Goal: Transaction & Acquisition: Purchase product/service

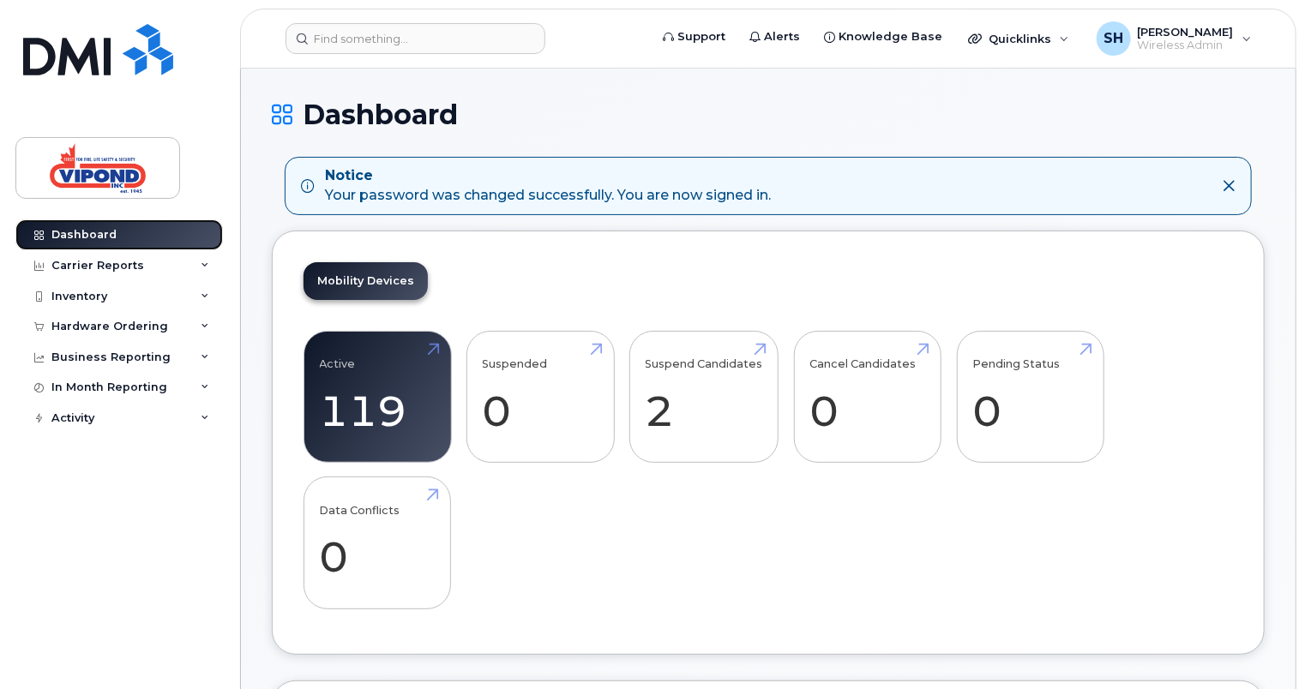
click at [120, 228] on link "Dashboard" at bounding box center [118, 234] width 207 height 31
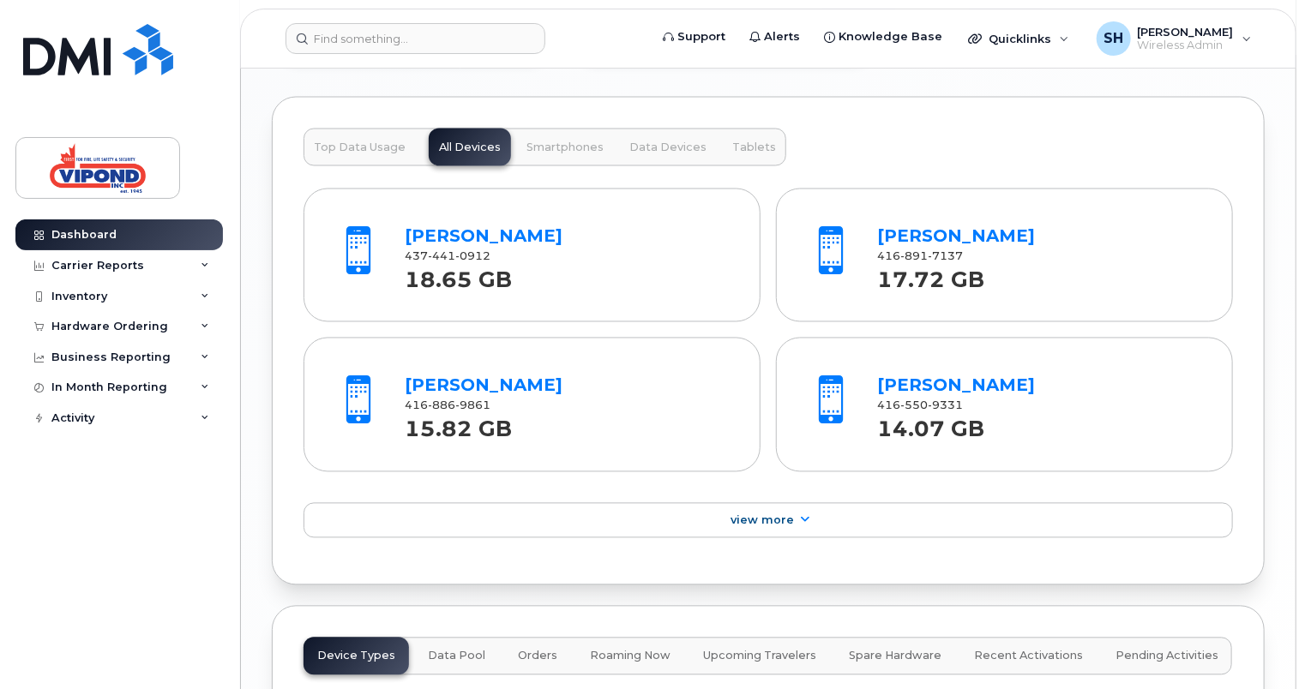
scroll to position [1543, 0]
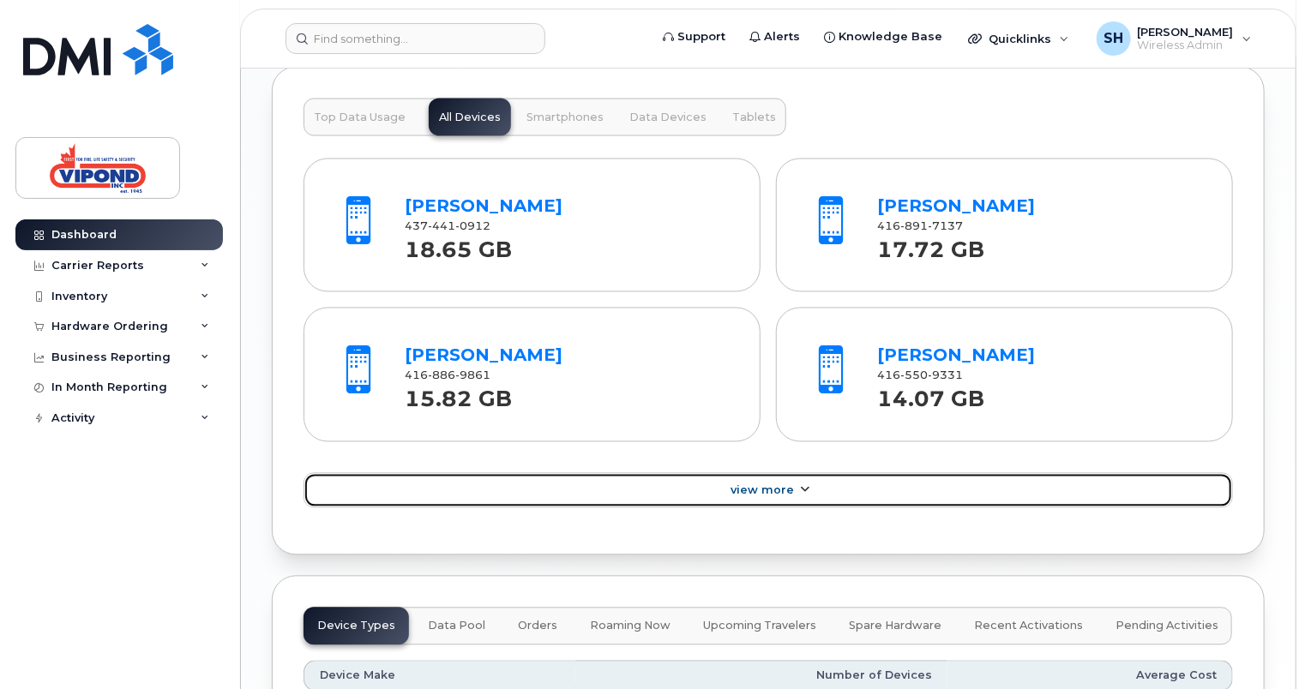
click at [777, 487] on span "View More" at bounding box center [761, 490] width 63 height 13
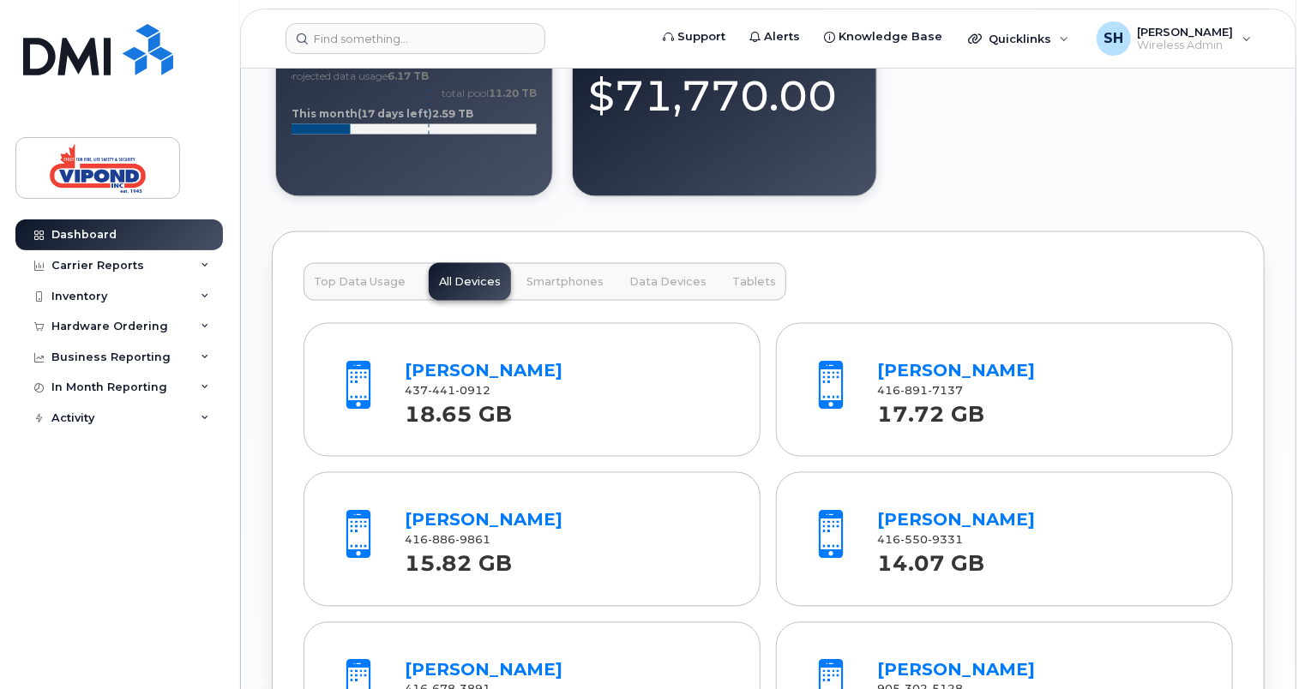
scroll to position [1372, 0]
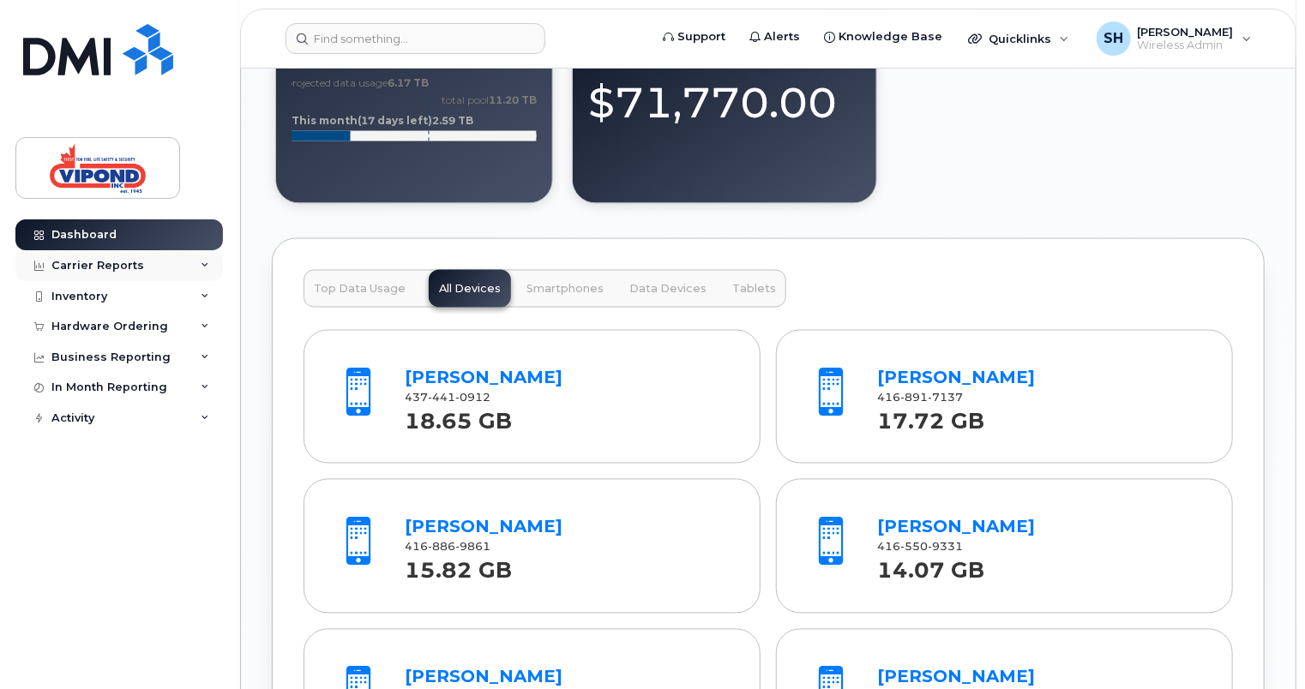
click at [206, 268] on icon at bounding box center [205, 265] width 9 height 9
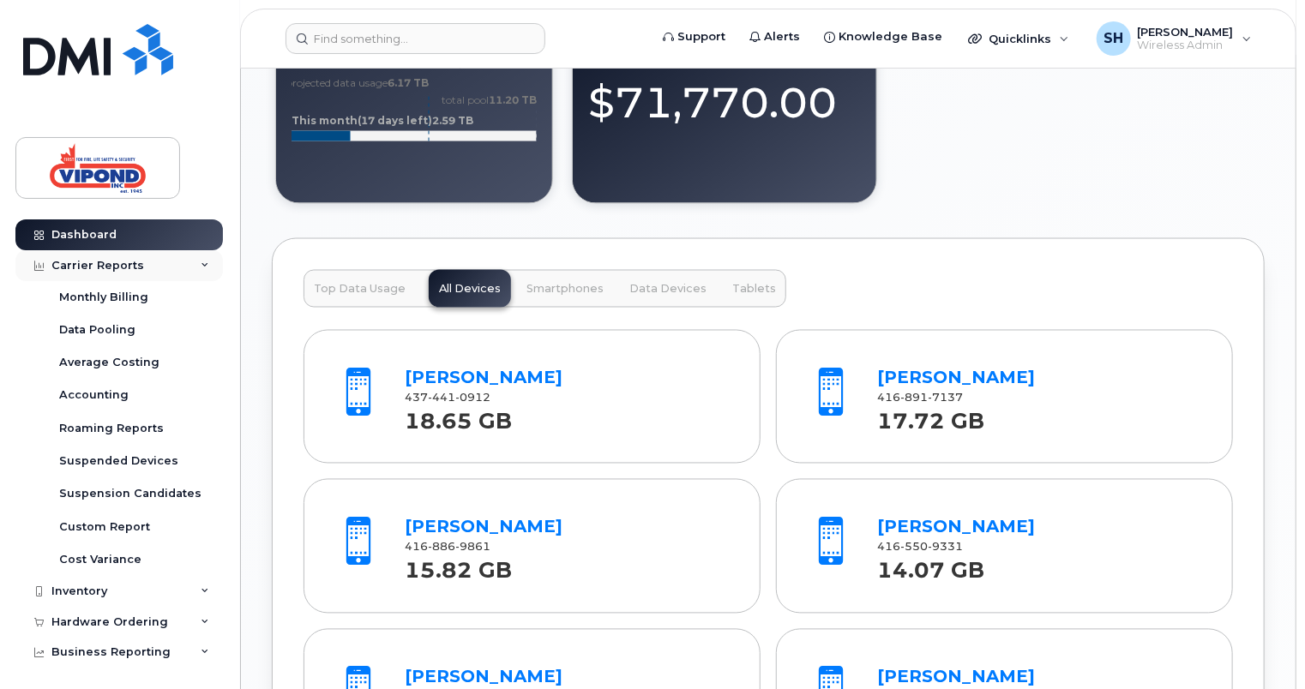
click at [206, 268] on div "Carrier Reports" at bounding box center [118, 265] width 207 height 31
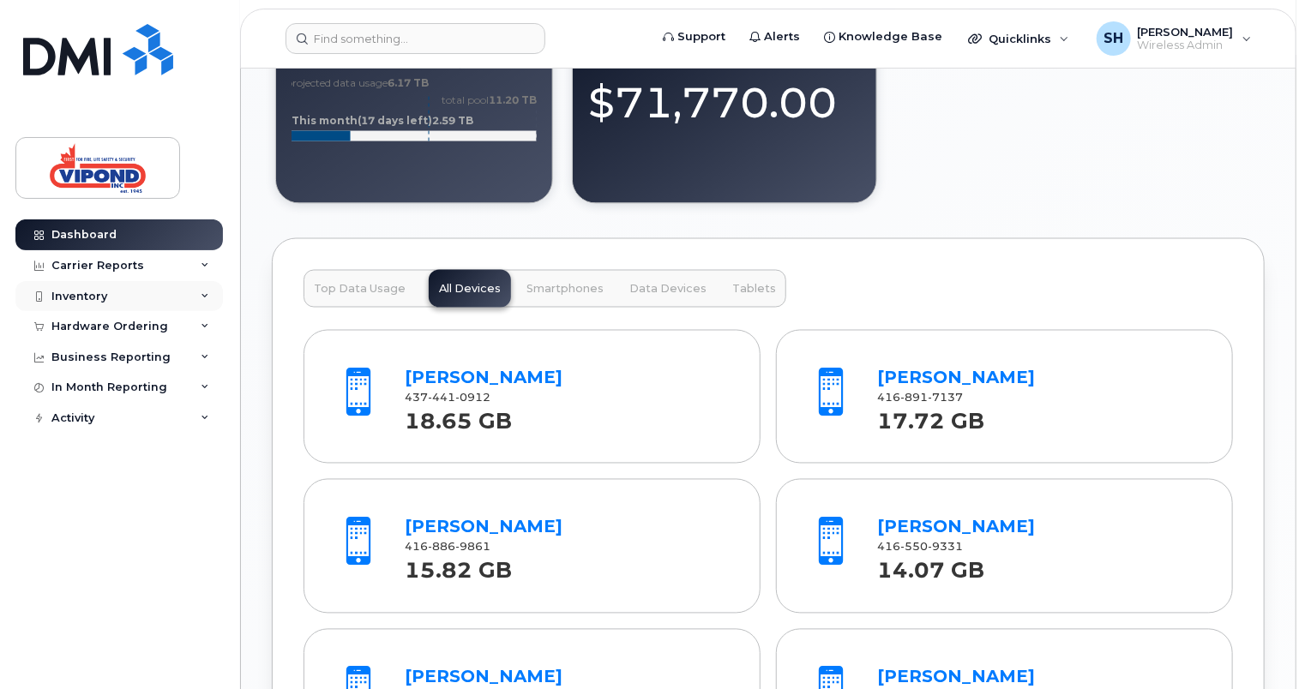
click at [205, 296] on icon at bounding box center [205, 296] width 9 height 9
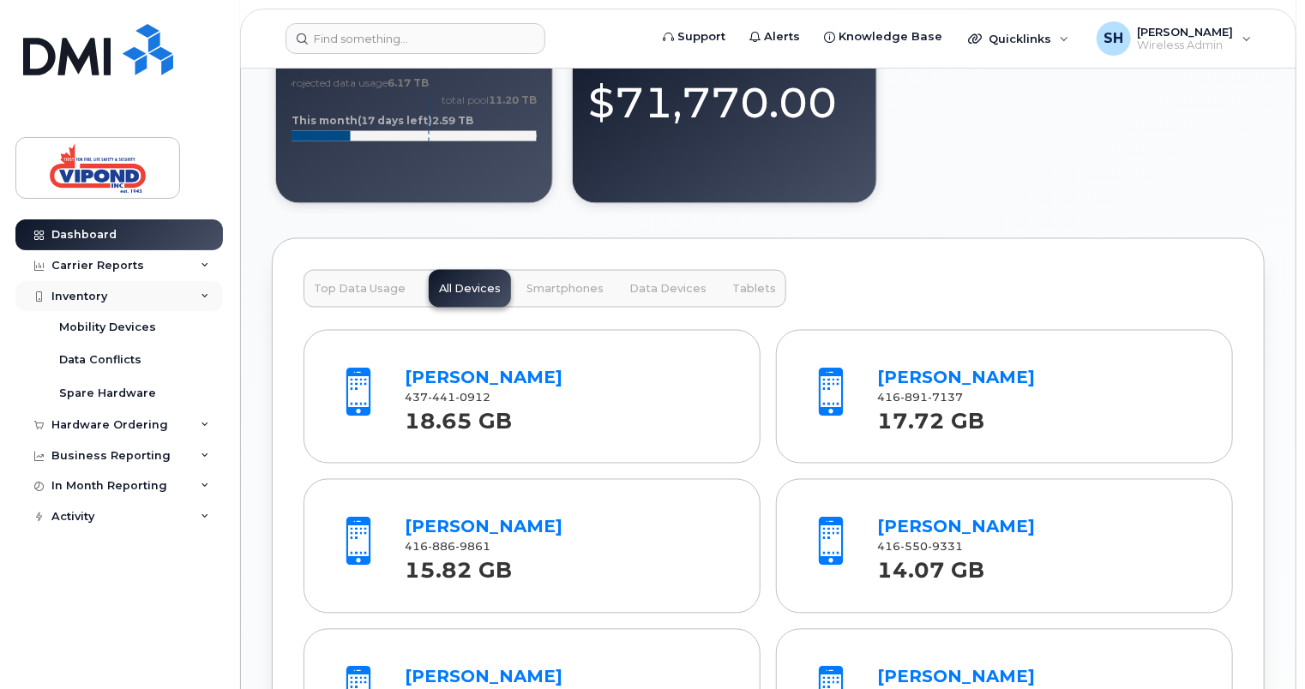
click at [205, 296] on icon at bounding box center [205, 296] width 9 height 9
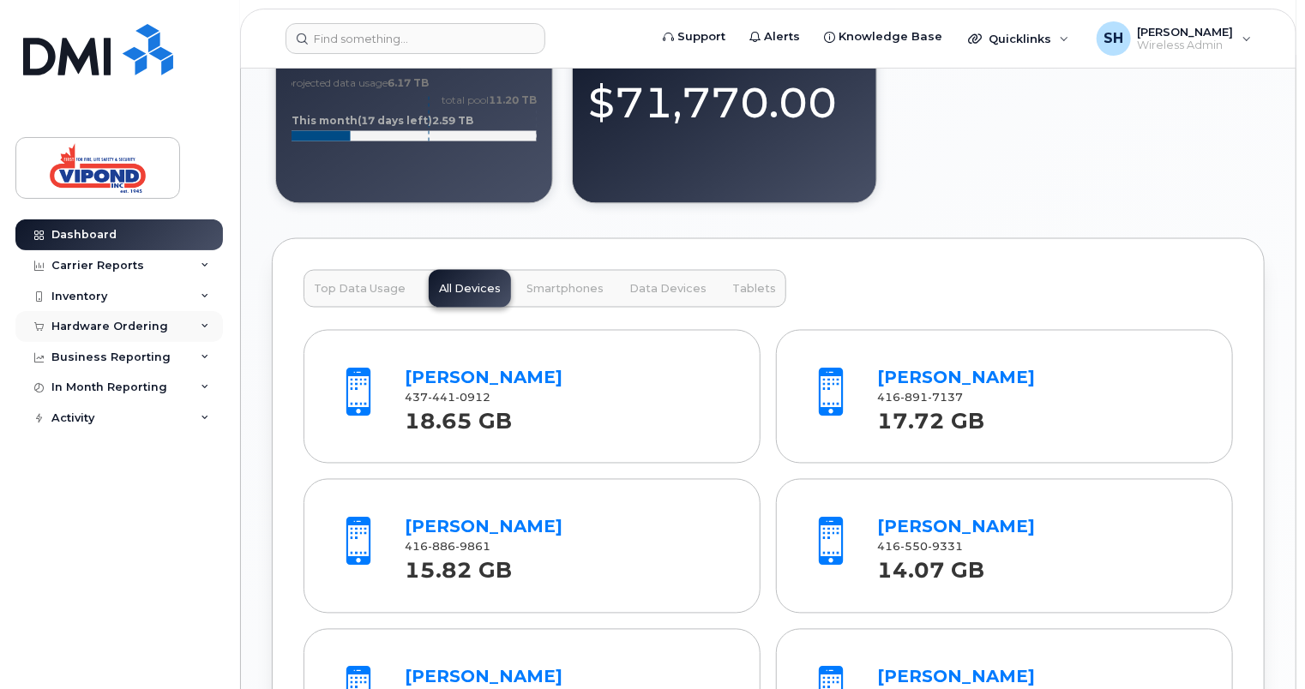
click at [206, 323] on icon at bounding box center [205, 326] width 9 height 9
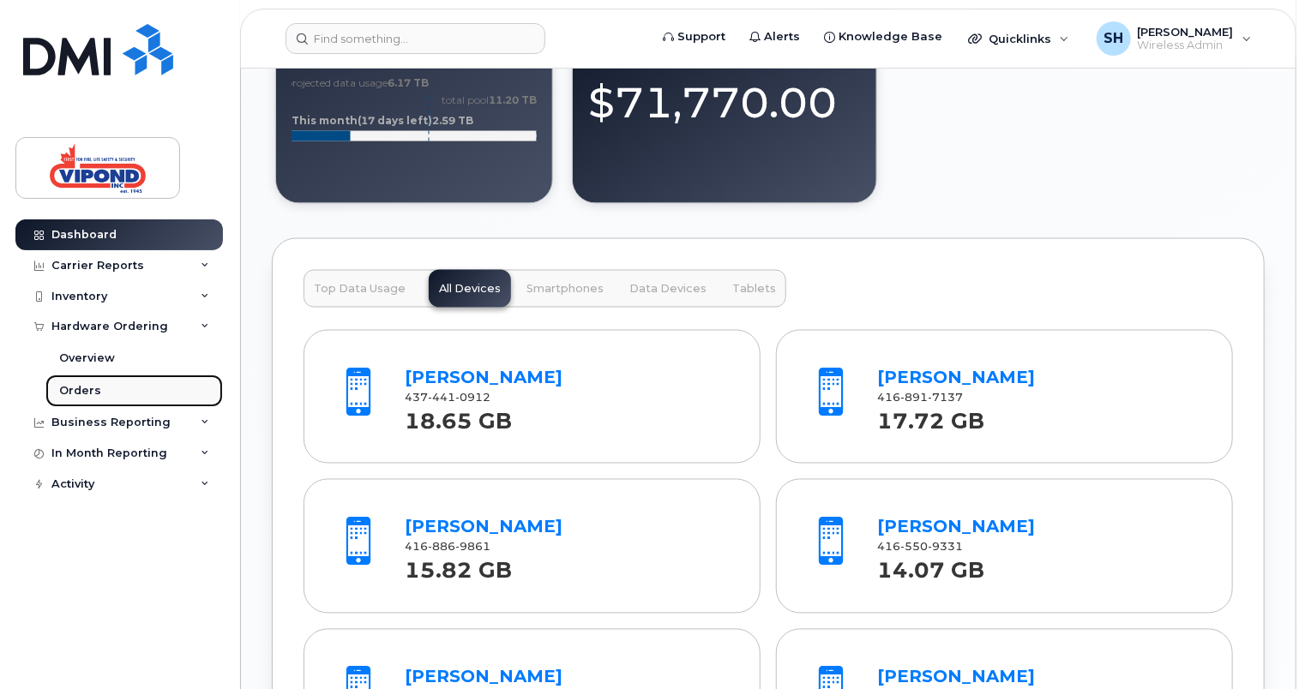
click at [74, 392] on div "Orders" at bounding box center [80, 390] width 42 height 15
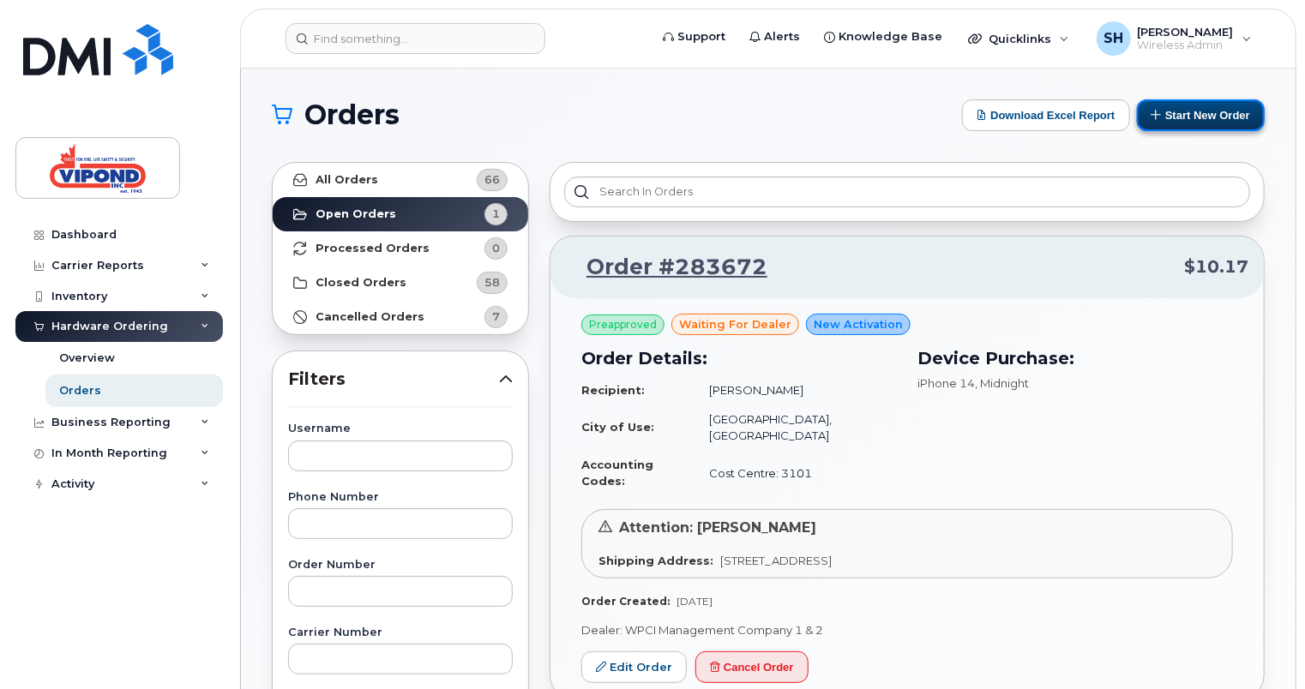
click at [1224, 114] on button "Start New Order" at bounding box center [1201, 115] width 128 height 32
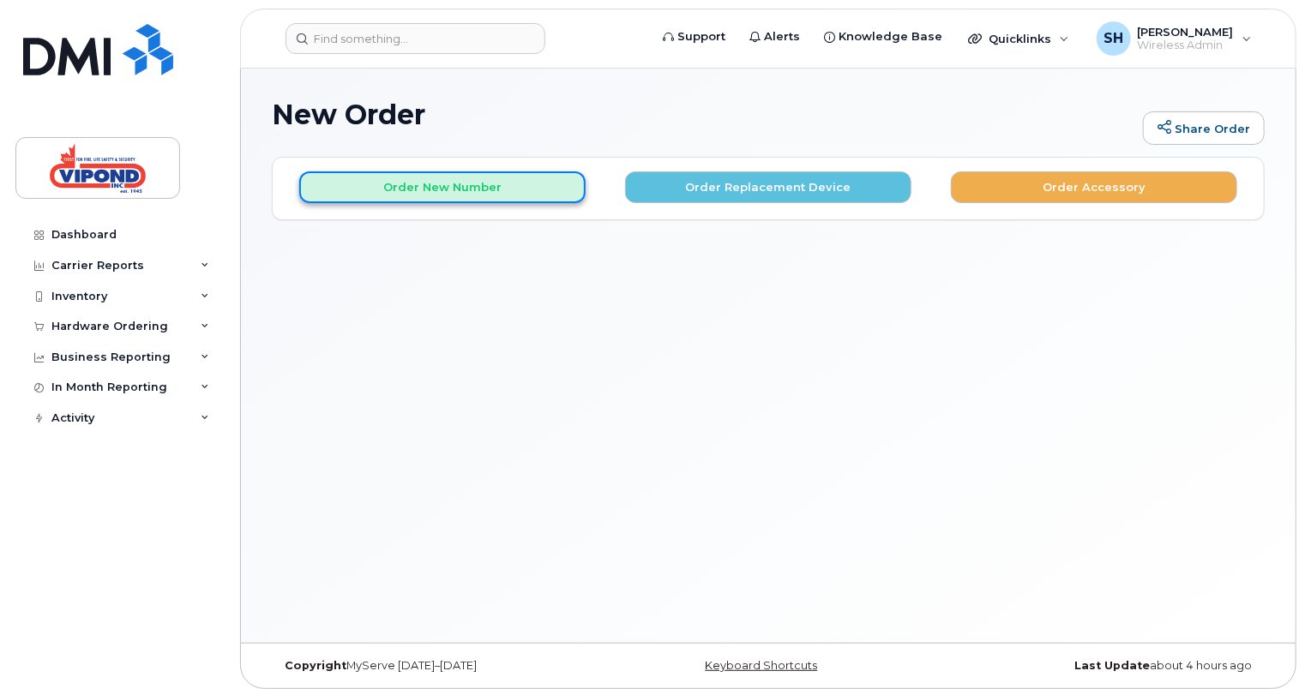
click at [448, 188] on button "Order New Number" at bounding box center [442, 187] width 286 height 32
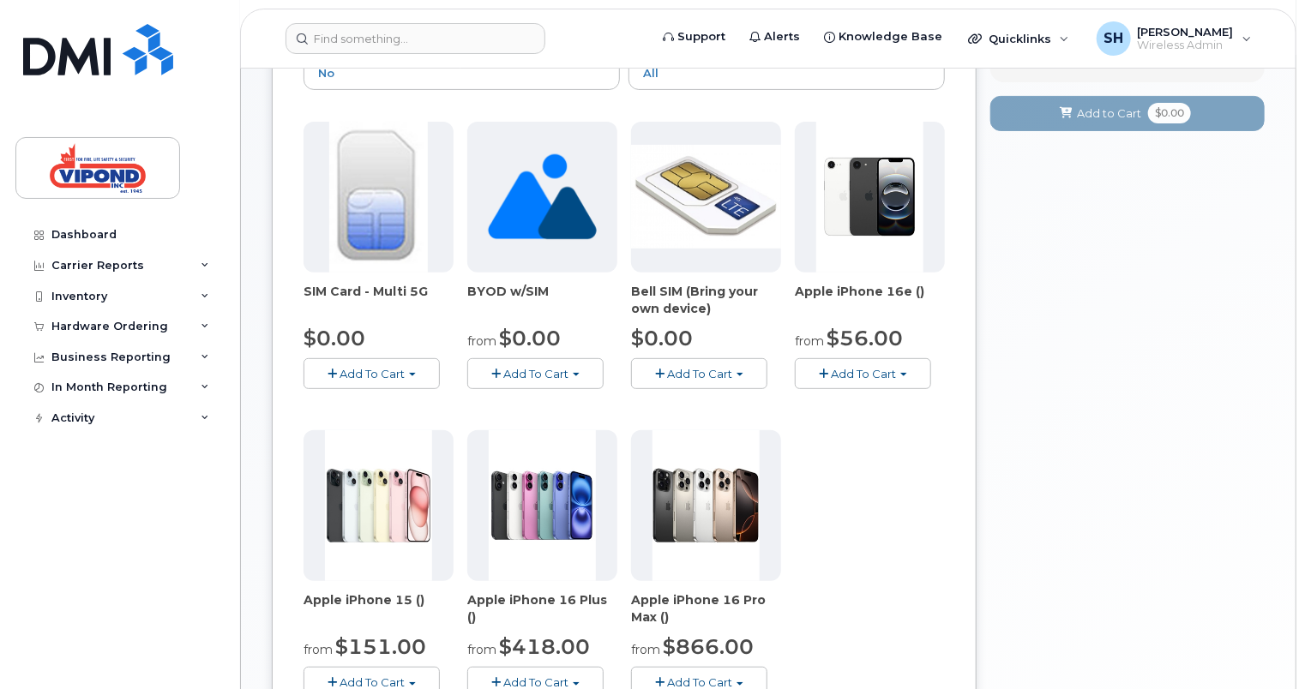
scroll to position [171, 0]
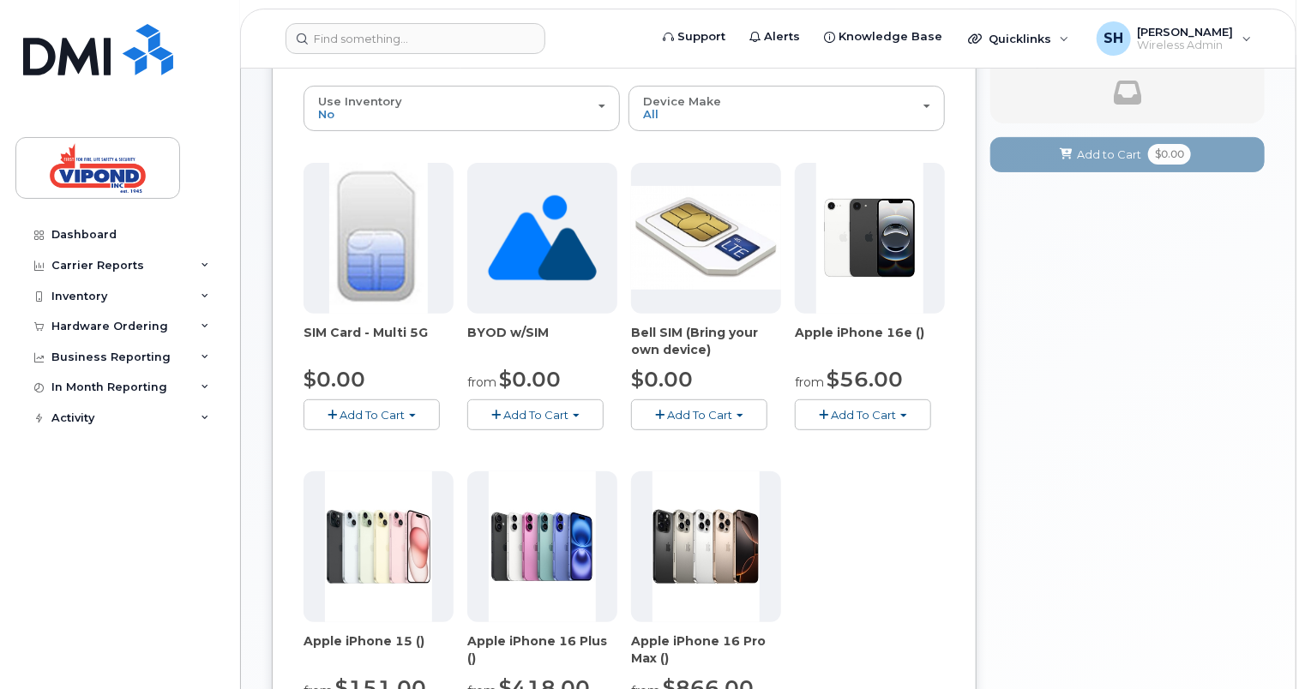
click at [374, 418] on span "Add To Cart" at bounding box center [371, 415] width 65 height 14
click at [394, 420] on span "Add To Cart" at bounding box center [371, 415] width 65 height 14
click at [363, 411] on span "Add To Cart" at bounding box center [371, 415] width 65 height 14
click at [896, 411] on button "Add To Cart" at bounding box center [863, 414] width 136 height 30
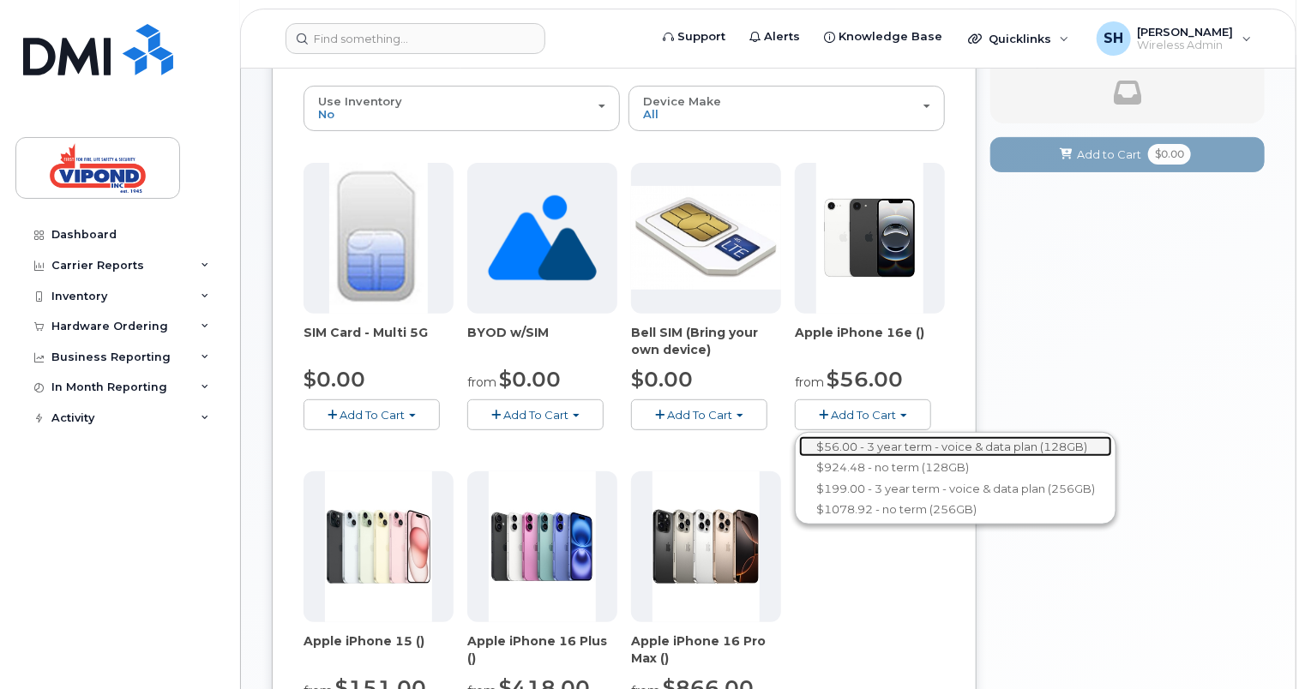
click at [923, 440] on link "$56.00 - 3 year term - voice & data plan (128GB)" at bounding box center [955, 446] width 313 height 21
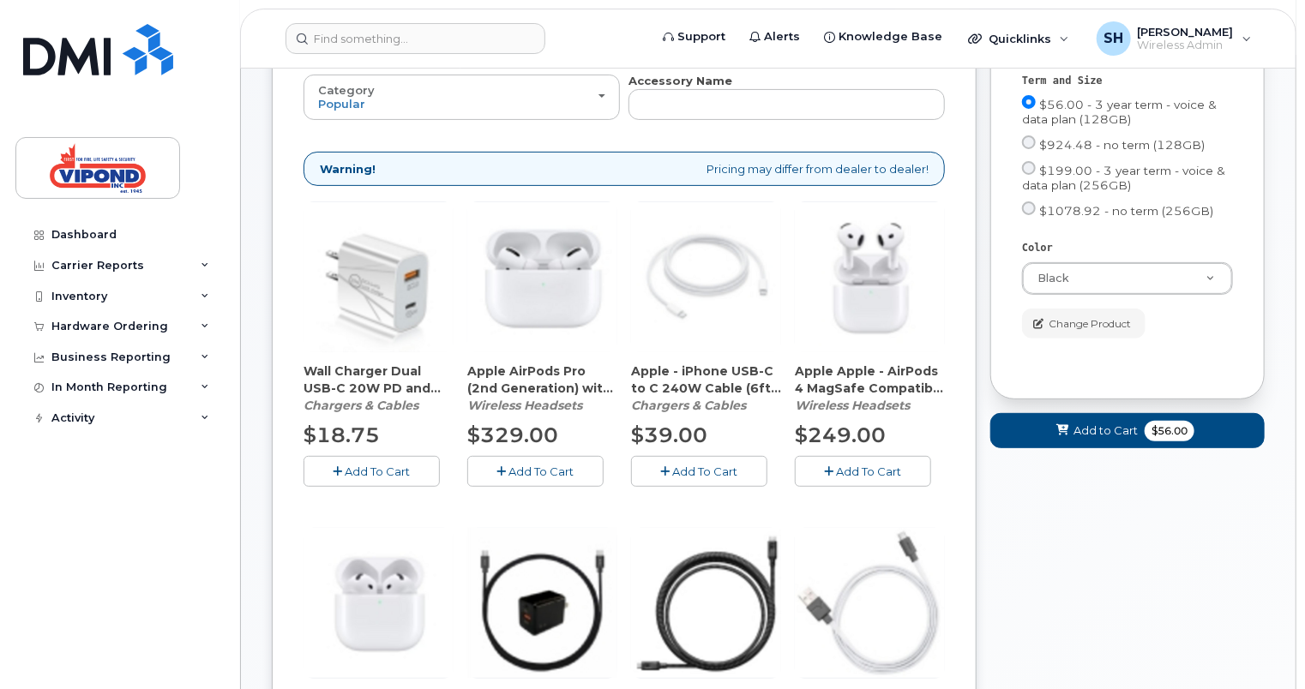
scroll to position [0, 0]
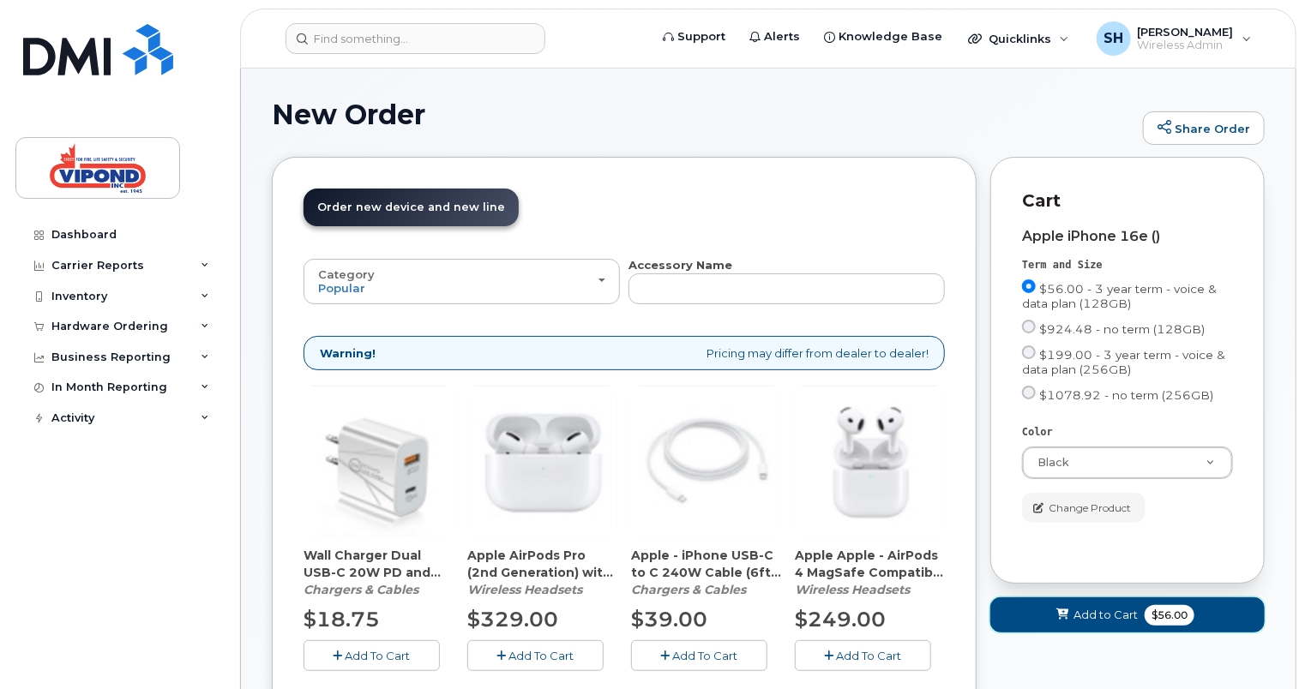
click at [1103, 621] on span "Add to Cart" at bounding box center [1105, 615] width 64 height 16
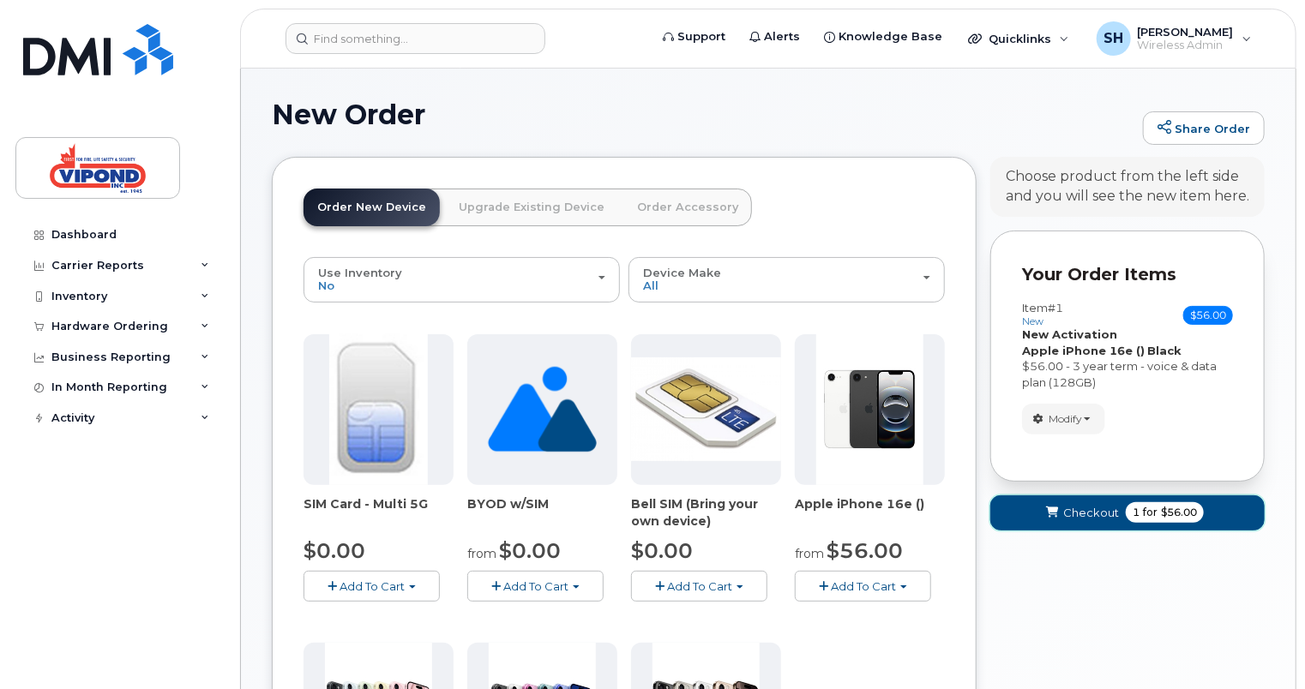
click at [1114, 519] on span "Checkout" at bounding box center [1091, 513] width 56 height 16
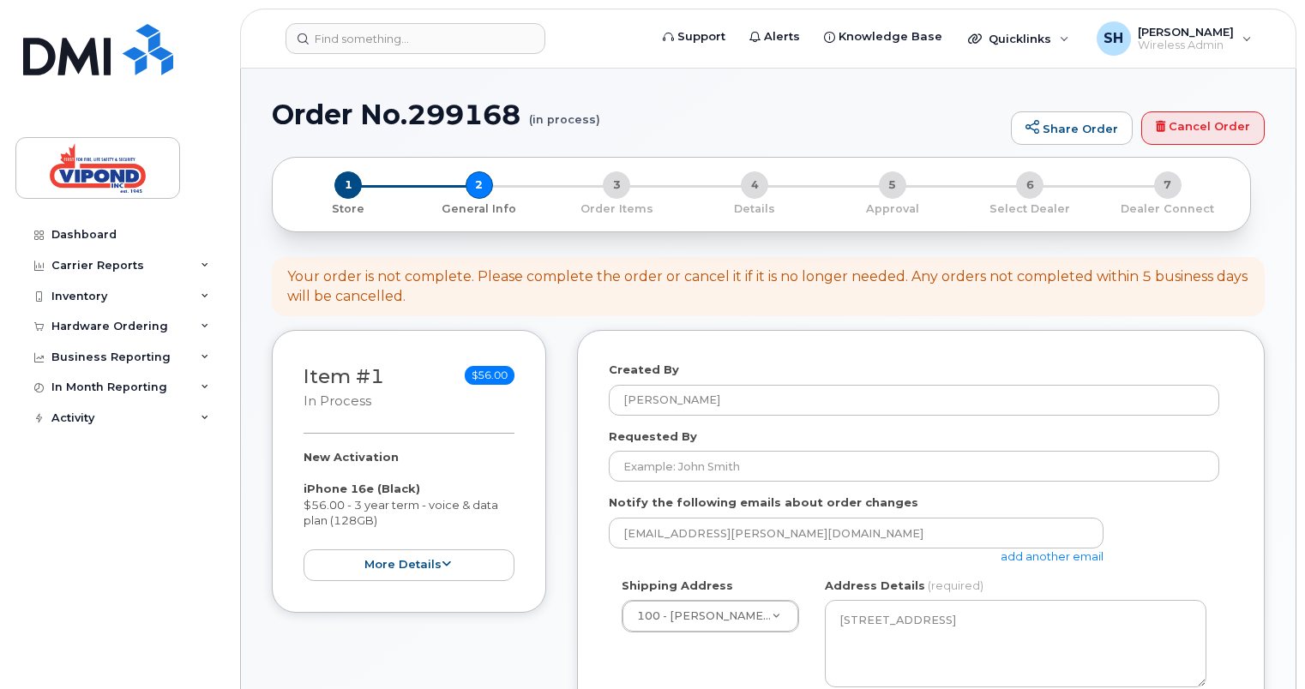
select select
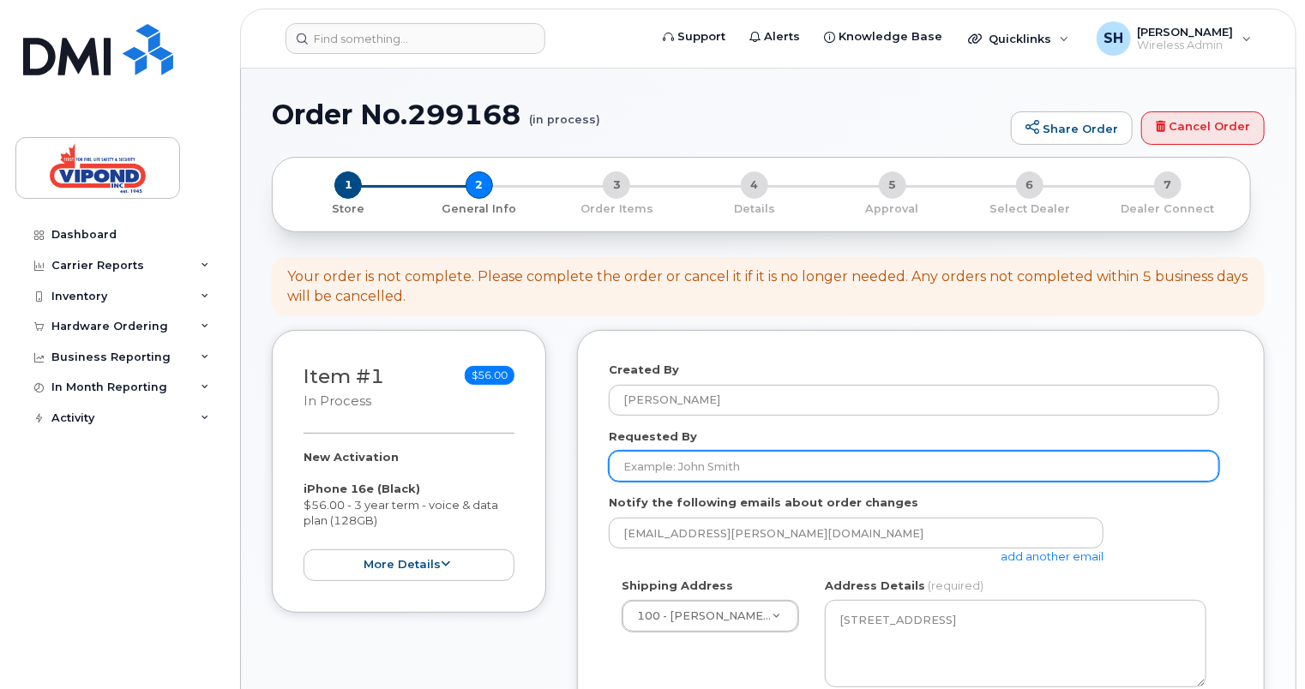
click at [713, 459] on input "Requested By" at bounding box center [914, 466] width 610 height 31
type input "[PERSON_NAME]"
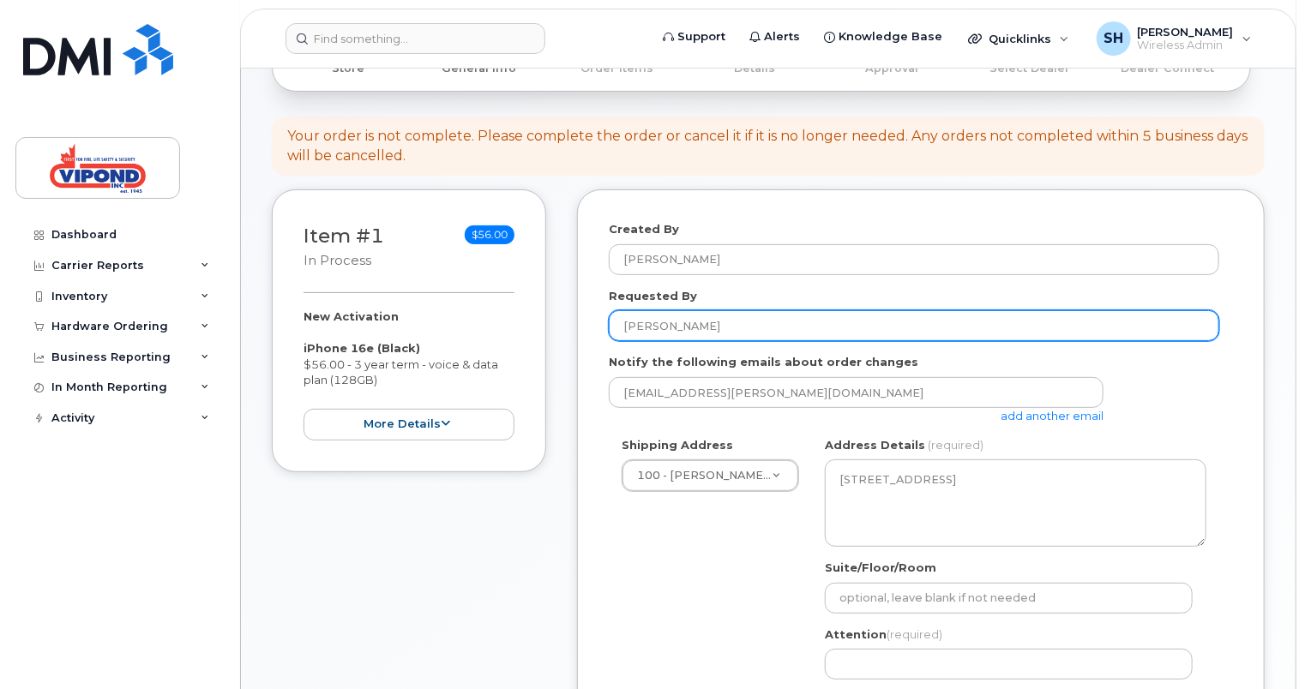
scroll to position [65, 0]
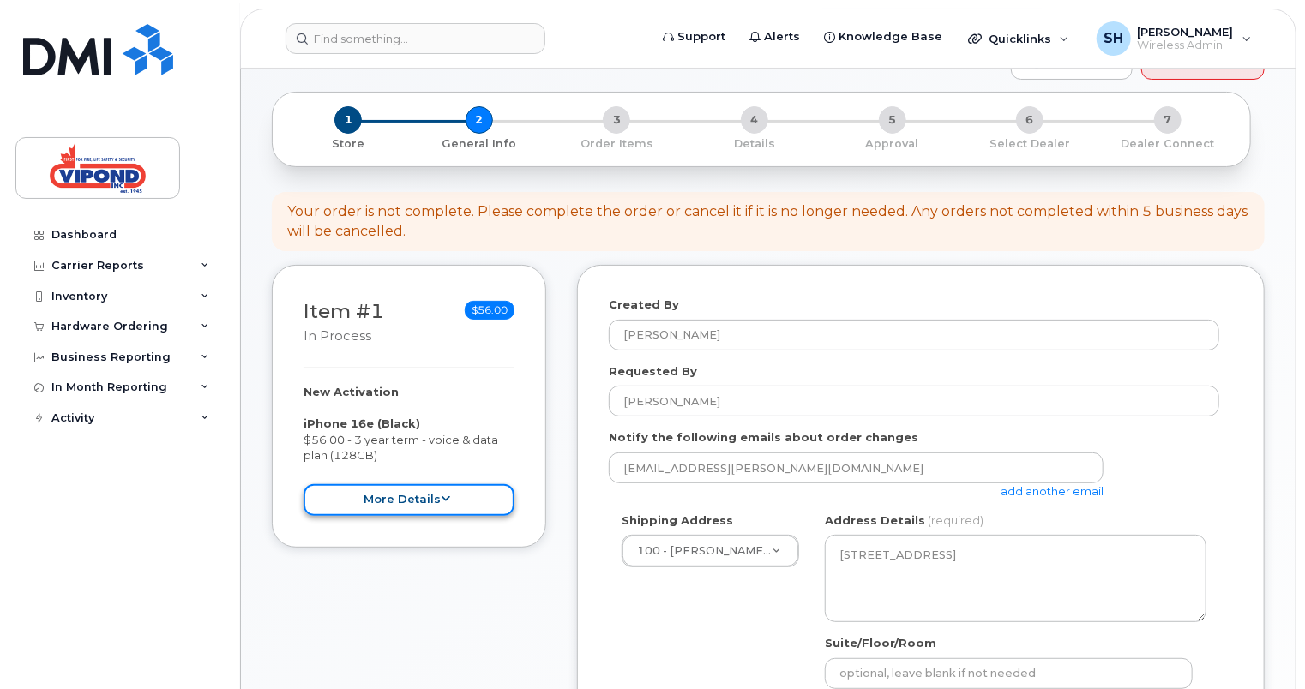
click at [435, 497] on button "more details" at bounding box center [408, 500] width 211 height 32
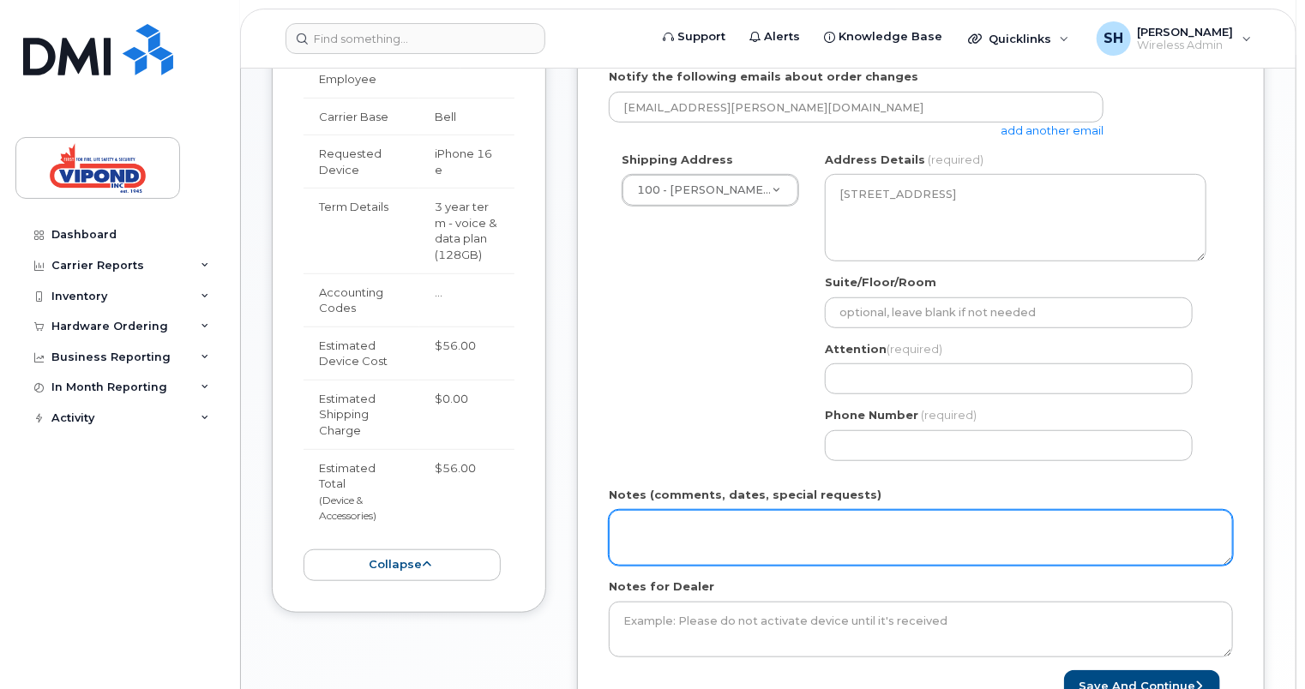
scroll to position [237, 0]
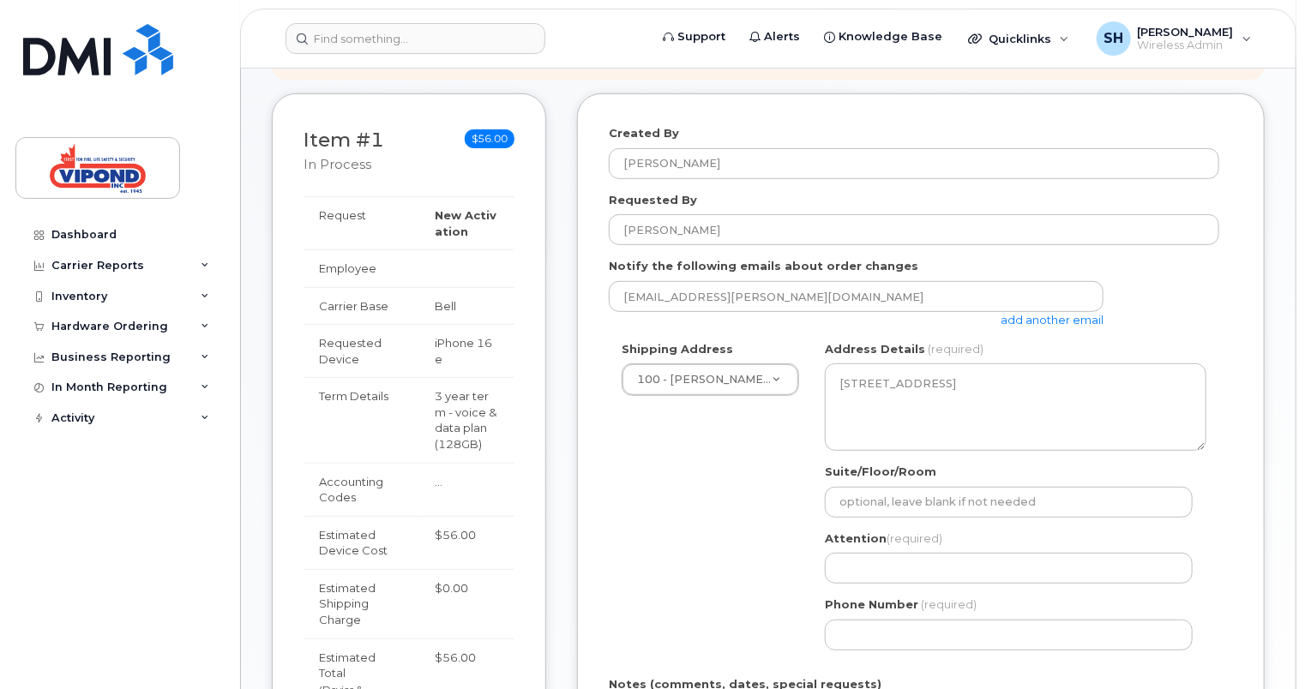
click at [1006, 320] on link "add another email" at bounding box center [1051, 320] width 103 height 14
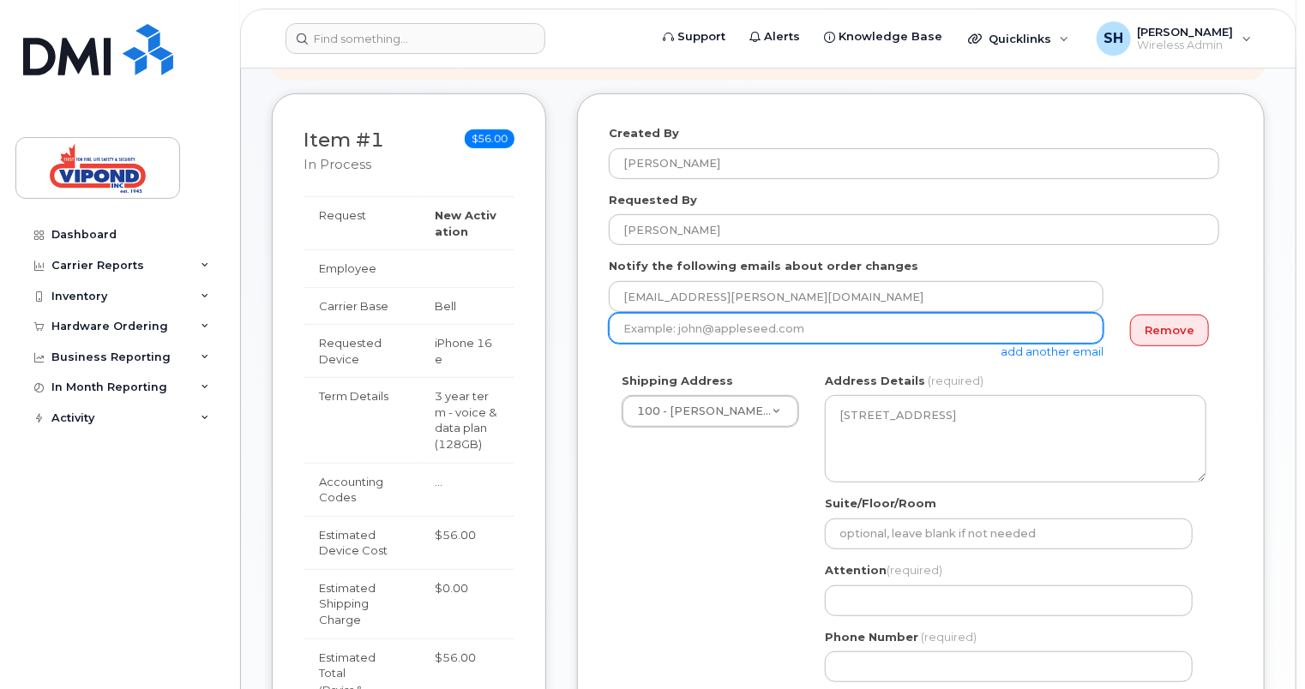
click at [737, 328] on input "email" at bounding box center [856, 328] width 495 height 31
type input "n"
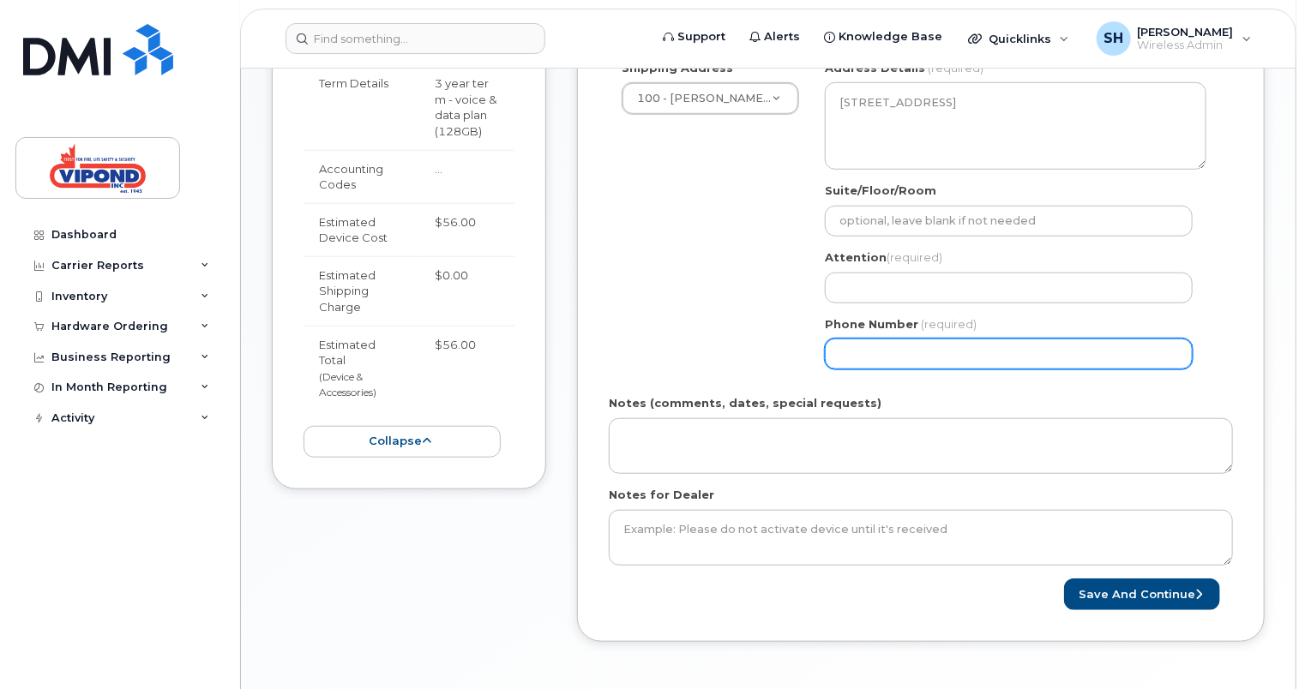
scroll to position [579, 0]
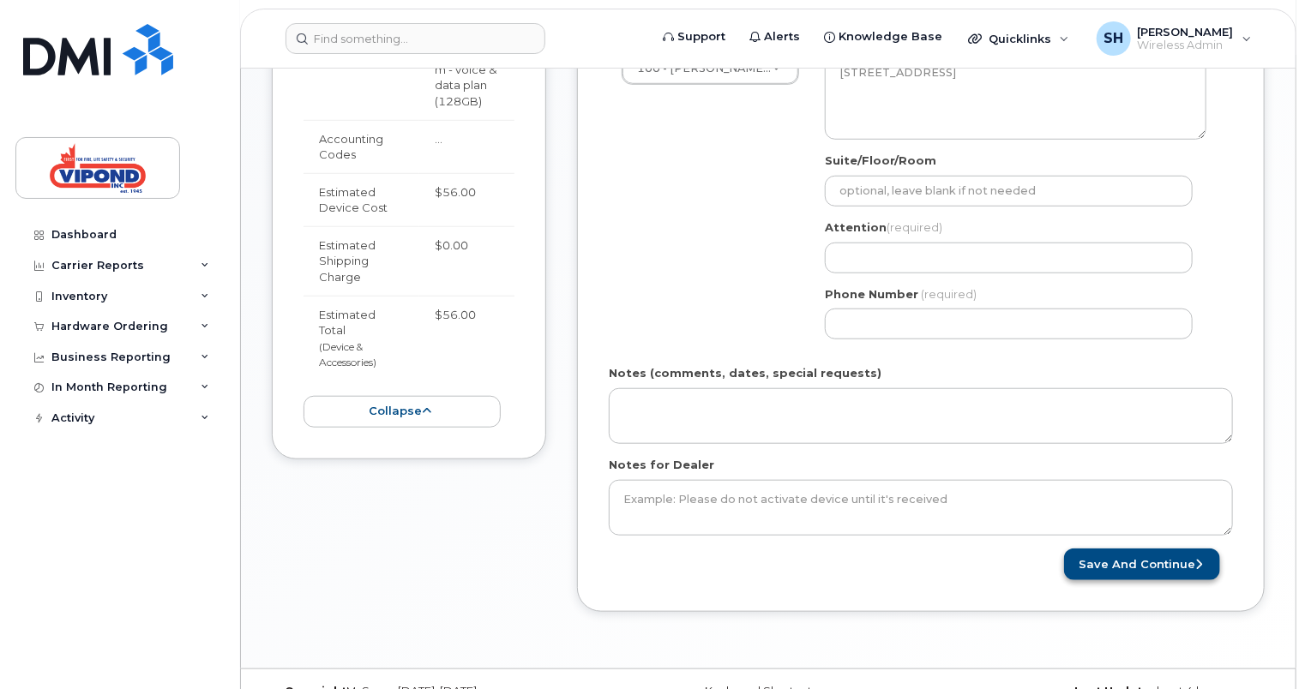
type input "bilal.zaidi@vipond.ca"
click at [1158, 561] on button "Save and Continue" at bounding box center [1142, 565] width 156 height 32
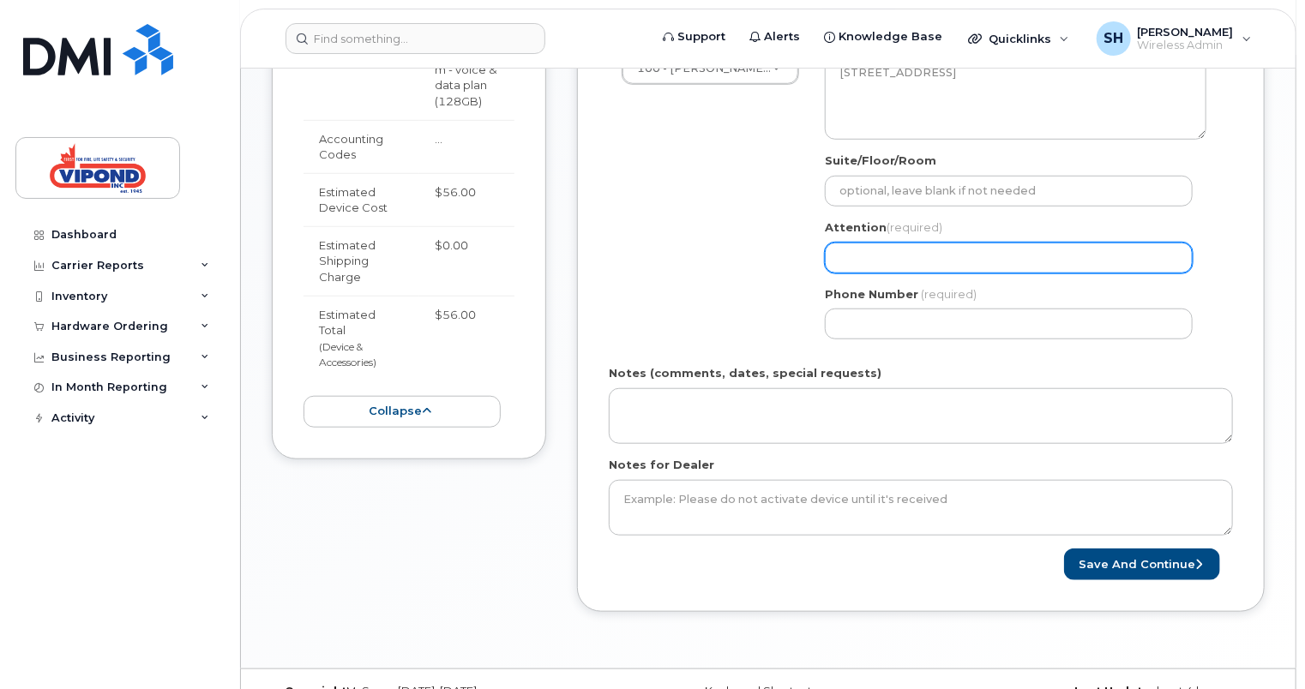
click at [925, 260] on input "Attention (required)" at bounding box center [1009, 258] width 368 height 31
type input "[PERSON_NAME]"
drag, startPoint x: 950, startPoint y: 249, endPoint x: 810, endPoint y: 240, distance: 140.0
click at [810, 240] on div "Shipping Address 100 - VIPOND INC. - HEAD OFFICE 100 - VIPOND INC. - HEAD OFFIC…" at bounding box center [914, 191] width 610 height 322
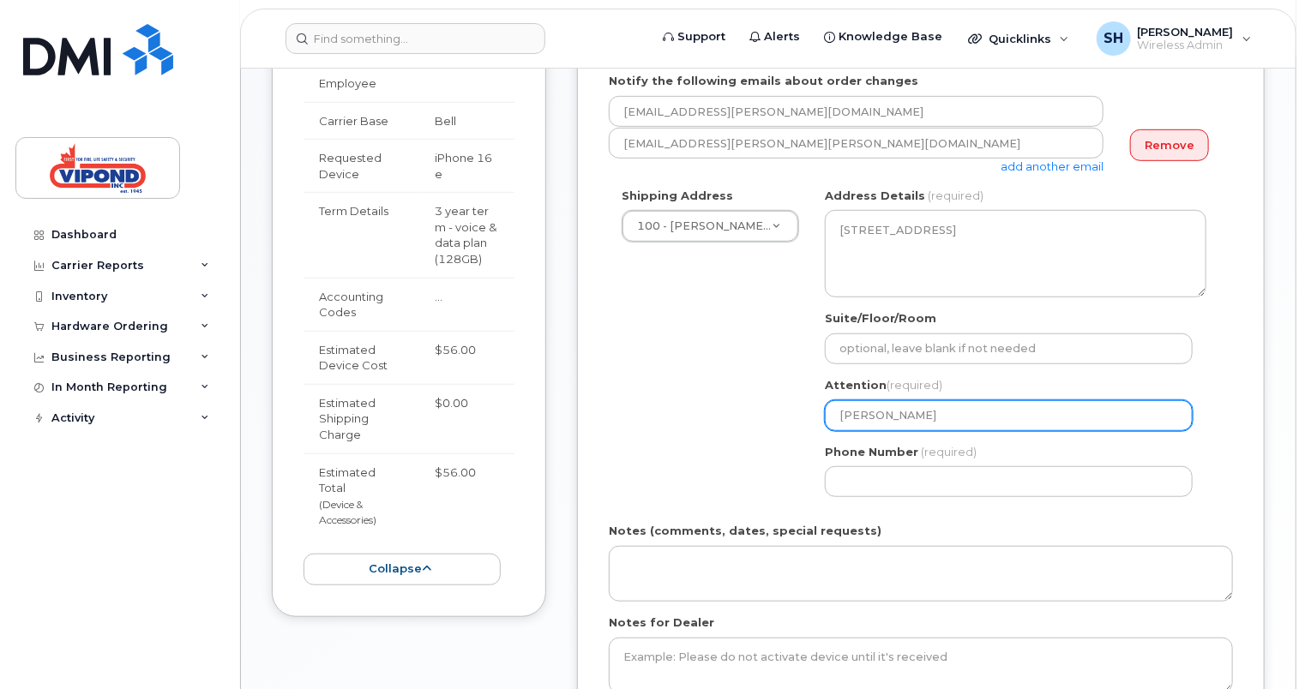
scroll to position [408, 0]
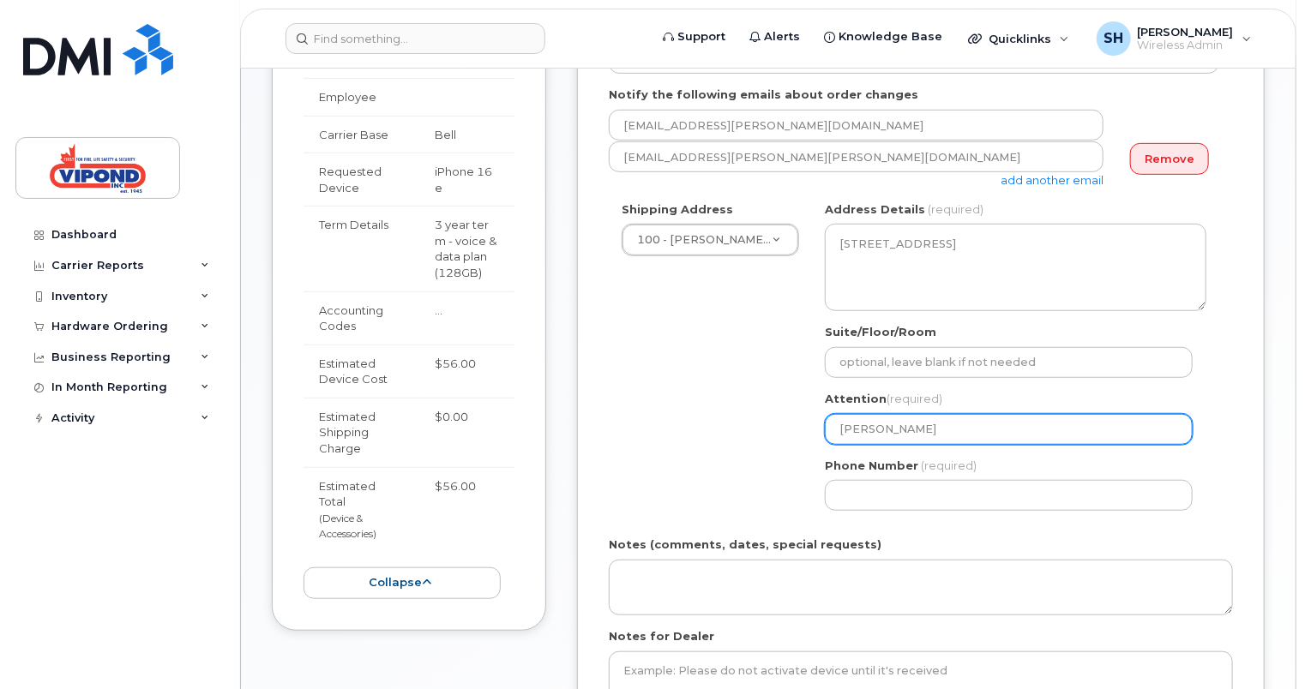
select select
type input "B"
select select
type input "Bi"
select select
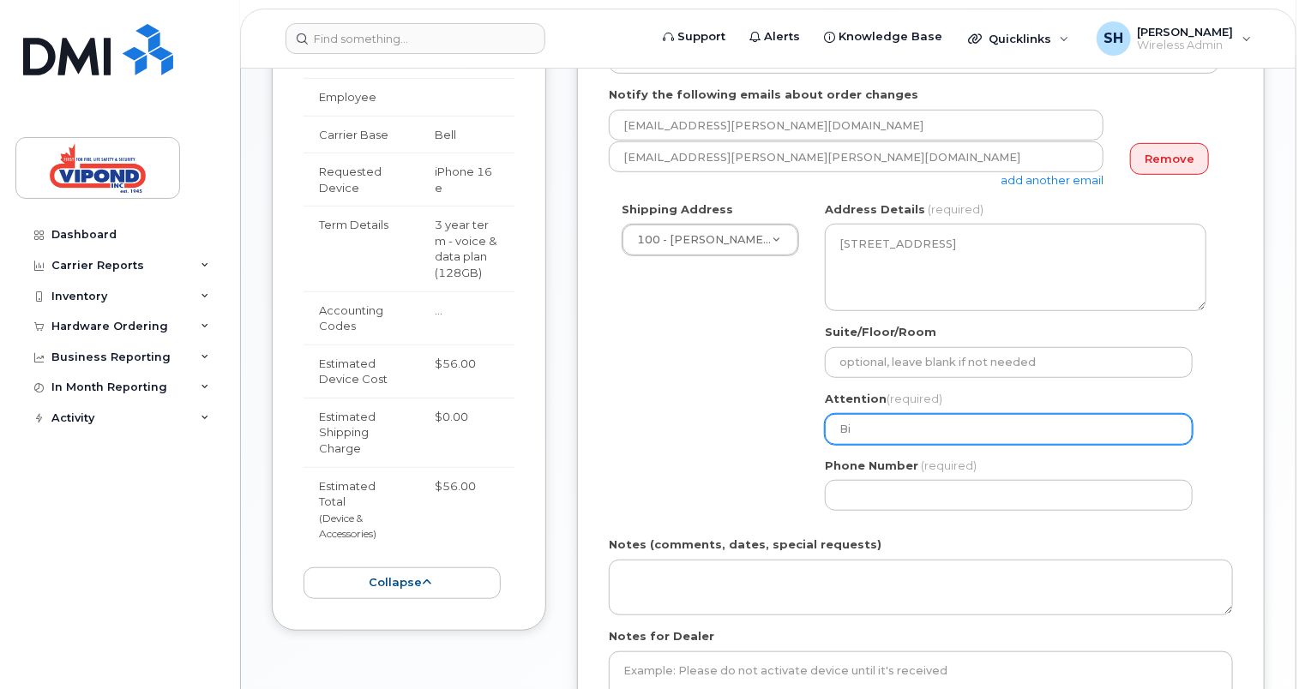
type input "Bil"
select select
type input "Bila"
select select
type input "Bilal"
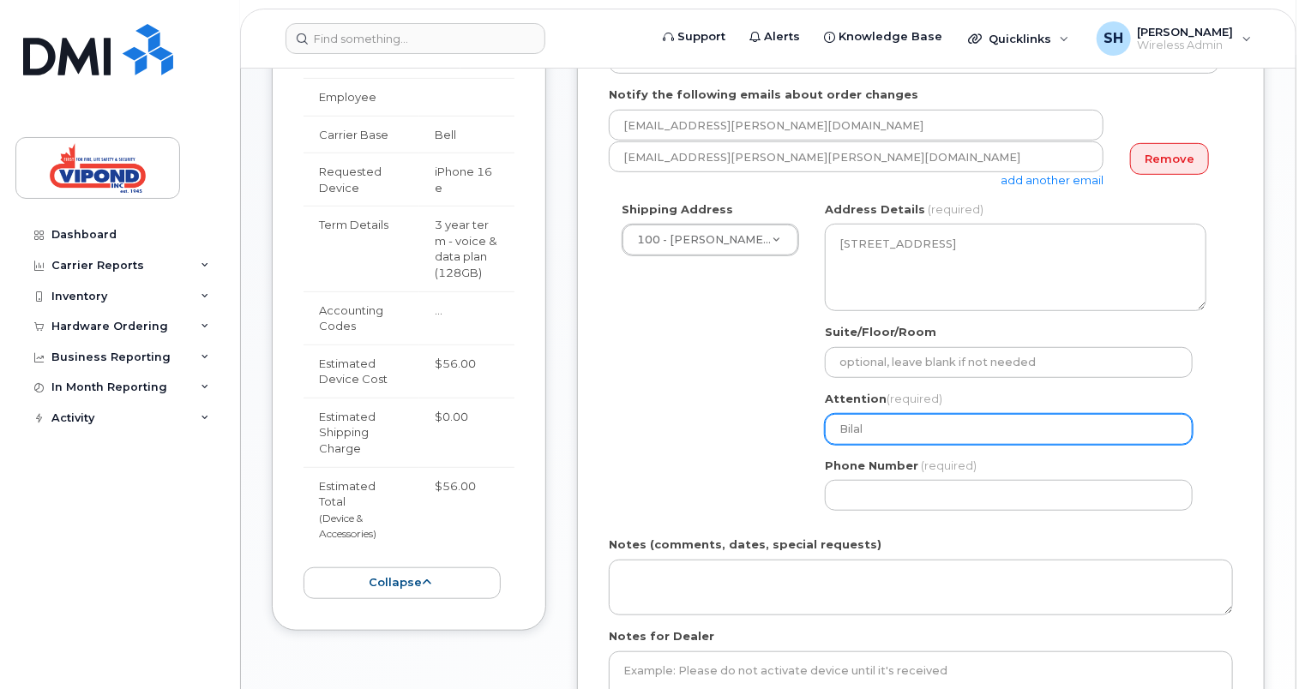
select select
type input "Bilal Z"
select select
type input "[PERSON_NAME]"
select select
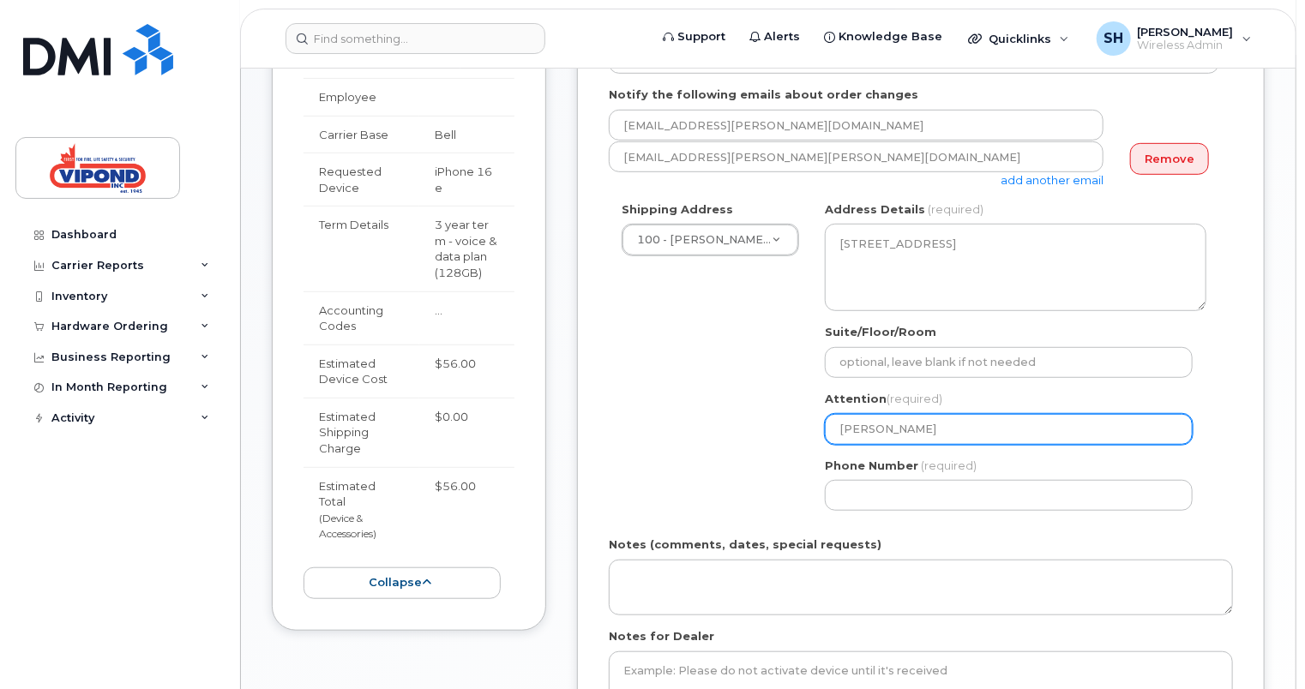
type input "[PERSON_NAME]"
select select
type input "[PERSON_NAME]"
select select
type input "[PERSON_NAME]"
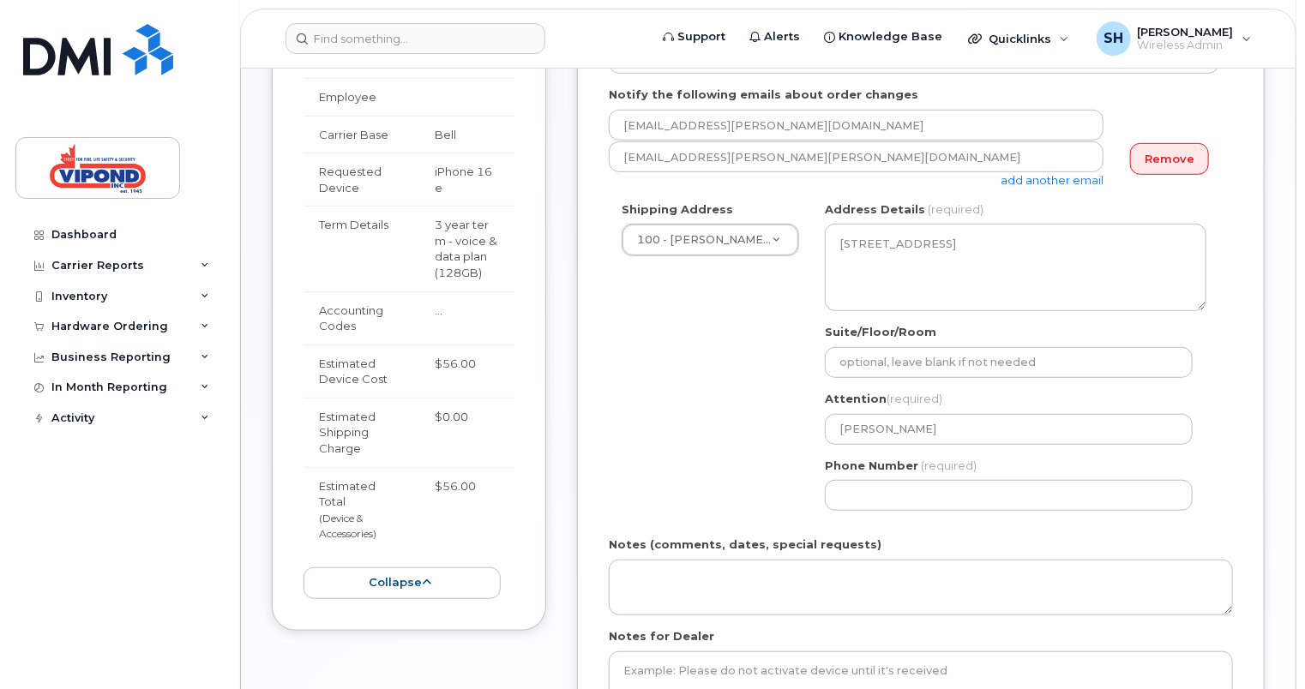
click at [685, 395] on div "Shipping Address 100 - VIPOND INC. - HEAD OFFICE 100 - VIPOND INC. - HEAD OFFIC…" at bounding box center [914, 362] width 610 height 322
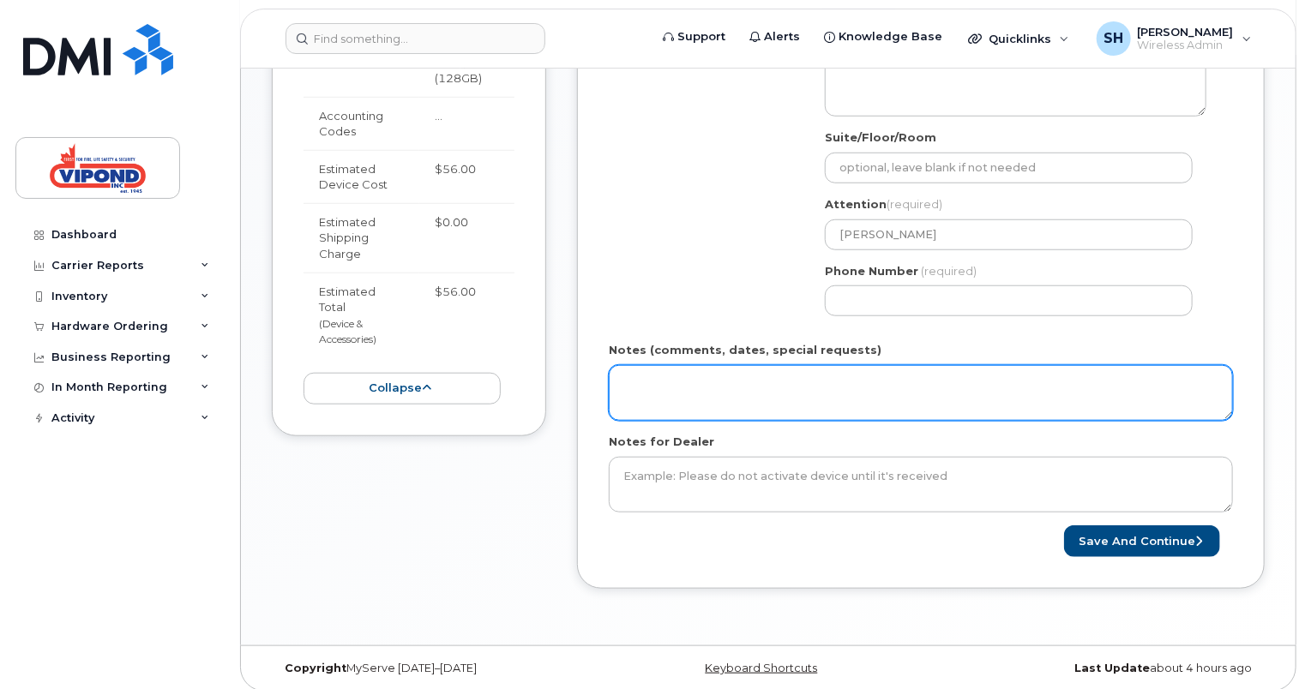
scroll to position [611, 0]
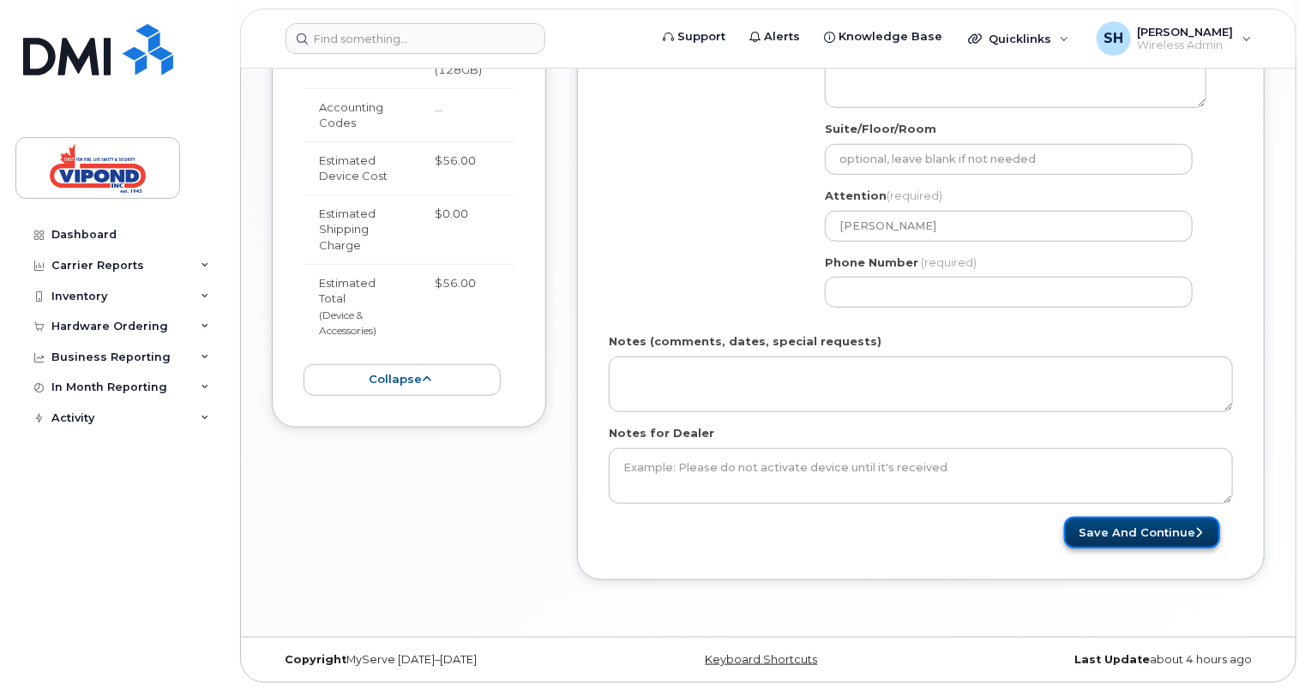
click at [1120, 537] on button "Save and Continue" at bounding box center [1142, 533] width 156 height 32
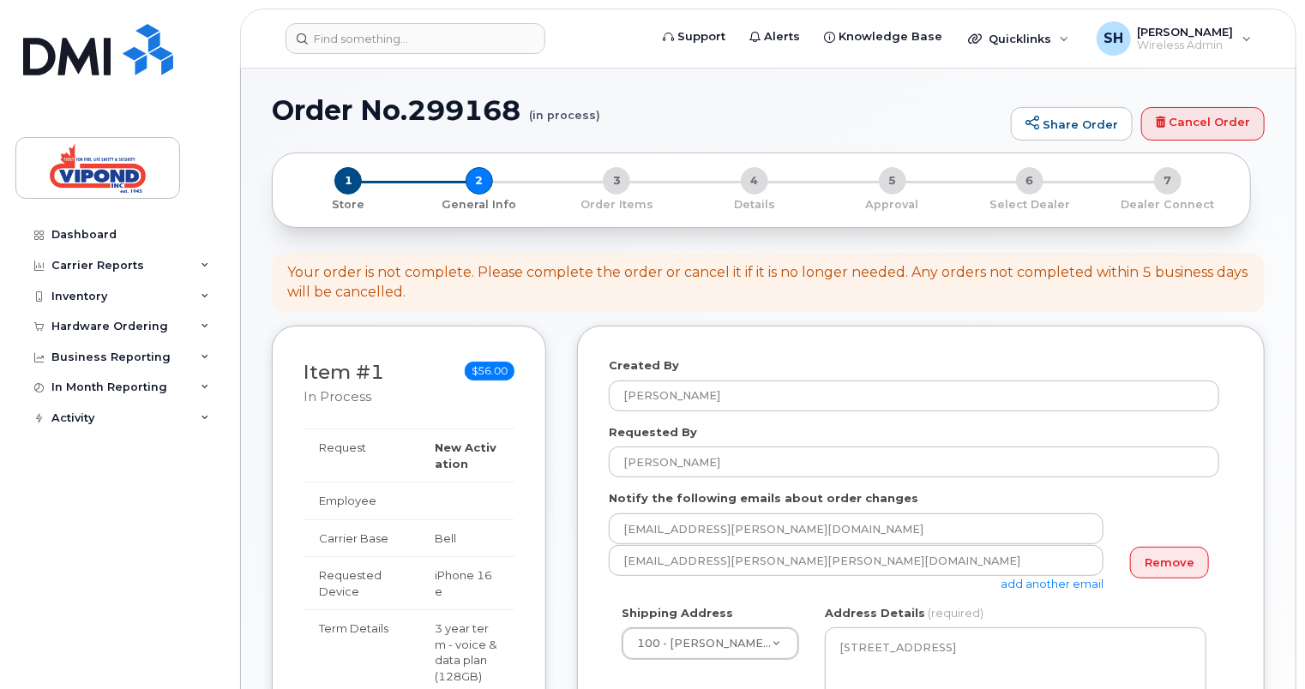
scroll to position [0, 0]
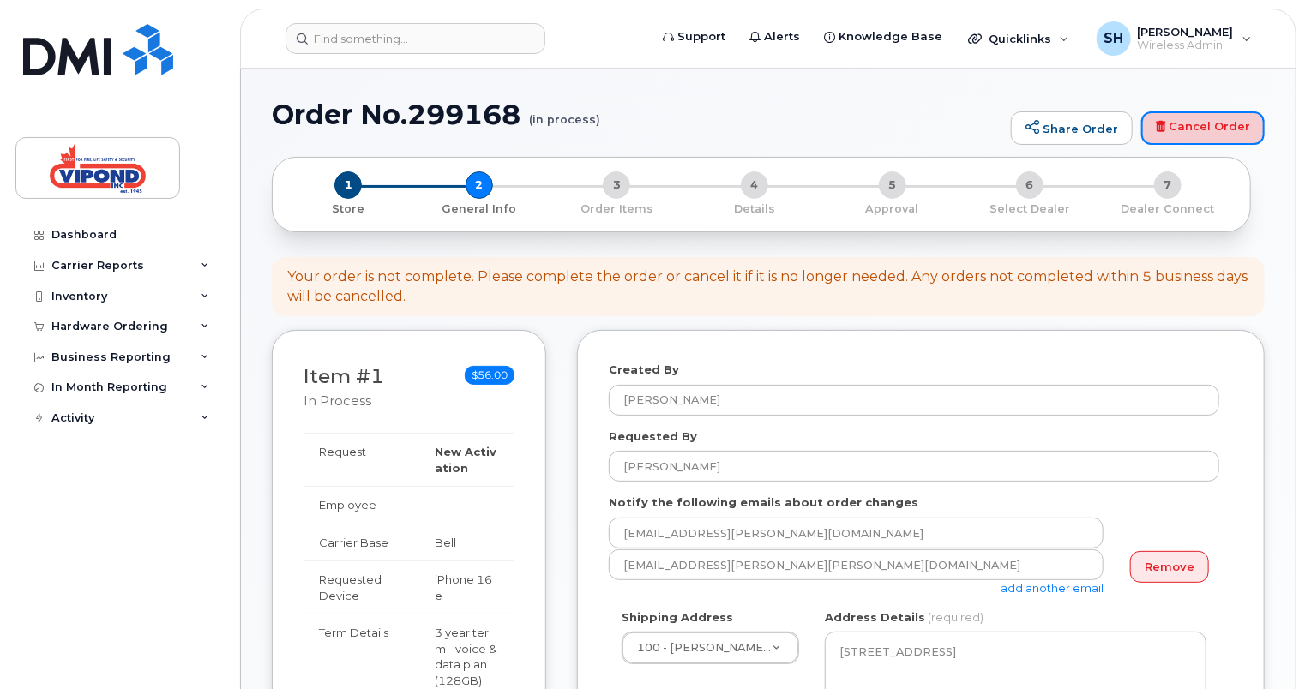
drag, startPoint x: 1222, startPoint y: 118, endPoint x: 703, endPoint y: 104, distance: 518.8
click at [1222, 118] on link "Cancel Order" at bounding box center [1202, 128] width 123 height 34
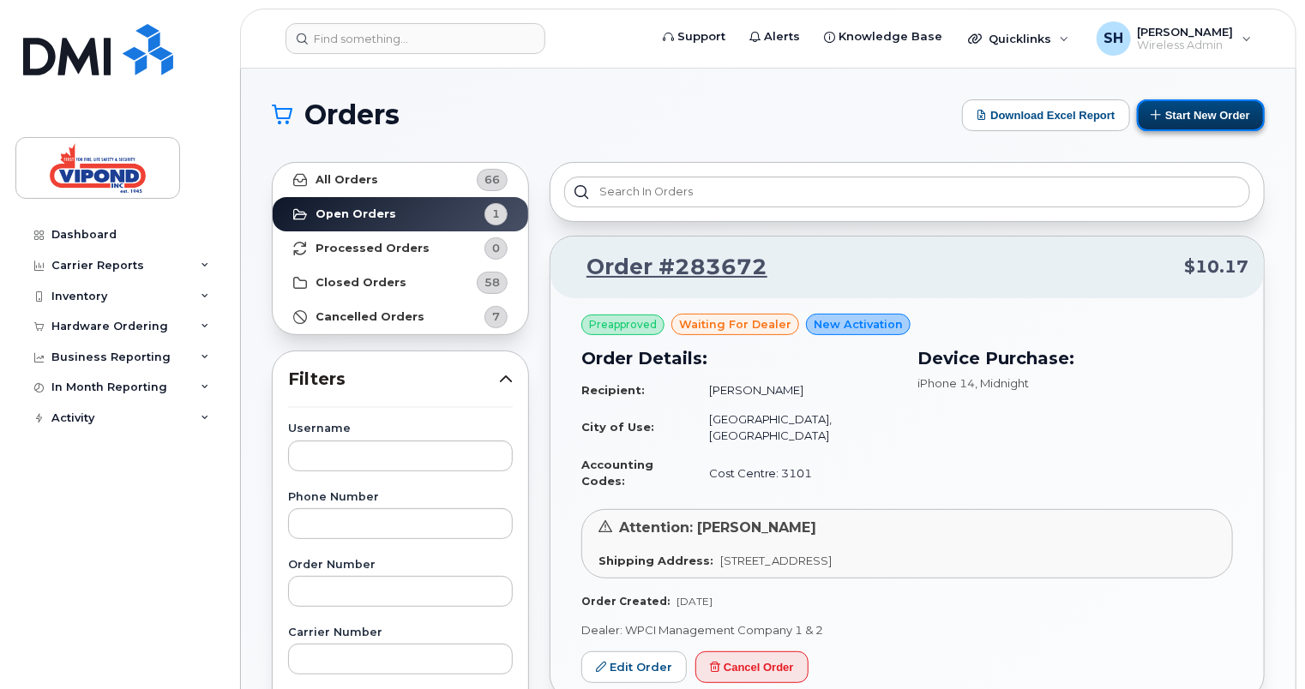
click at [1190, 121] on button "Start New Order" at bounding box center [1201, 115] width 128 height 32
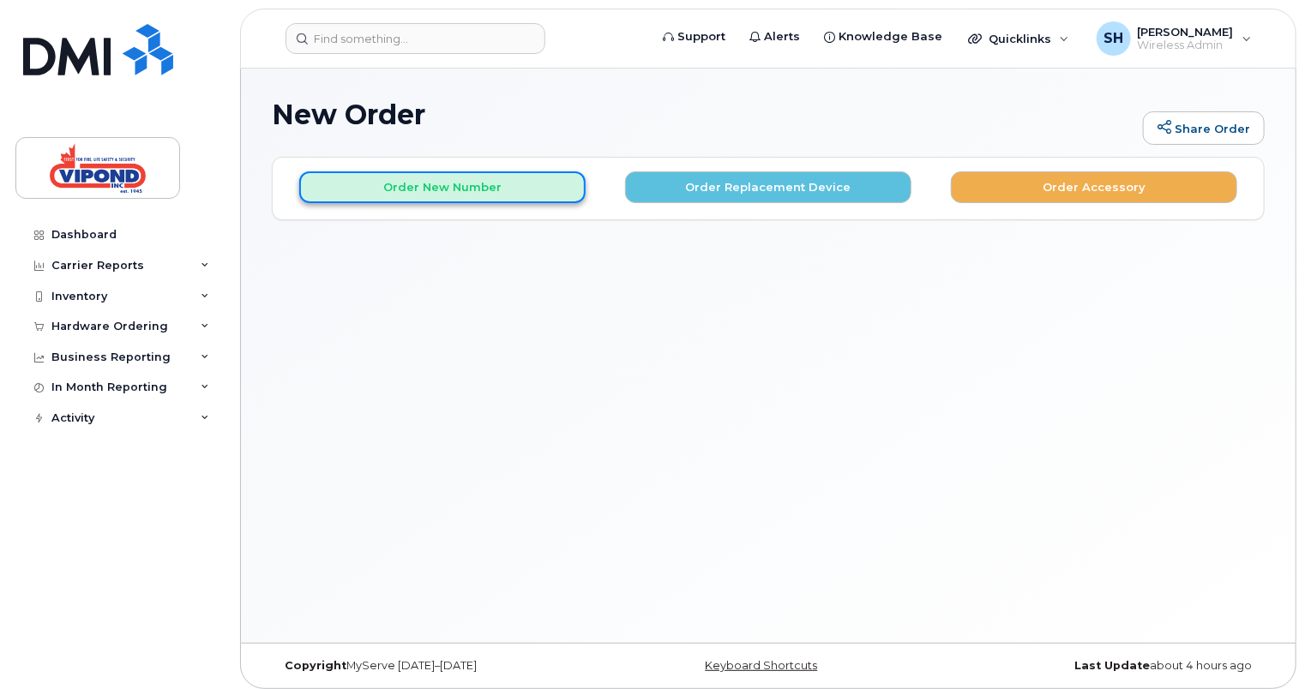
click at [450, 182] on button "Order New Number" at bounding box center [442, 187] width 286 height 32
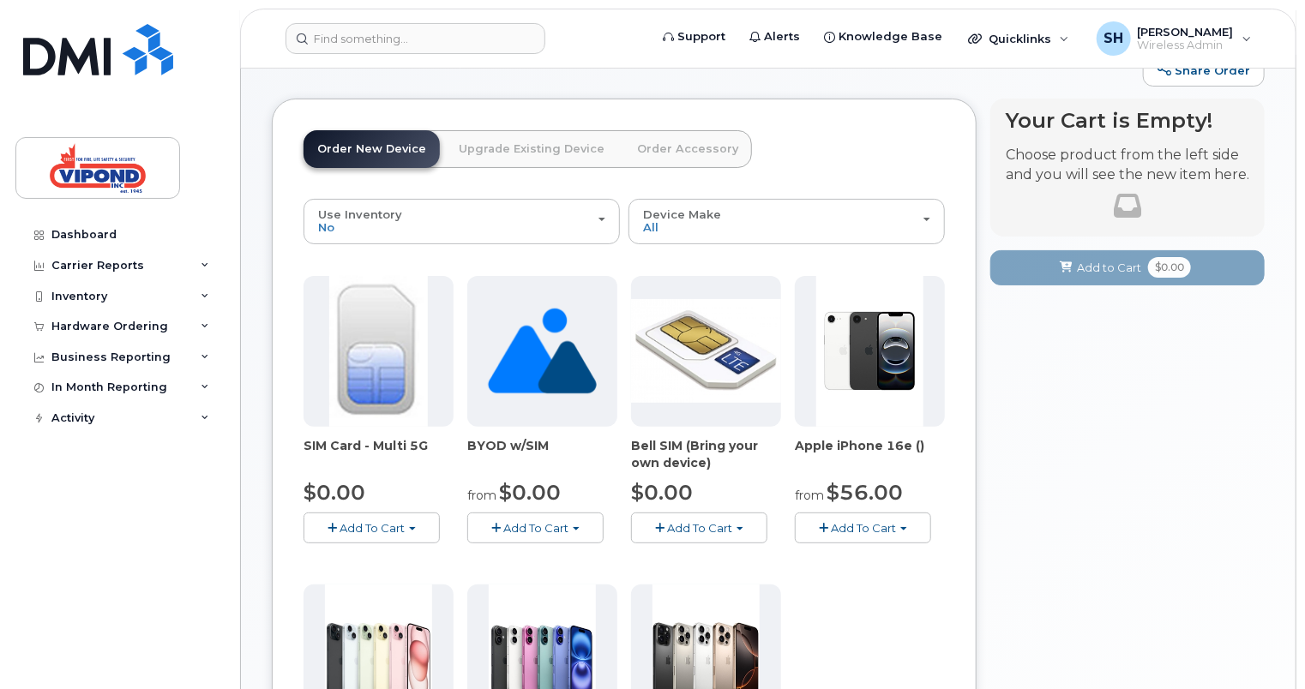
scroll to position [86, 0]
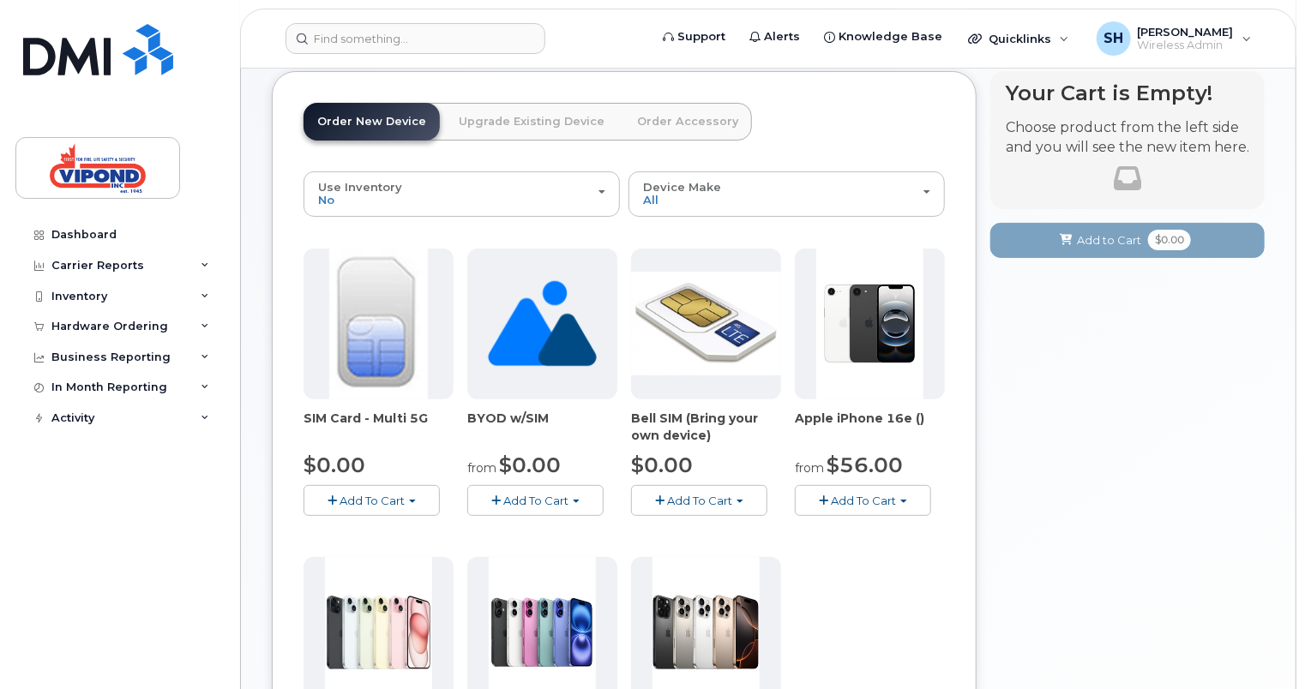
click at [370, 384] on img at bounding box center [378, 324] width 98 height 151
click at [350, 501] on span "Add To Cart" at bounding box center [371, 501] width 65 height 14
click at [411, 500] on span "button" at bounding box center [412, 501] width 7 height 3
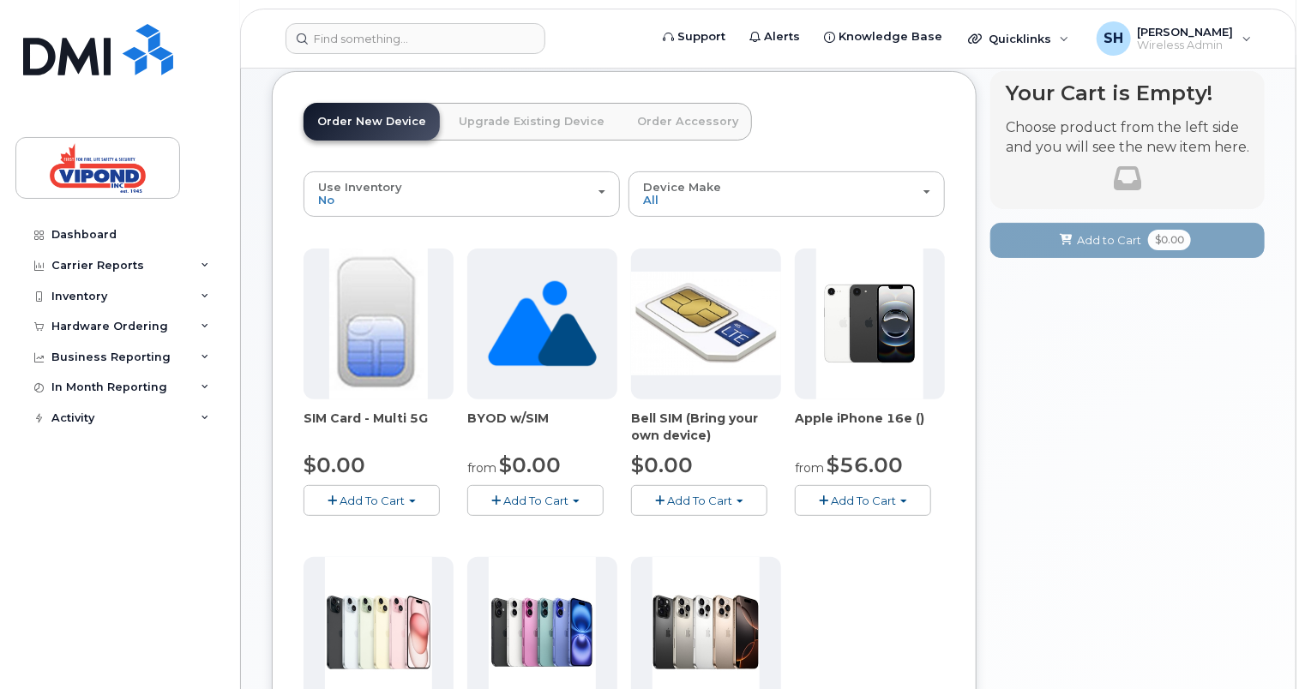
click at [411, 500] on span "button" at bounding box center [412, 501] width 7 height 3
click at [386, 526] on link "$0.00 - New Activation" at bounding box center [389, 532] width 163 height 21
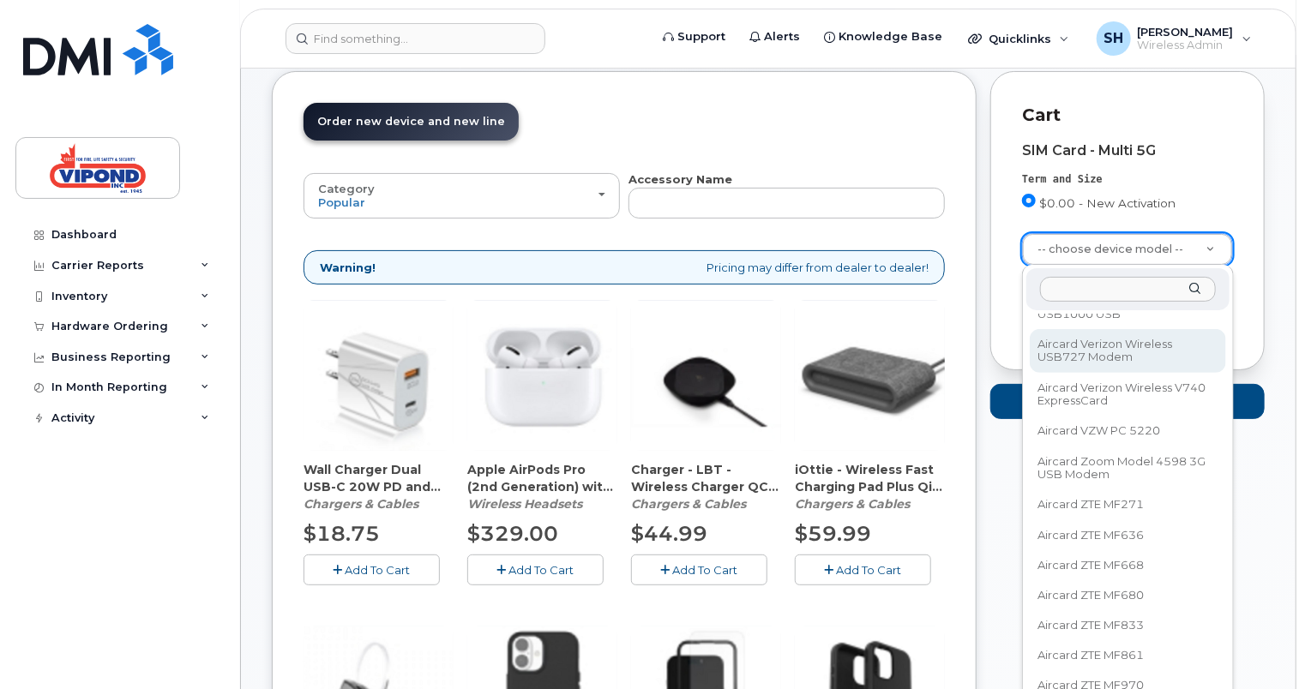
scroll to position [5281, 0]
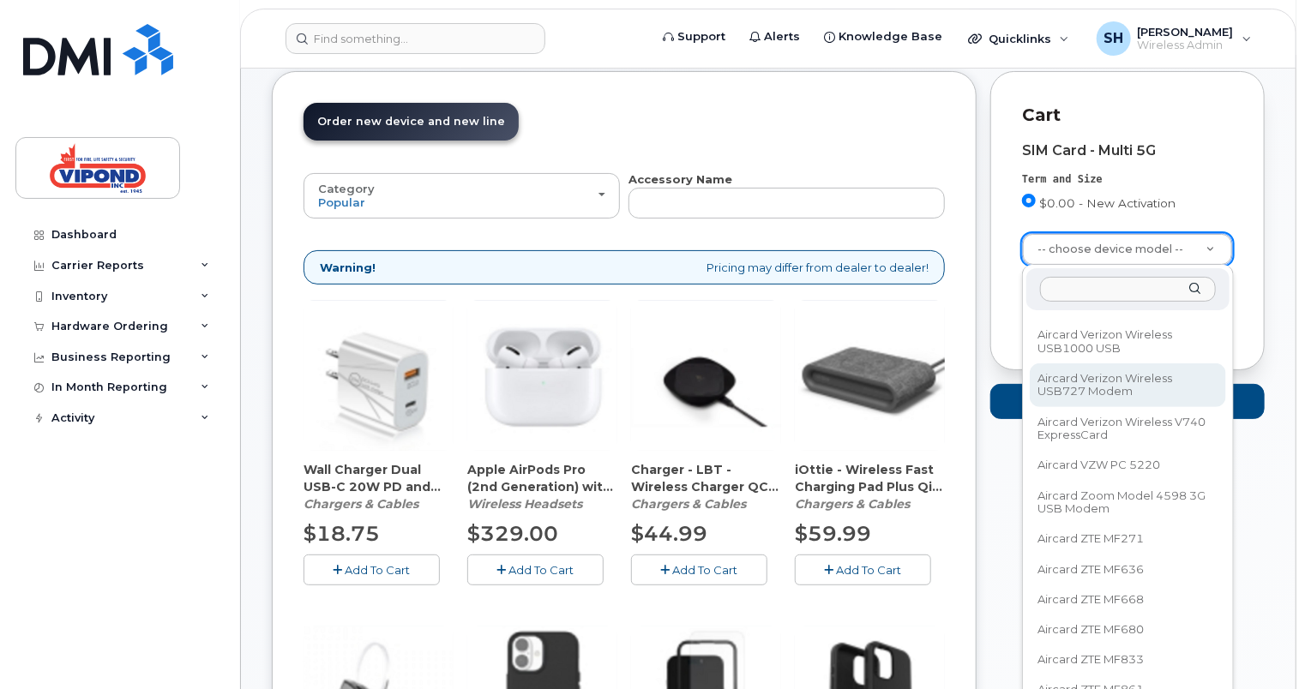
click at [1101, 294] on input "text" at bounding box center [1127, 289] width 175 height 25
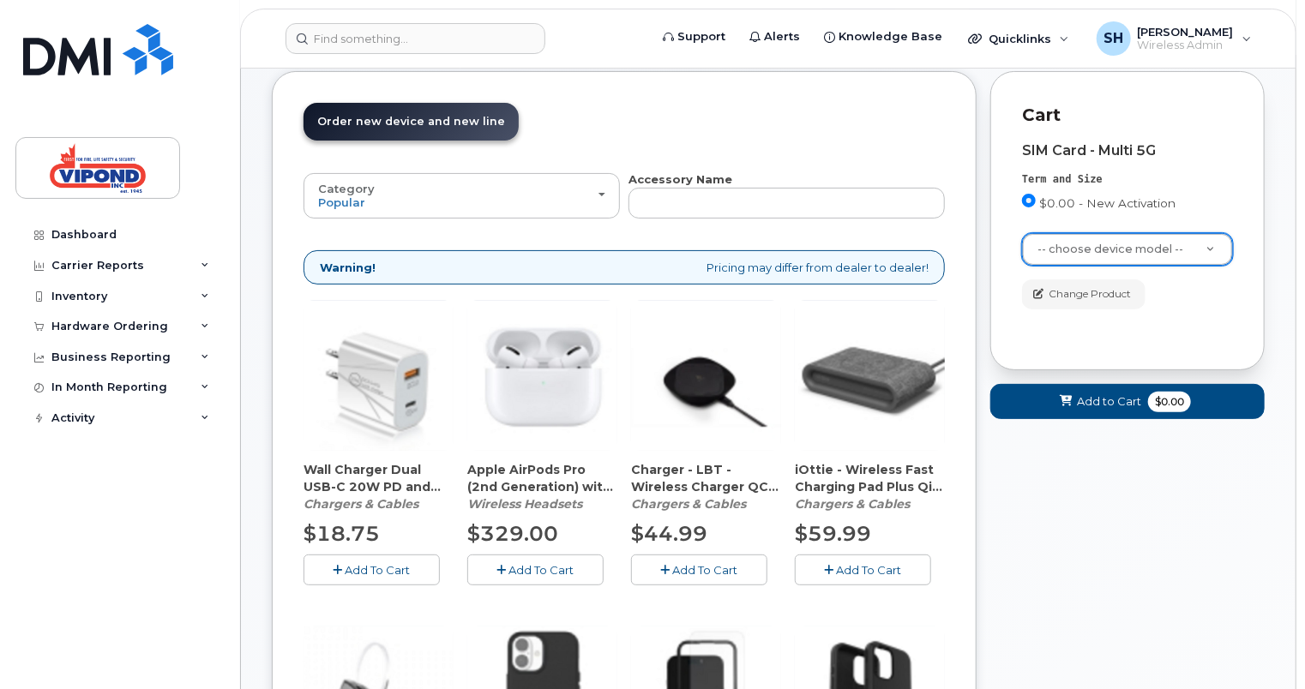
scroll to position [0, 0]
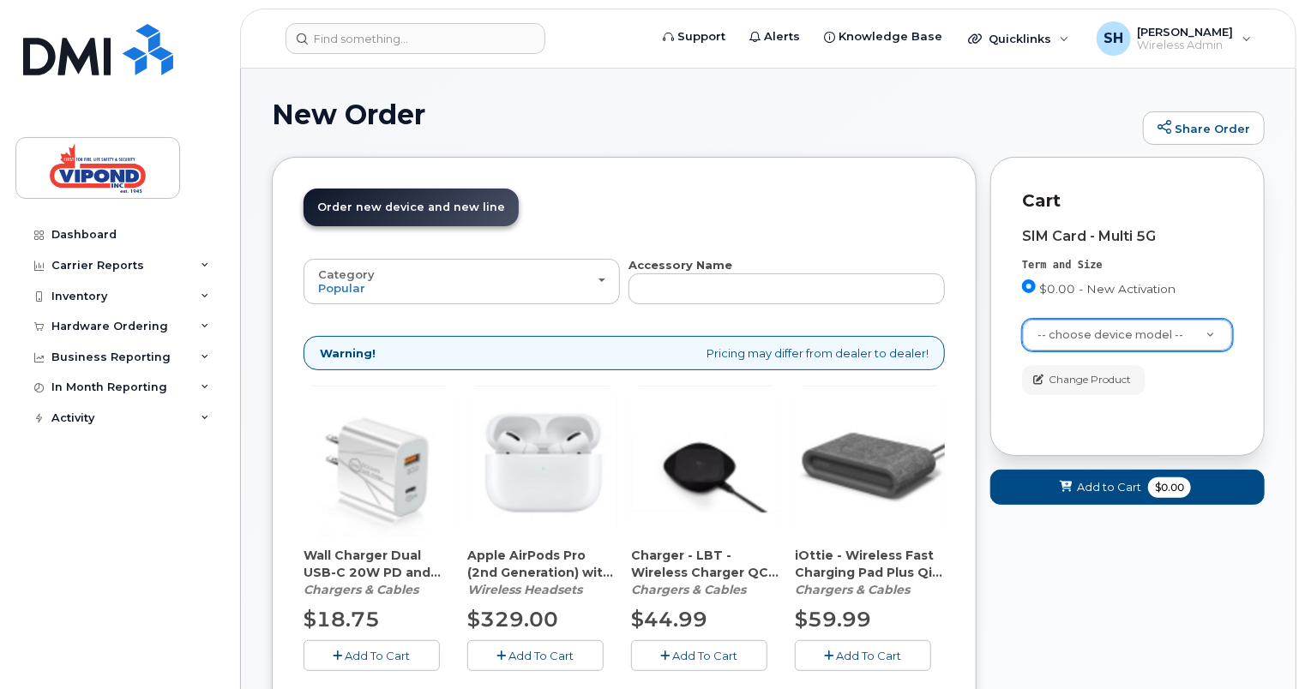
click at [454, 207] on span "Order new device and new line" at bounding box center [411, 207] width 188 height 13
click at [1105, 489] on span "Add to Cart" at bounding box center [1109, 487] width 64 height 16
click at [1228, 276] on div "Term and Size $0.00 - New Activation" at bounding box center [1127, 281] width 211 height 47
click at [1128, 485] on span "Add to Cart" at bounding box center [1109, 487] width 64 height 16
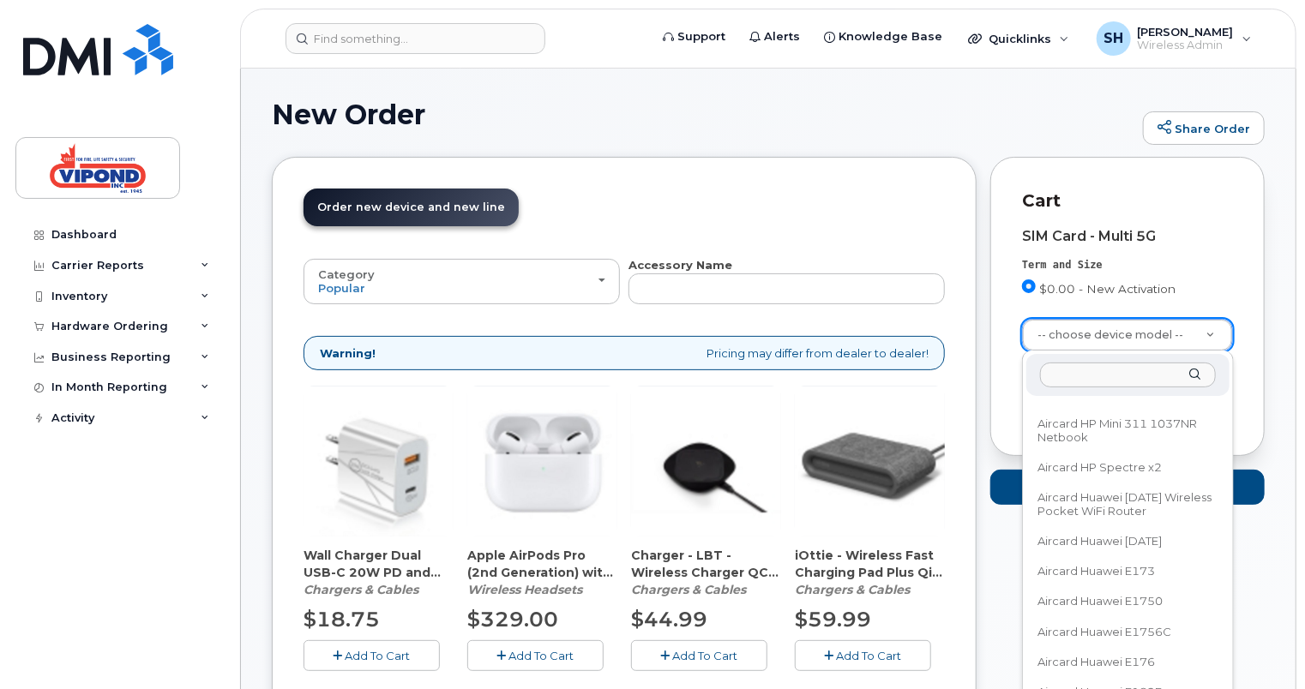
click at [1122, 363] on input "text" at bounding box center [1127, 375] width 175 height 25
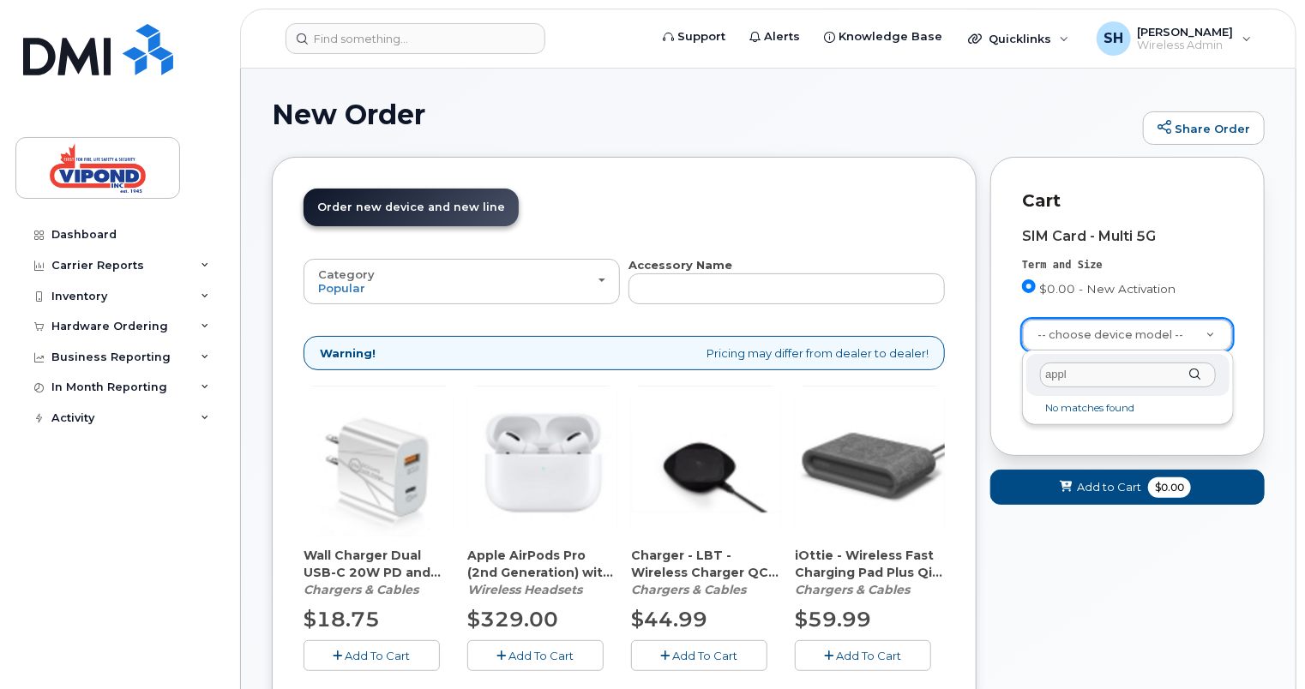
type input "apple"
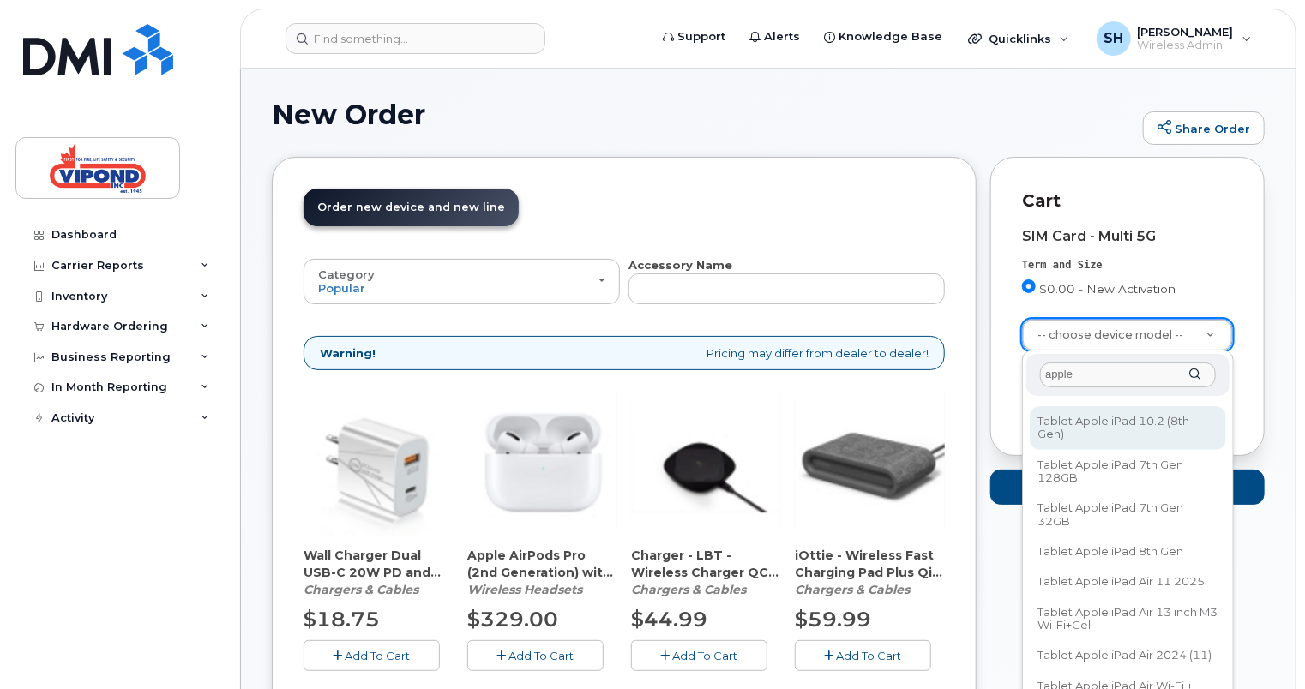
scroll to position [428, 0]
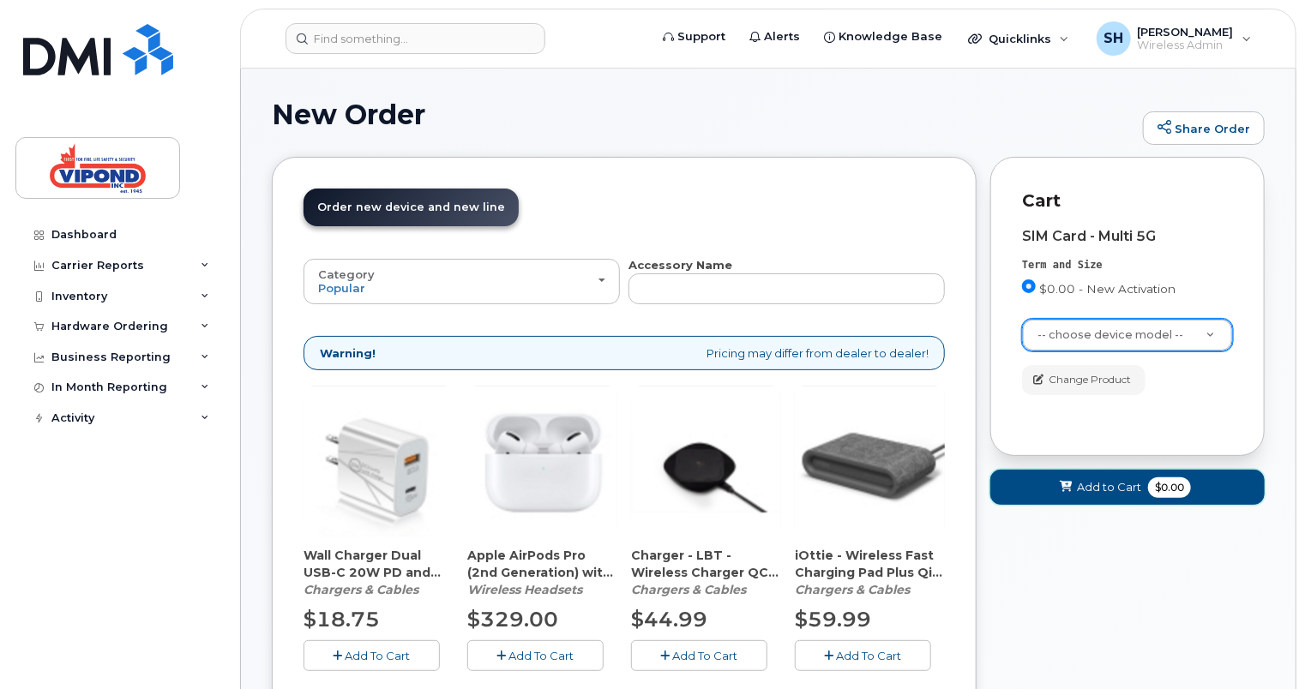
click at [1107, 490] on span "Add to Cart" at bounding box center [1109, 487] width 64 height 16
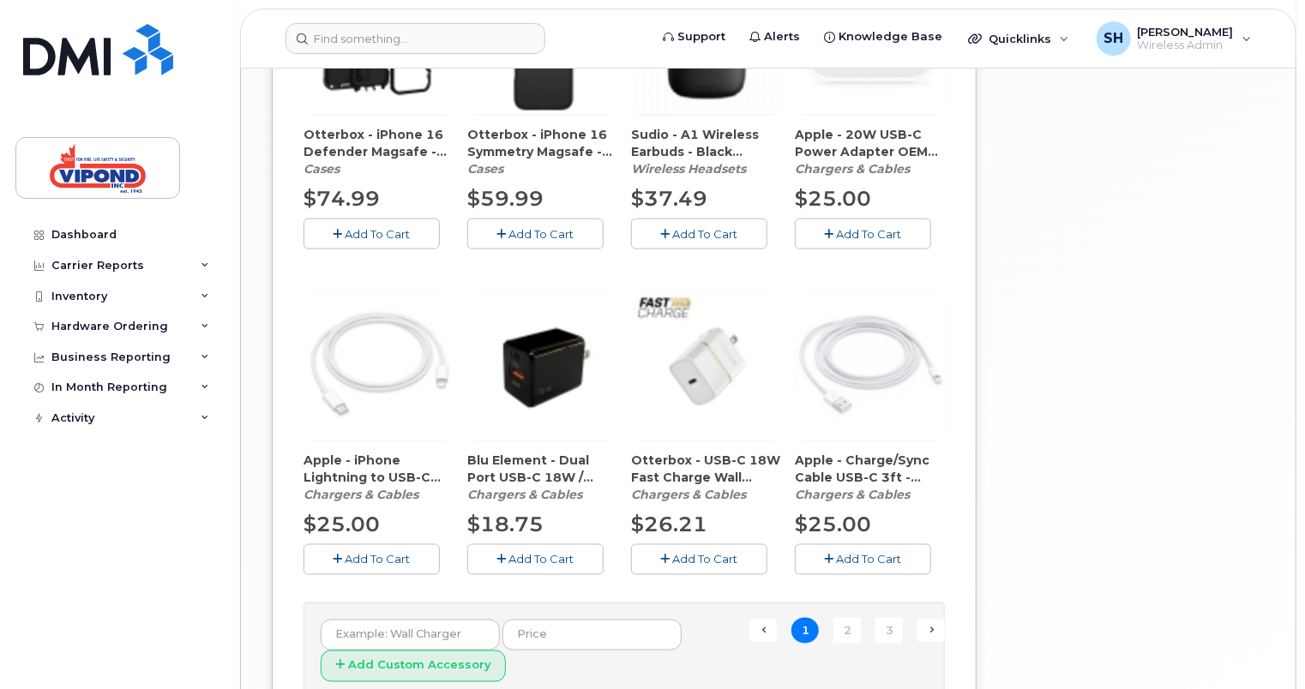
scroll to position [1240, 0]
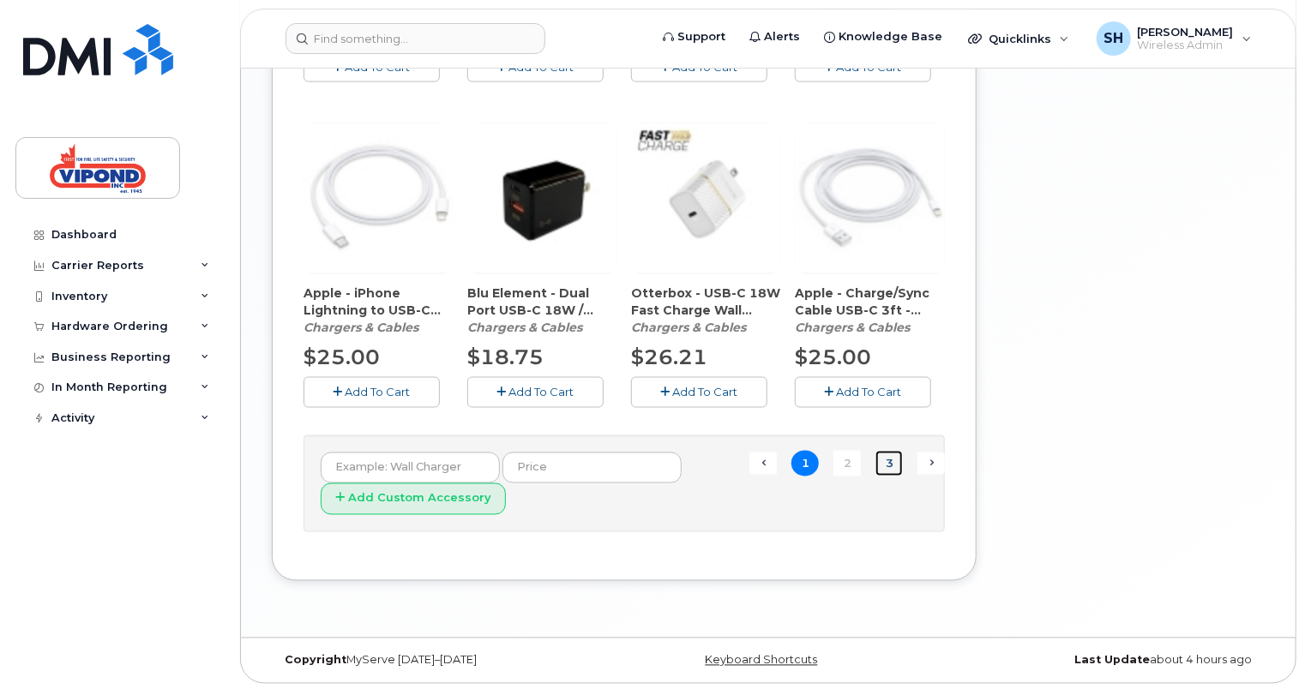
click at [881, 465] on link "3" at bounding box center [888, 464] width 27 height 27
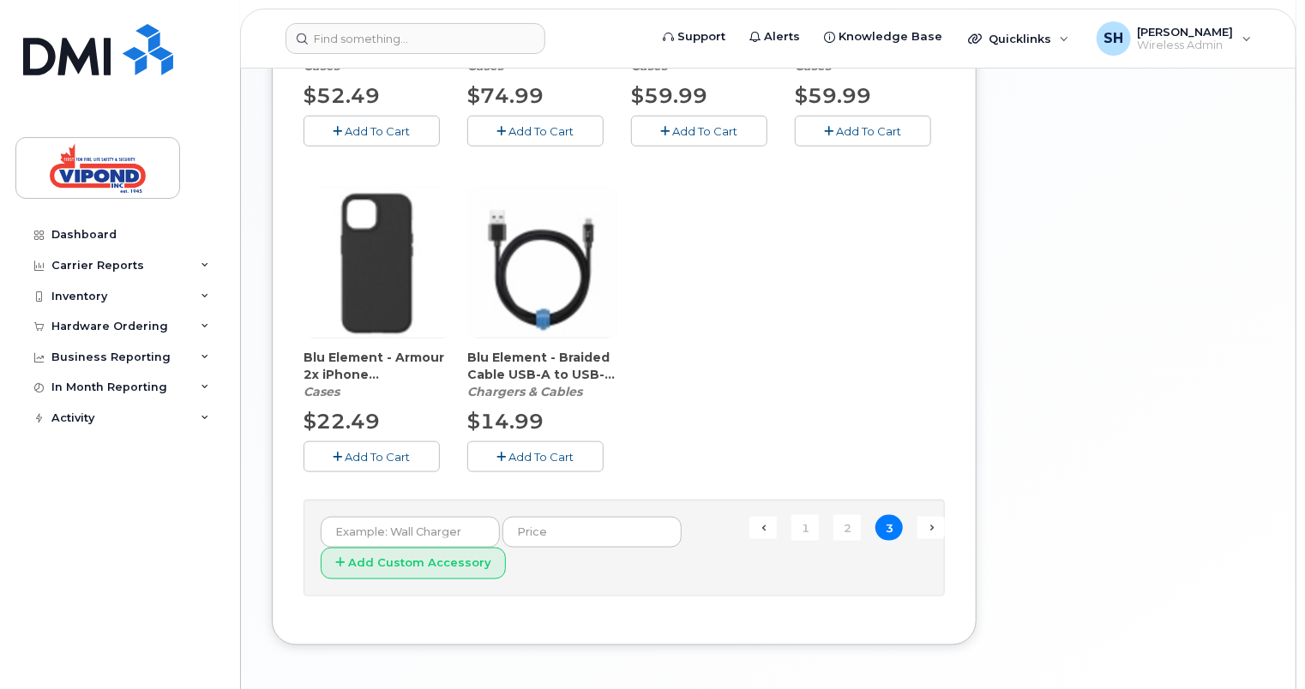
scroll to position [865, 0]
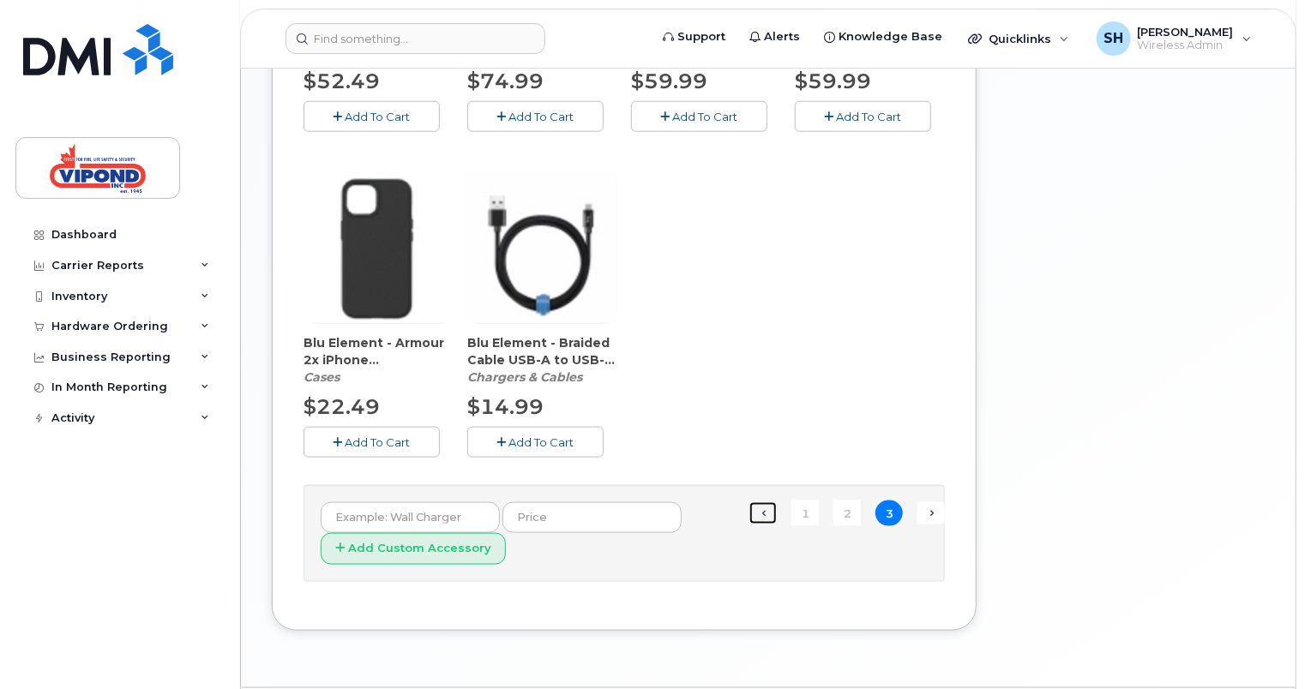
click at [764, 515] on link "← Previous" at bounding box center [762, 513] width 27 height 22
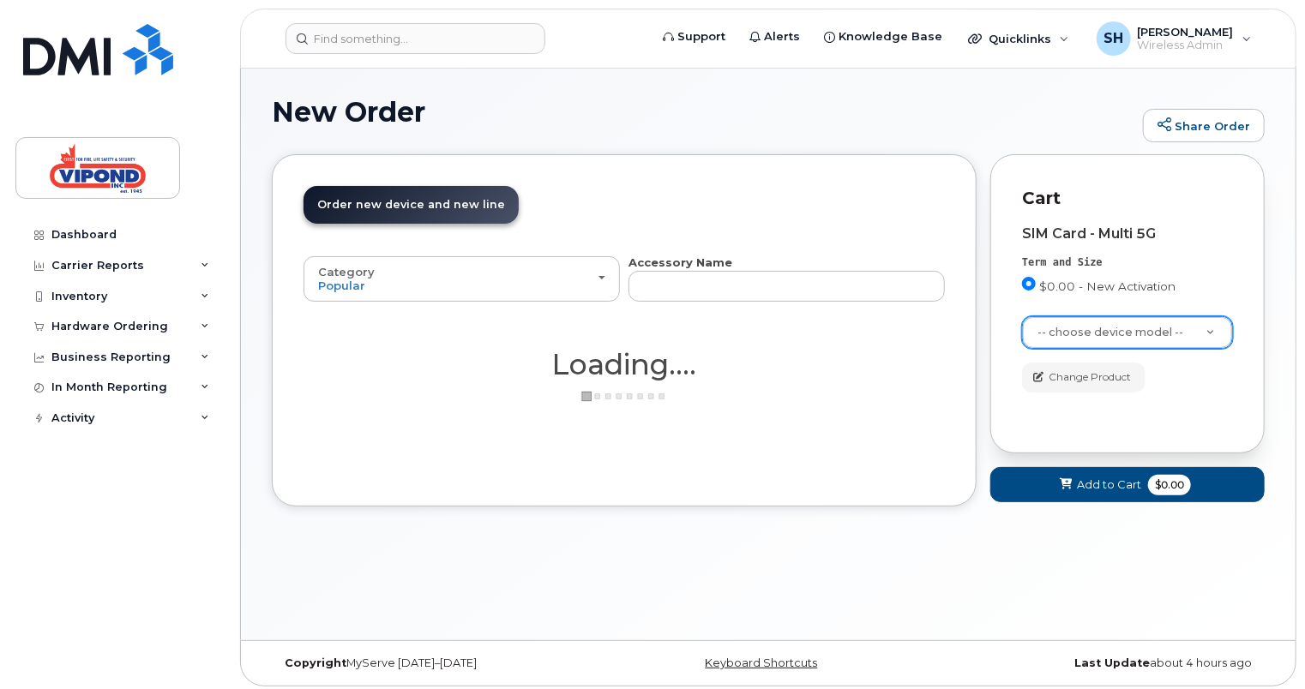
scroll to position [0, 0]
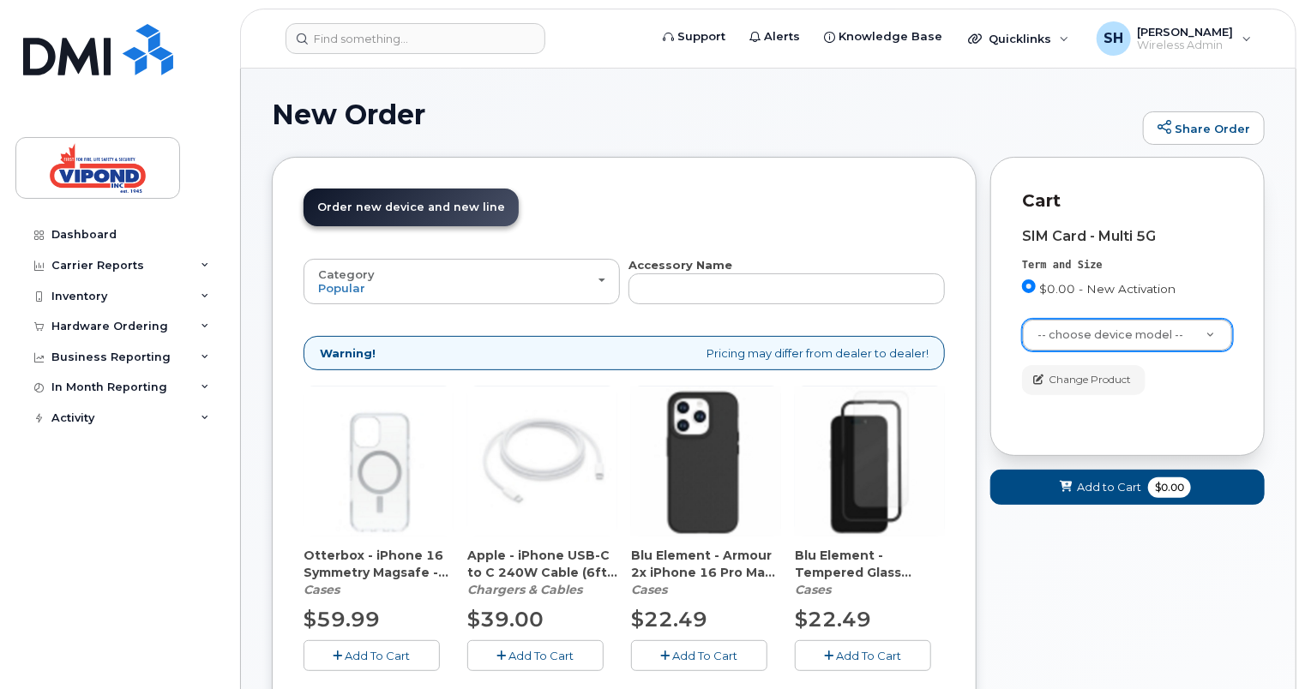
click at [1128, 289] on span "$0.00 - New Activation" at bounding box center [1107, 289] width 136 height 14
click at [1036, 289] on input "$0.00 - New Activation" at bounding box center [1029, 286] width 14 height 14
click at [1094, 295] on span "$0.00 - New Activation" at bounding box center [1107, 289] width 136 height 14
click at [1036, 293] on input "$0.00 - New Activation" at bounding box center [1029, 286] width 14 height 14
click at [1054, 291] on span "$0.00 - New Activation" at bounding box center [1107, 289] width 136 height 14
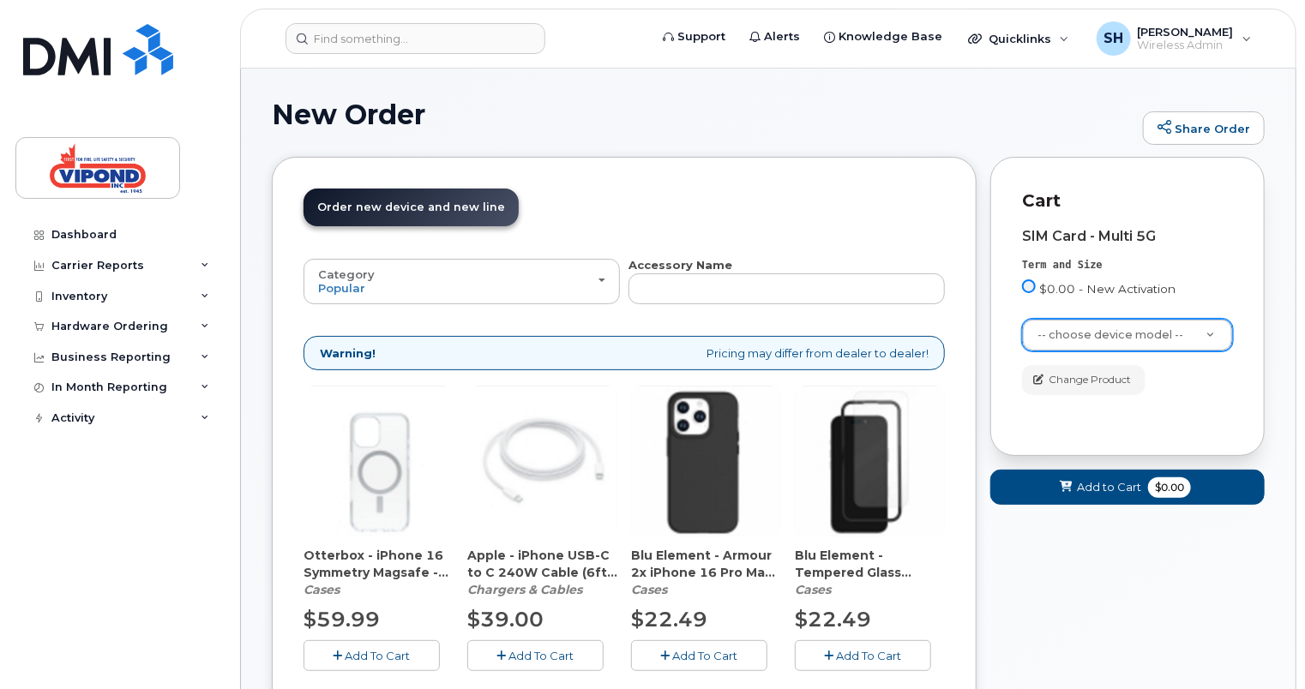
click at [1036, 291] on input "$0.00 - New Activation" at bounding box center [1029, 286] width 14 height 14
click at [1025, 278] on div "Term and Size $0.00 - New Activation" at bounding box center [1127, 281] width 211 height 47
click at [1028, 288] on input "$0.00 - New Activation" at bounding box center [1029, 286] width 14 height 14
click at [1031, 278] on div "Term and Size $0.00 - New Activation" at bounding box center [1127, 281] width 211 height 47
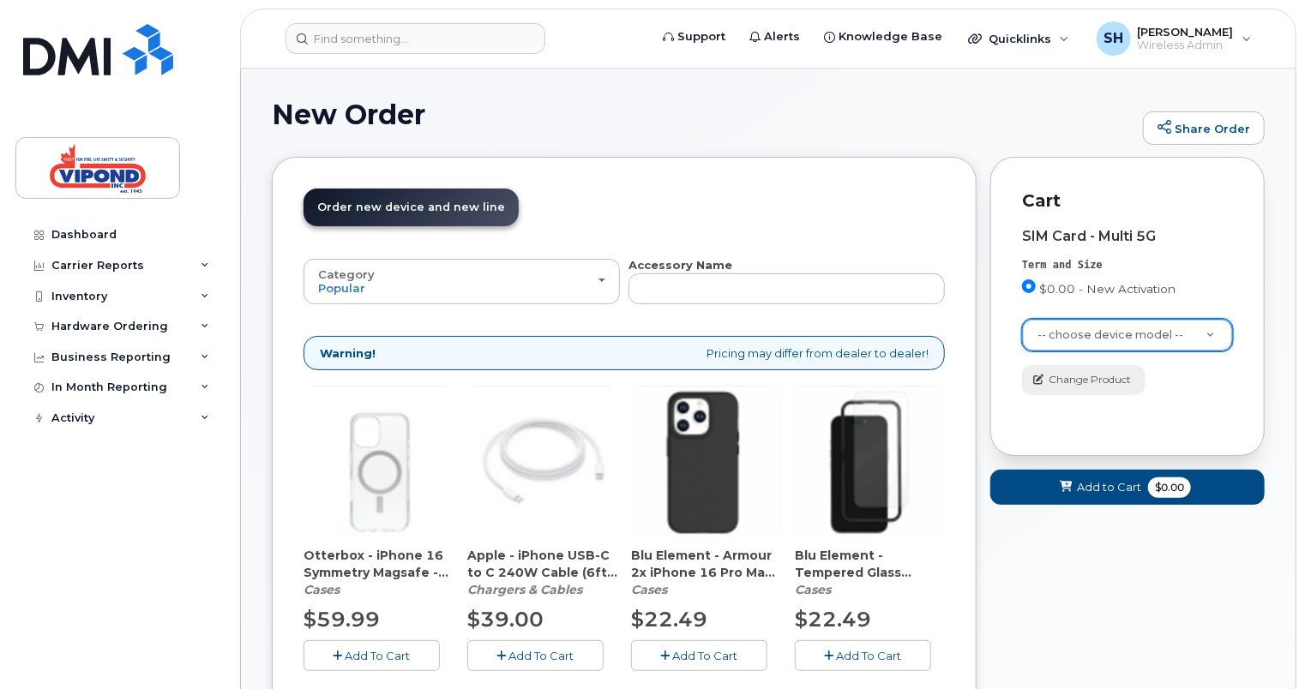
click at [1118, 384] on span "Change Product" at bounding box center [1089, 379] width 82 height 15
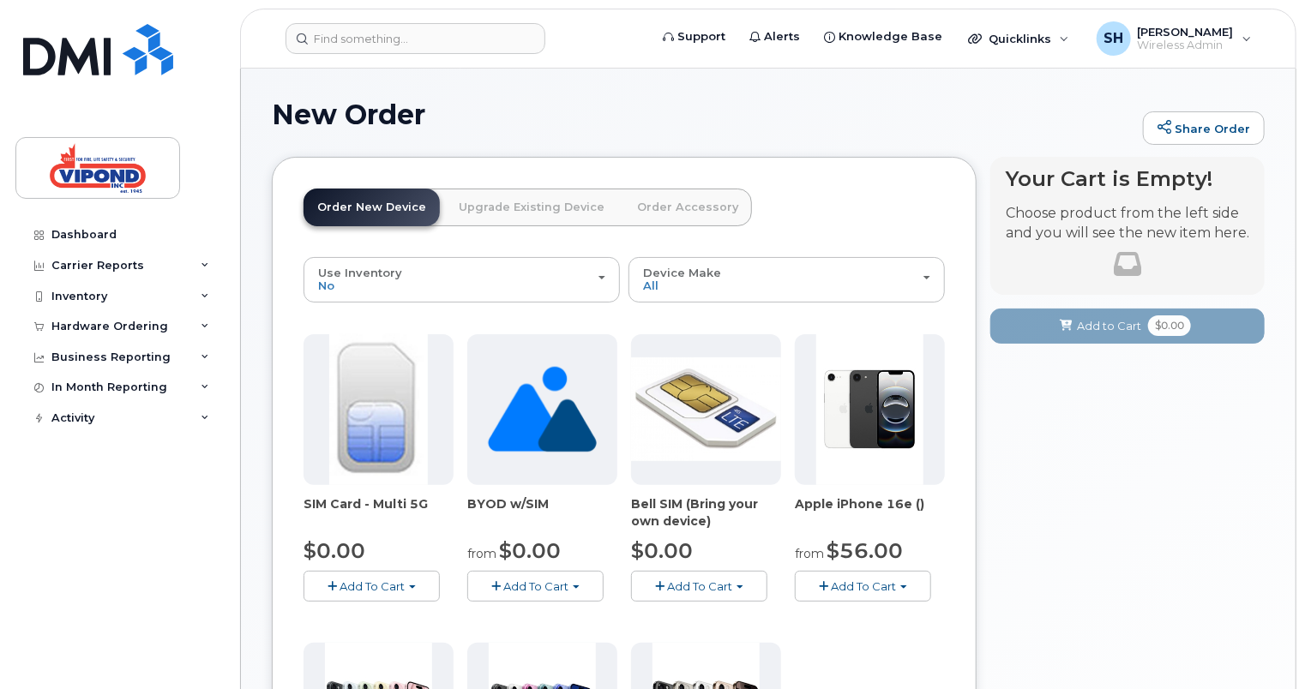
click at [887, 410] on img at bounding box center [870, 409] width 108 height 151
click at [886, 429] on img at bounding box center [870, 409] width 108 height 151
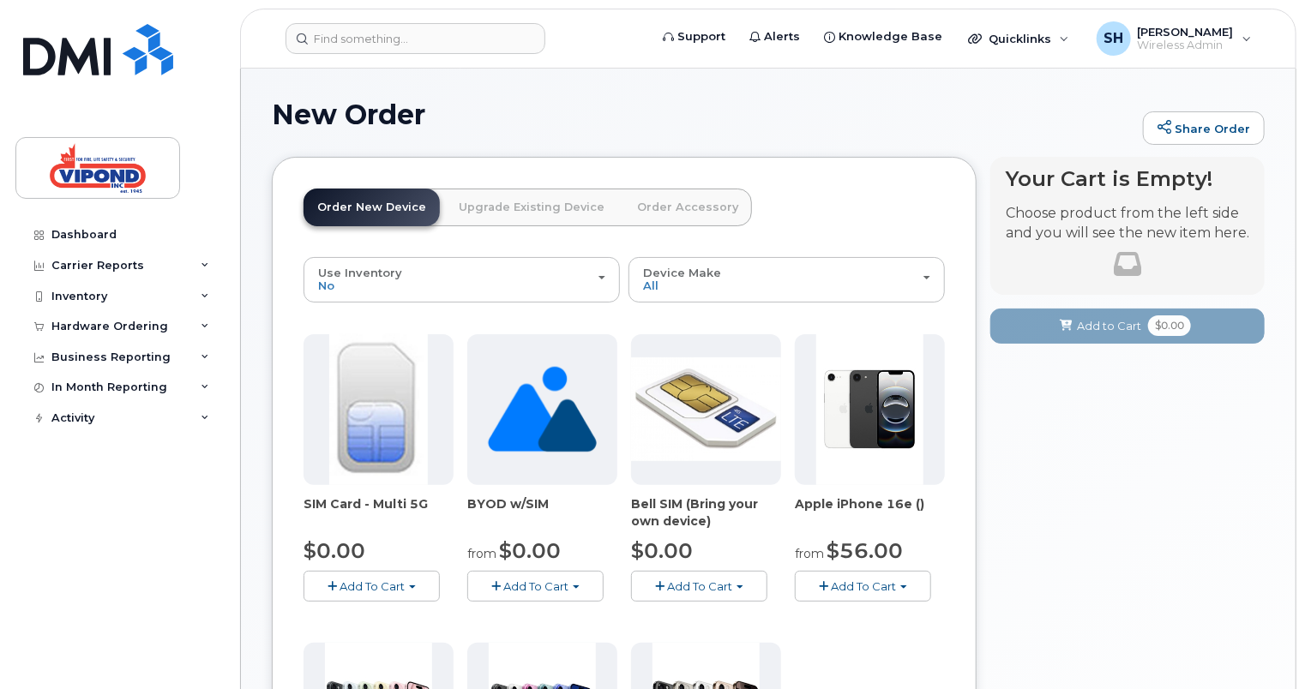
click at [861, 584] on span "Add To Cart" at bounding box center [863, 586] width 65 height 14
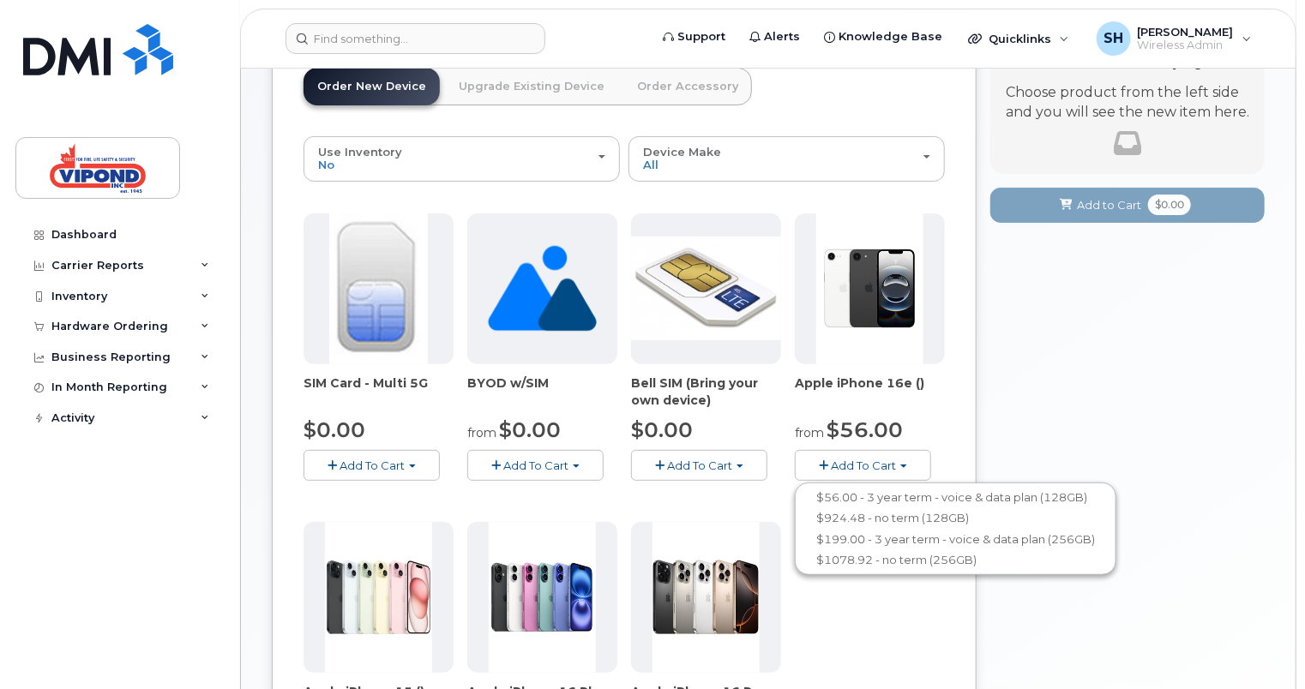
scroll to position [171, 0]
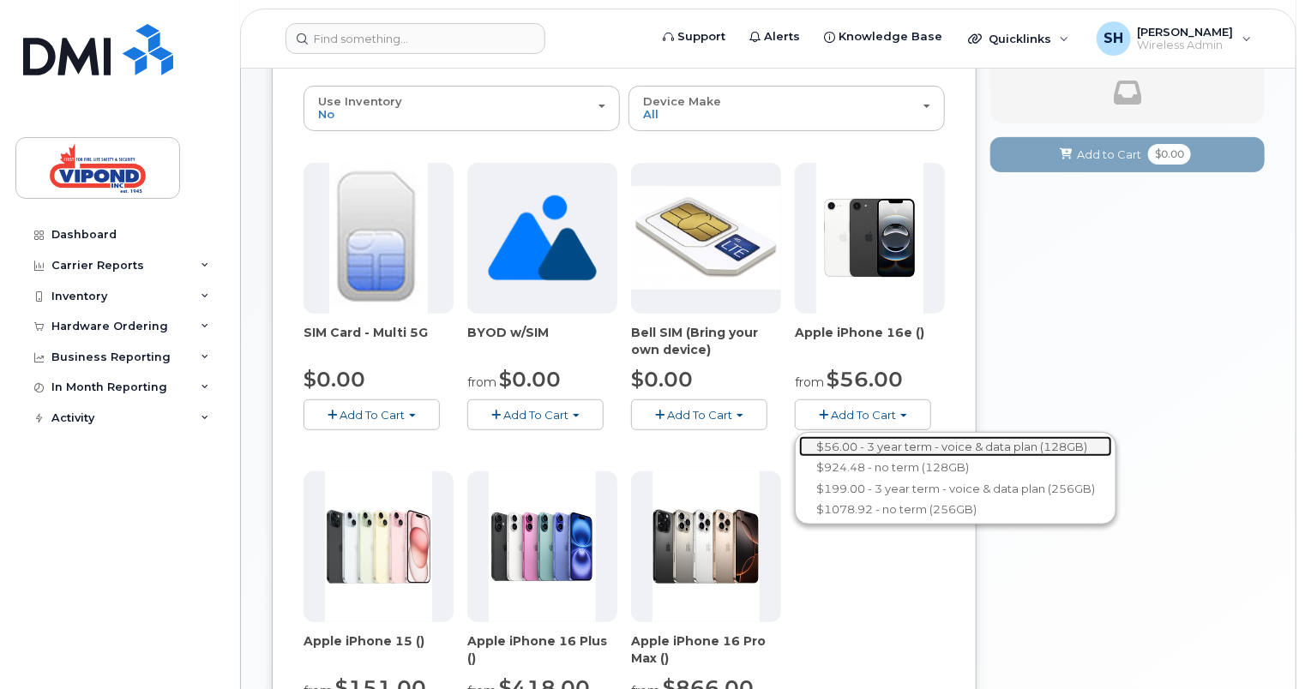
click at [933, 449] on link "$56.00 - 3 year term - voice & data plan (128GB)" at bounding box center [955, 446] width 313 height 21
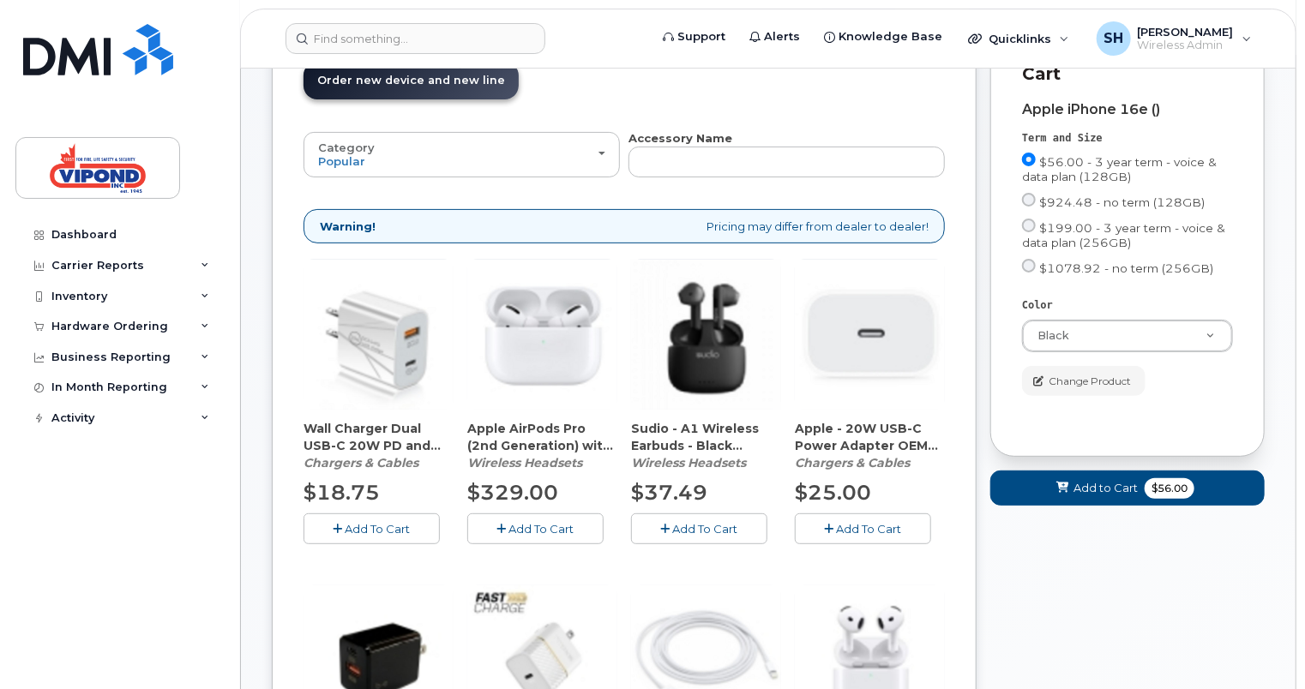
scroll to position [86, 0]
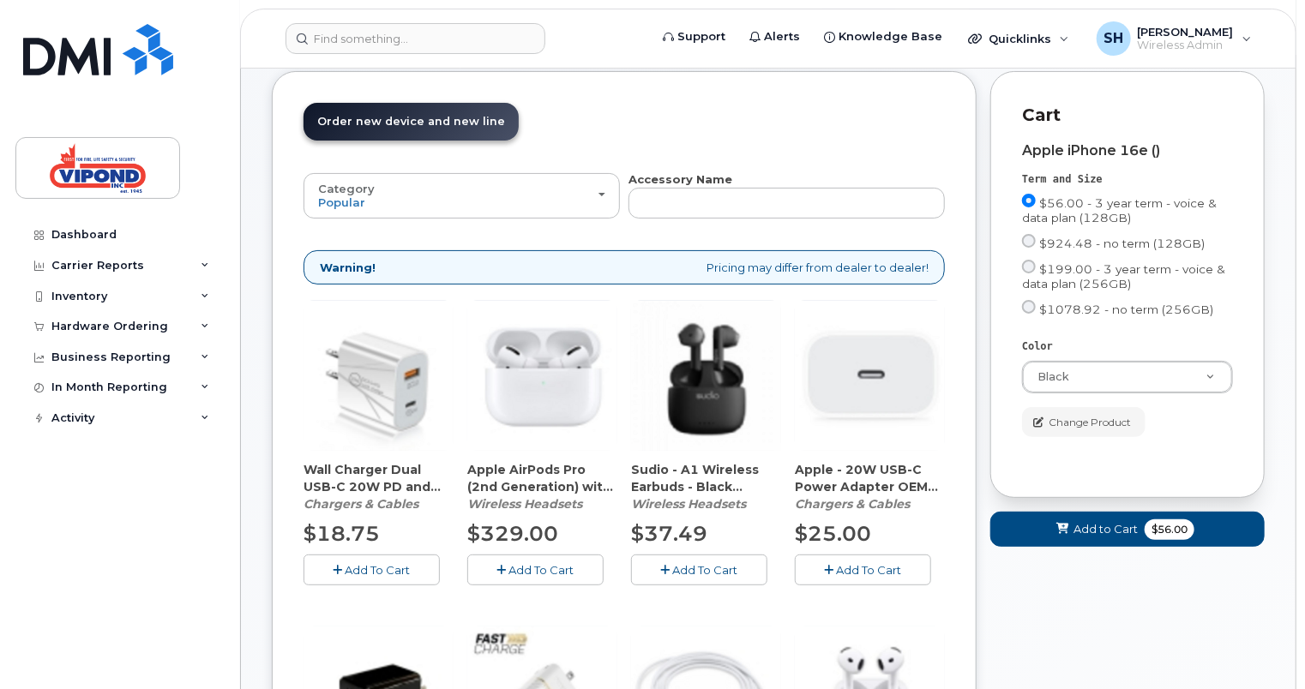
click at [1208, 362] on div "Color Black Black White" at bounding box center [1127, 366] width 211 height 54
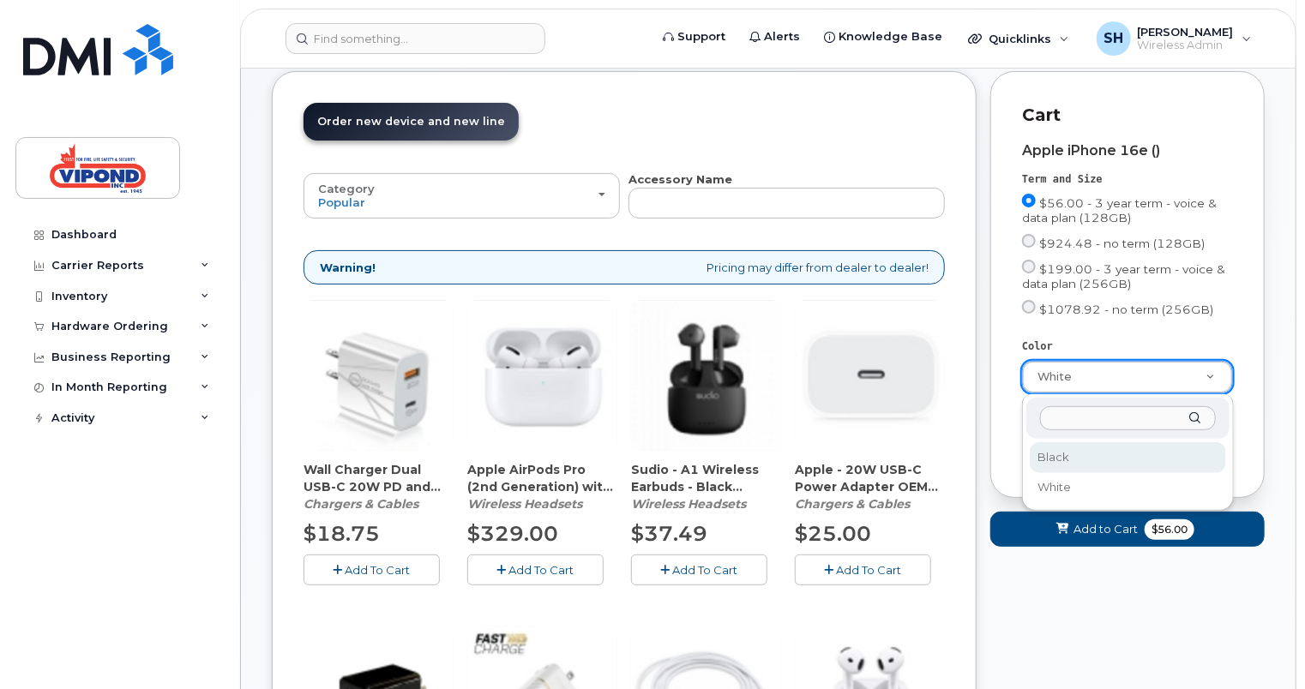
select select "Black"
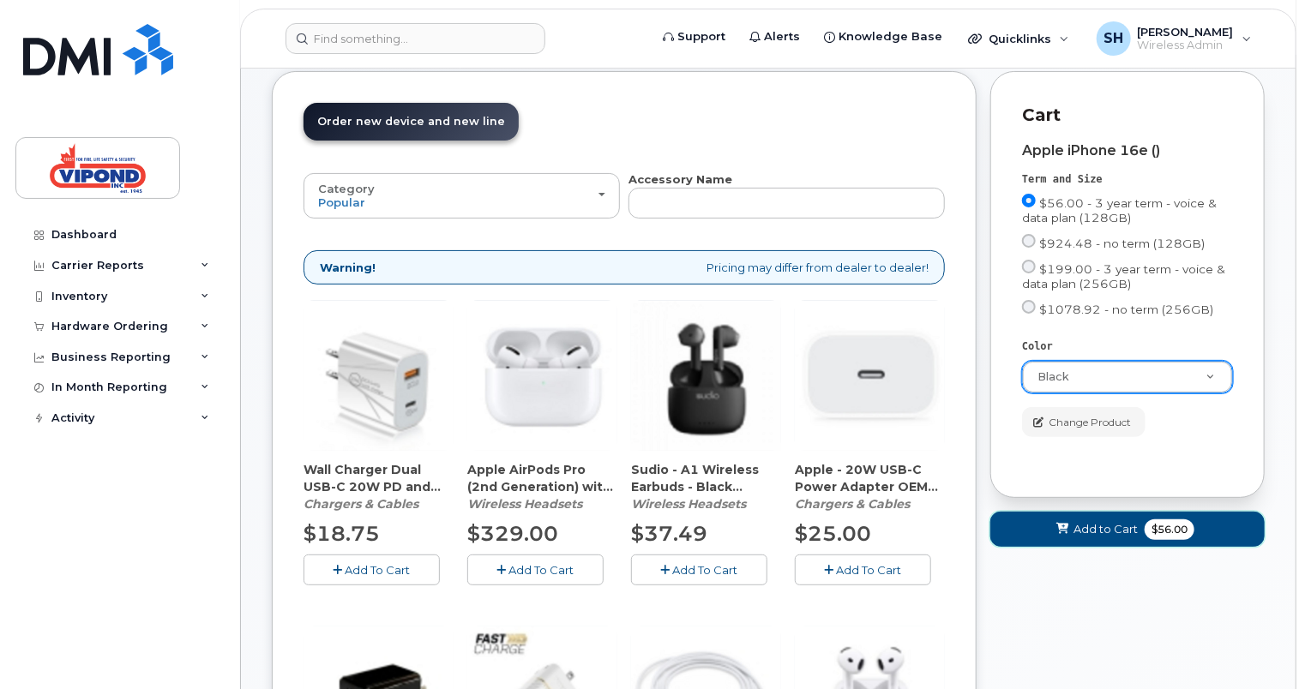
click at [1115, 539] on button "Add to Cart $56.00" at bounding box center [1127, 529] width 274 height 35
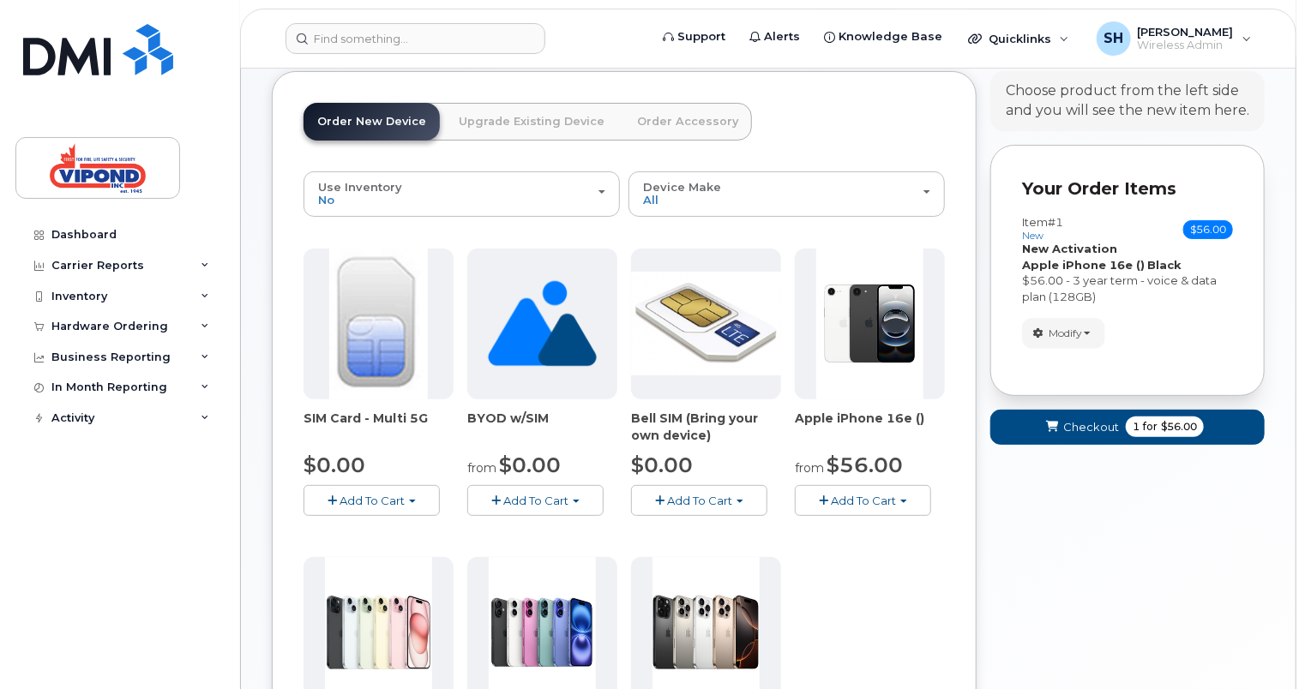
click at [406, 494] on button "Add To Cart" at bounding box center [371, 500] width 136 height 30
click at [376, 539] on link "$0.00 - New Activation" at bounding box center [389, 532] width 163 height 21
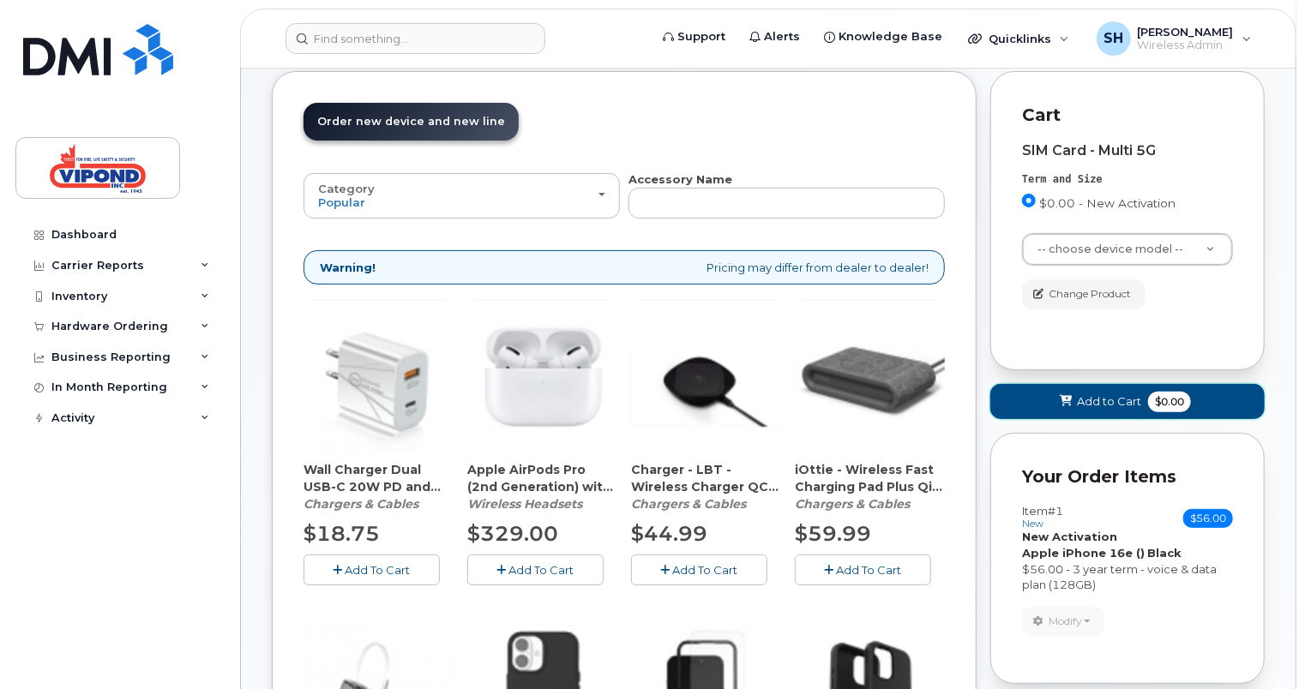
click at [1104, 399] on span "Add to Cart" at bounding box center [1109, 401] width 64 height 16
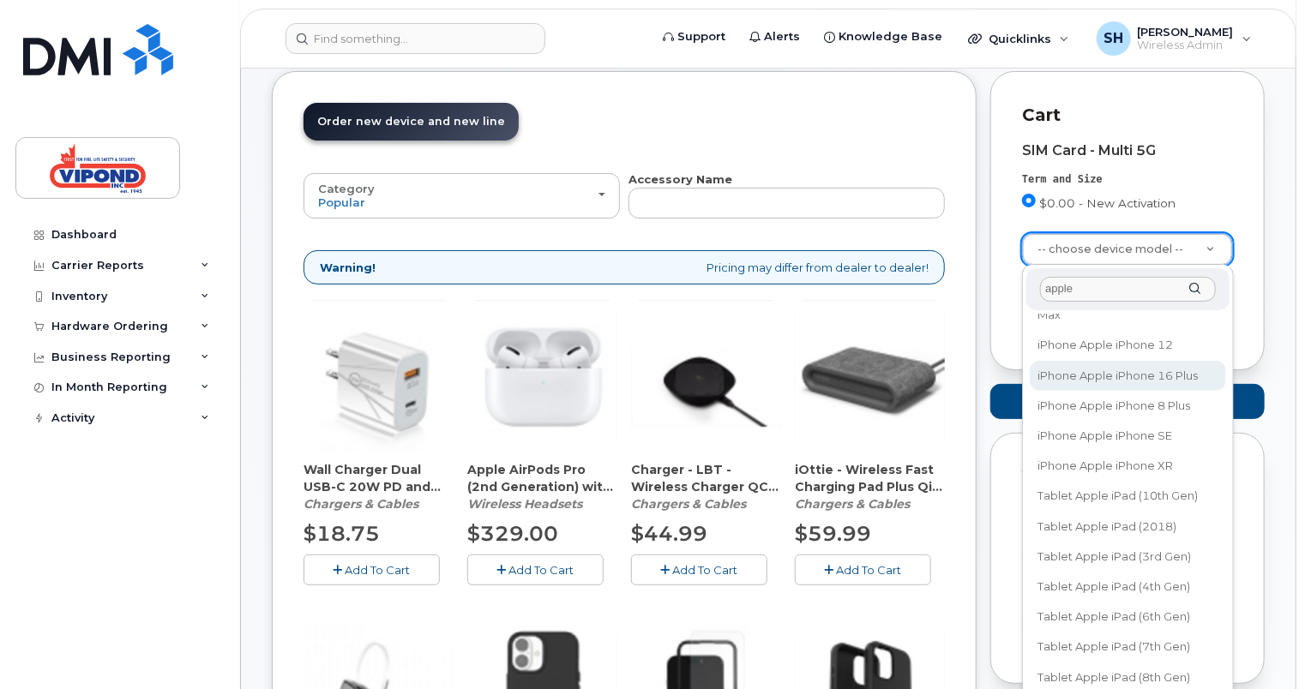
scroll to position [0, 0]
drag, startPoint x: 1101, startPoint y: 291, endPoint x: 953, endPoint y: 287, distance: 147.5
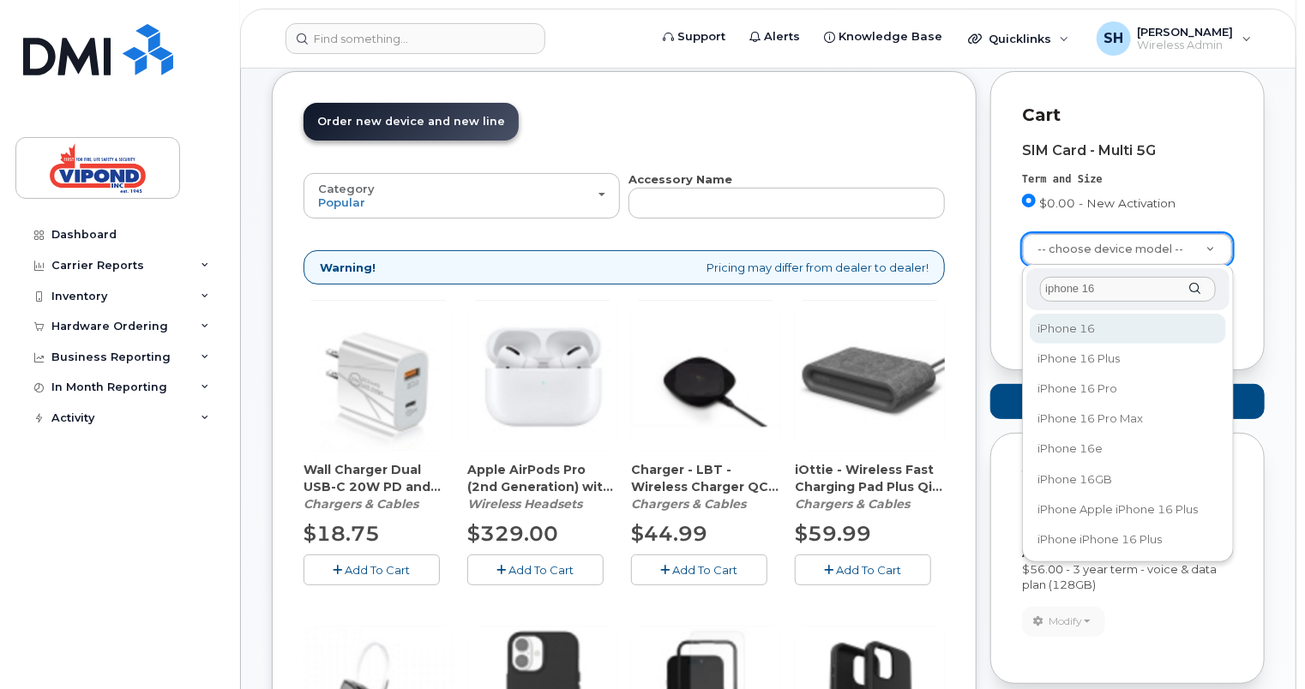
type input "iphone 16"
select select "3224"
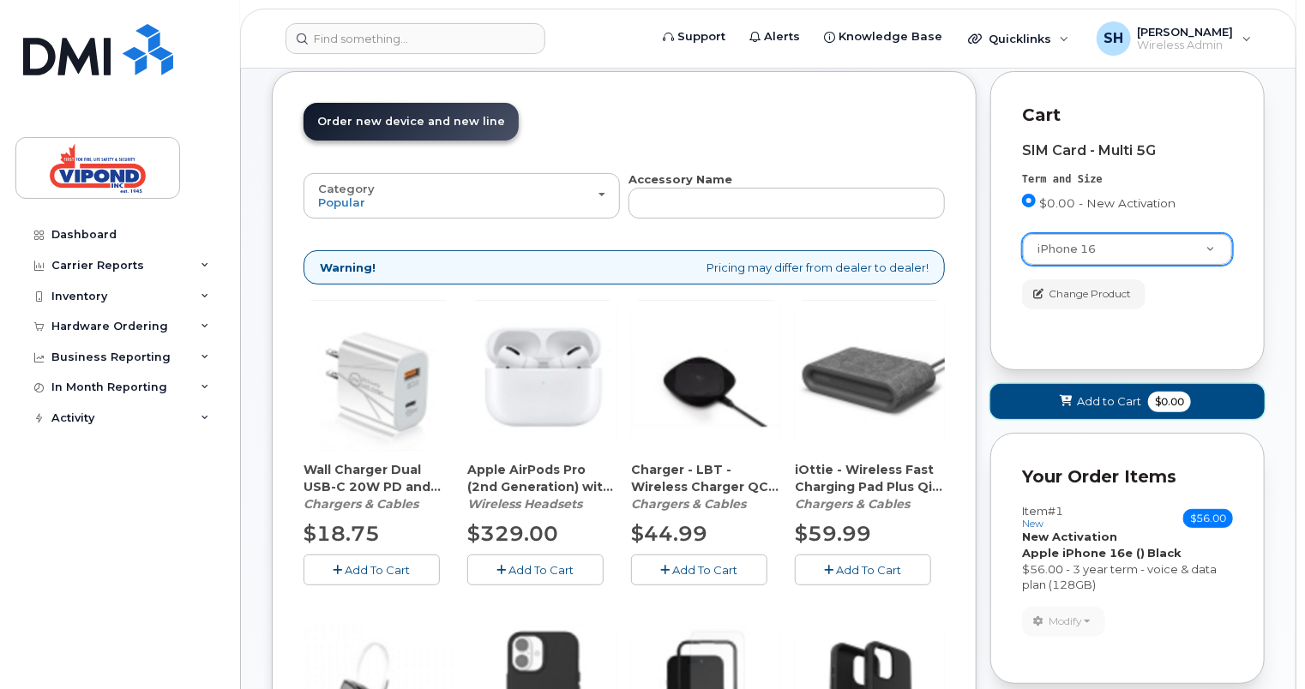
click at [1106, 398] on span "Add to Cart" at bounding box center [1109, 401] width 64 height 16
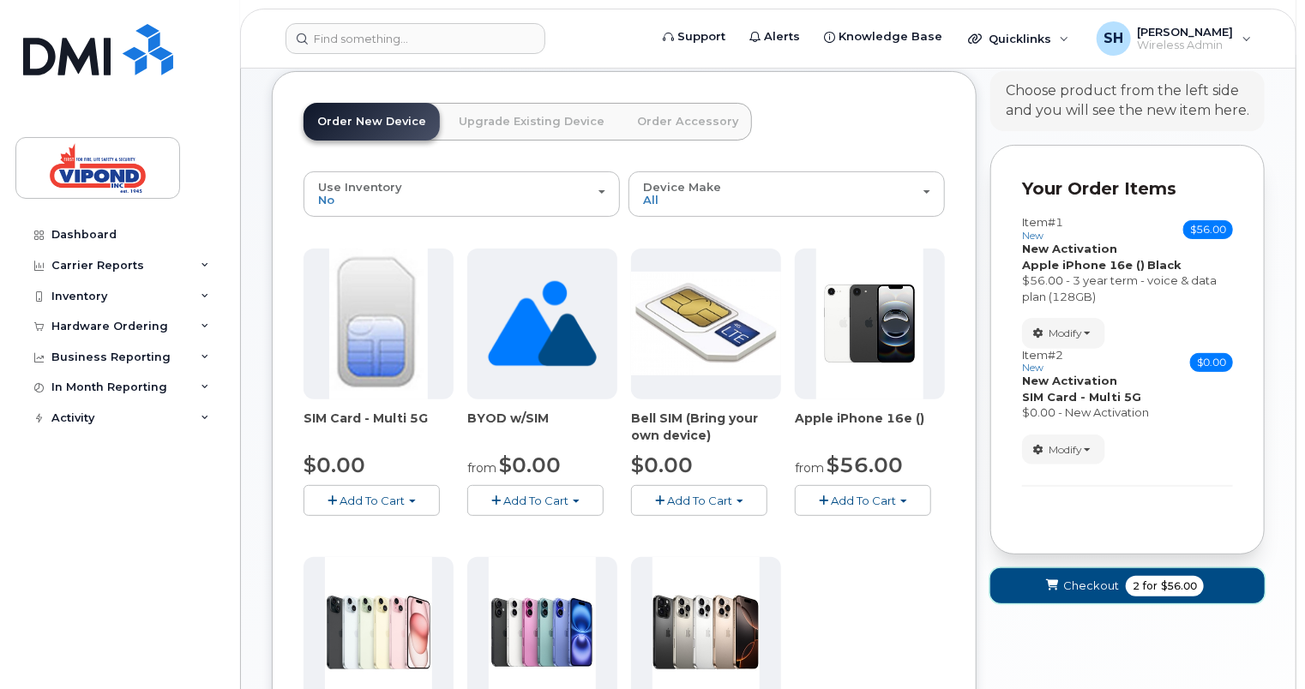
click at [1106, 589] on span "Checkout" at bounding box center [1091, 586] width 56 height 16
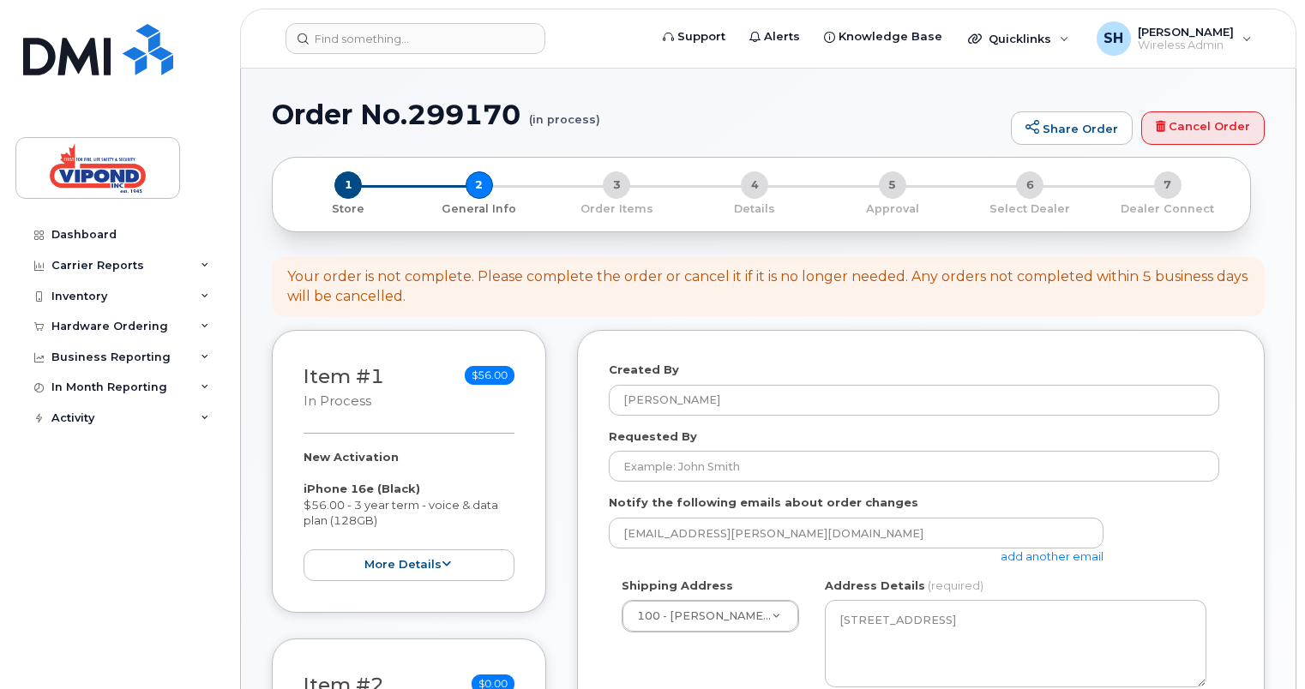
select select
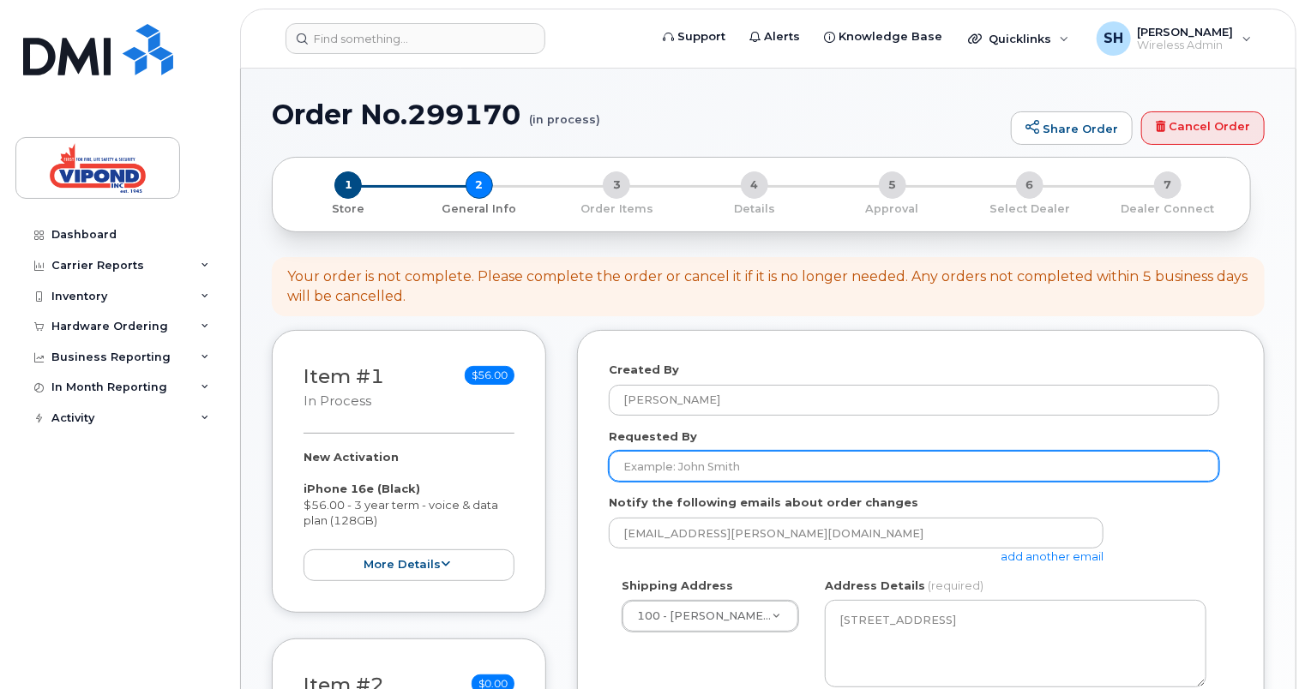
click at [766, 472] on input "Requested By" at bounding box center [914, 466] width 610 height 31
type input "[PERSON_NAME]"
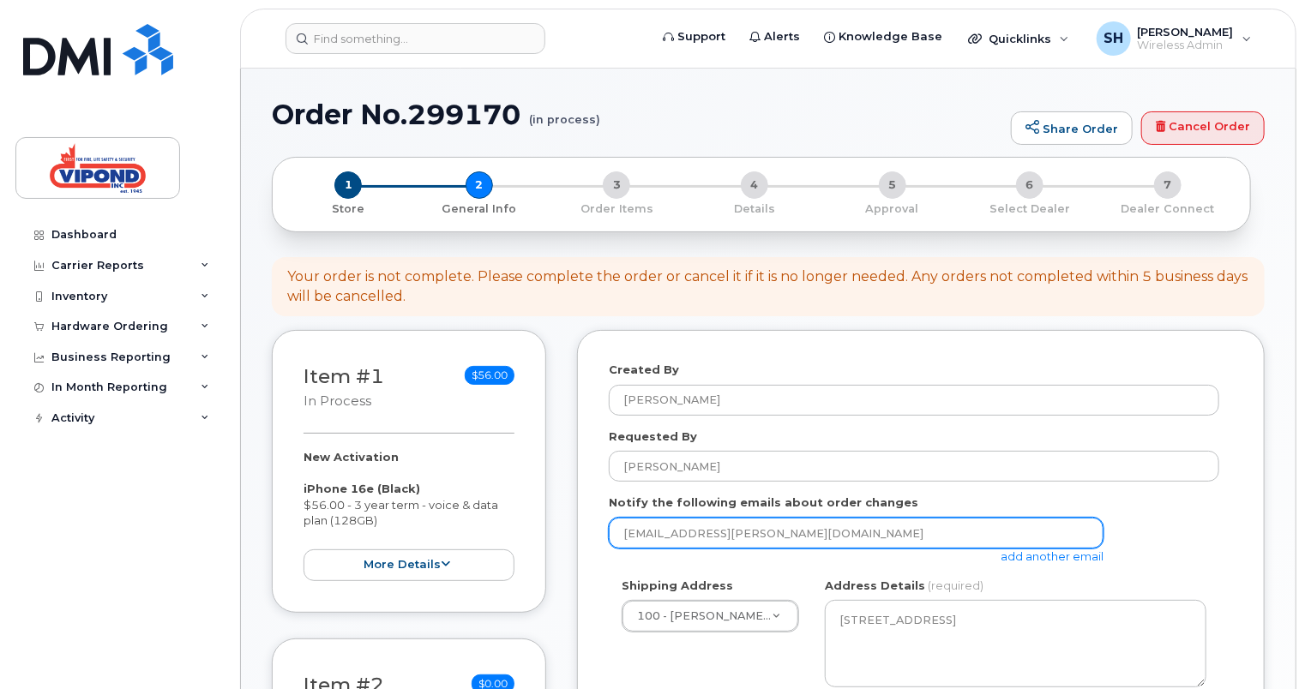
click at [724, 525] on input "[EMAIL_ADDRESS][PERSON_NAME][DOMAIN_NAME]" at bounding box center [856, 533] width 495 height 31
click at [718, 527] on input "[EMAIL_ADDRESS][PERSON_NAME][DOMAIN_NAME]" at bounding box center [856, 533] width 495 height 31
drag, startPoint x: 802, startPoint y: 529, endPoint x: 408, endPoint y: 514, distance: 393.7
type input "[EMAIL_ADDRESS][PERSON_NAME][PERSON_NAME][DOMAIN_NAME]"
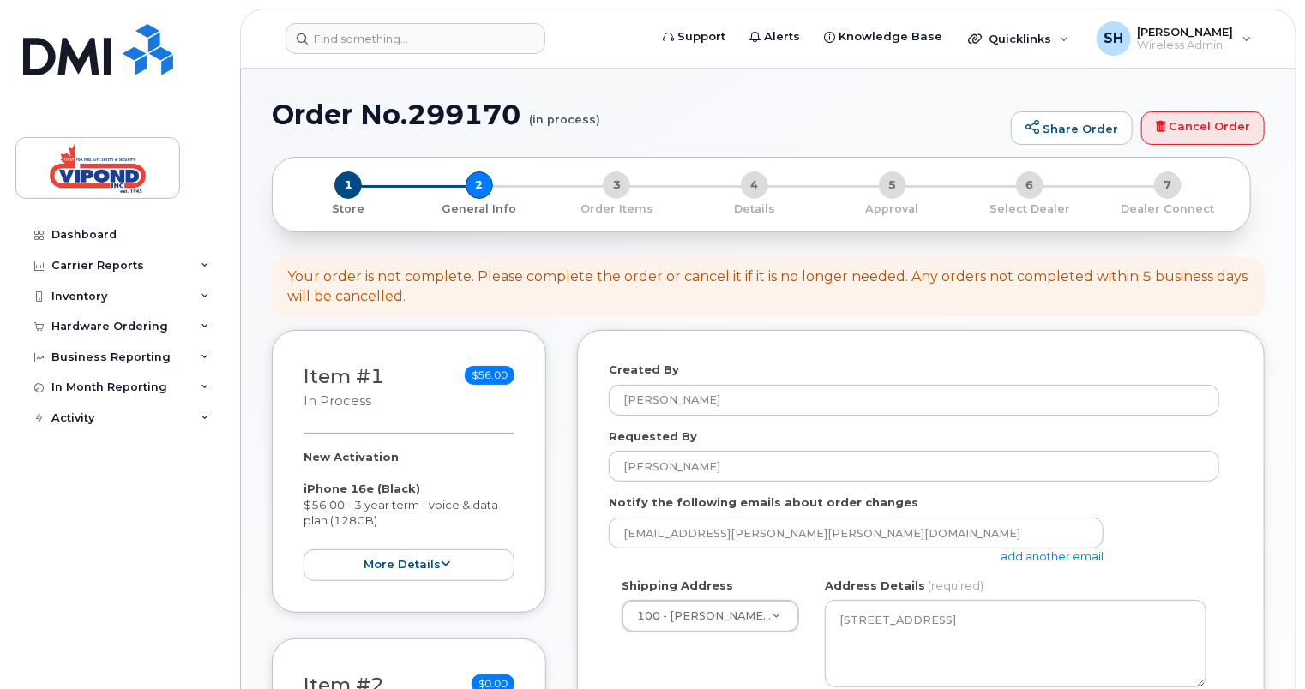
click at [1202, 562] on div "[EMAIL_ADDRESS][PERSON_NAME][PERSON_NAME][DOMAIN_NAME] add another email" at bounding box center [914, 541] width 610 height 47
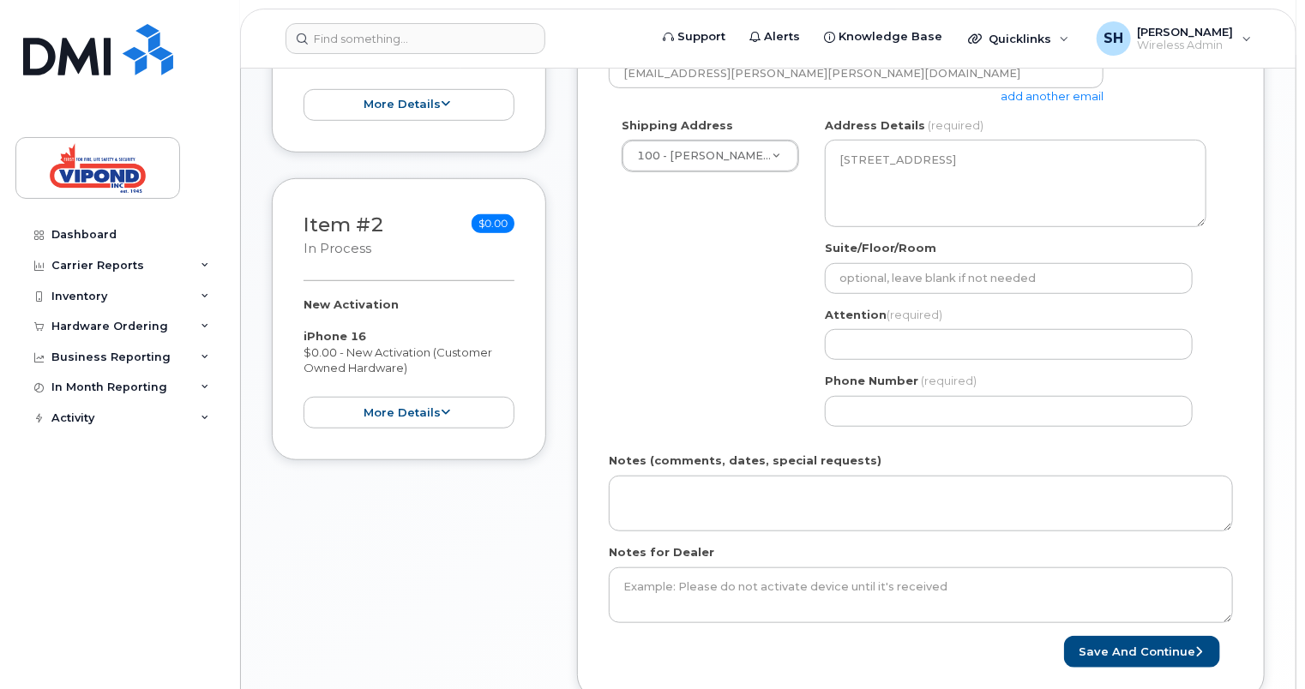
scroll to position [514, 0]
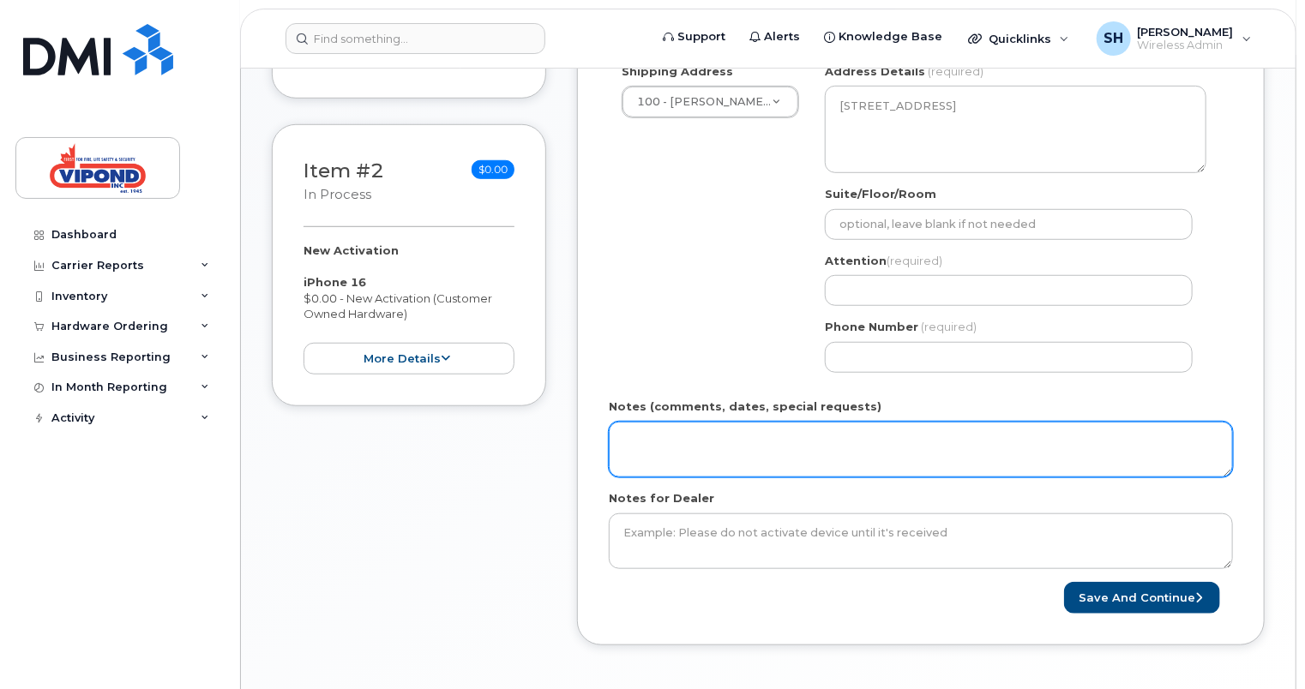
click at [739, 433] on textarea "Notes (comments, dates, special requests)" at bounding box center [921, 450] width 624 height 57
click at [724, 459] on textarea "Notes (comments, dates, special requests)" at bounding box center [921, 450] width 624 height 57
click at [664, 453] on textarea "Notes (comments, dates, special requests)" at bounding box center [921, 450] width 624 height 57
click at [648, 441] on textarea "The device and" at bounding box center [921, 450] width 624 height 57
click at [787, 447] on textarea "The new device and" at bounding box center [921, 450] width 624 height 57
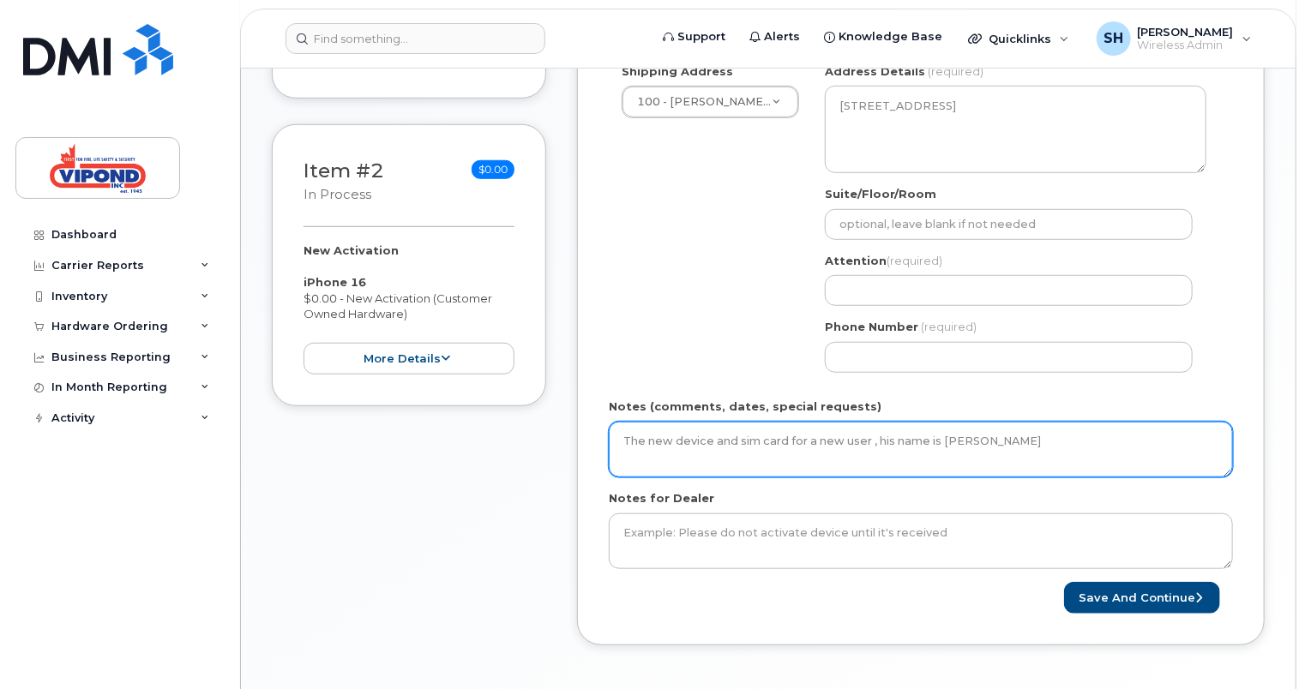
drag, startPoint x: 944, startPoint y: 435, endPoint x: 616, endPoint y: 421, distance: 327.8
click at [616, 422] on textarea "The new device and sim card for a new user , his name is Bilal Zaidi" at bounding box center [921, 450] width 624 height 57
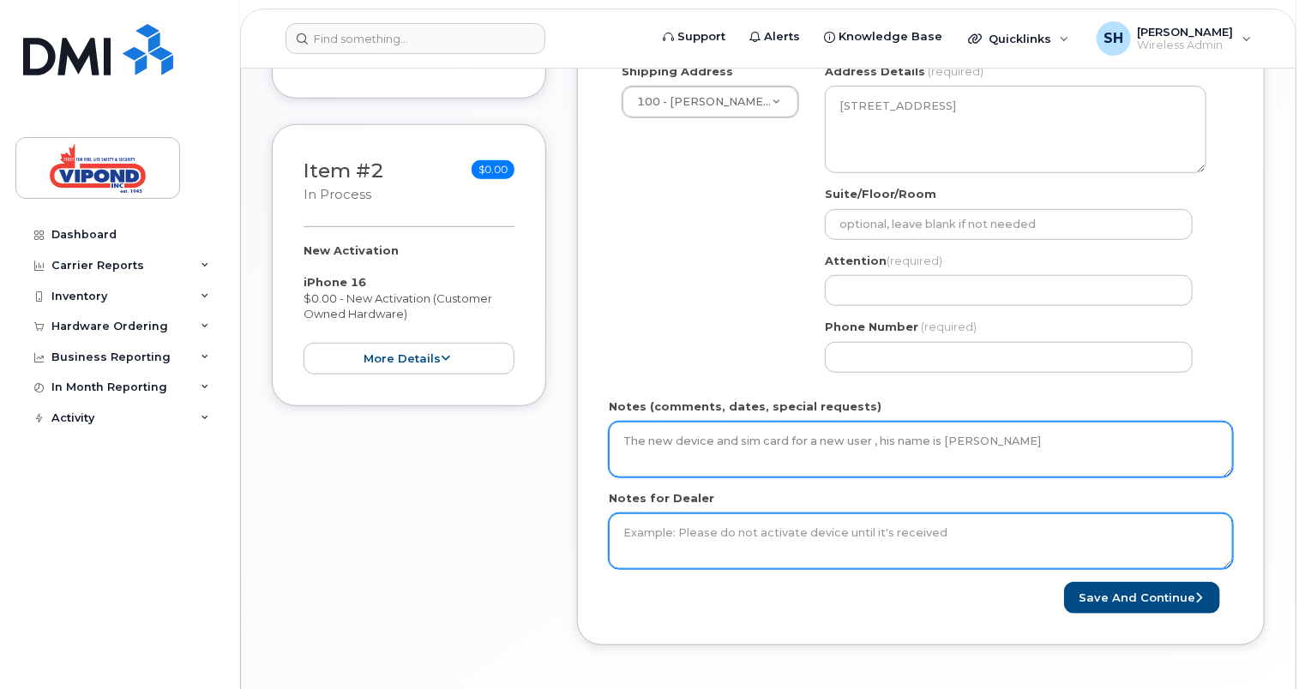
type textarea "The new device and sim card for a new user , his name is Bilal Zaidi"
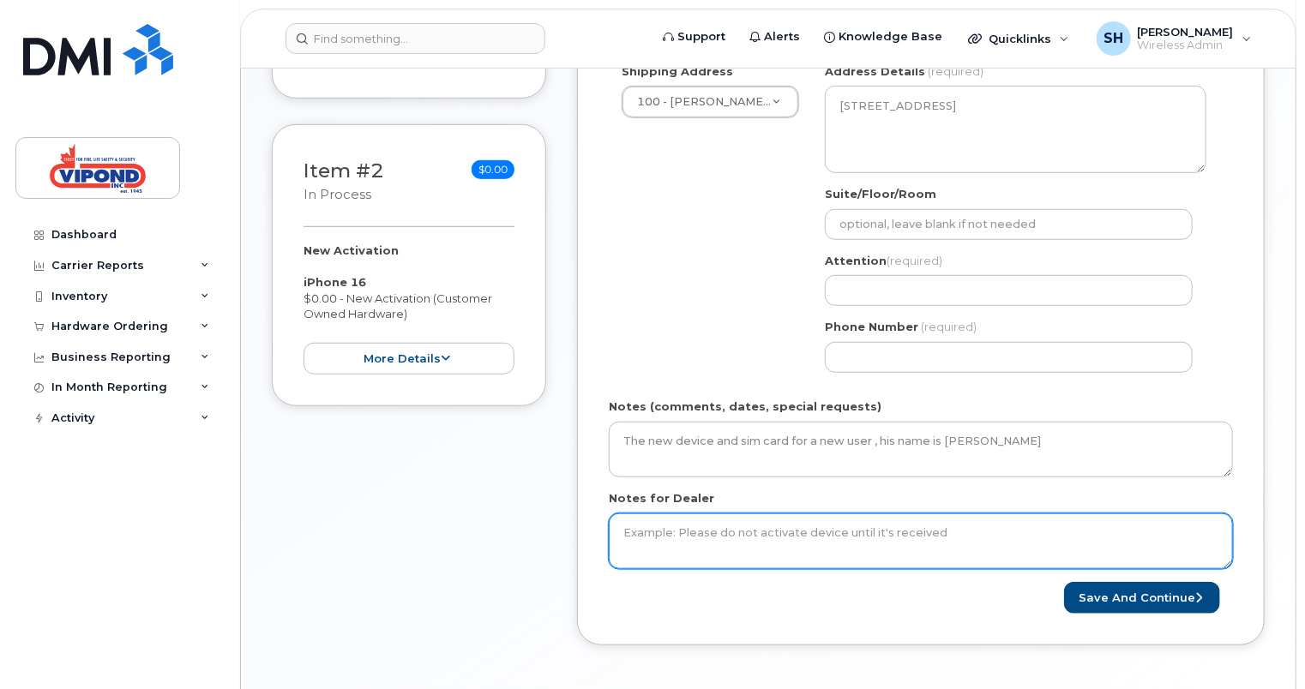
click at [701, 523] on textarea "Notes for Dealer" at bounding box center [921, 541] width 624 height 57
paste textarea "The new device and sim card for a new user , his name is Bilal Zaidi"
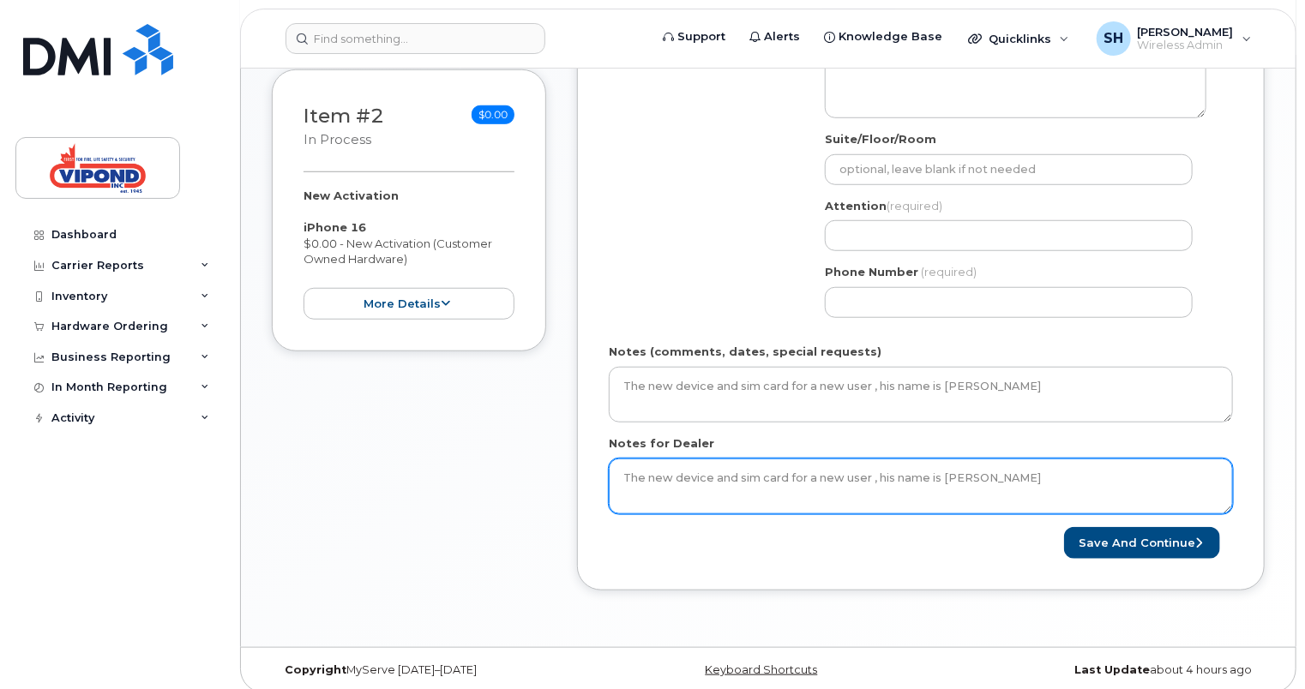
scroll to position [579, 0]
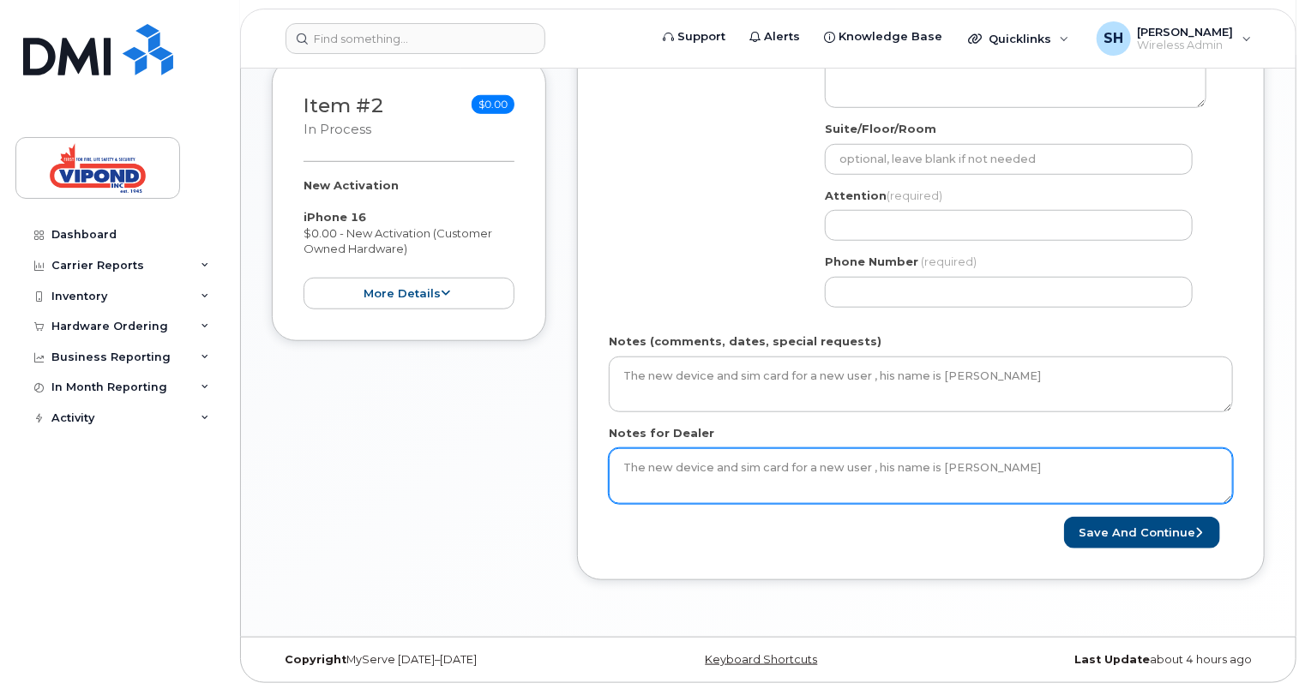
click at [1118, 459] on textarea "The new device and sim card for a new user , his name is Bilal Zaidi" at bounding box center [921, 476] width 624 height 57
click at [1093, 473] on textarea "The new device and sim card for a new user , his name is Bilal Zaidi. please ch…" at bounding box center [921, 476] width 624 height 57
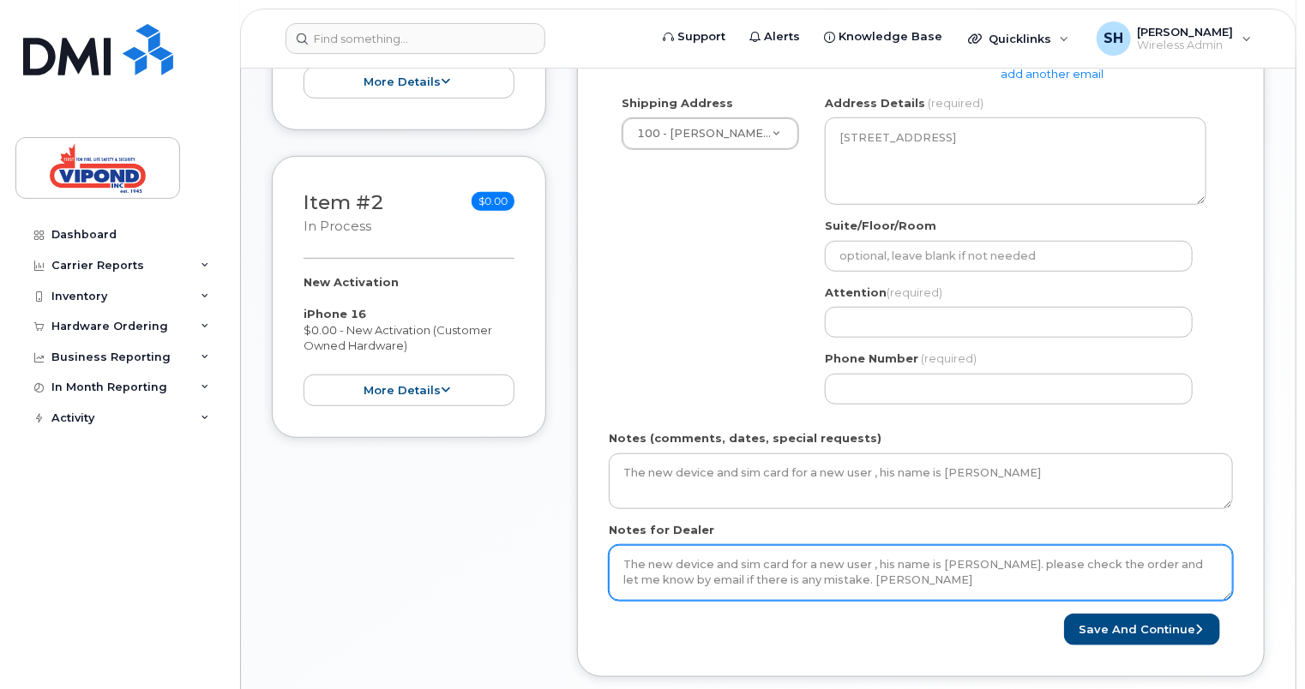
scroll to position [494, 0]
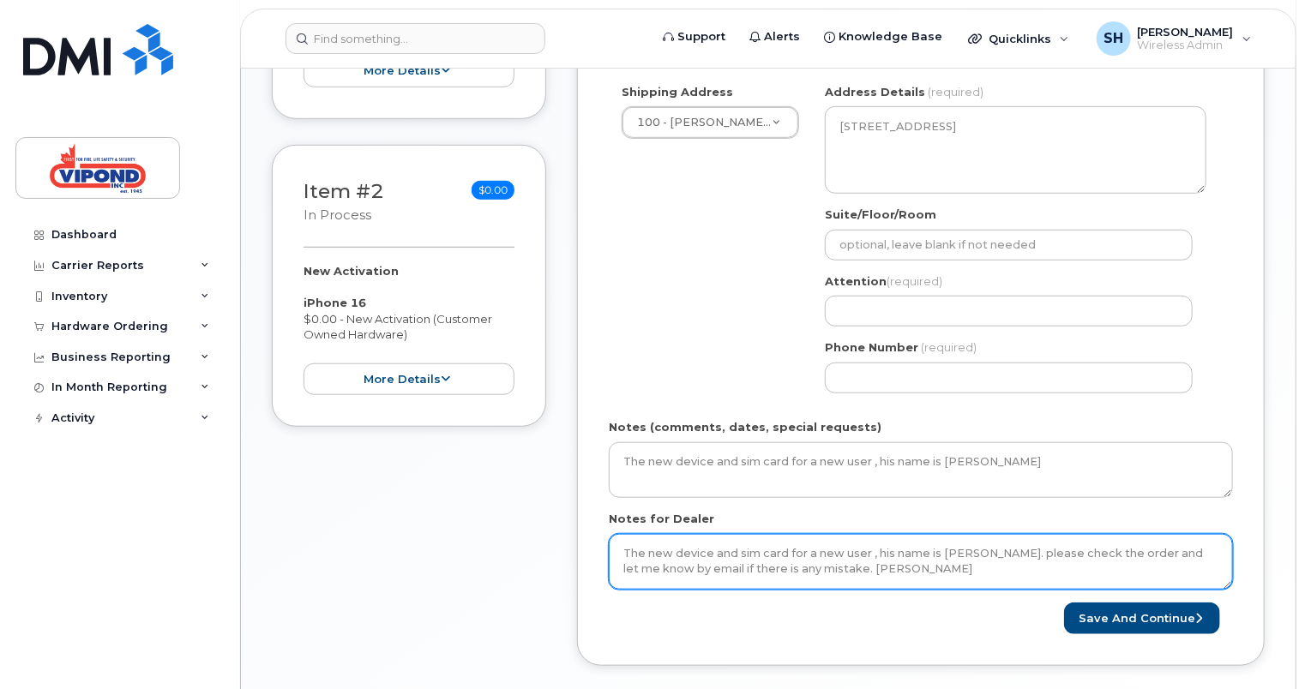
click at [736, 549] on textarea "The new device and sim card for a new user , his name is Bilal Zaidi. please ch…" at bounding box center [921, 562] width 624 height 57
type textarea "The new device and sim card for a new user , his name is Bilal Zaidi. please ch…"
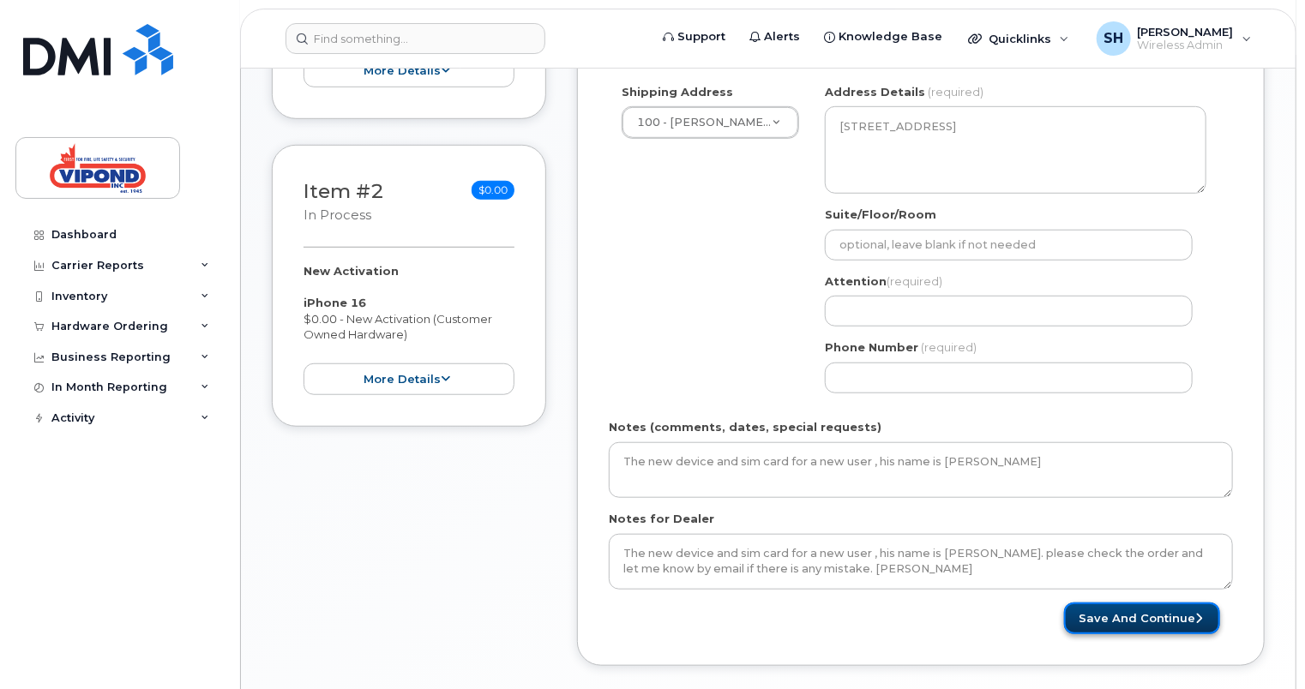
click at [1162, 630] on button "Save and Continue" at bounding box center [1142, 619] width 156 height 32
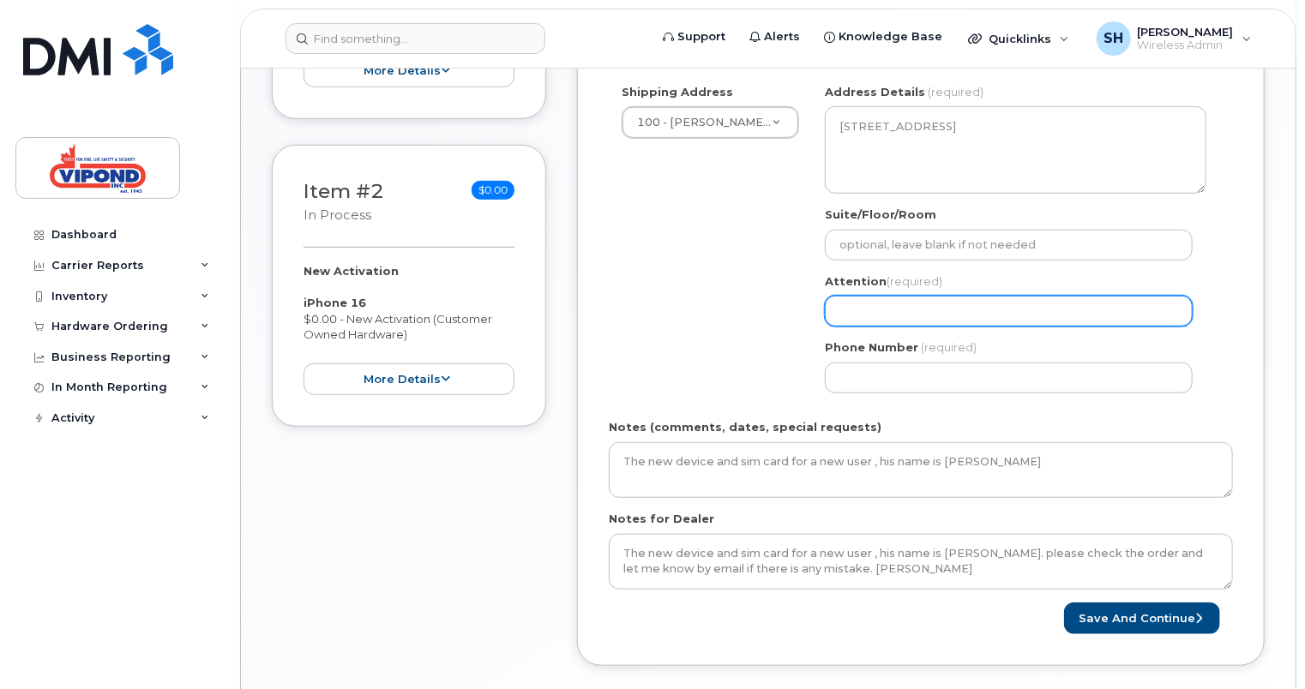
click at [881, 315] on input "Attention (required)" at bounding box center [1009, 311] width 368 height 31
type input "Bilal Zaidi"
select select
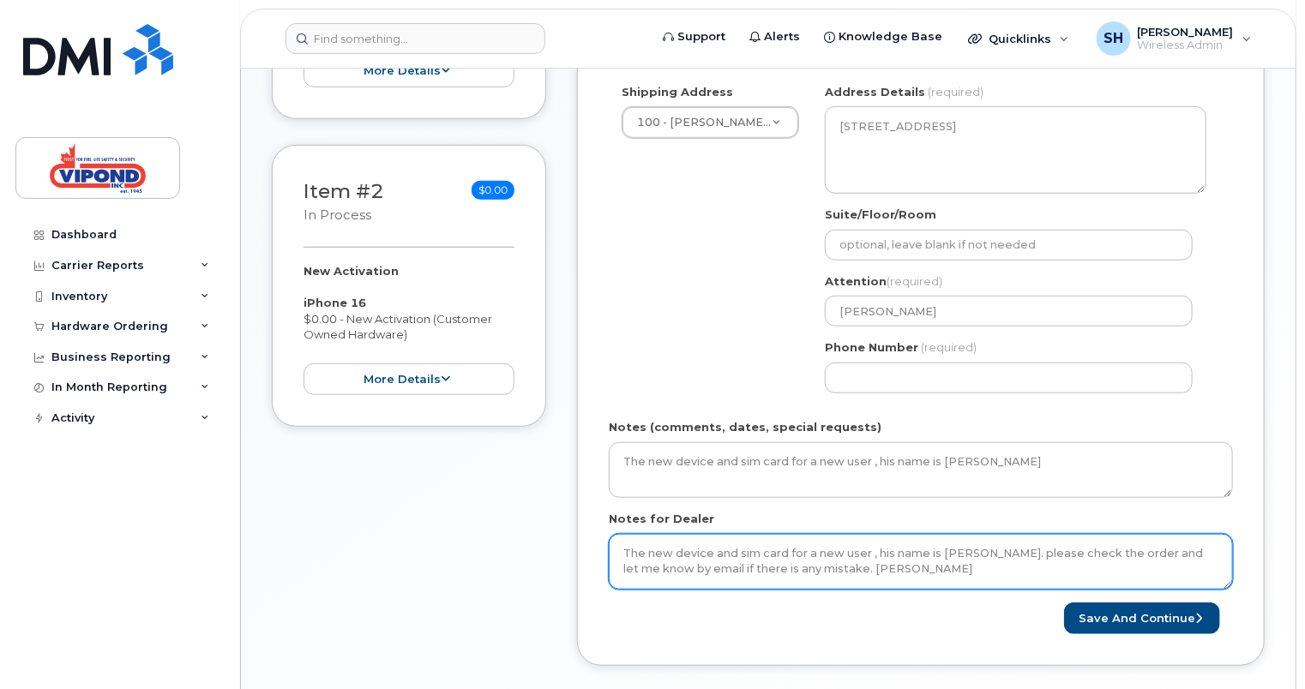
click at [736, 551] on textarea "The new device and sim card for a new user , his name is Bilal Zaidi. please ch…" at bounding box center [921, 562] width 624 height 57
click at [783, 549] on textarea "The new device and sim card for a new user , his name is Bilal Zaidi. please ch…" at bounding box center [921, 562] width 624 height 57
type textarea "The new device and sim card are for a new user , his name is Bilal Zaidi. pleas…"
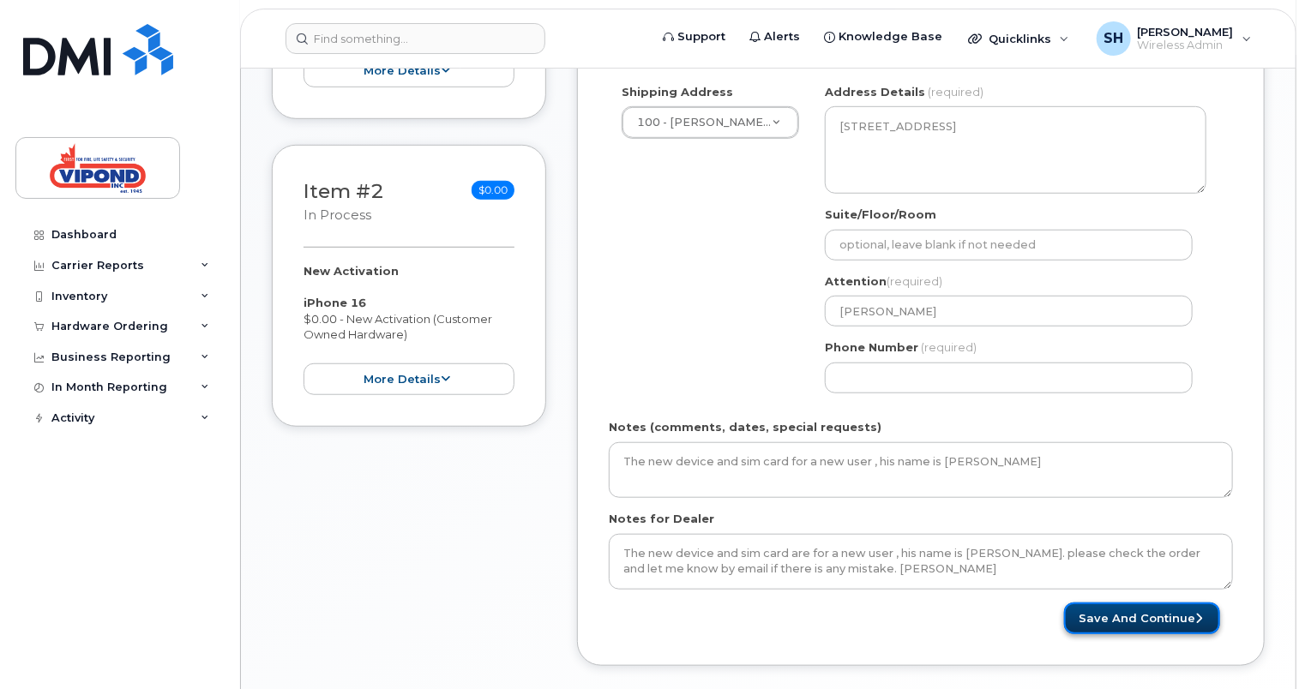
click at [1096, 616] on button "Save and Continue" at bounding box center [1142, 619] width 156 height 32
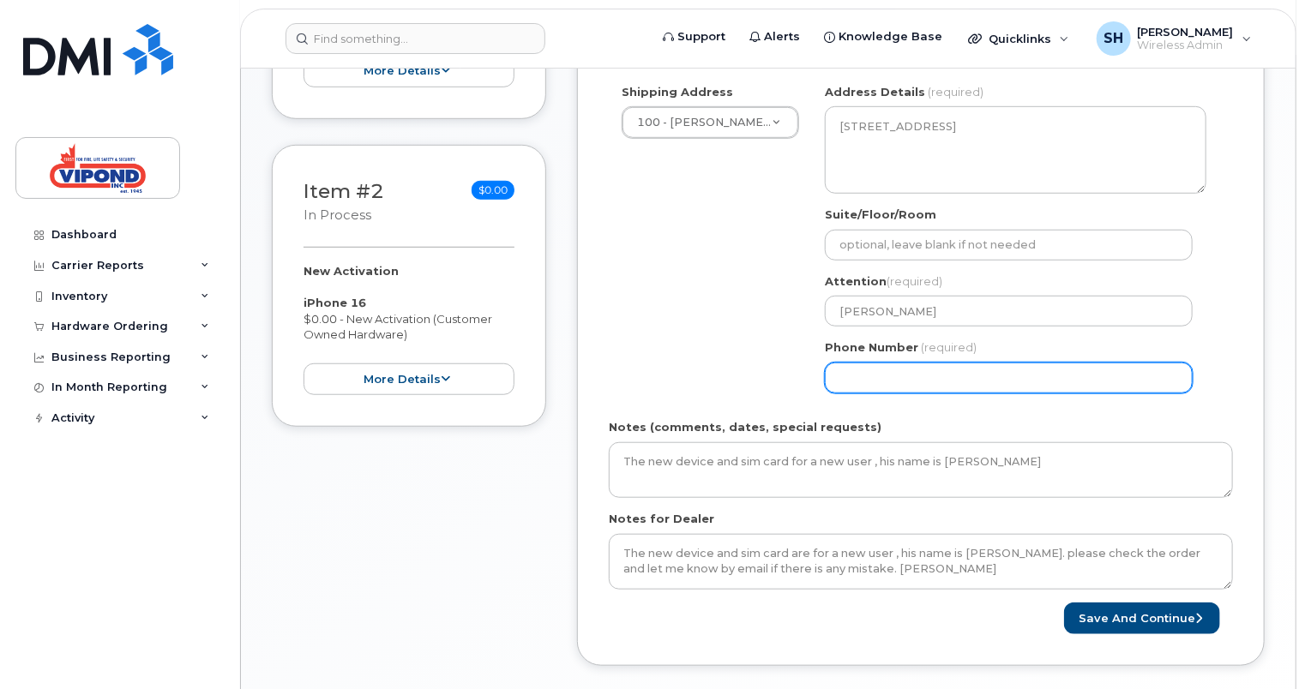
click at [895, 374] on input "Phone Number" at bounding box center [1009, 378] width 368 height 31
type input "4165181254"
select select
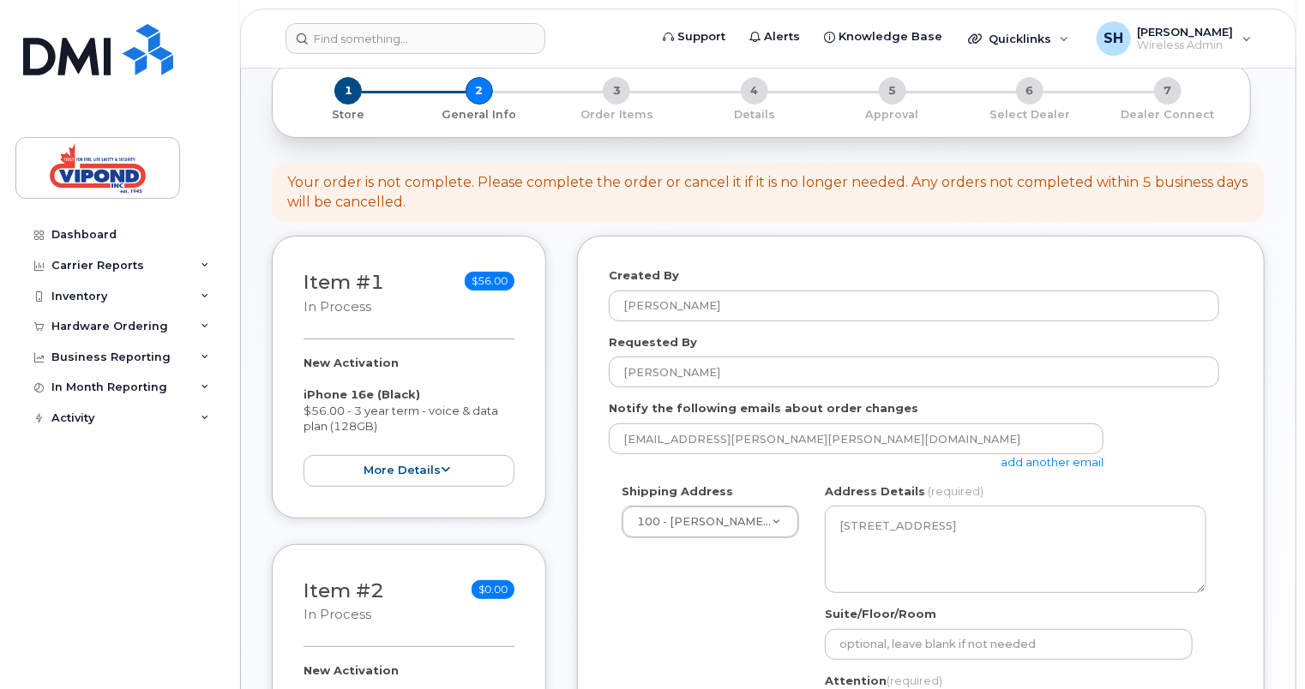
scroll to position [65, 0]
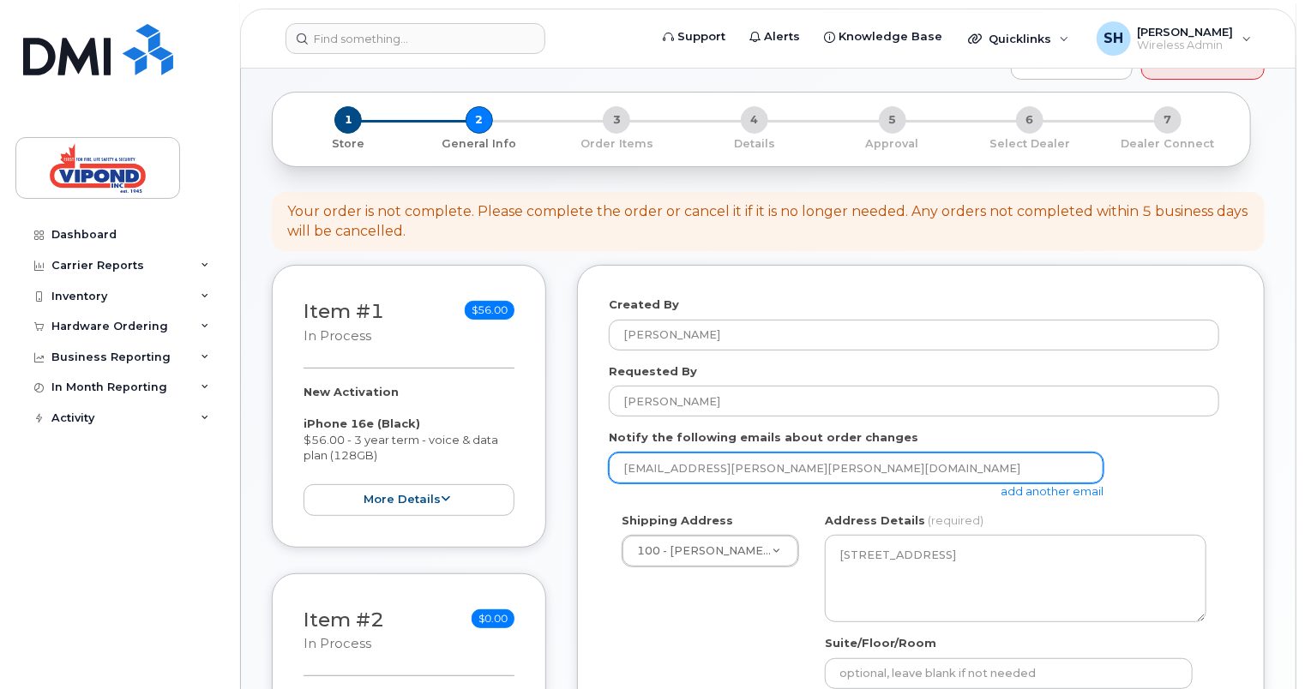
click at [796, 465] on input "bilal.zaidi@vipond.ca" at bounding box center [856, 468] width 495 height 31
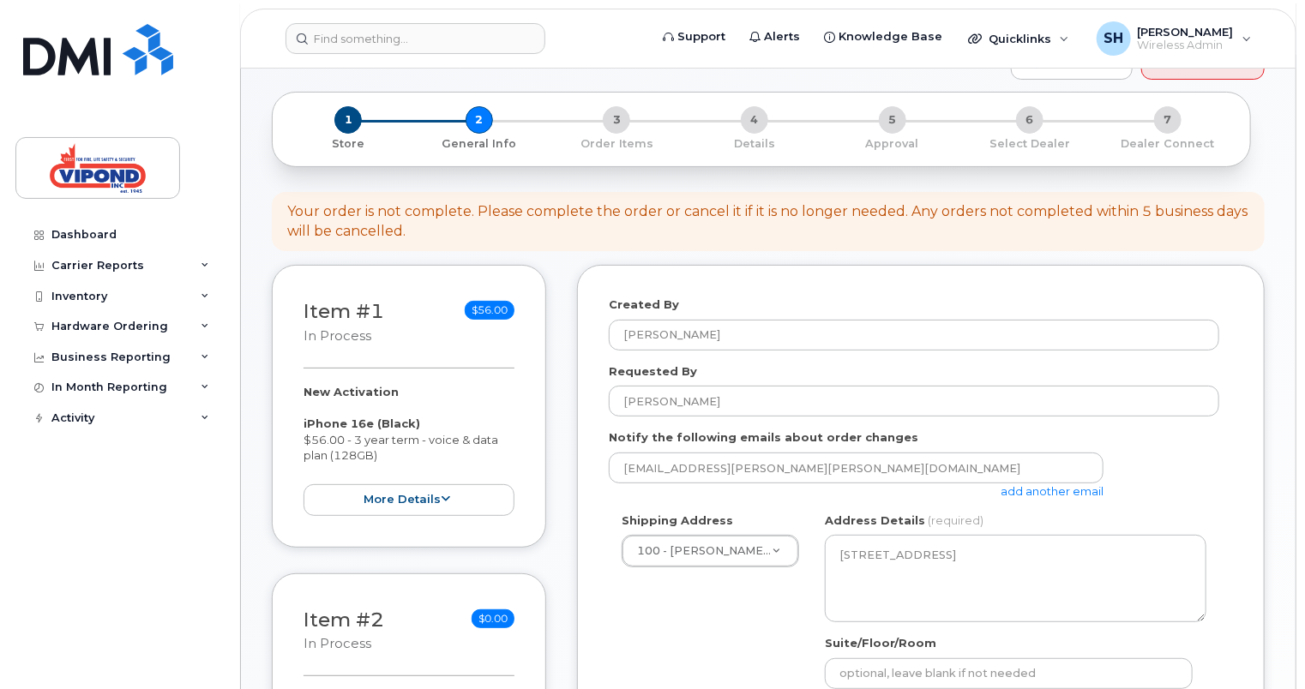
click at [1058, 484] on link "add another email" at bounding box center [1051, 491] width 103 height 14
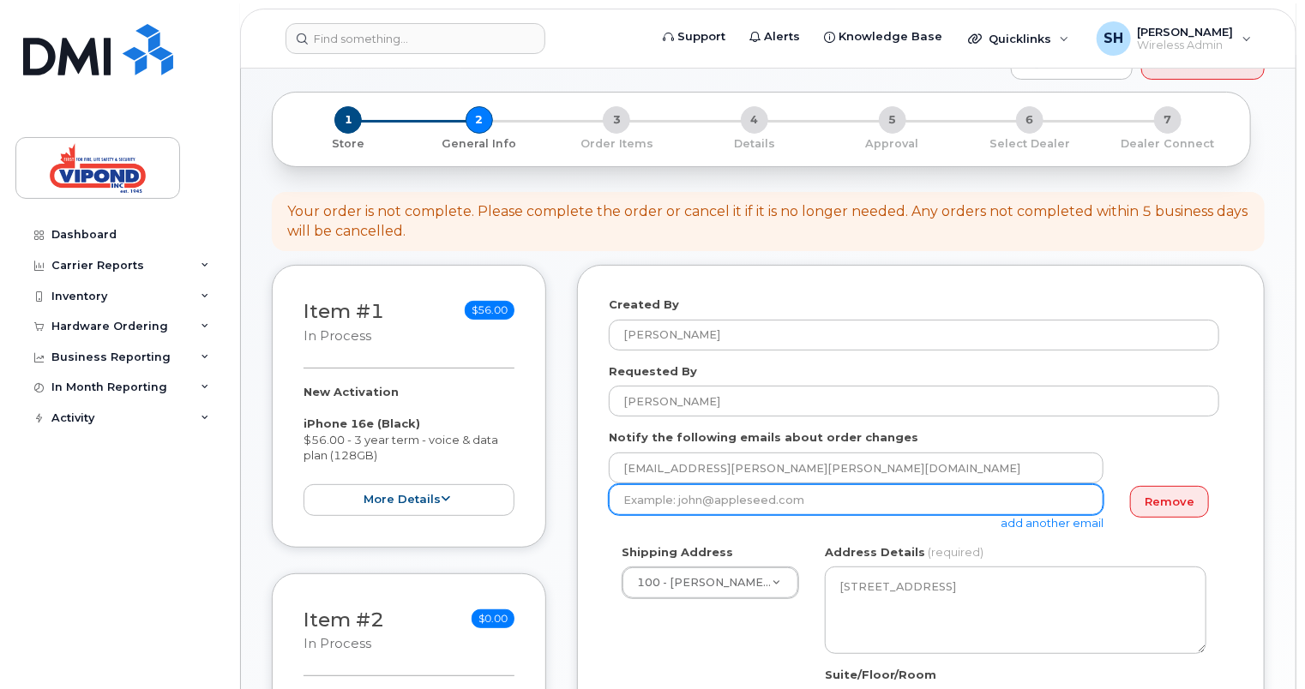
click at [814, 497] on input "email" at bounding box center [856, 499] width 495 height 31
type input "senan.hannoudi@vipond.ca"
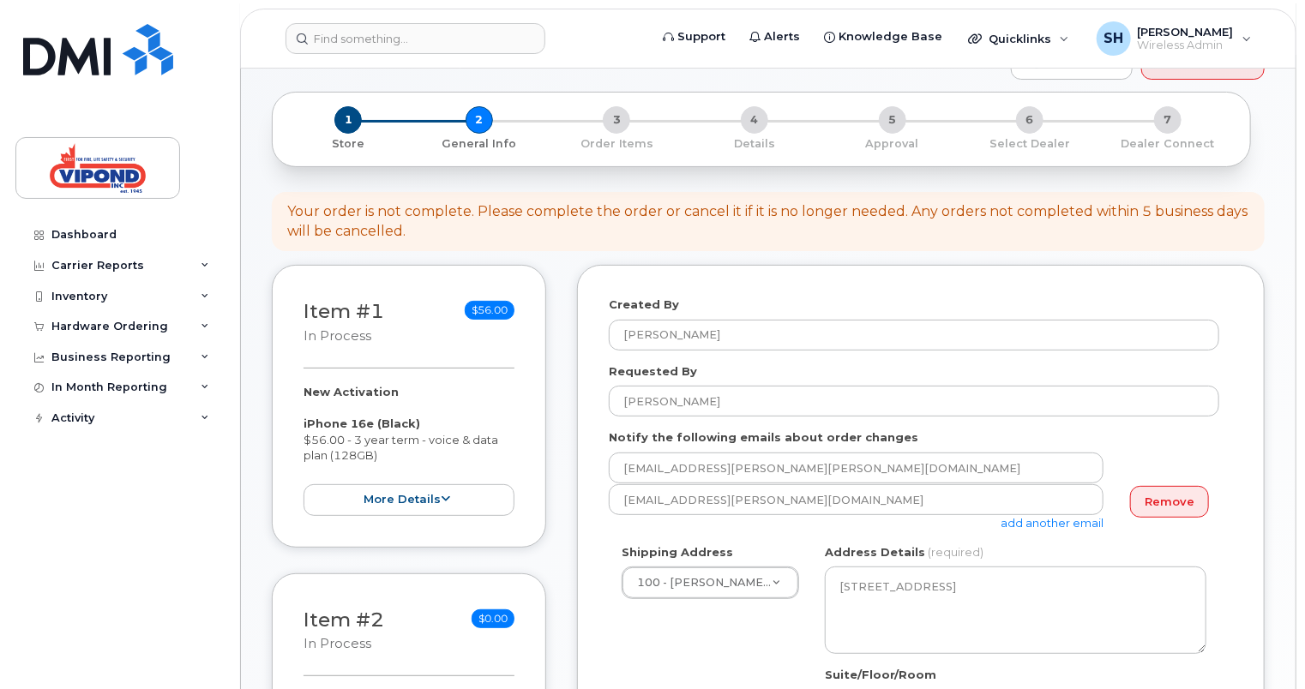
click at [1180, 465] on div "bilal.zaidi@vipond.ca" at bounding box center [914, 469] width 610 height 32
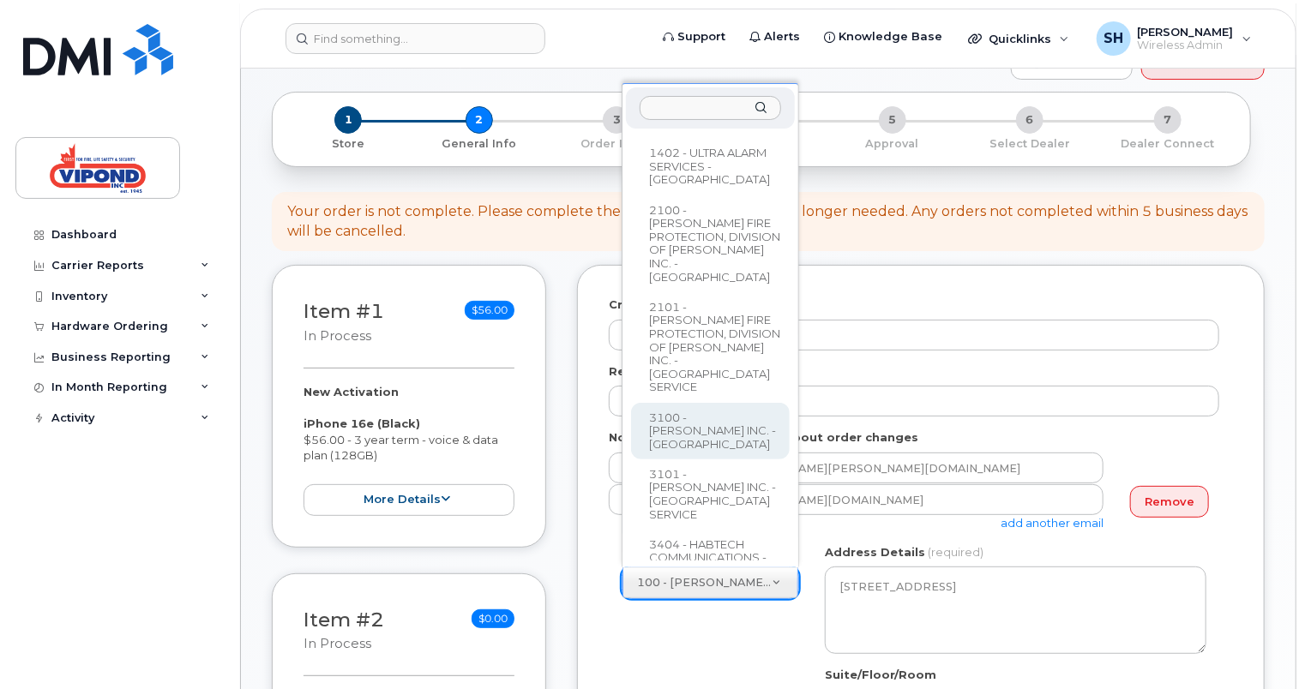
scroll to position [614, 0]
select select
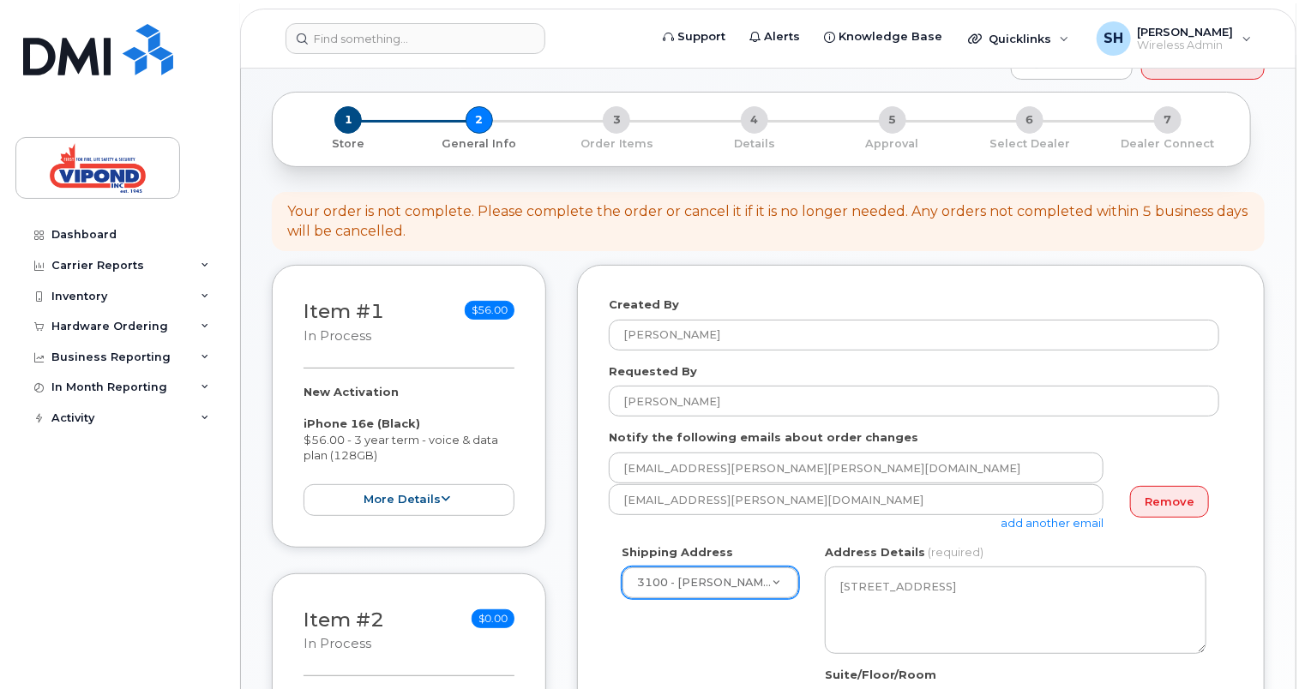
click at [1266, 560] on div "Order No.299170 (in process) Share Order Cancel Order × Share This Order If you…" at bounding box center [768, 593] width 1054 height 1180
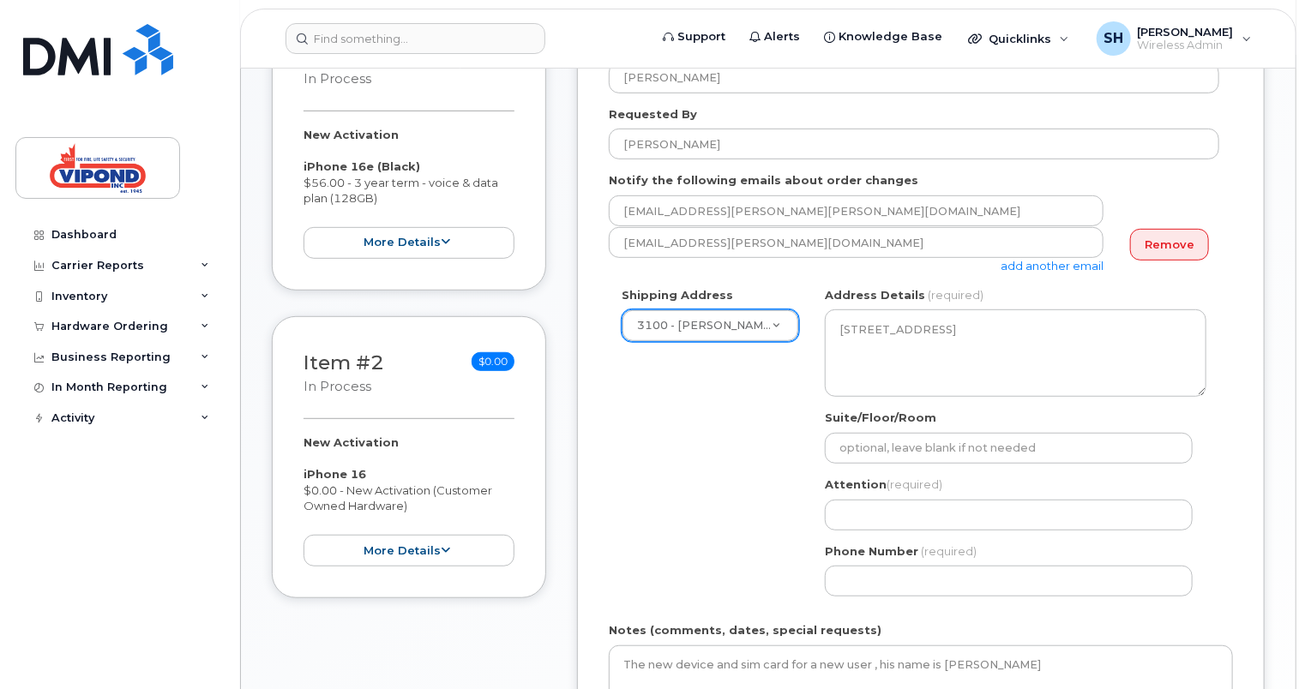
scroll to position [408, 0]
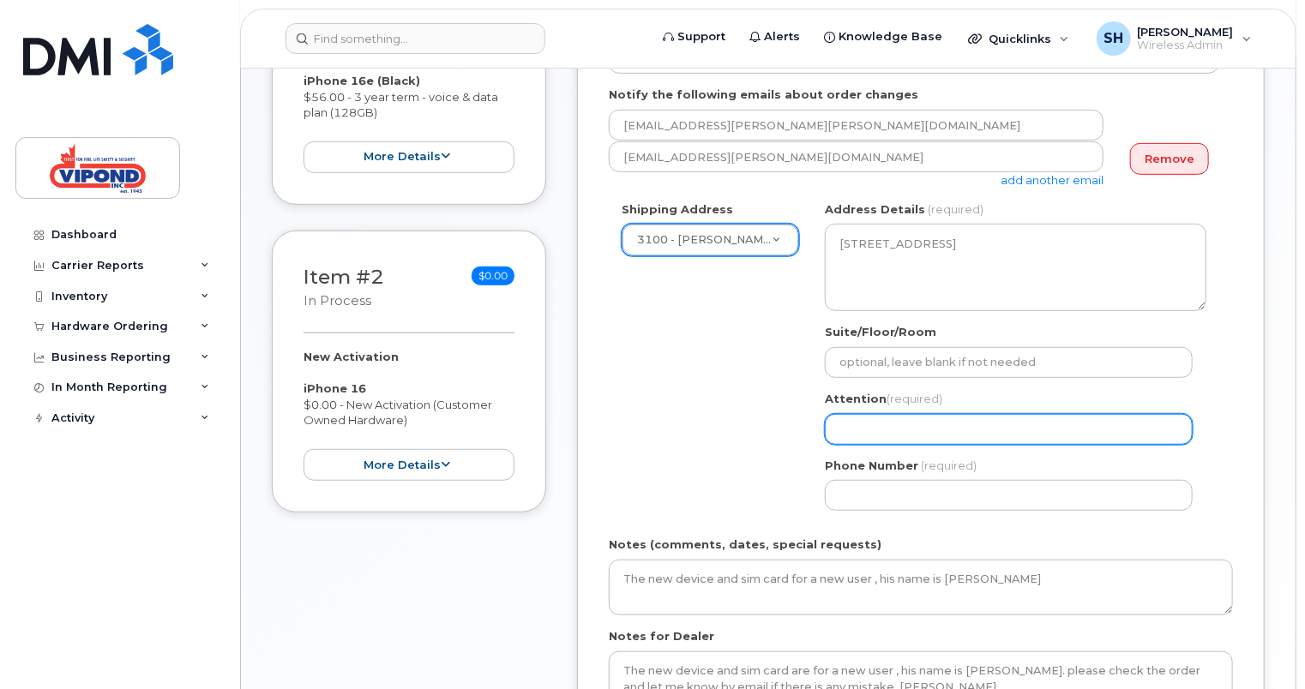
click at [892, 429] on input "Attention (required)" at bounding box center [1009, 429] width 368 height 31
type input "[PERSON_NAME]"
drag, startPoint x: 942, startPoint y: 429, endPoint x: 734, endPoint y: 411, distance: 209.1
click at [734, 411] on div "Shipping Address 3100 - VIPOND INC. - MISSISSAUGA 100 - VIPOND INC. - HEAD OFFI…" at bounding box center [914, 362] width 610 height 322
select select
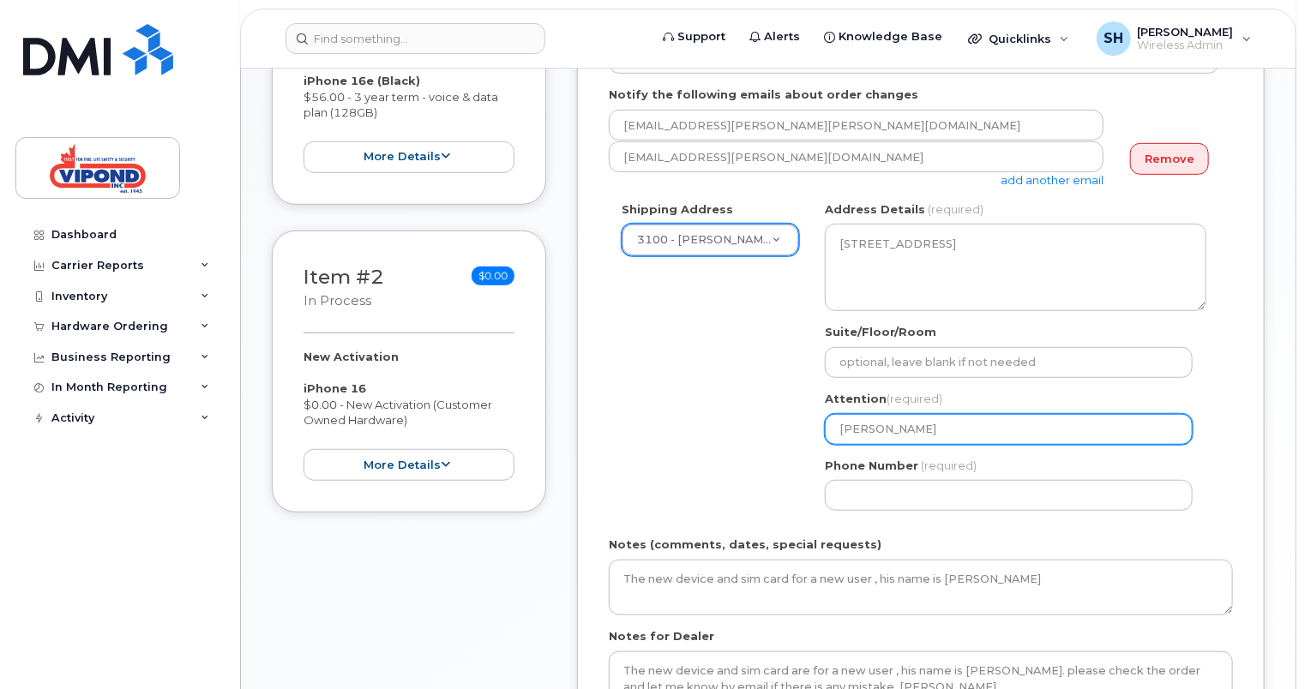
type input "B"
select select
type input "Bi"
select select
type input "Bil"
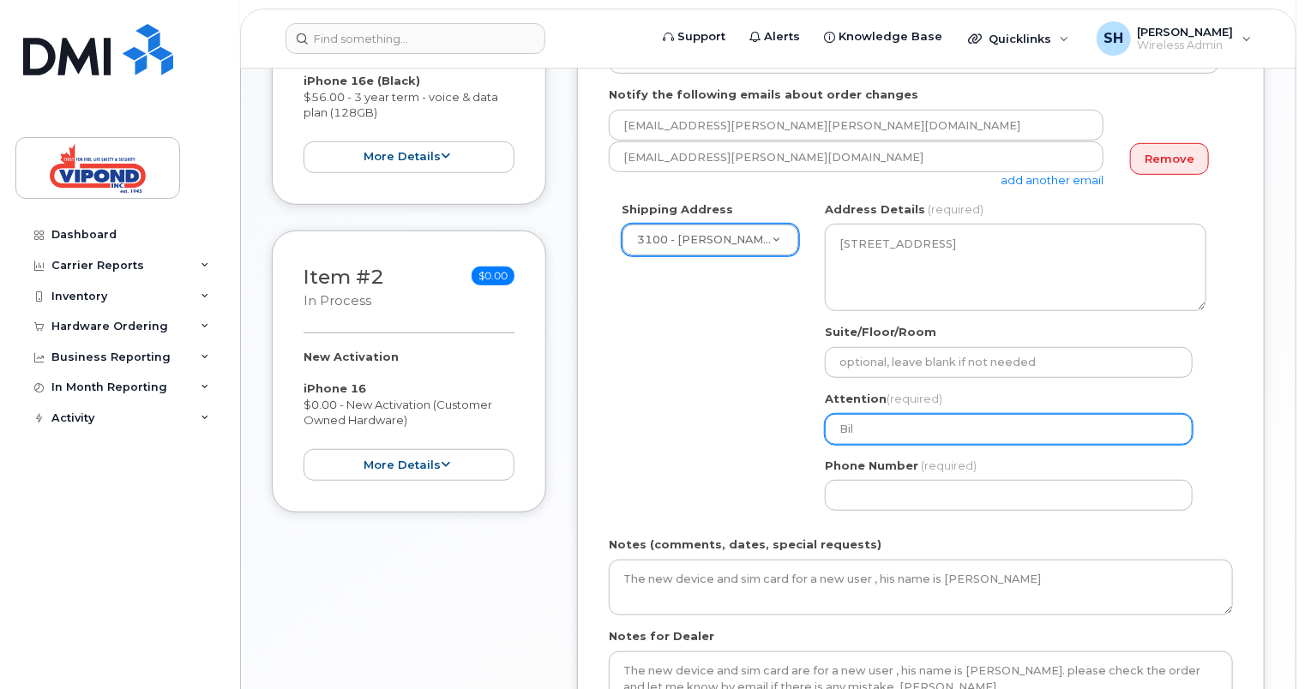
select select
type input "Bila"
select select
type input "Bilal"
select select
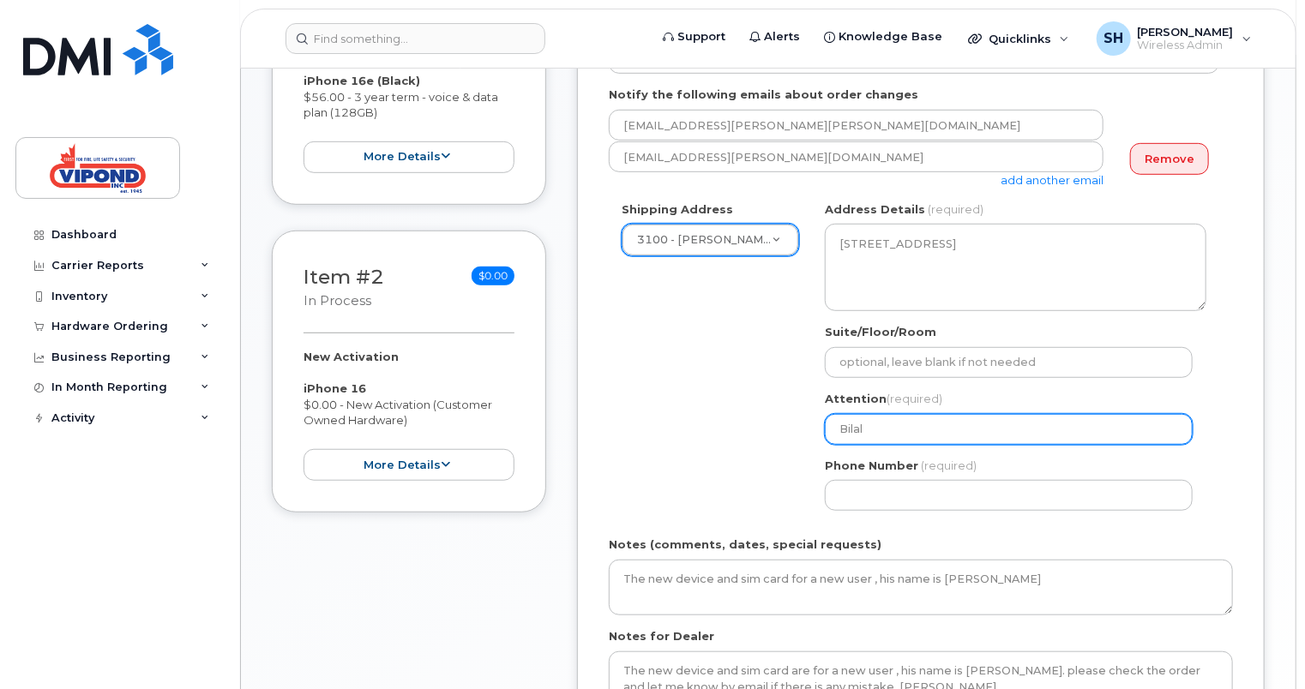
type input "Bilal Z"
select select
type input "Bilal Za"
select select
type input "Bilal Zai"
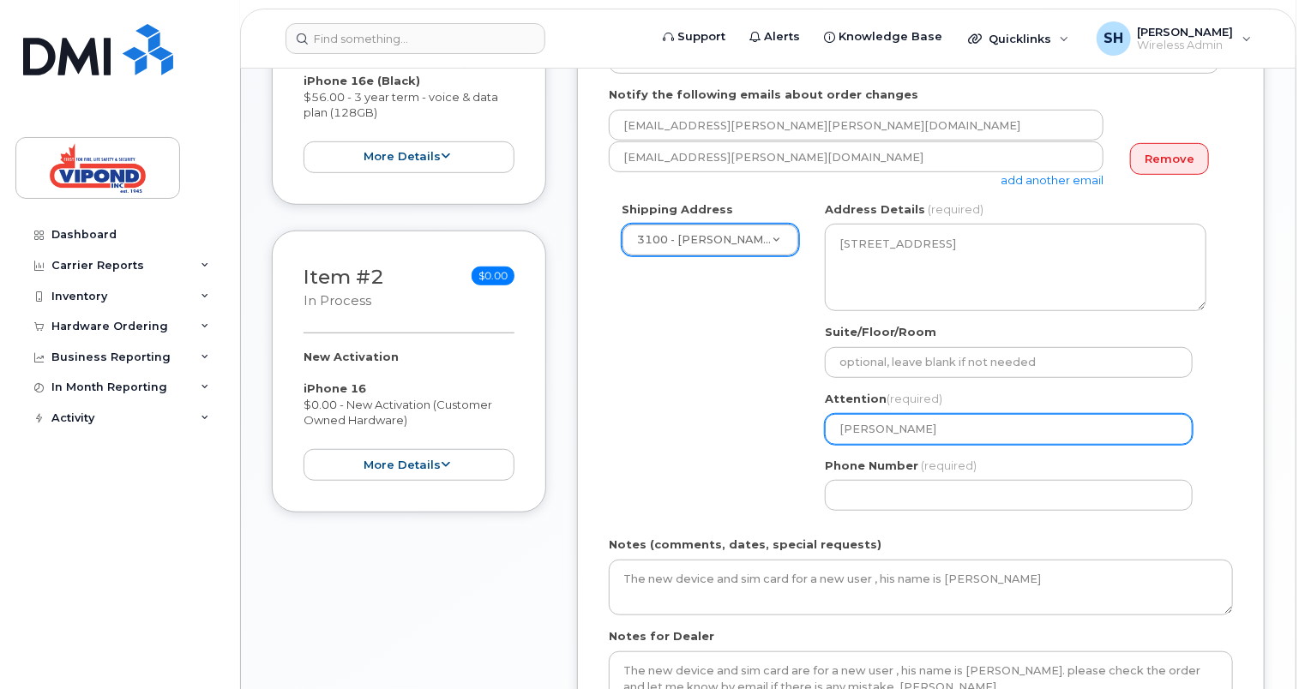
select select
type input "Bilal Zaid"
select select
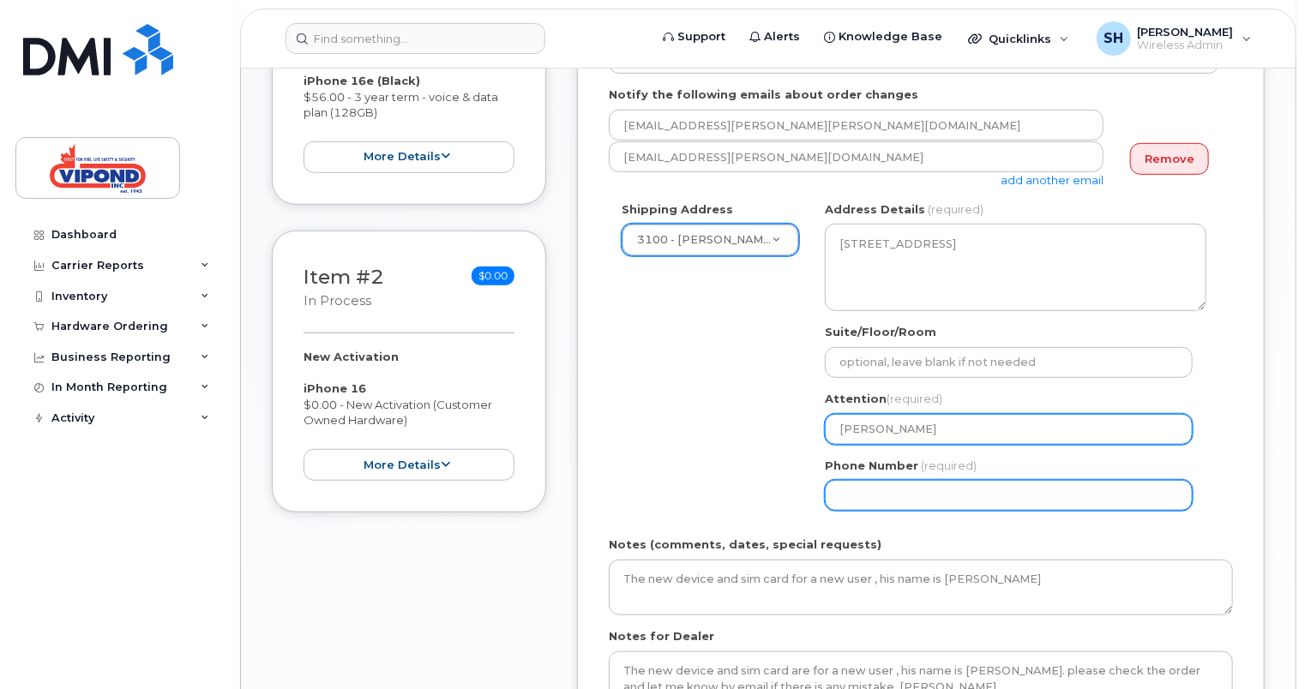
type input "Bilal Zaidi"
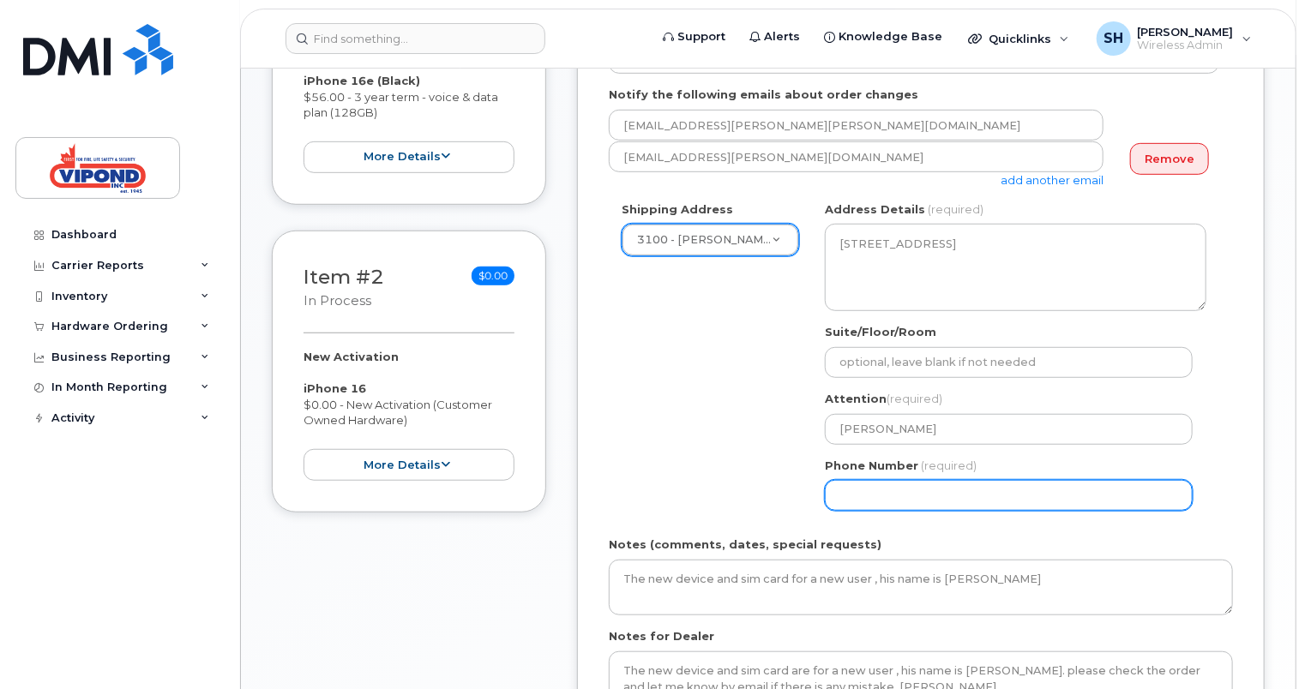
click at [875, 499] on input "Phone Number" at bounding box center [1009, 495] width 368 height 31
type input "4165181254"
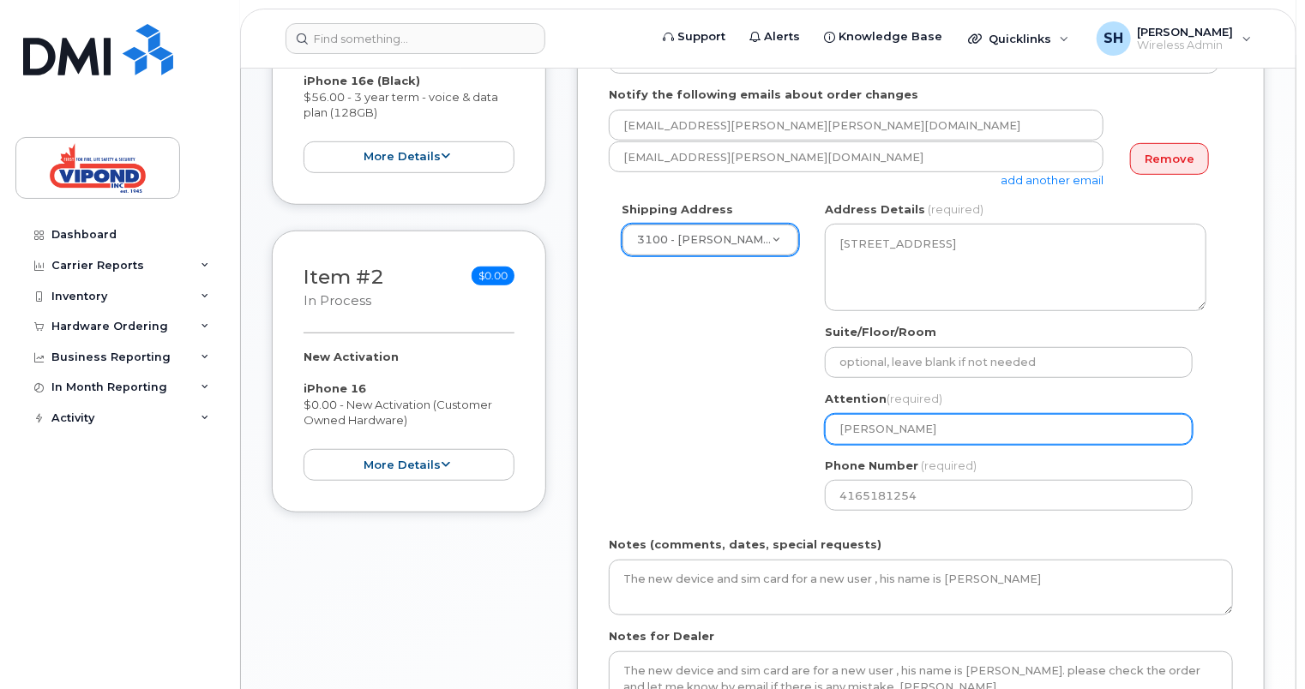
drag, startPoint x: 904, startPoint y: 433, endPoint x: 750, endPoint y: 435, distance: 154.3
click at [750, 435] on div "Shipping Address 3100 - VIPOND INC. - MISSISSAUGA 100 - VIPOND INC. - HEAD OFFI…" at bounding box center [914, 362] width 610 height 322
select select
type input "S"
select select
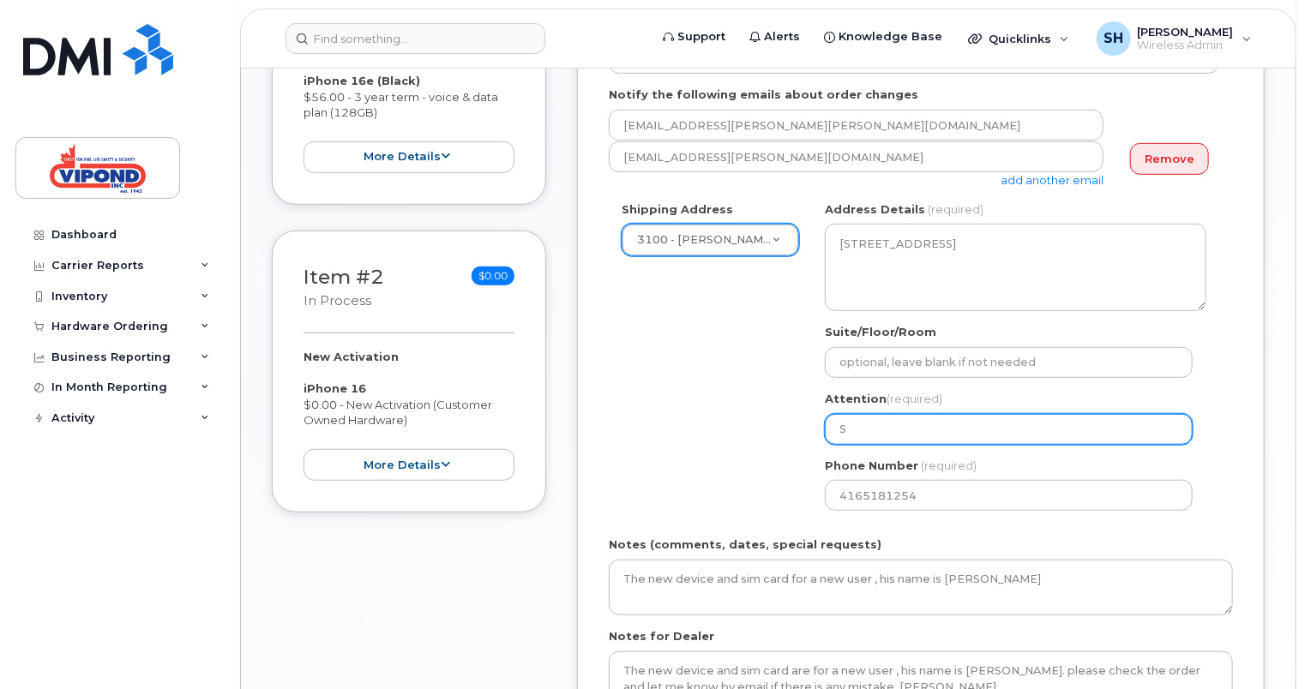
type input "Se"
select select
type input "Sen"
select select
type input "Sena"
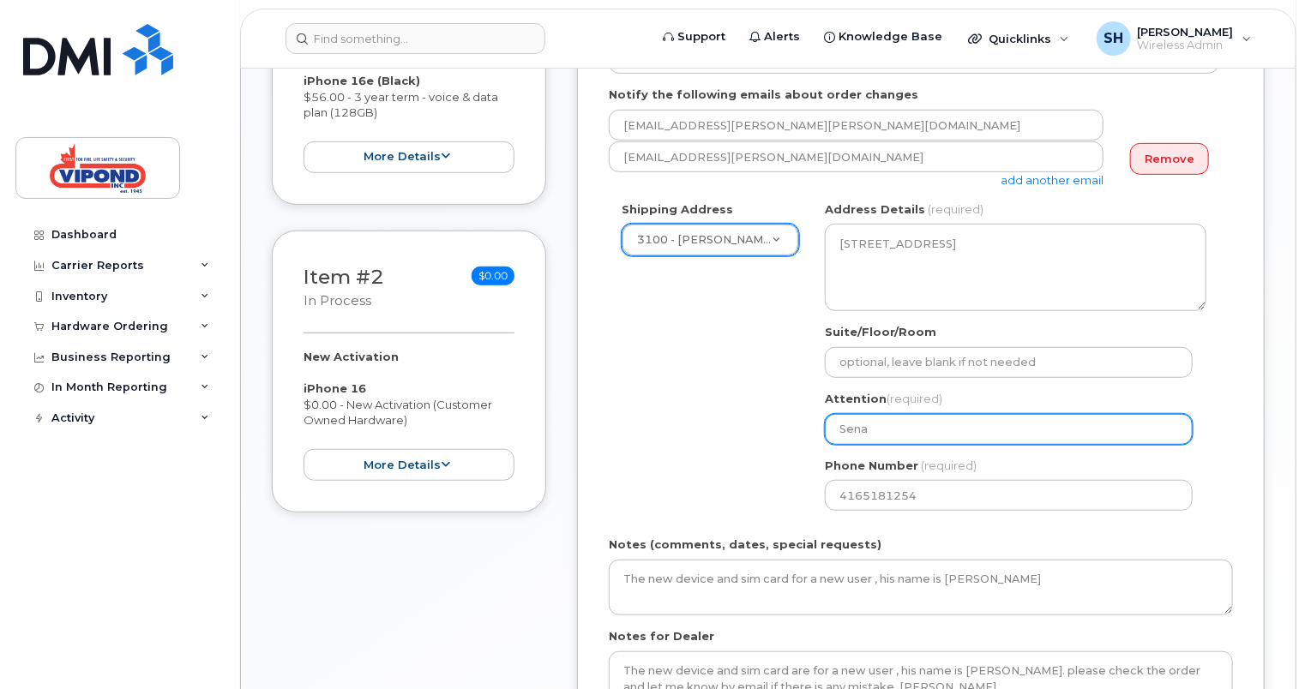
select select
type input "[PERSON_NAME]"
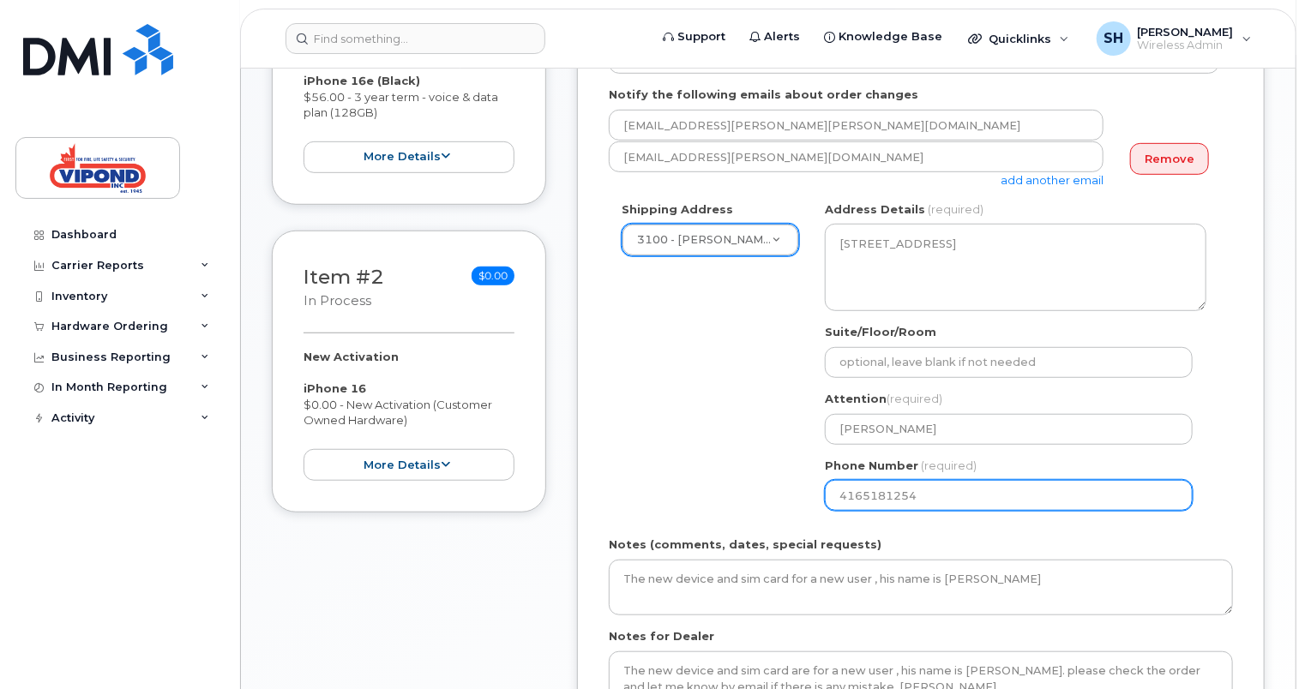
select select
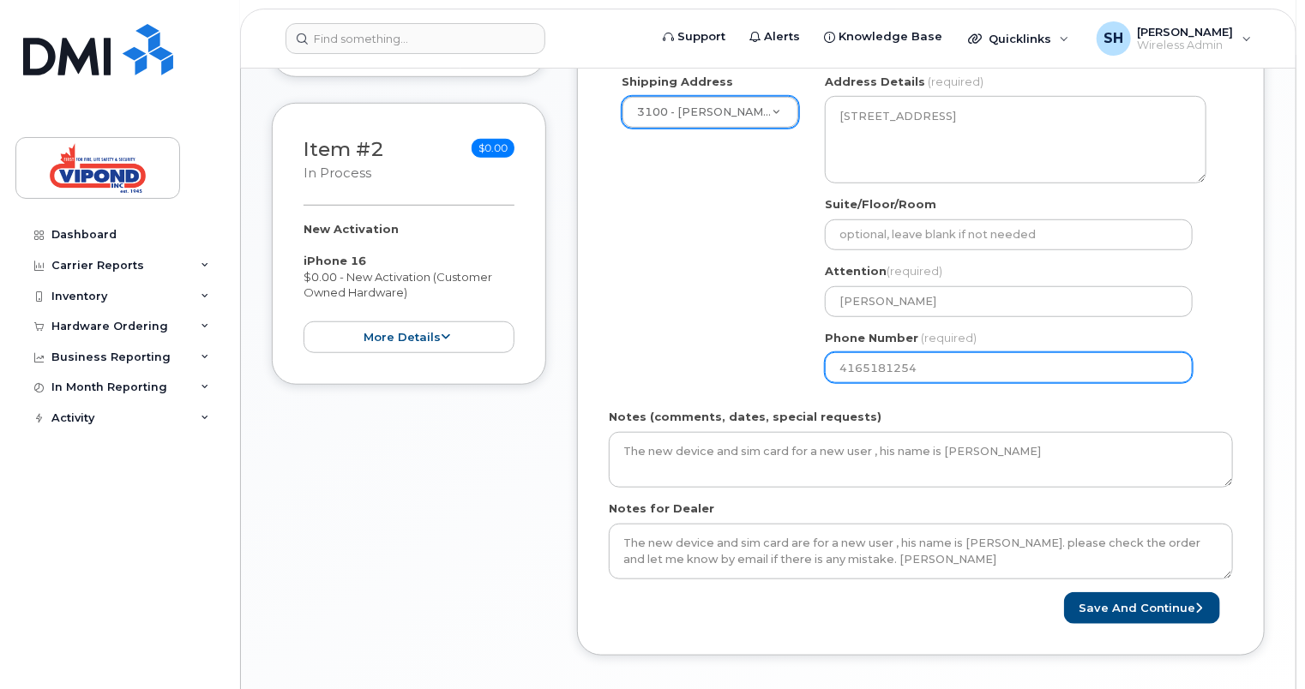
scroll to position [579, 0]
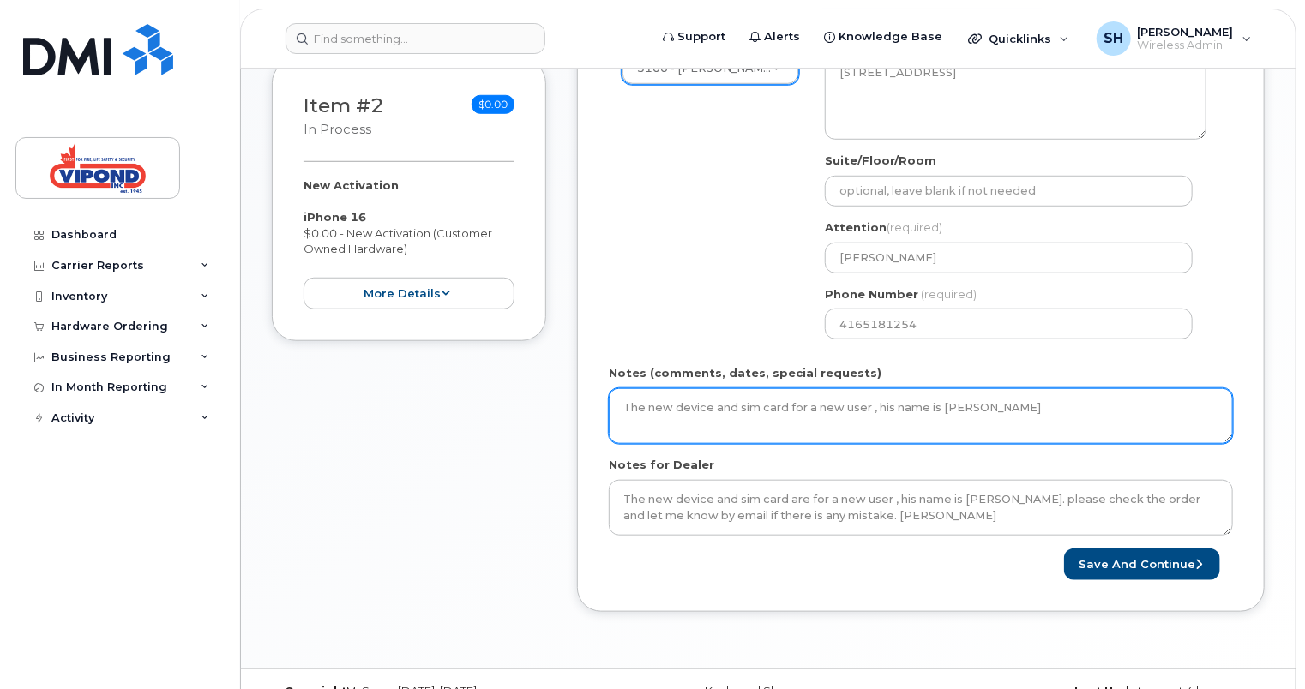
click at [1009, 411] on textarea "The new device and sim card for a new user , his name is Bilal Zaidi" at bounding box center [921, 416] width 624 height 57
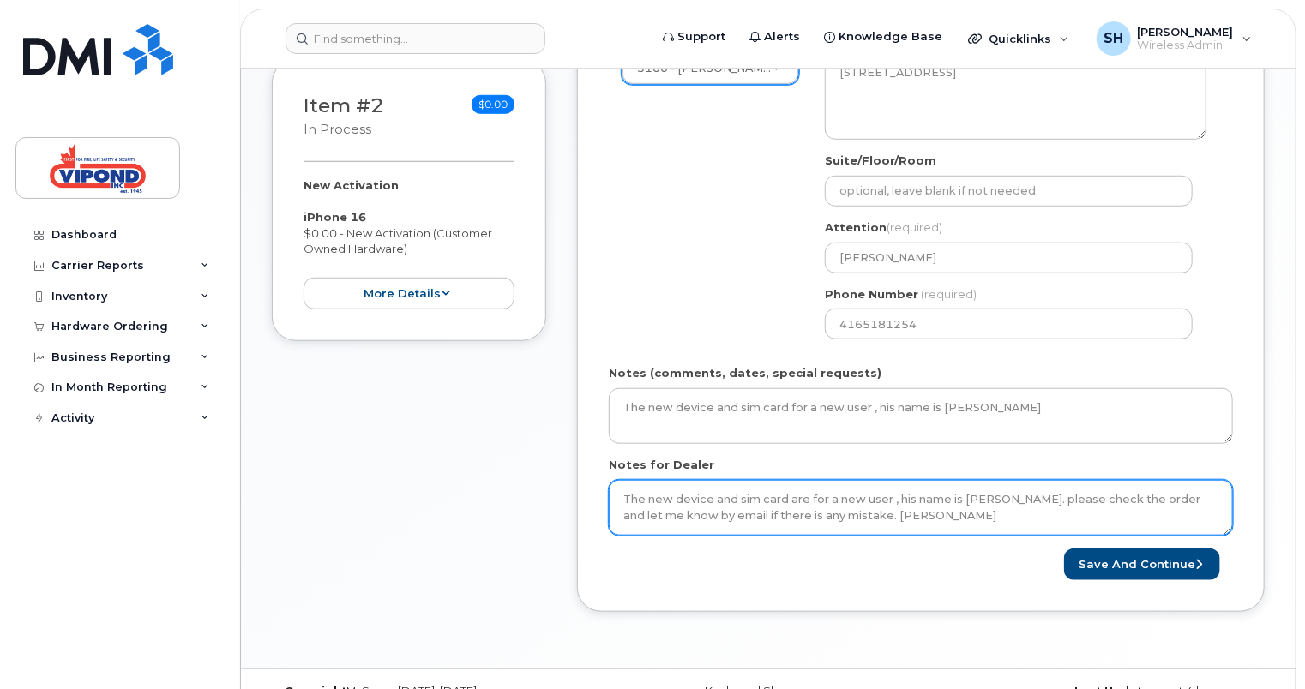
drag, startPoint x: 936, startPoint y: 516, endPoint x: 385, endPoint y: 482, distance: 552.3
click at [385, 482] on div "Item #1 in process $56.00 New Activation iPhone 16e (Black) $56.00 - 3 year ter…" at bounding box center [768, 194] width 993 height 887
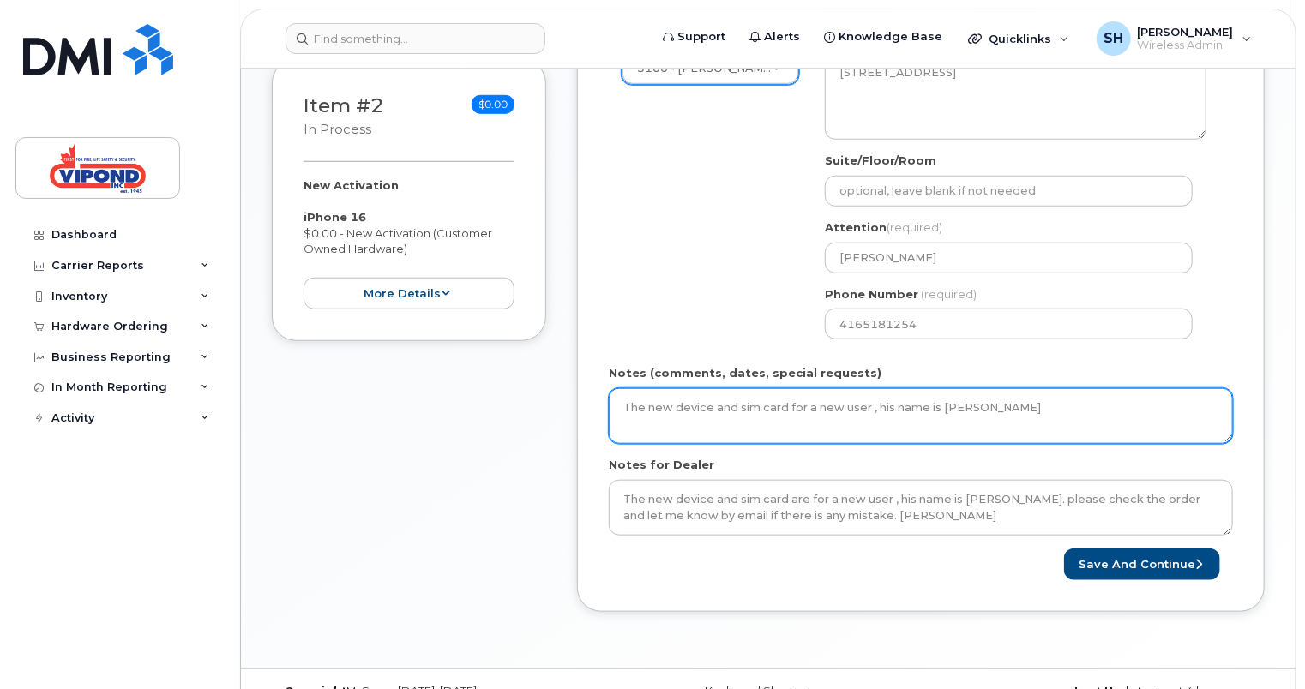
drag, startPoint x: 978, startPoint y: 405, endPoint x: 481, endPoint y: 413, distance: 497.3
click at [481, 413] on div "Item #1 in process $56.00 New Activation iPhone 16e (Black) $56.00 - 3 year ter…" at bounding box center [768, 194] width 993 height 887
paste textarea "are for a new user , his name is Bilal Zaidi. please check the order and let me…"
type textarea "The new device and sim card are for a new user , his name is Bilal Zaidi. pleas…"
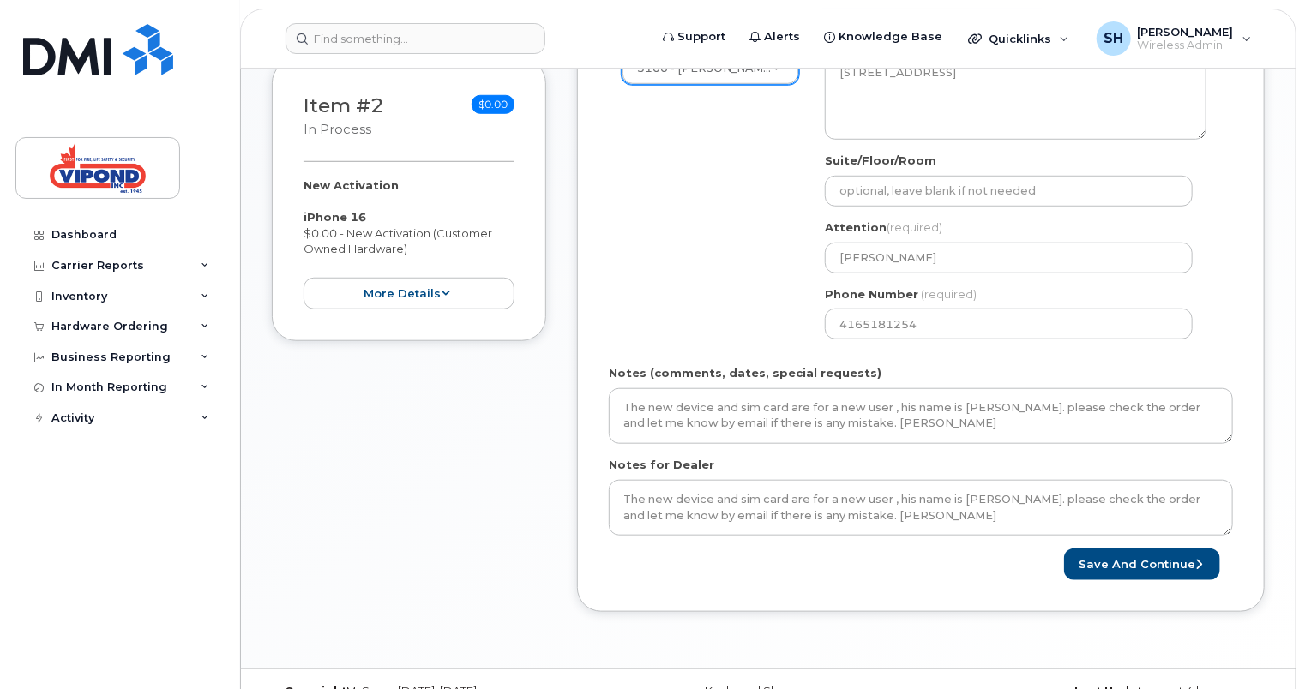
click at [942, 625] on div "Created By Senan Hannoudi Requested By Senan Hannoudi Notify the following emai…" at bounding box center [921, 194] width 688 height 887
click at [1121, 556] on button "Save and Continue" at bounding box center [1142, 565] width 156 height 32
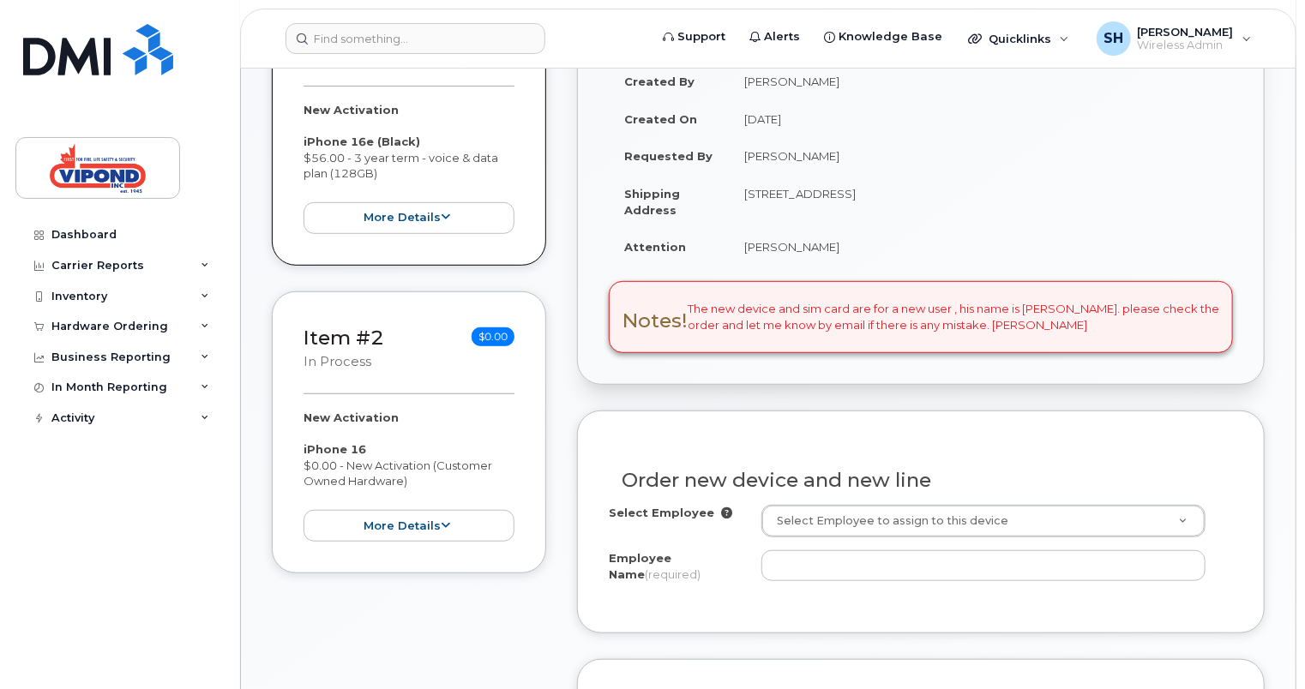
scroll to position [429, 0]
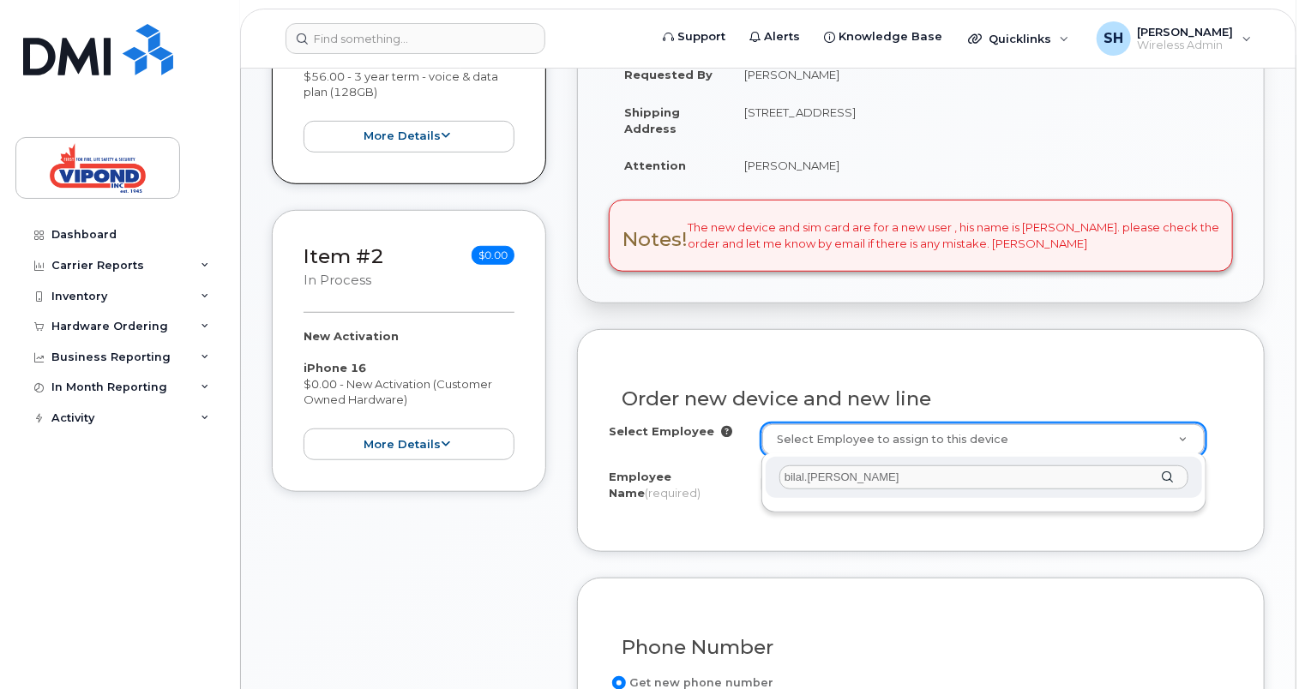
type input "bilal.zaidi"
click at [1162, 474] on div "bilal.zaidi" at bounding box center [984, 478] width 436 height 42
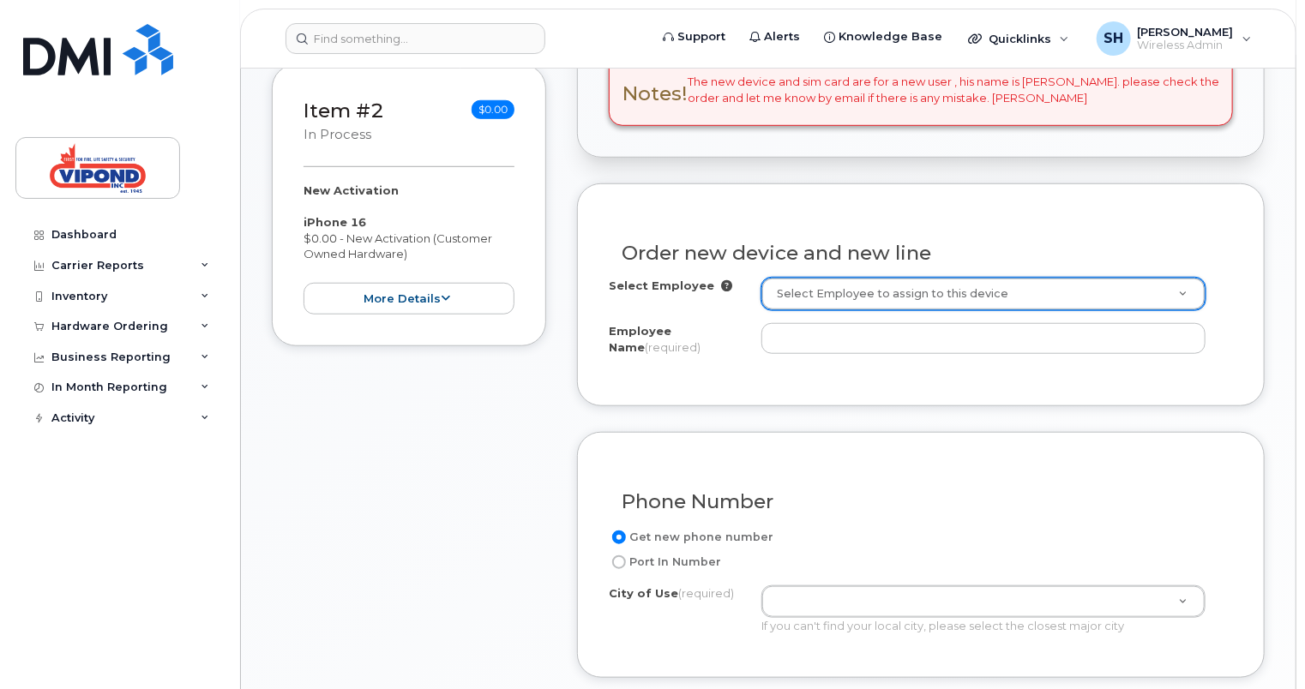
scroll to position [600, 0]
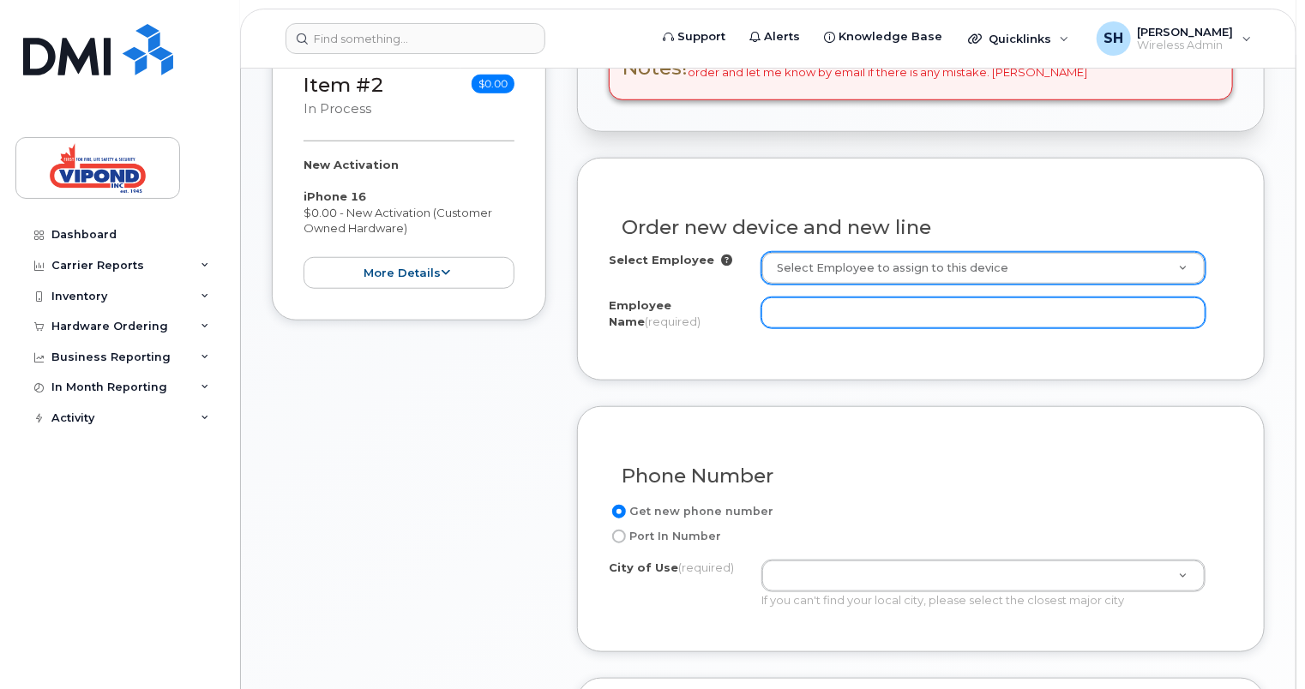
click at [868, 309] on input "Employee Name (required)" at bounding box center [983, 312] width 444 height 31
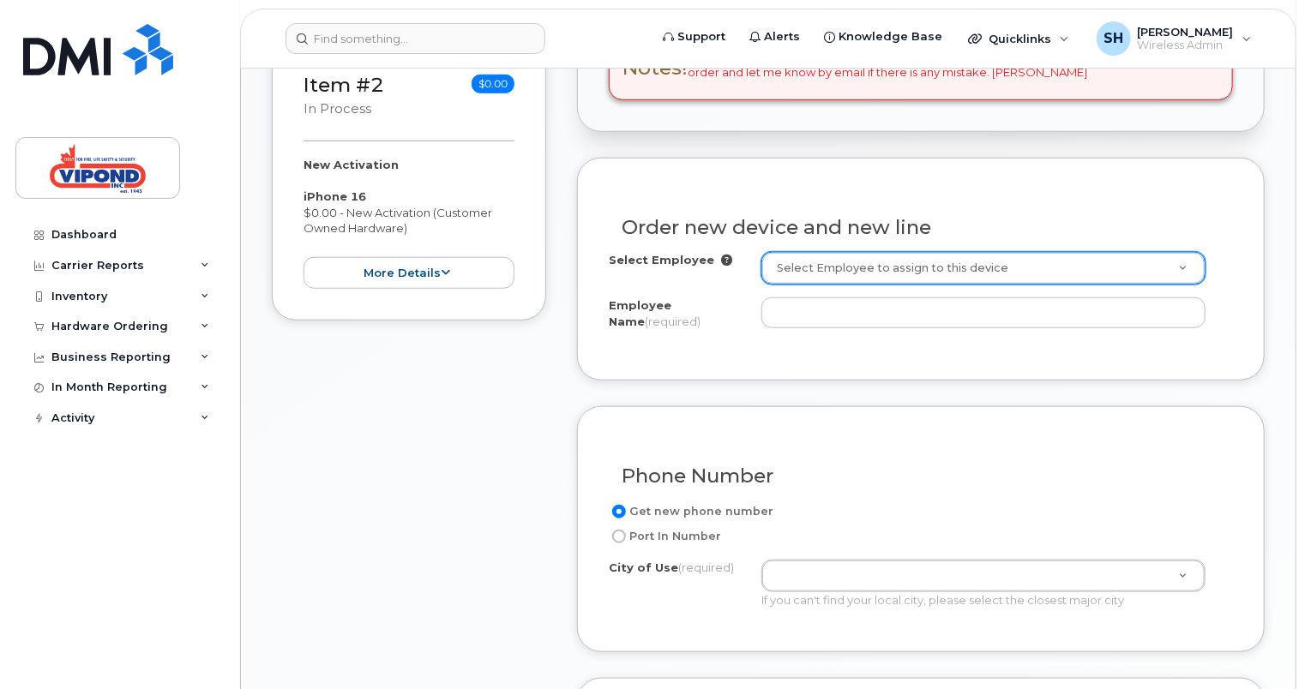
click at [721, 255] on icon at bounding box center [726, 260] width 11 height 11
click at [721, 257] on icon at bounding box center [726, 260] width 11 height 11
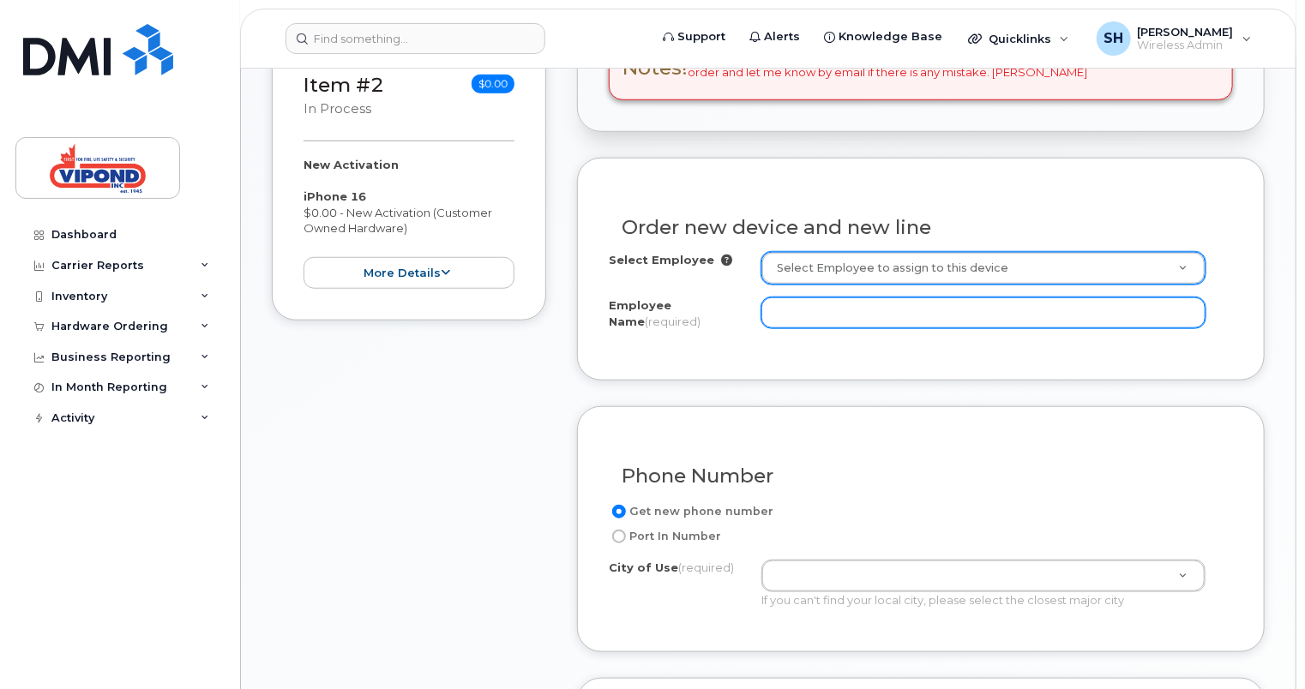
click at [846, 302] on input "Employee Name (required)" at bounding box center [983, 312] width 444 height 31
type input "Bilal Zaidi"
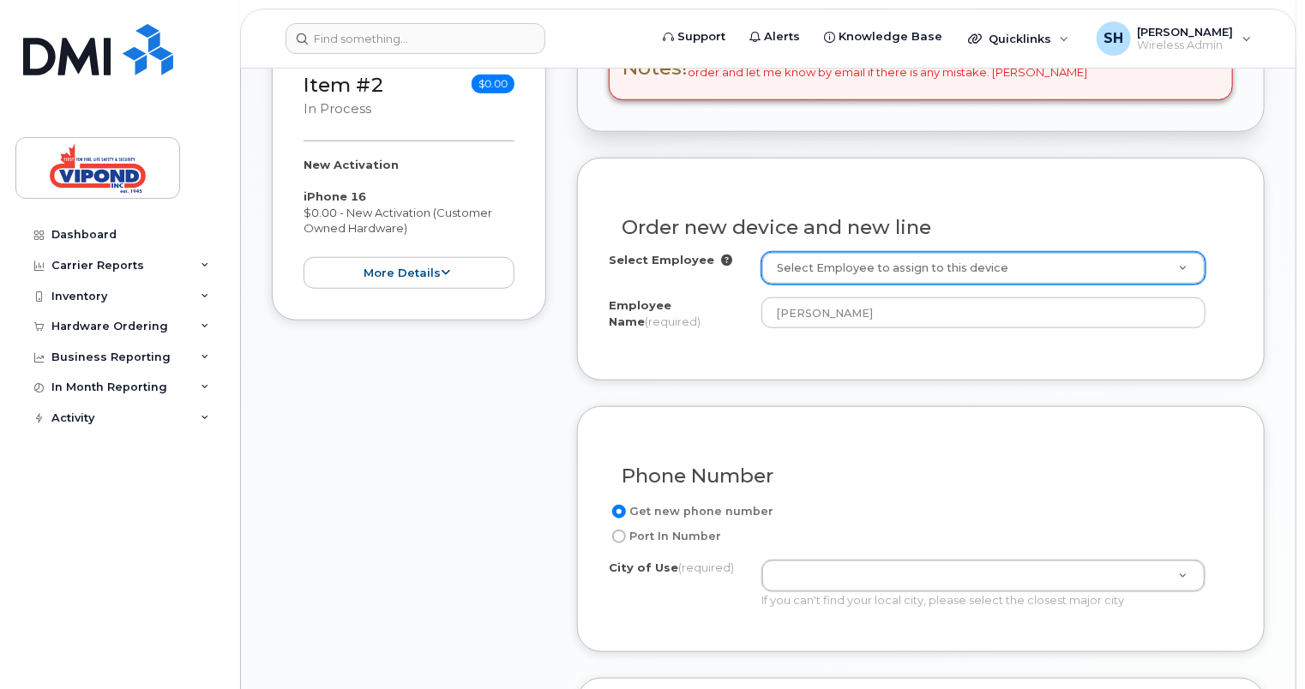
click at [905, 407] on div "Phone Number Get new phone number Port In Number City of Use (required) If you …" at bounding box center [921, 529] width 688 height 246
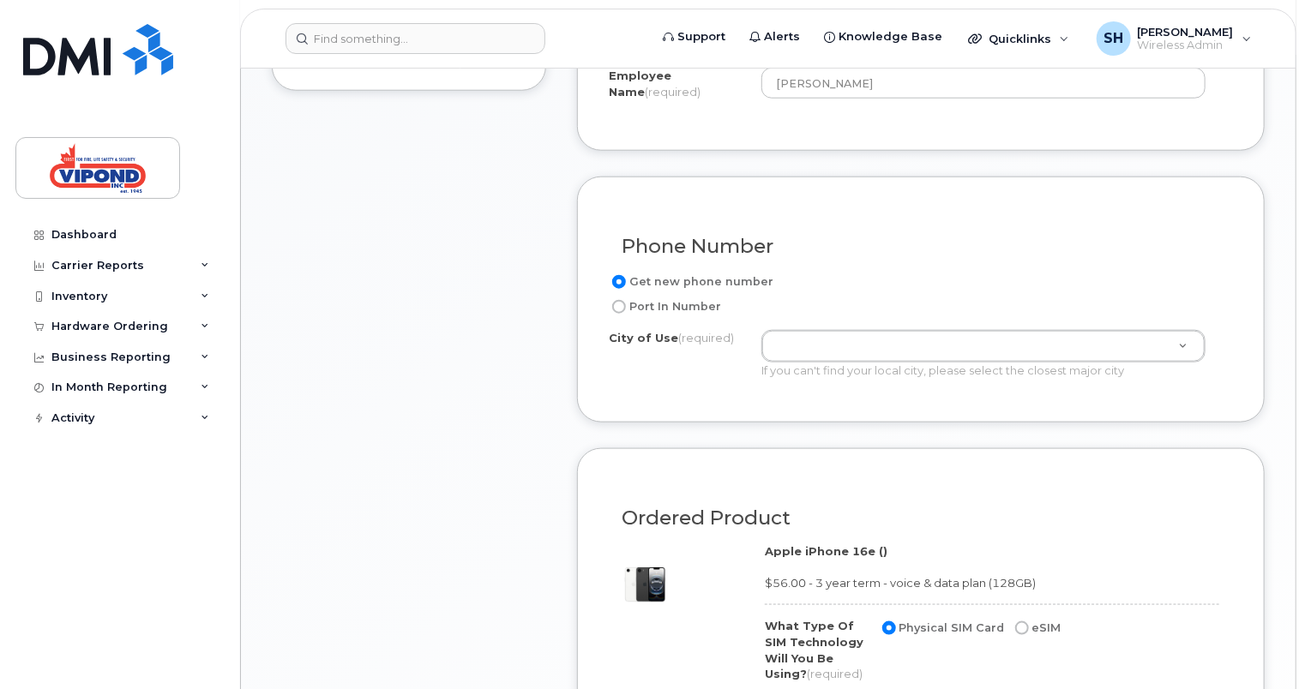
scroll to position [857, 0]
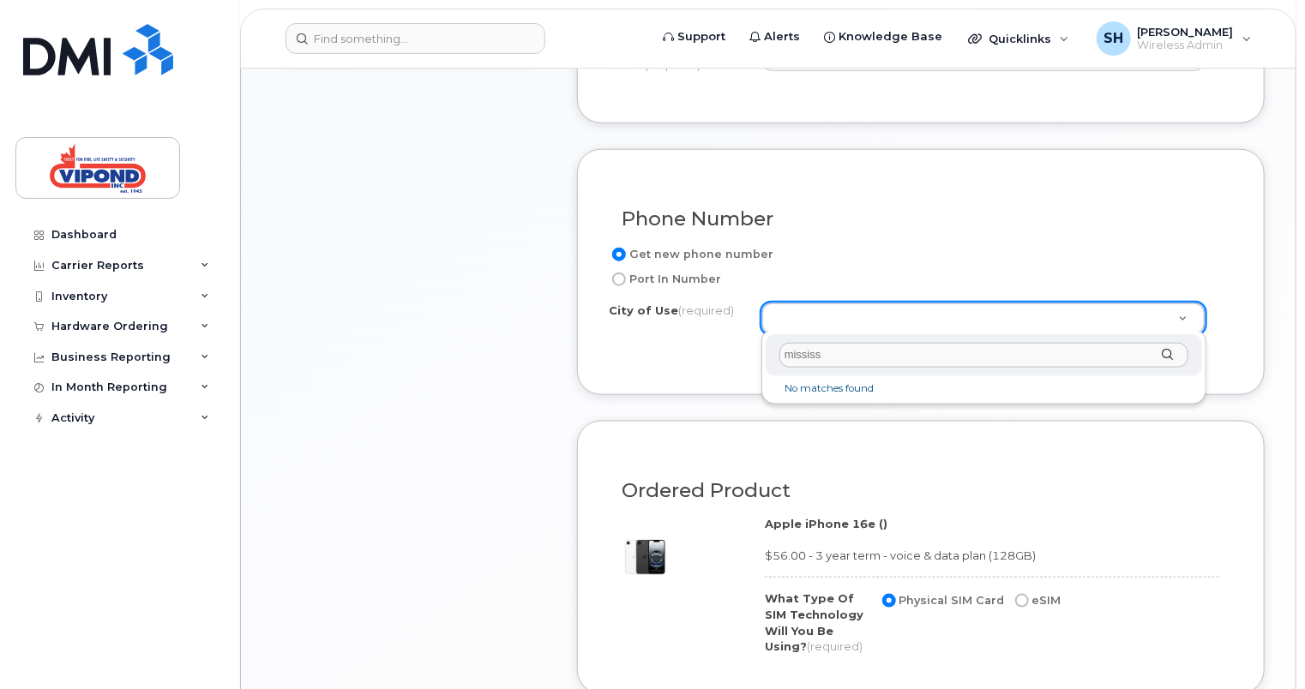
drag, startPoint x: 868, startPoint y: 365, endPoint x: 725, endPoint y: 352, distance: 142.9
click at [725, 352] on body "Support Alerts Knowledge Base Quicklinks Suspend / Cancel Device Change SIM Car…" at bounding box center [652, 112] width 1305 height 1939
type input "M"
type input "m"
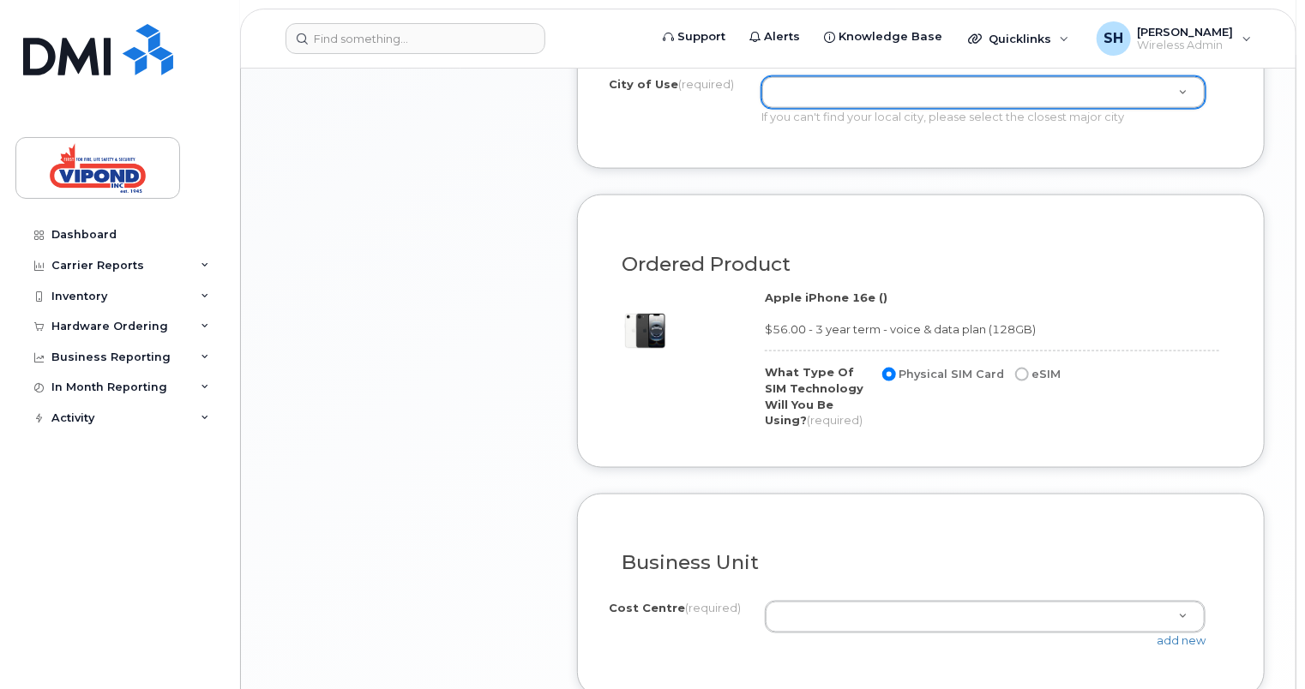
scroll to position [1114, 0]
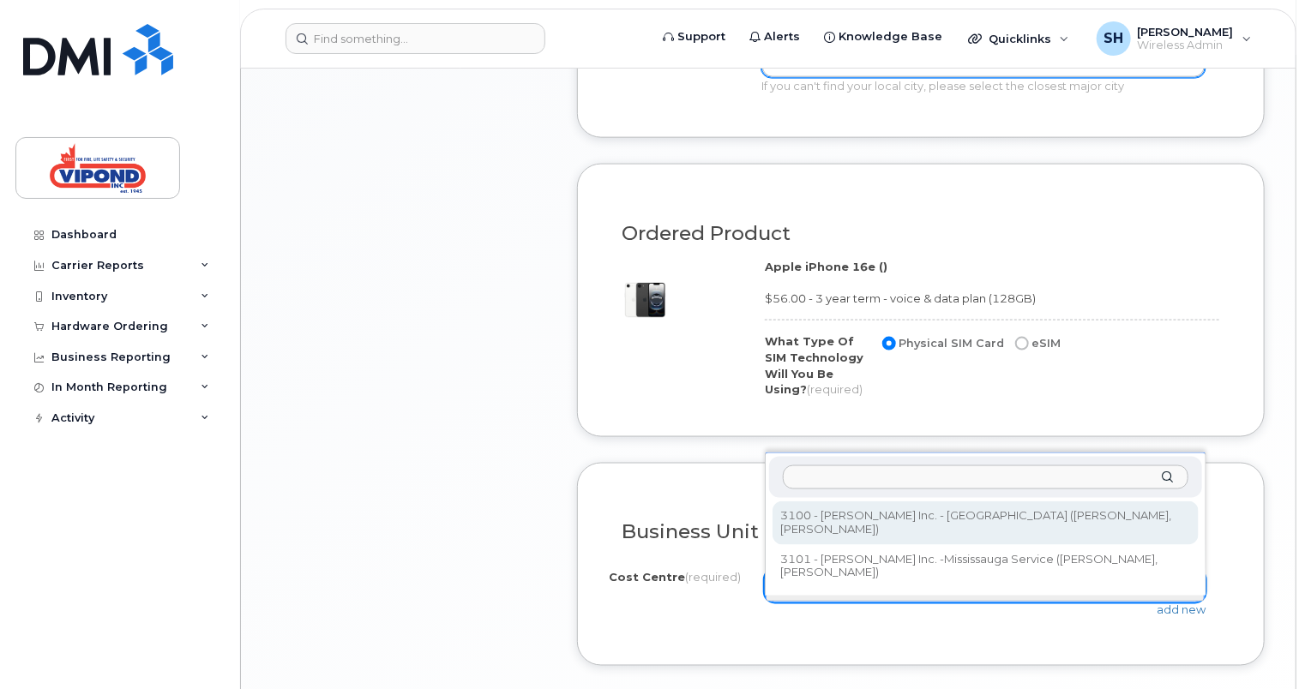
select select "3100"
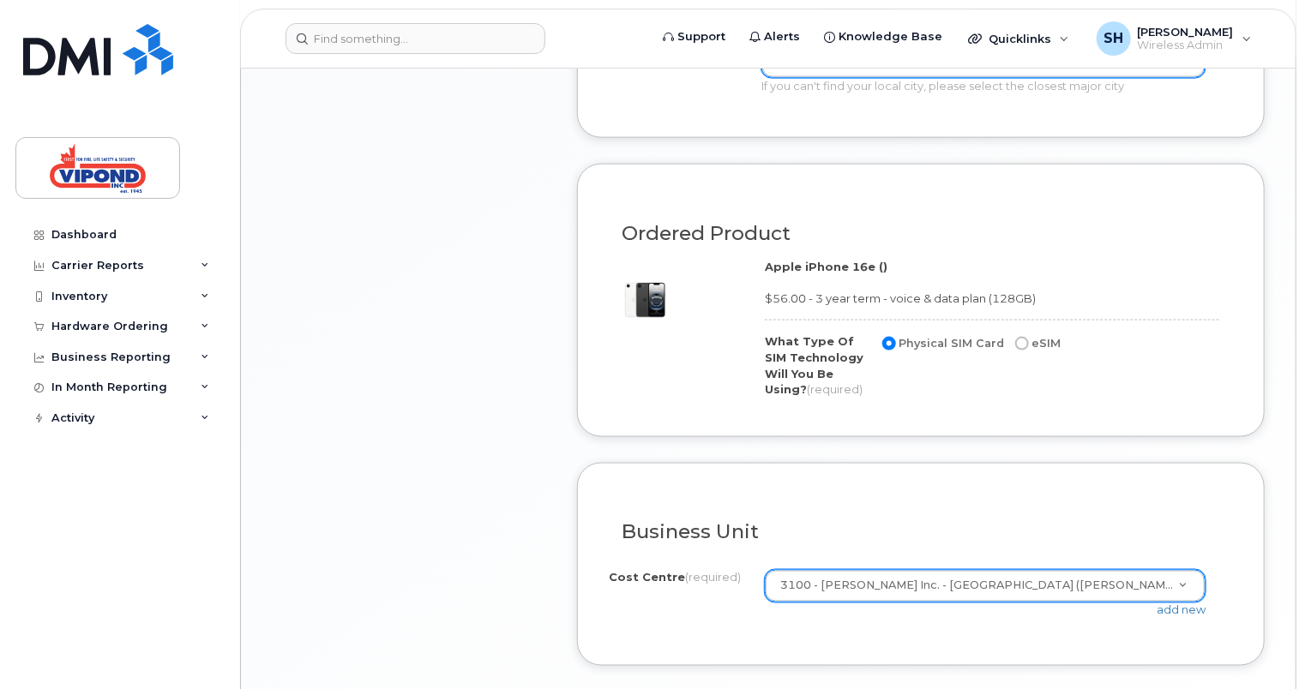
click at [1109, 401] on div "Ordered Product Apple iPhone 16e () $56.00 - 3 year term - voice & data plan (1…" at bounding box center [921, 300] width 688 height 273
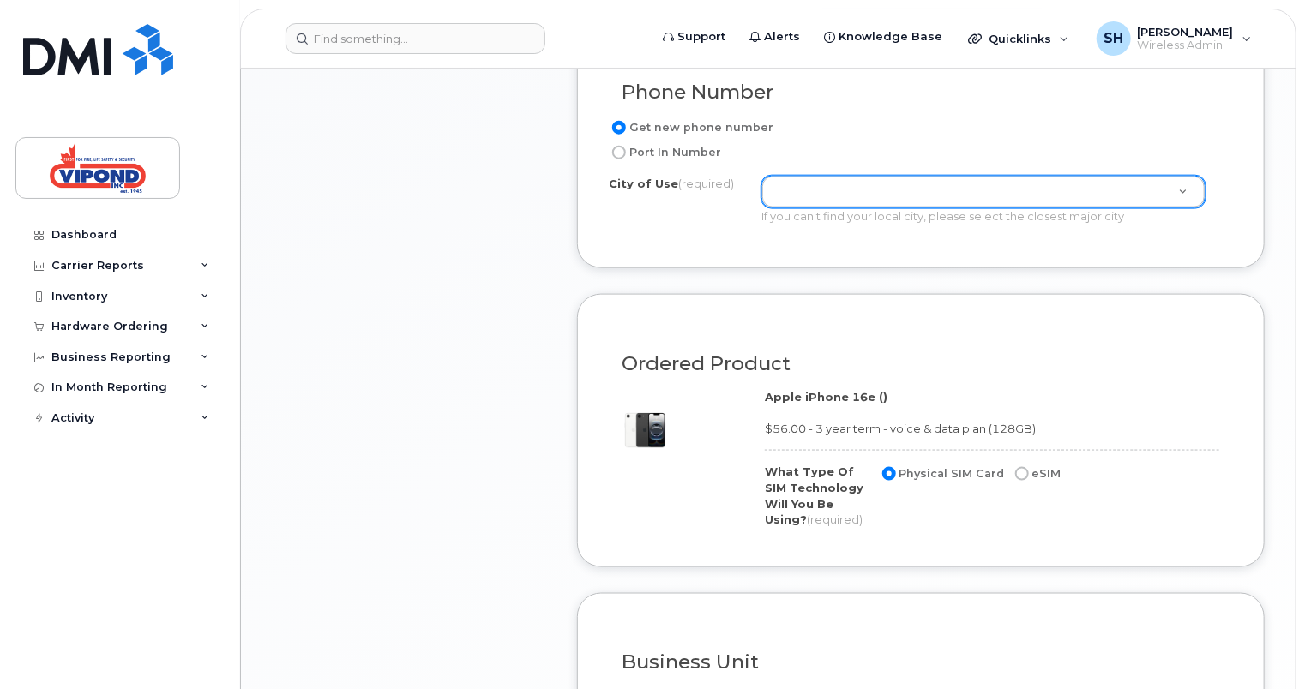
scroll to position [943, 0]
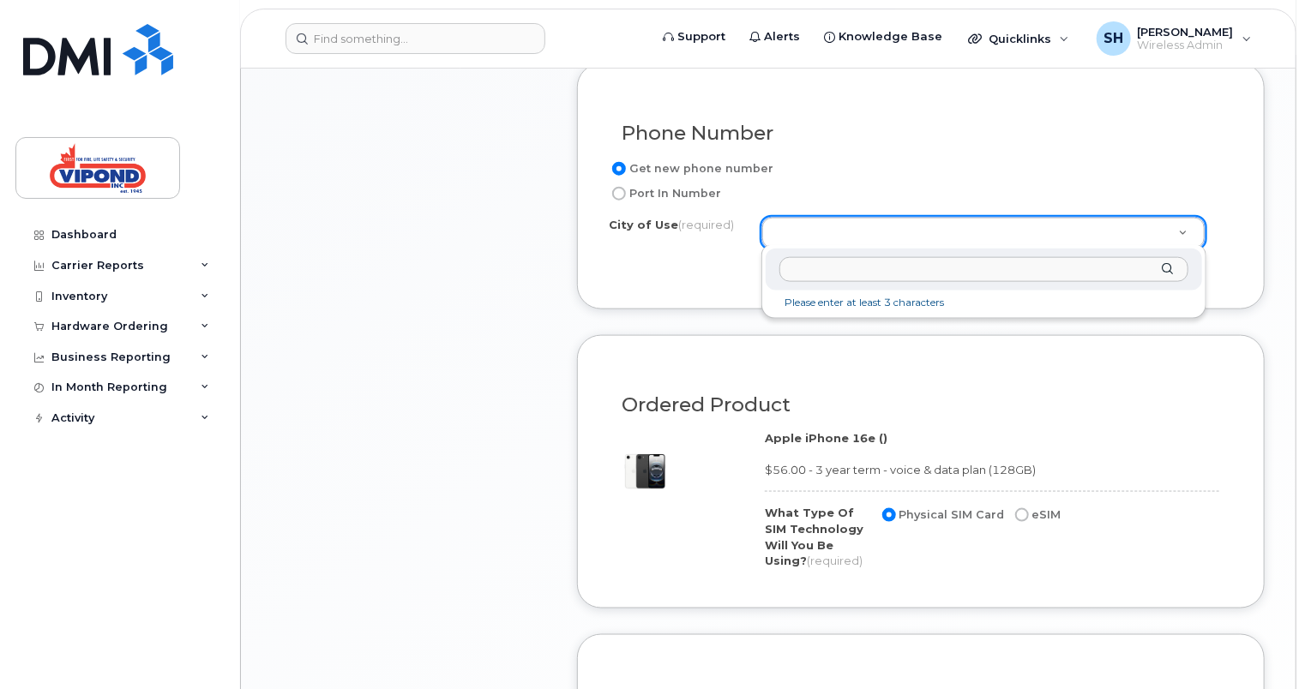
click at [1166, 271] on div at bounding box center [984, 270] width 436 height 42
click at [816, 303] on li "Please enter at least 3 characters" at bounding box center [983, 303] width 429 height 18
click at [857, 264] on input "text" at bounding box center [983, 269] width 409 height 25
type input "m"
type input "r"
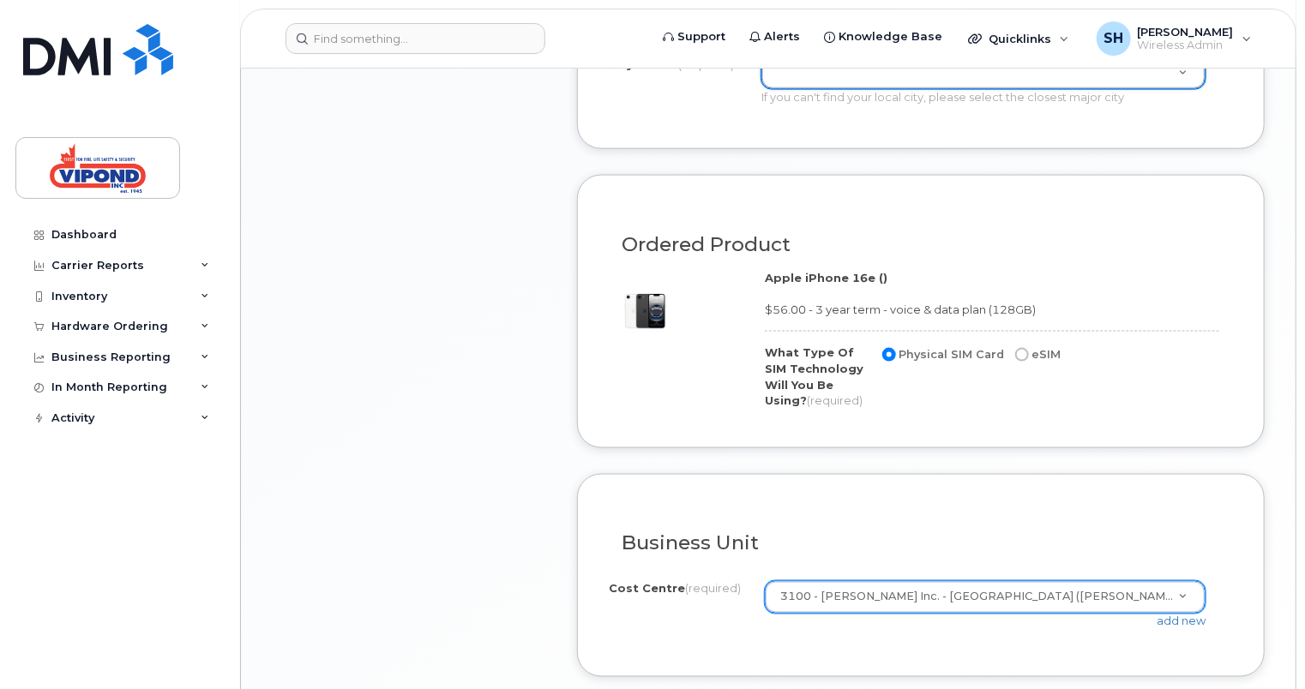
scroll to position [1200, 0]
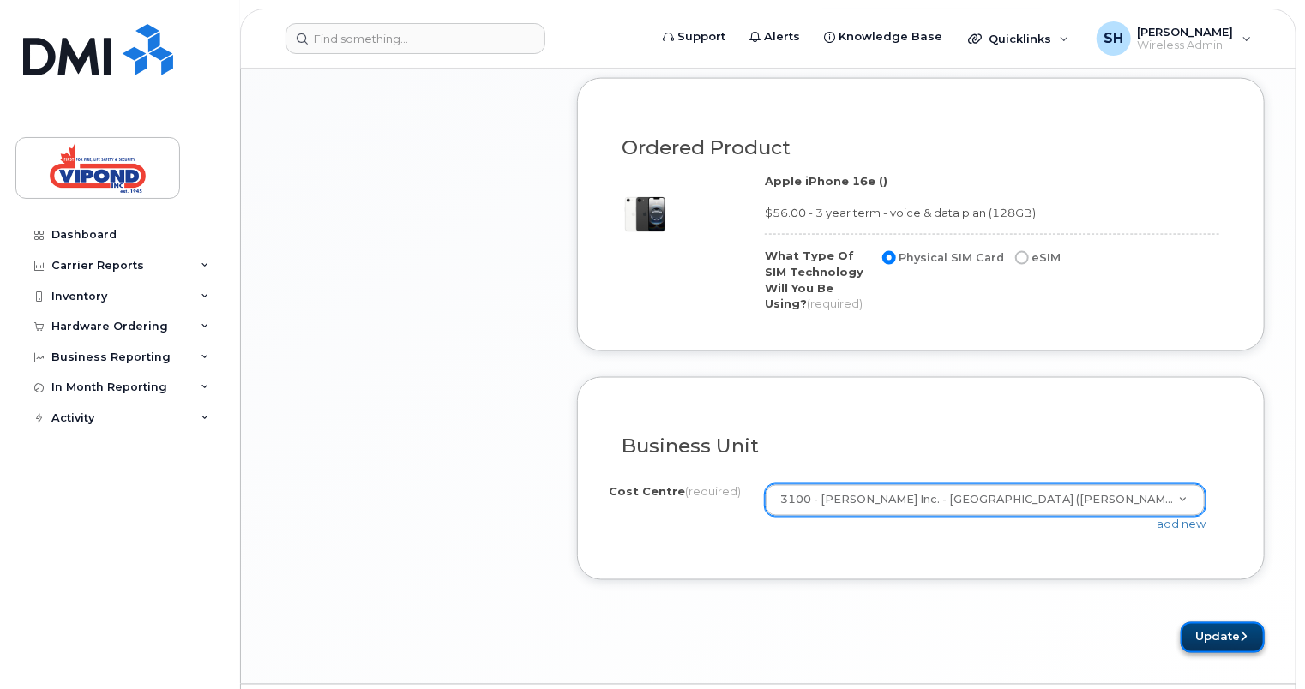
click at [1227, 637] on button "Update" at bounding box center [1222, 638] width 84 height 32
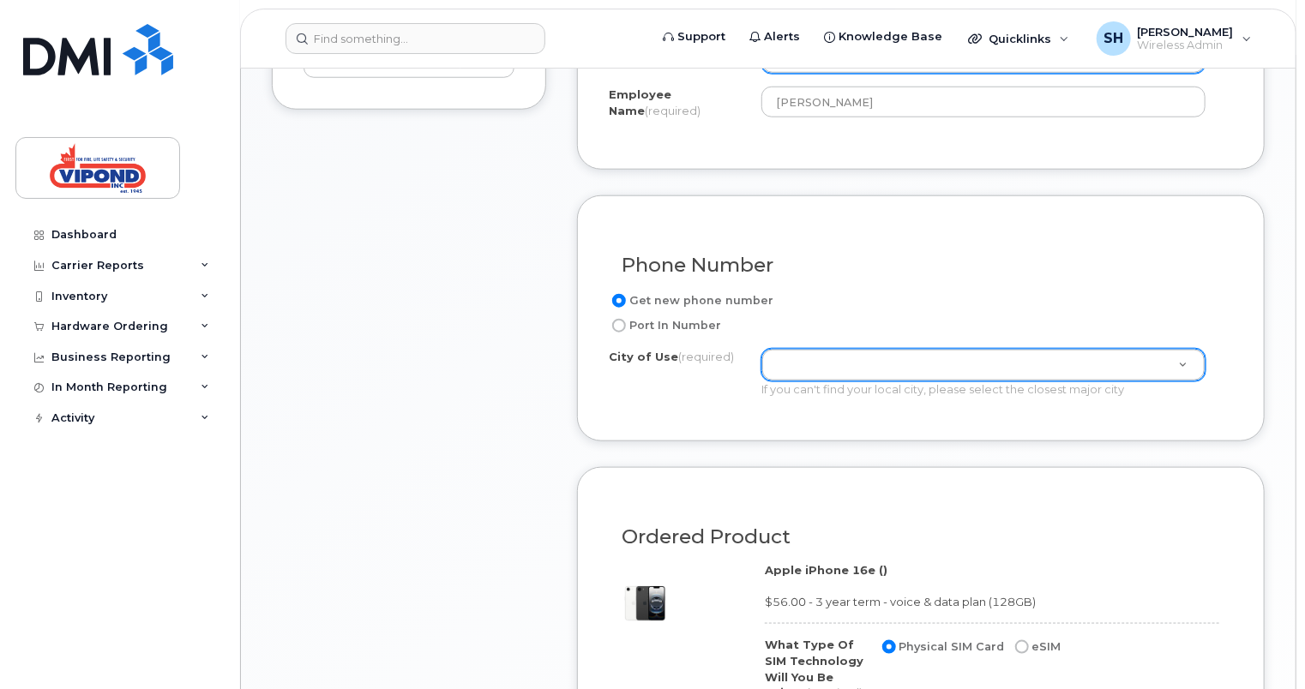
scroll to position [808, 0]
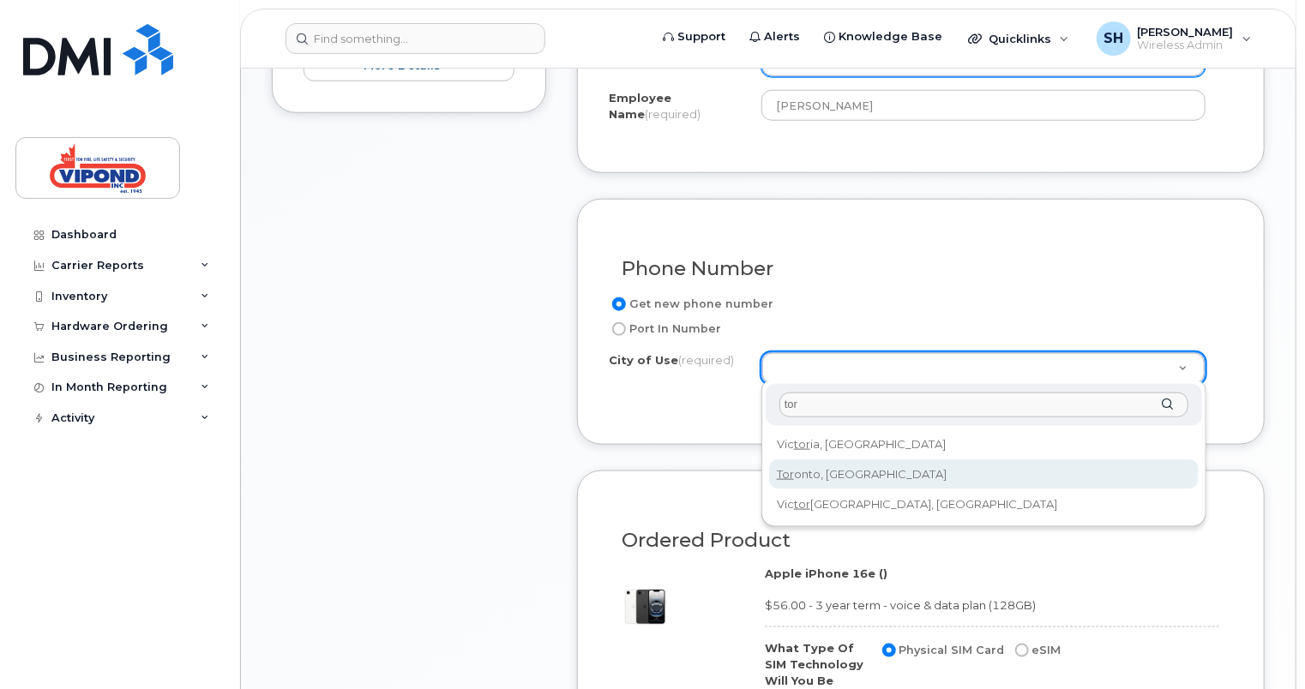
type input "tor"
type input "4934"
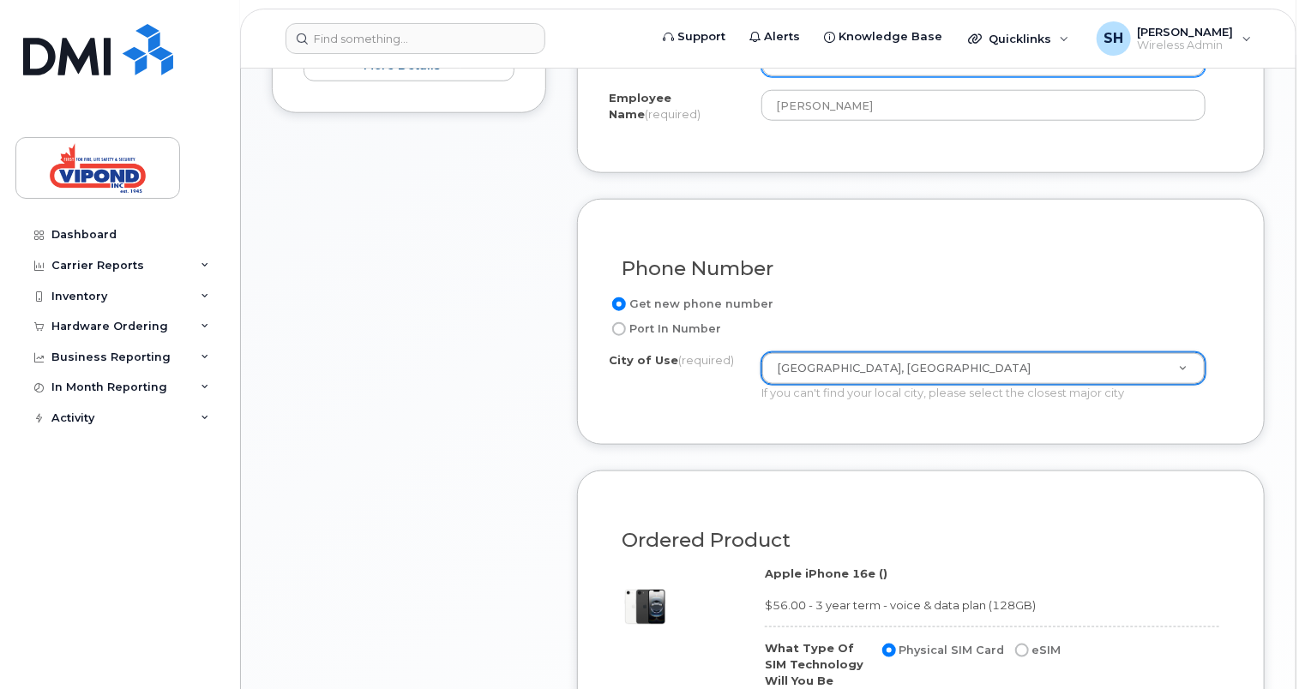
click at [662, 408] on div "Get new phone number Port In Number City of Use (required) Toronto, Ontario 493…" at bounding box center [921, 354] width 624 height 120
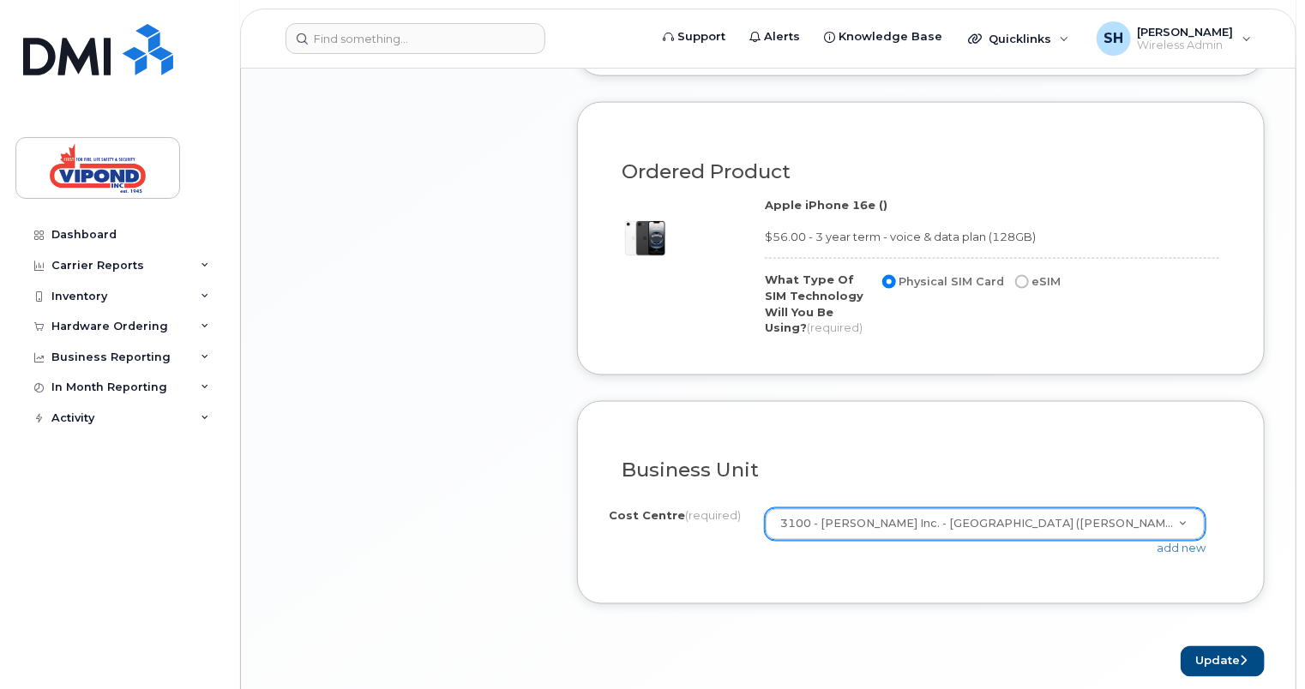
scroll to position [1236, 0]
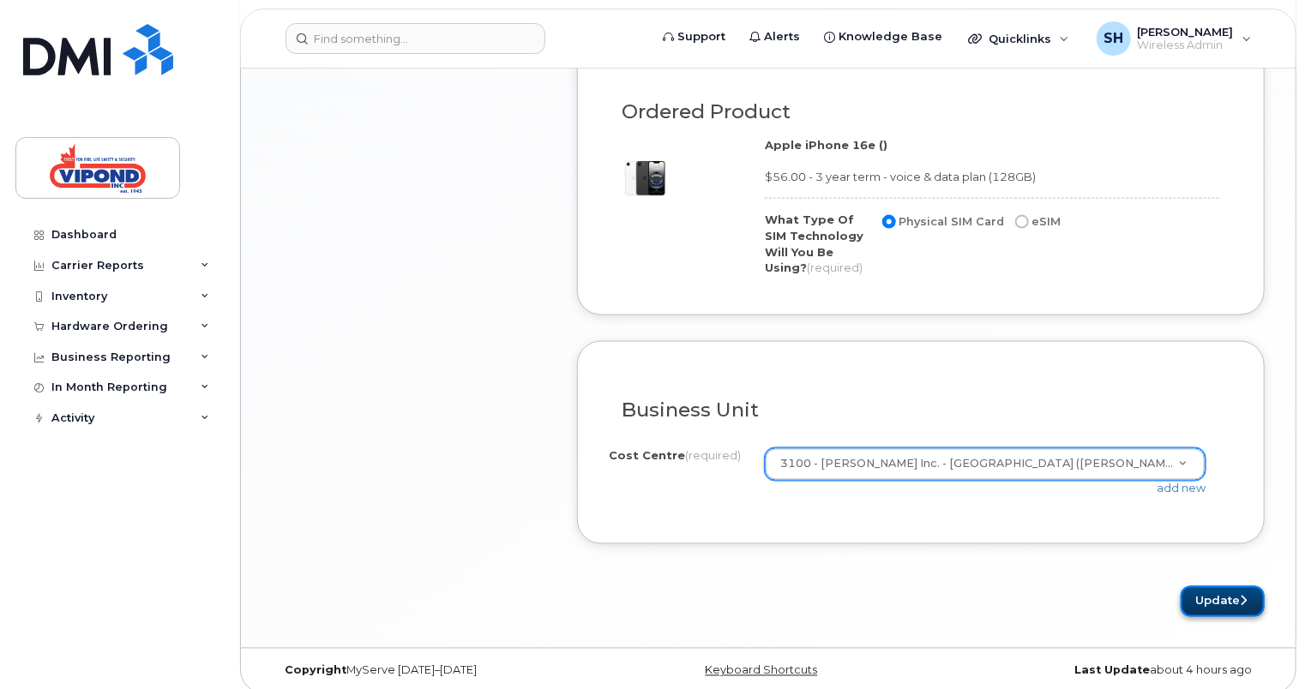
click at [1241, 597] on icon "submit" at bounding box center [1243, 601] width 7 height 11
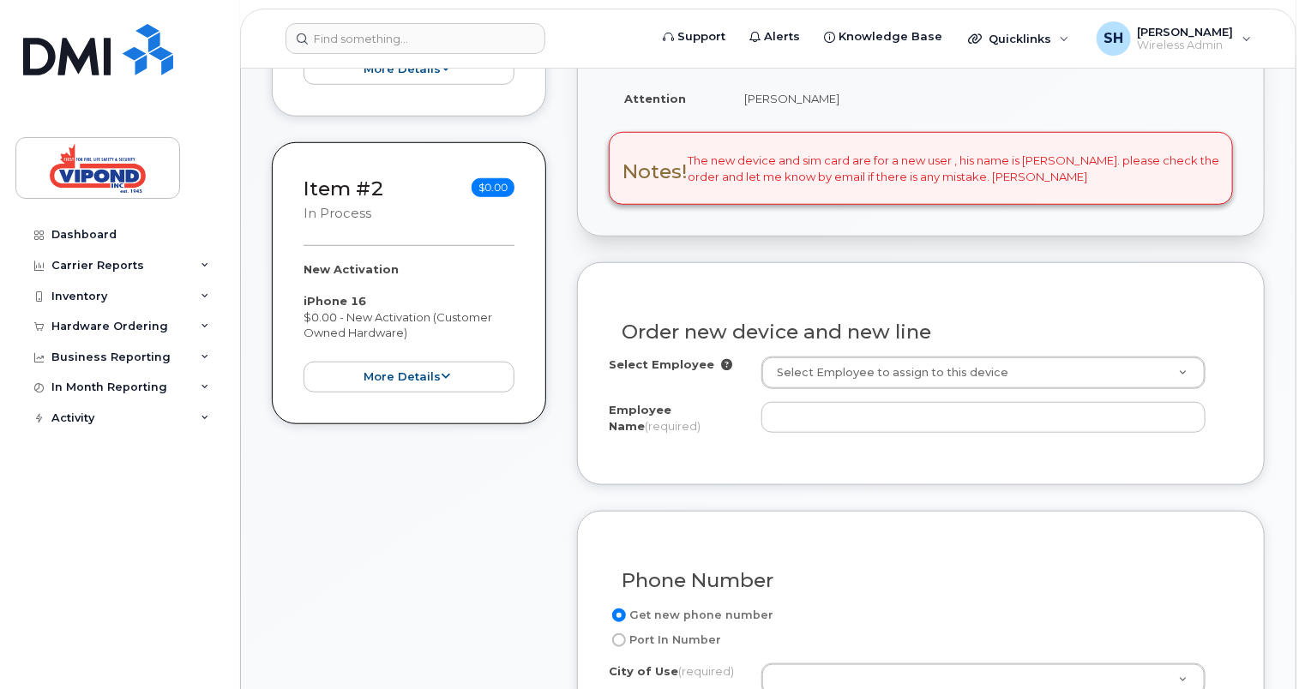
scroll to position [600, 0]
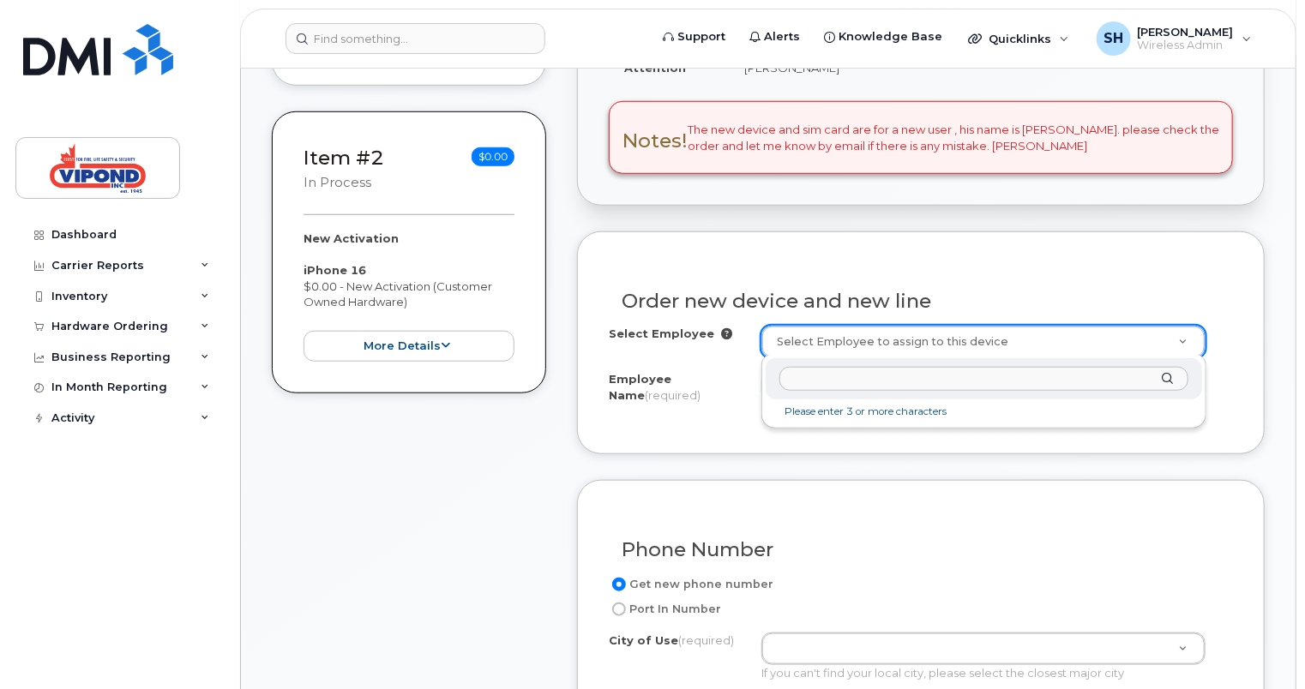
drag, startPoint x: 826, startPoint y: 368, endPoint x: 817, endPoint y: 380, distance: 15.3
click at [817, 380] on input "text" at bounding box center [983, 379] width 409 height 25
type input "bil"
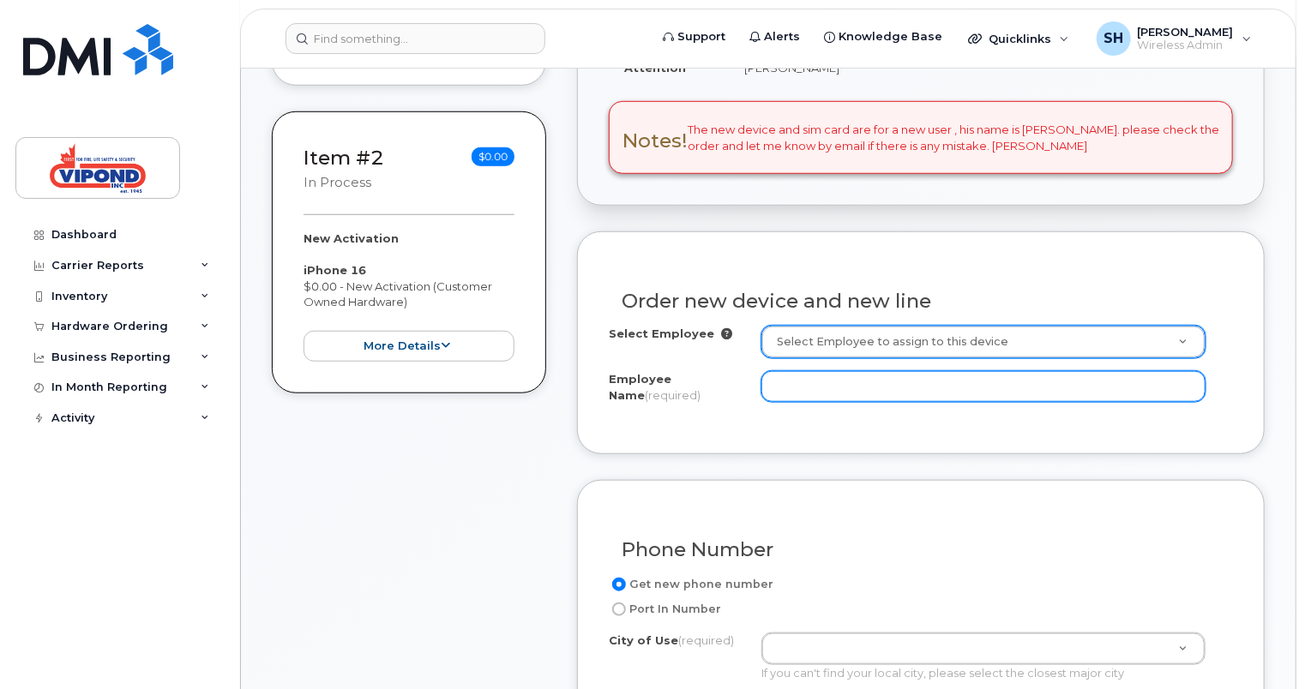
click at [832, 383] on input "Employee Name (required)" at bounding box center [983, 386] width 444 height 31
type input "[PERSON_NAME]"
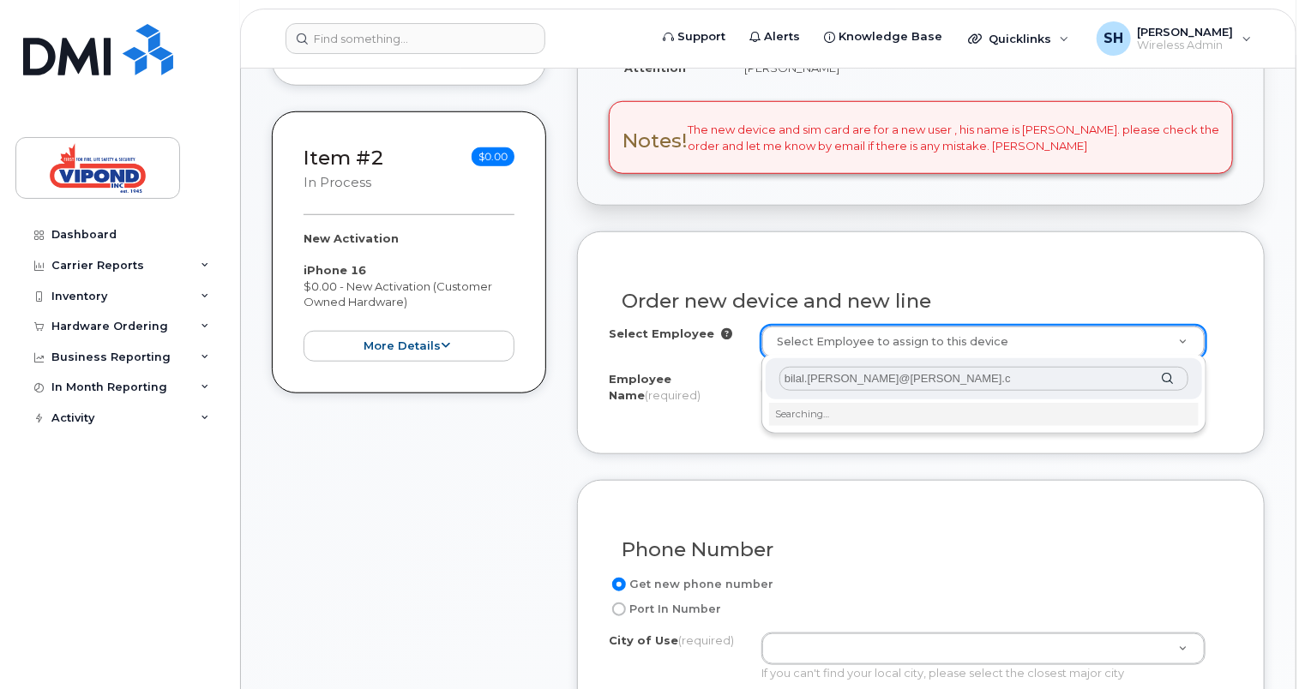
type input "[EMAIL_ADDRESS][PERSON_NAME][PERSON_NAME][DOMAIN_NAME]"
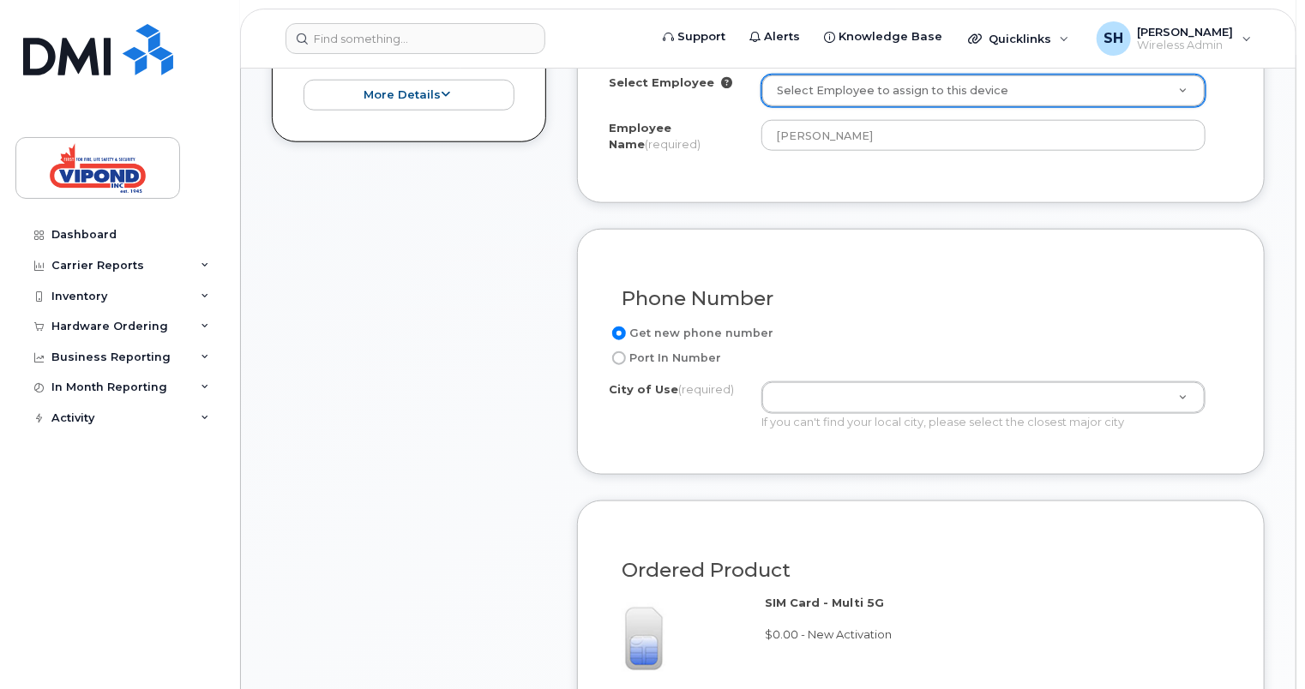
scroll to position [857, 0]
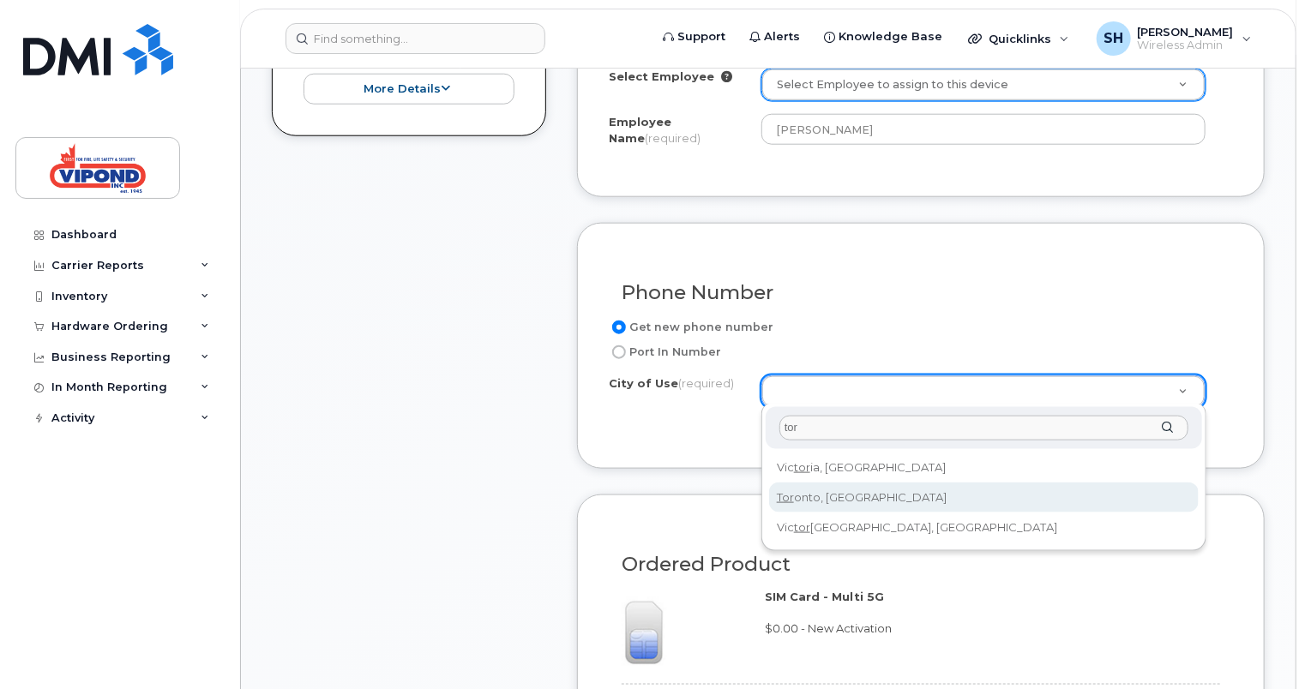
type input "tor"
type input "4934"
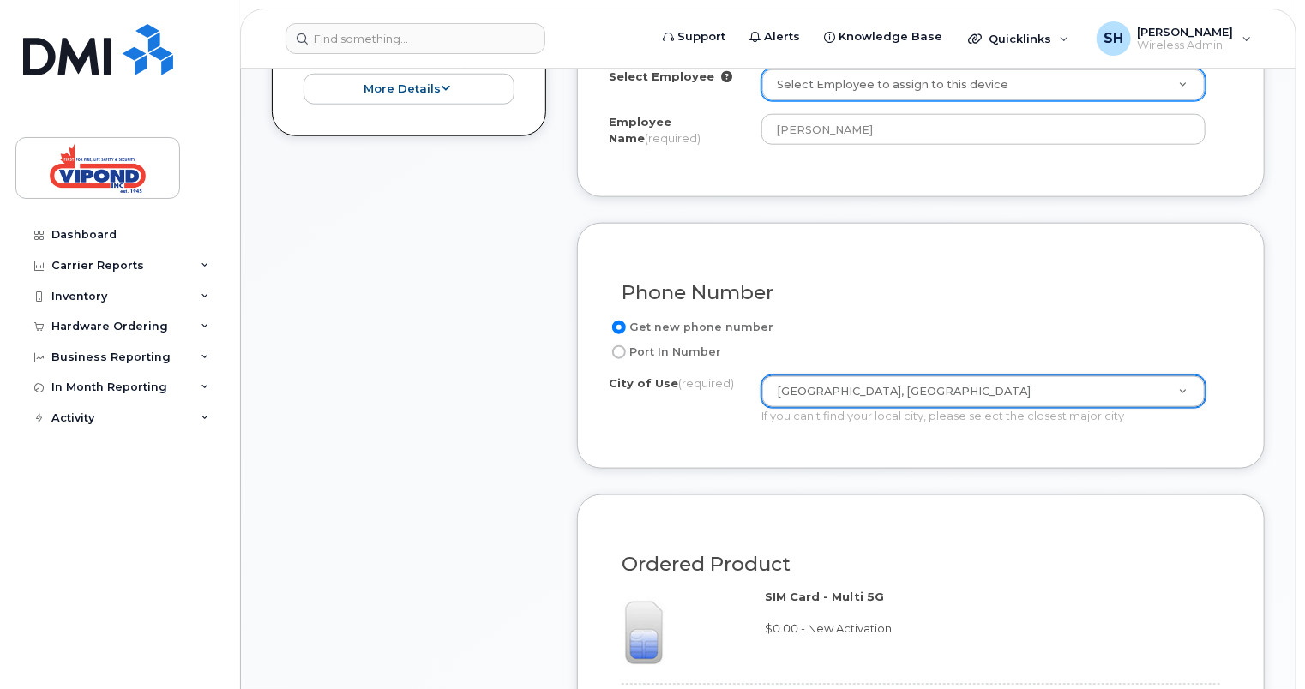
click at [660, 473] on form "Existing User Additional cost to upgrading the device Selected device is Eligib…" at bounding box center [921, 556] width 688 height 1164
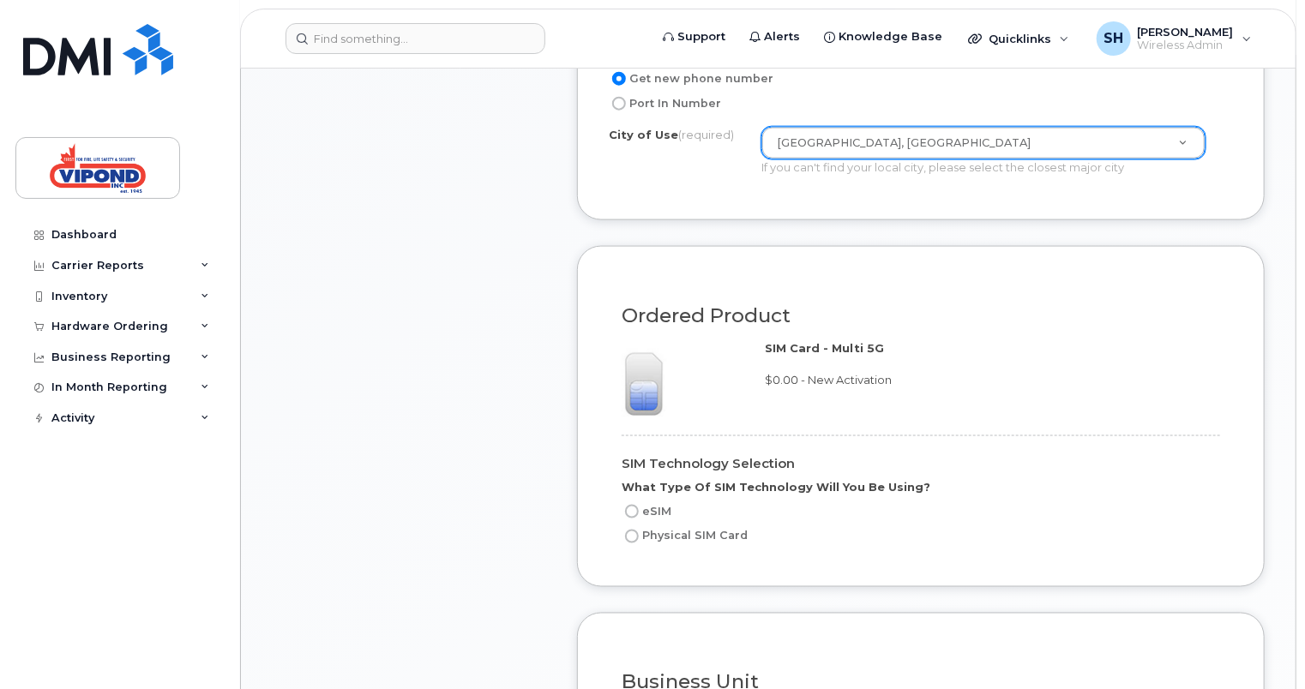
scroll to position [1114, 0]
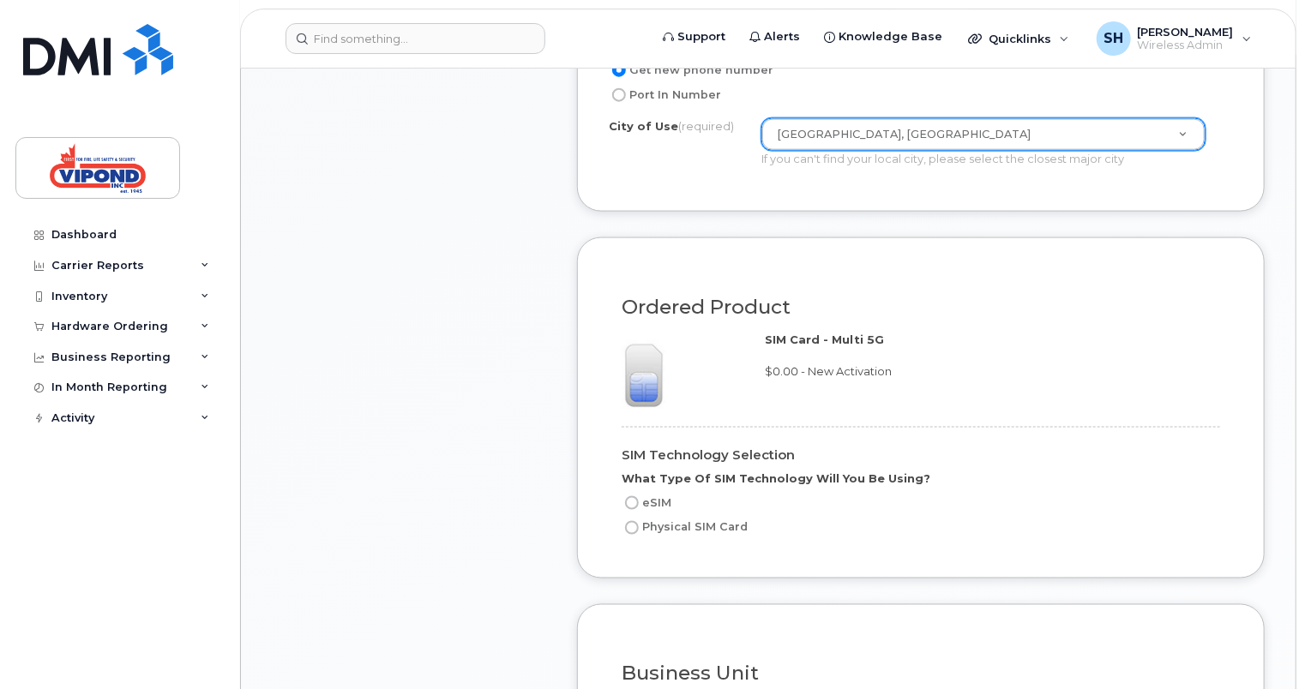
click at [675, 527] on label "Physical SIM Card" at bounding box center [684, 528] width 126 height 21
click at [639, 527] on input "Physical SIM Card" at bounding box center [632, 528] width 14 height 14
radio input "true"
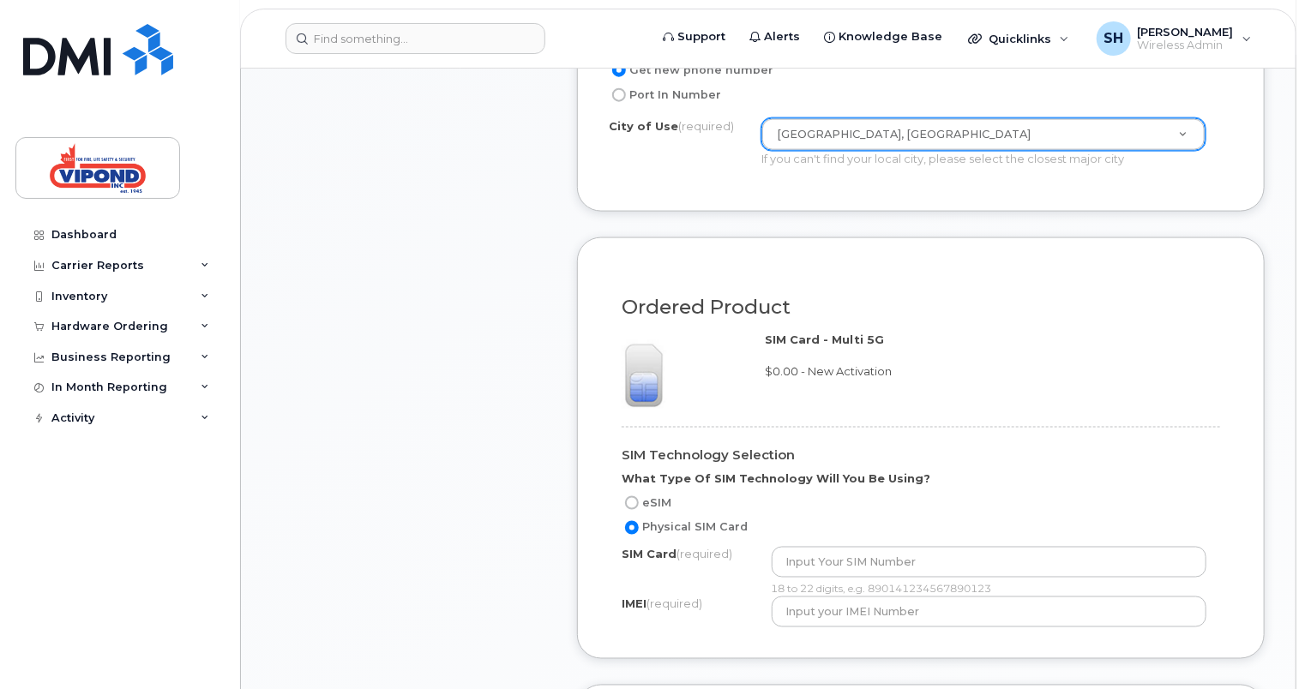
click at [657, 499] on label "eSIM" at bounding box center [646, 503] width 50 height 21
click at [639, 499] on input "eSIM" at bounding box center [632, 503] width 14 height 14
radio input "true"
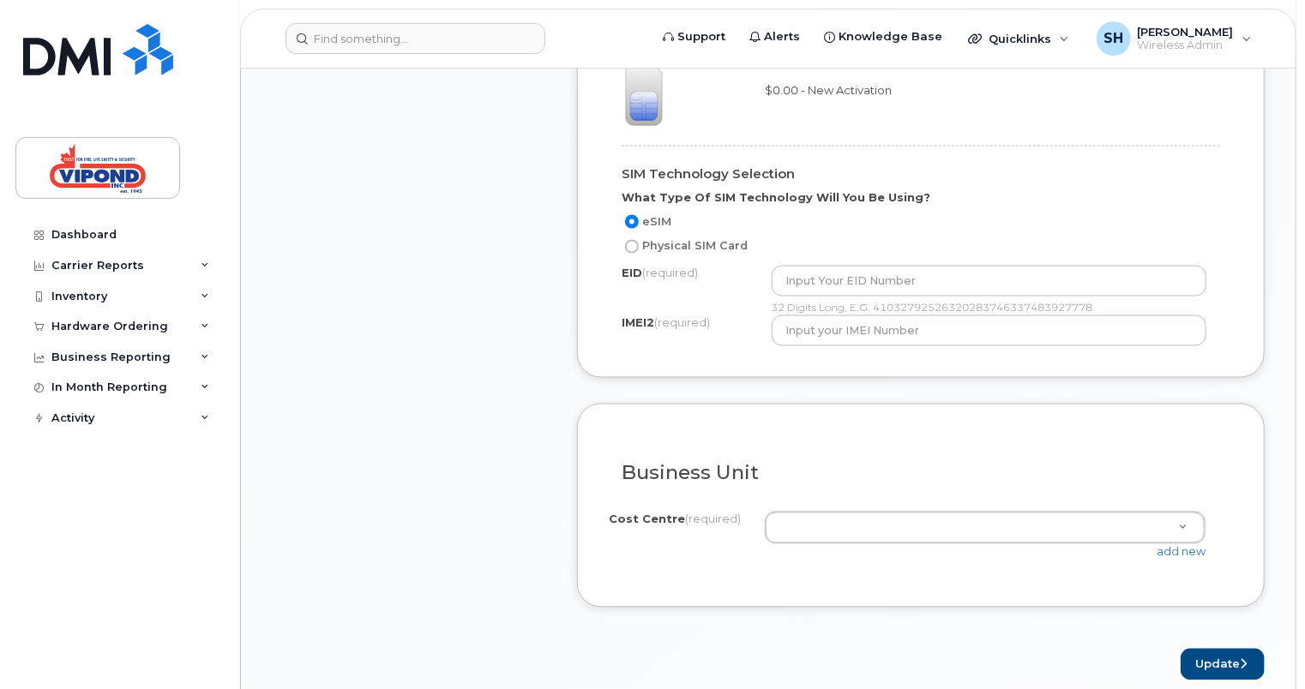
scroll to position [1457, 0]
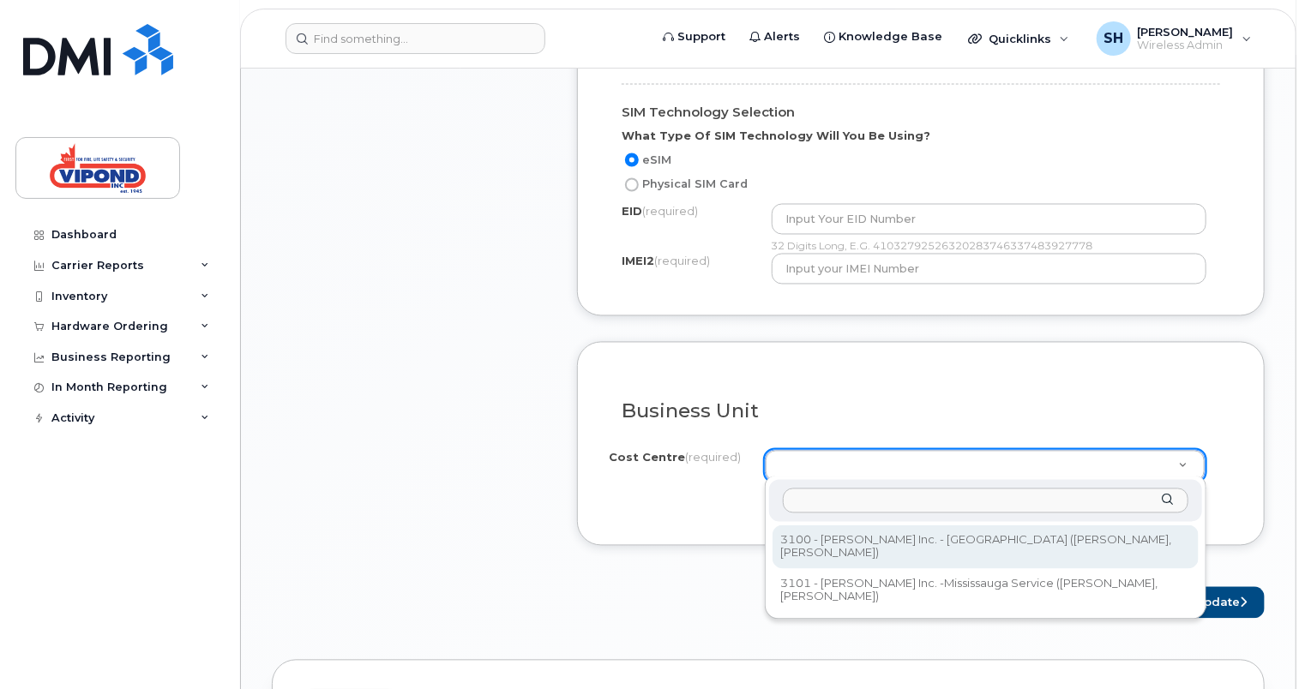
select select "3100"
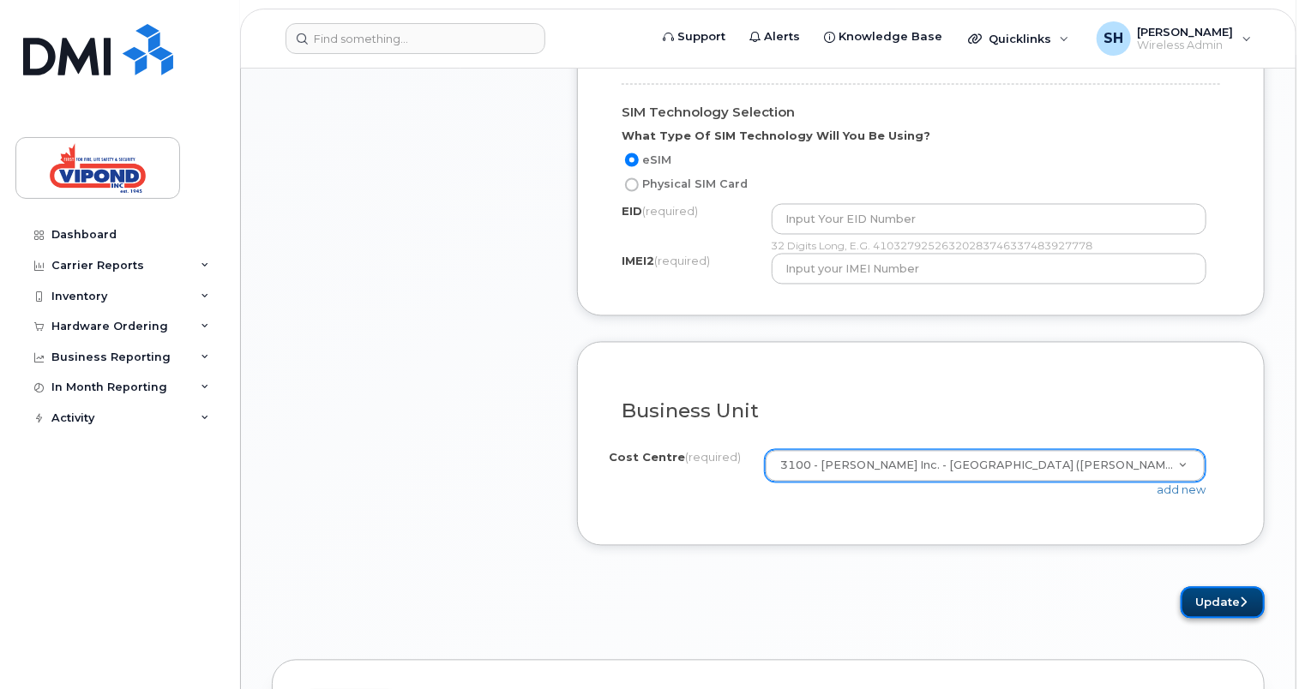
click at [1228, 608] on button "Update" at bounding box center [1222, 603] width 84 height 32
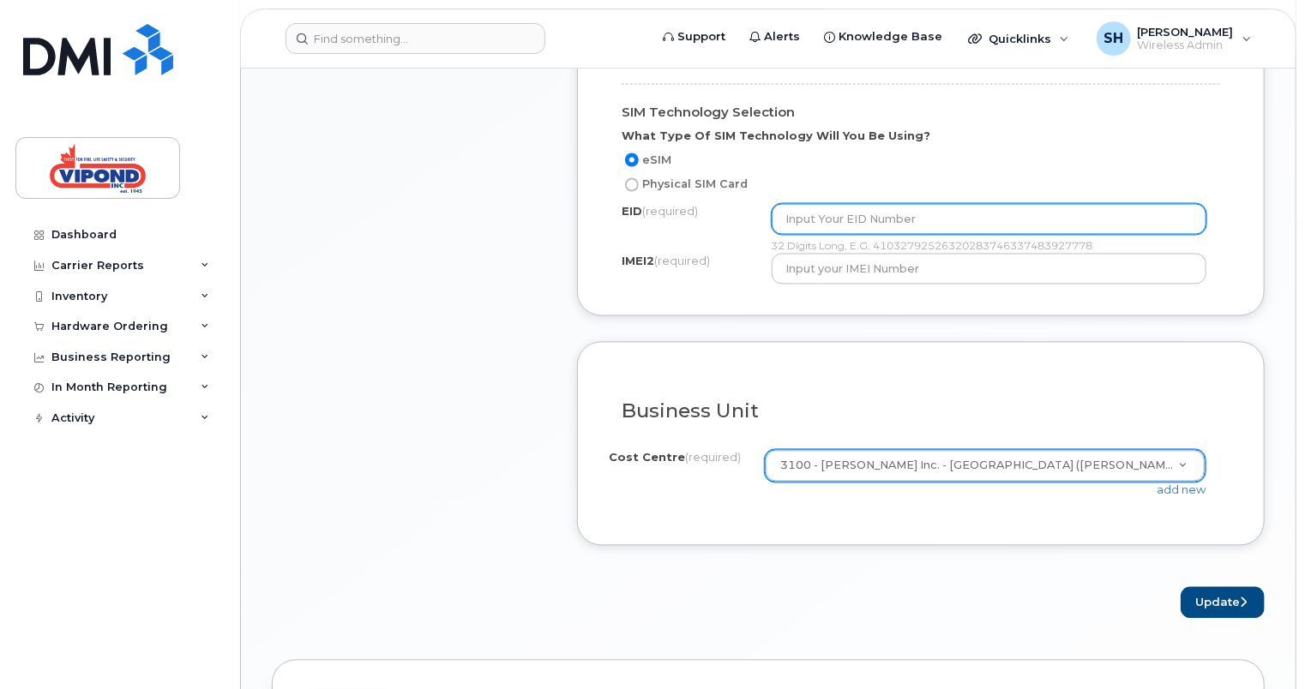
click at [868, 213] on input "text" at bounding box center [989, 219] width 435 height 31
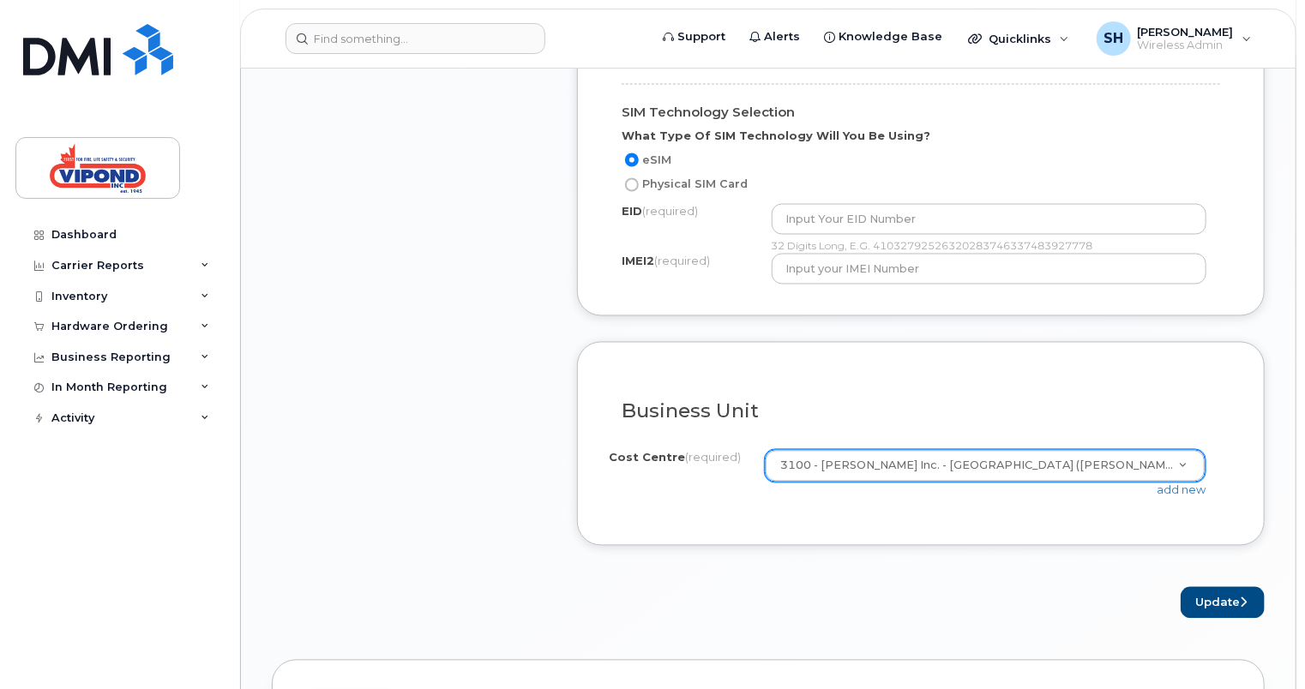
click at [680, 182] on label "Physical SIM Card" at bounding box center [684, 185] width 126 height 21
click at [639, 182] on input "Physical SIM Card" at bounding box center [632, 185] width 14 height 14
radio input "true"
click at [1221, 598] on button "Update" at bounding box center [1222, 603] width 84 height 32
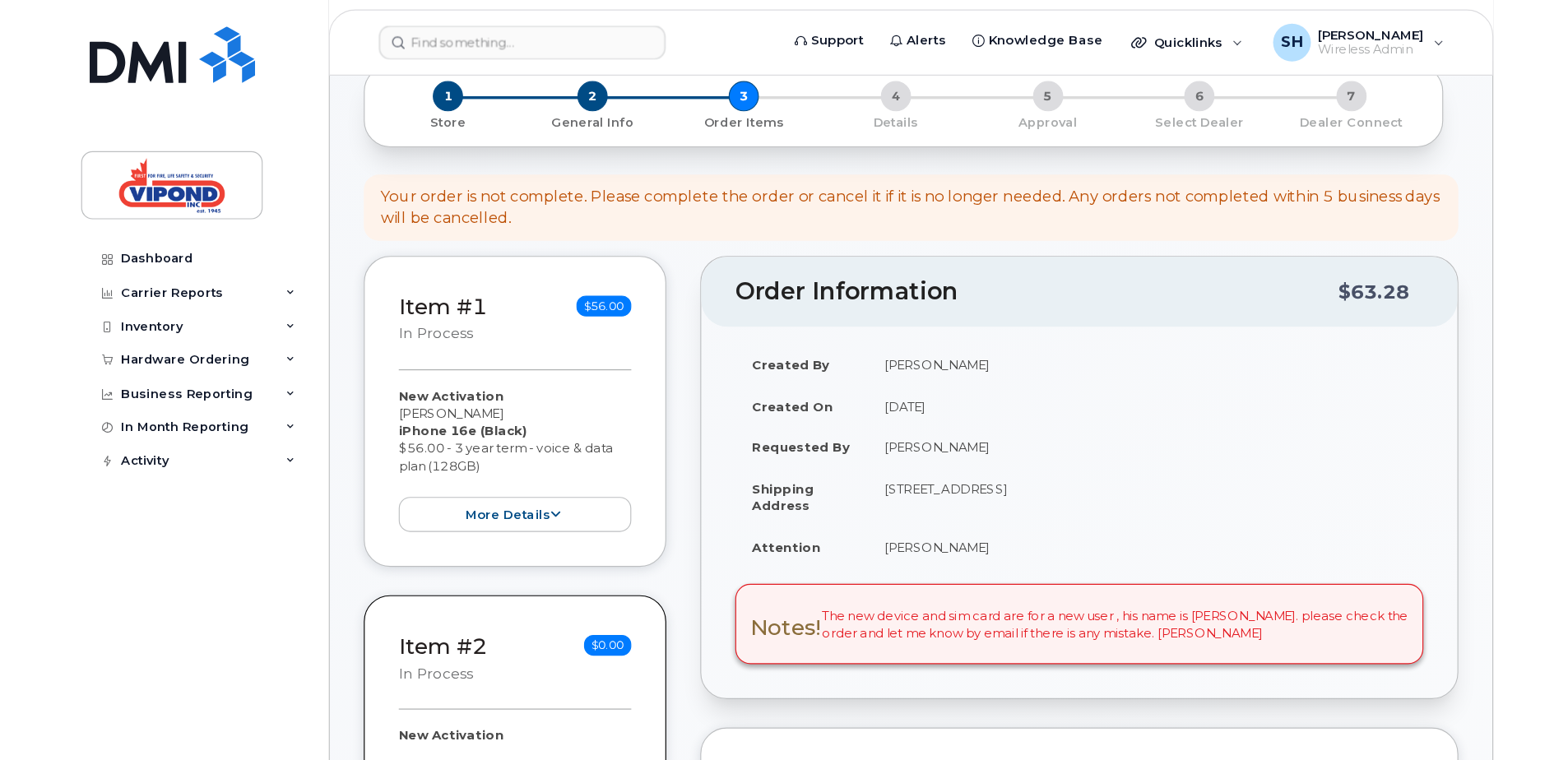
scroll to position [0, 0]
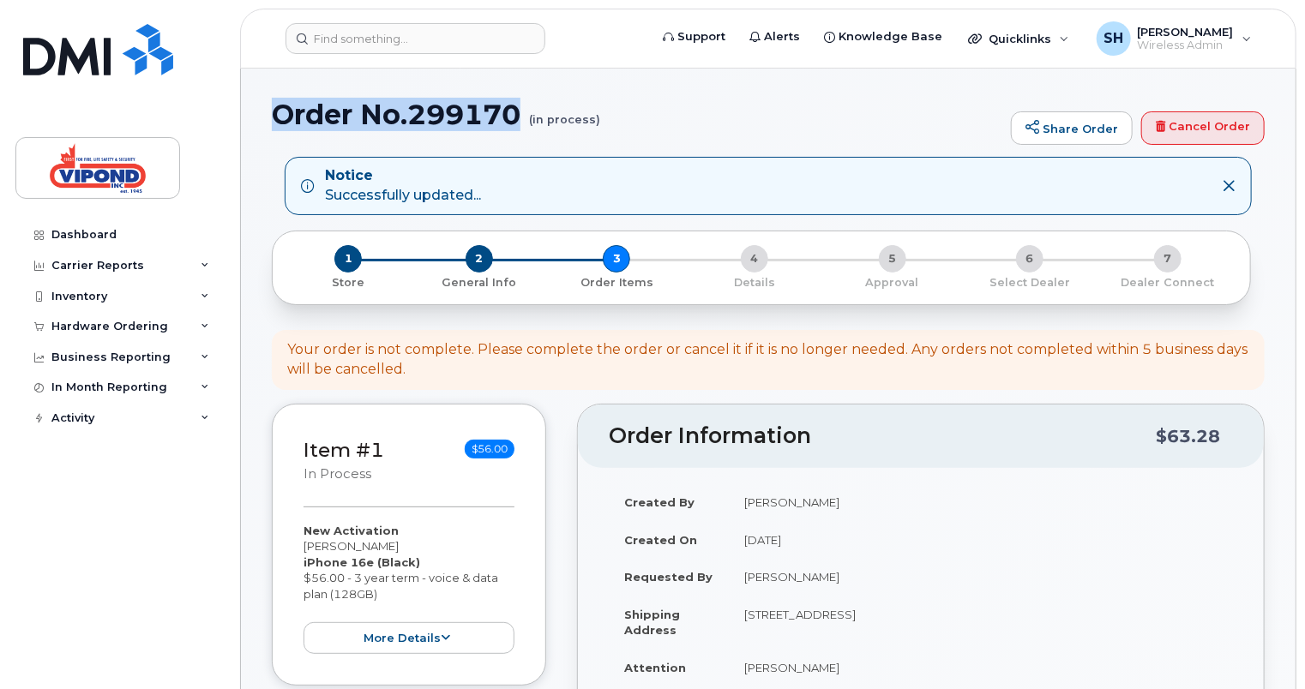
drag, startPoint x: 273, startPoint y: 112, endPoint x: 513, endPoint y: 111, distance: 240.0
click at [514, 111] on h1 "Order No.299170 (in process)" at bounding box center [637, 114] width 730 height 30
drag, startPoint x: 513, startPoint y: 111, endPoint x: 477, endPoint y: 113, distance: 36.0
copy h1 "Order No.299170"
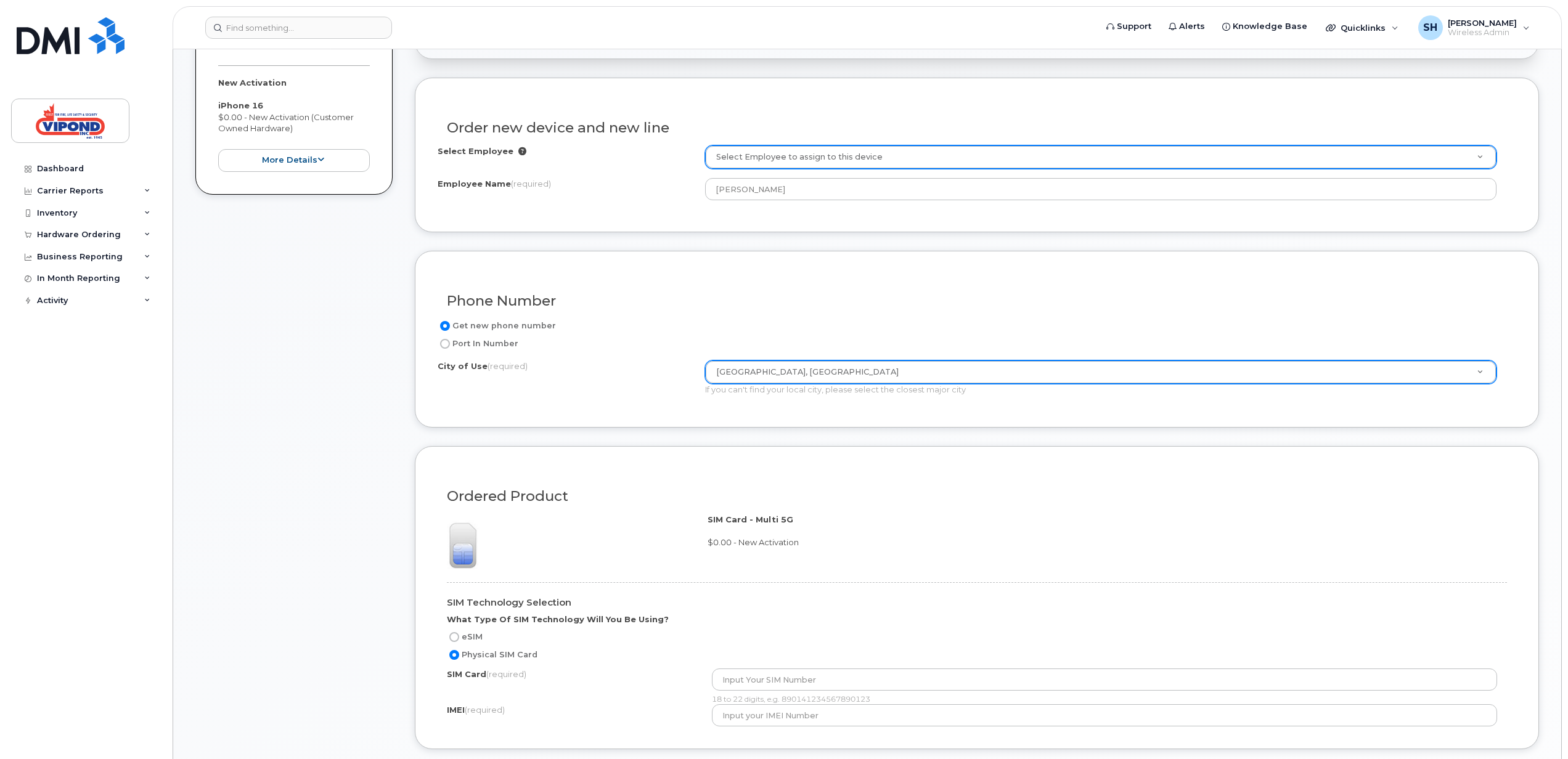
scroll to position [493, 0]
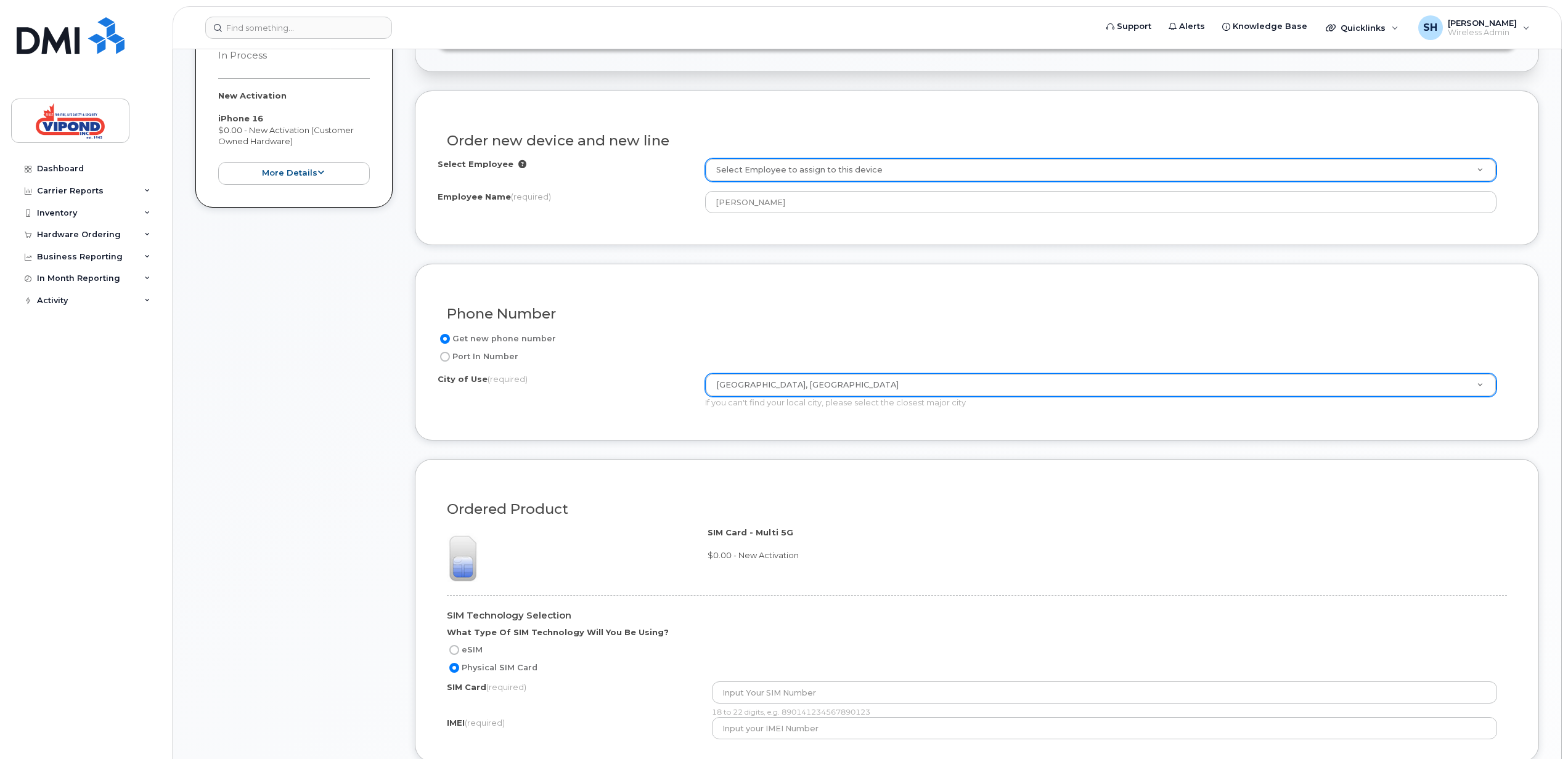
click at [820, 274] on div "Phone Number Get new phone number Port In Number City of Use (required) [GEOGRA…" at bounding box center [977, 352] width 1124 height 177
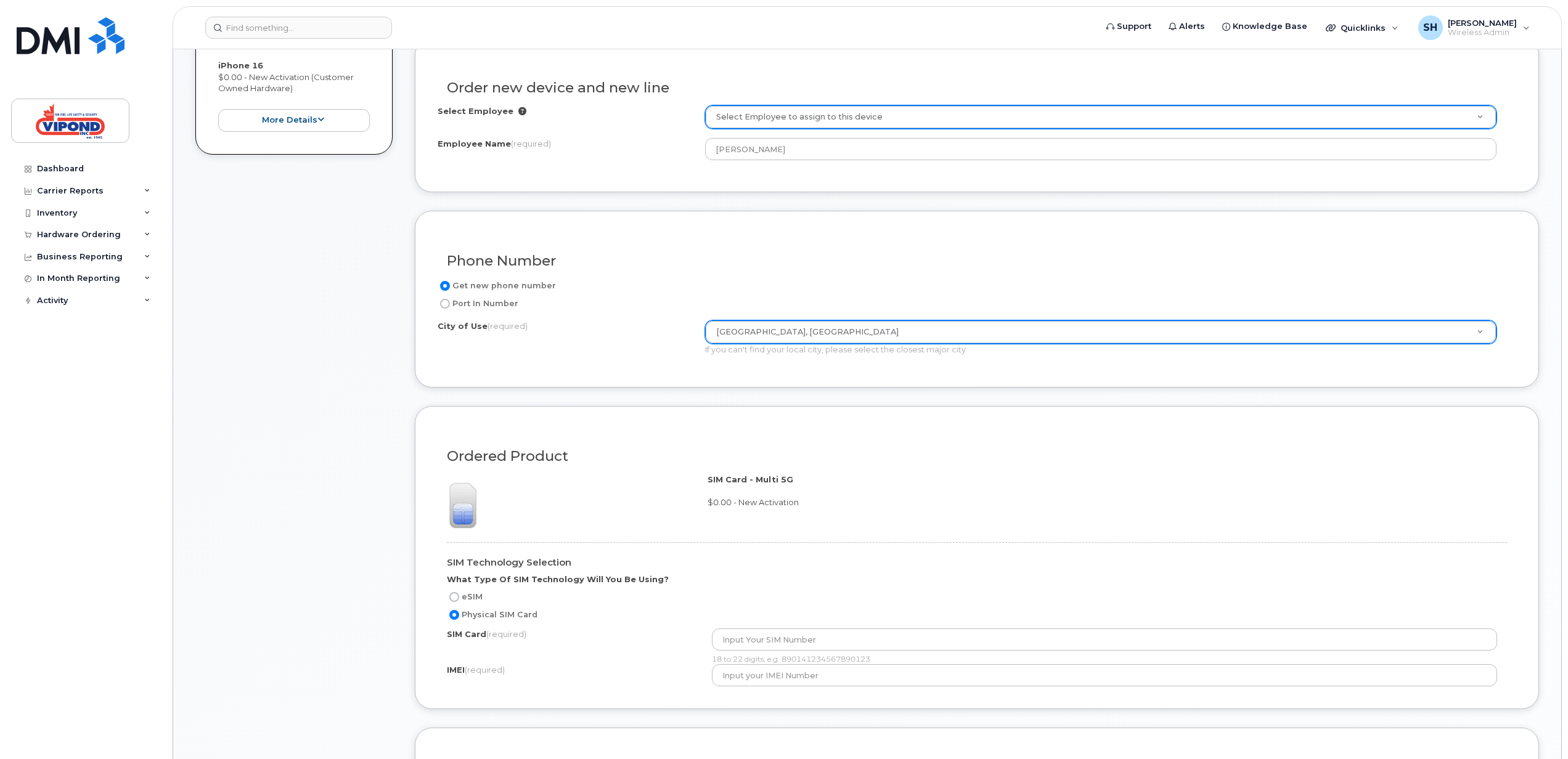
scroll to position [575, 0]
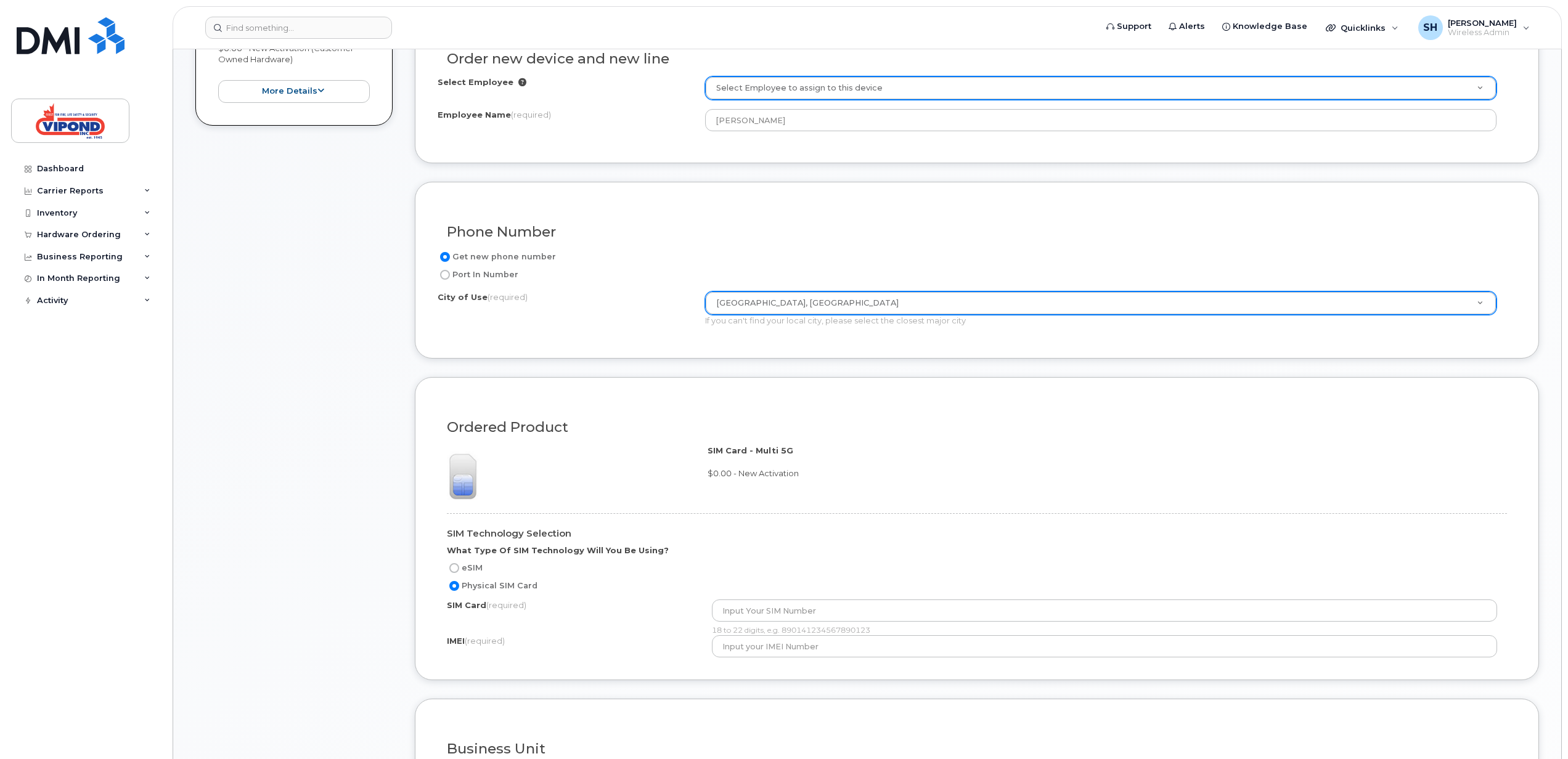
click at [476, 494] on label "eSIM" at bounding box center [464, 568] width 36 height 15
click at [459, 494] on input "eSIM" at bounding box center [454, 569] width 10 height 10
radio input "true"
click at [472, 494] on label "Physical SIM Card" at bounding box center [492, 586] width 91 height 15
click at [459, 494] on input "Physical SIM Card" at bounding box center [454, 586] width 10 height 10
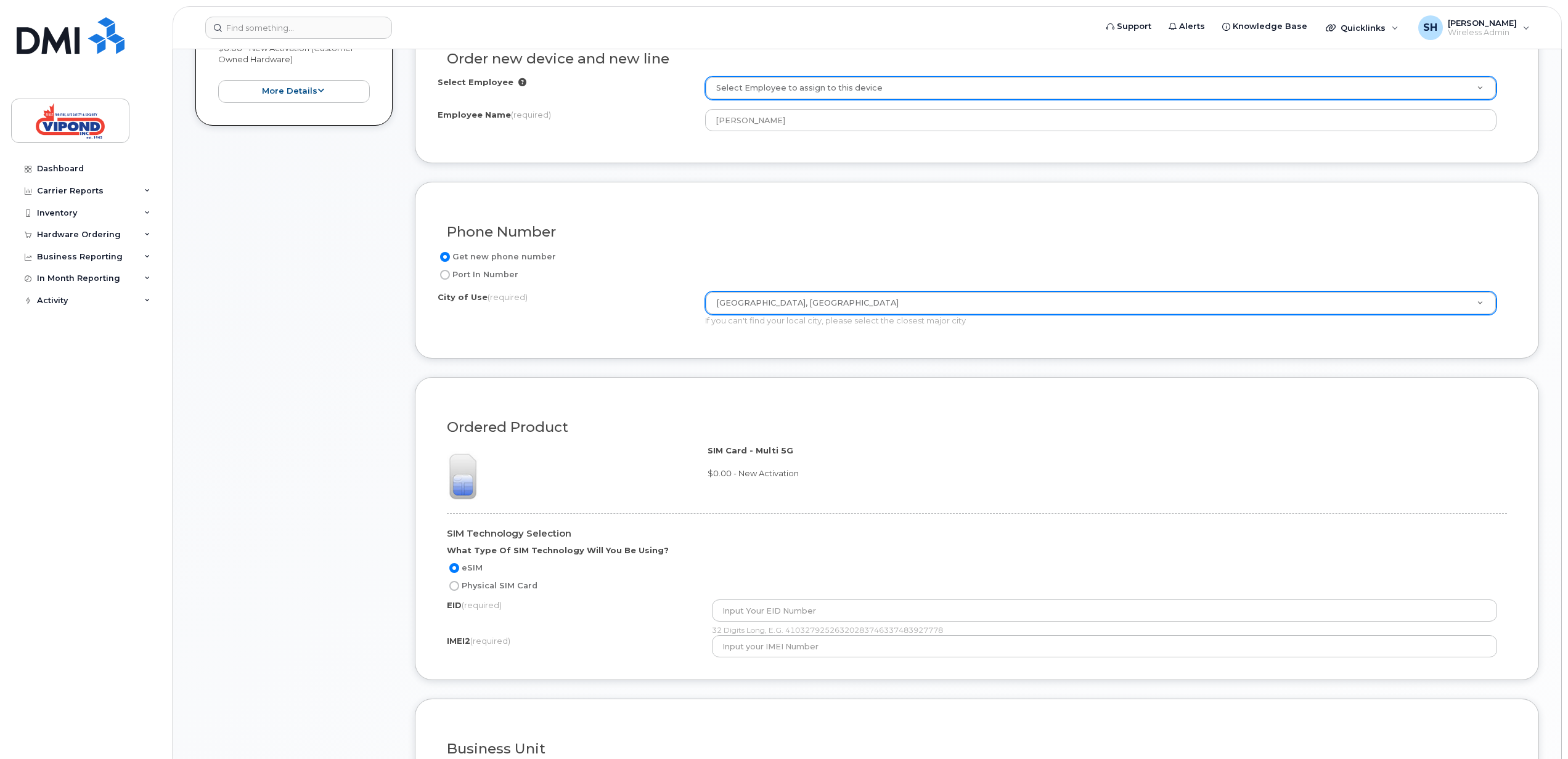
radio input "true"
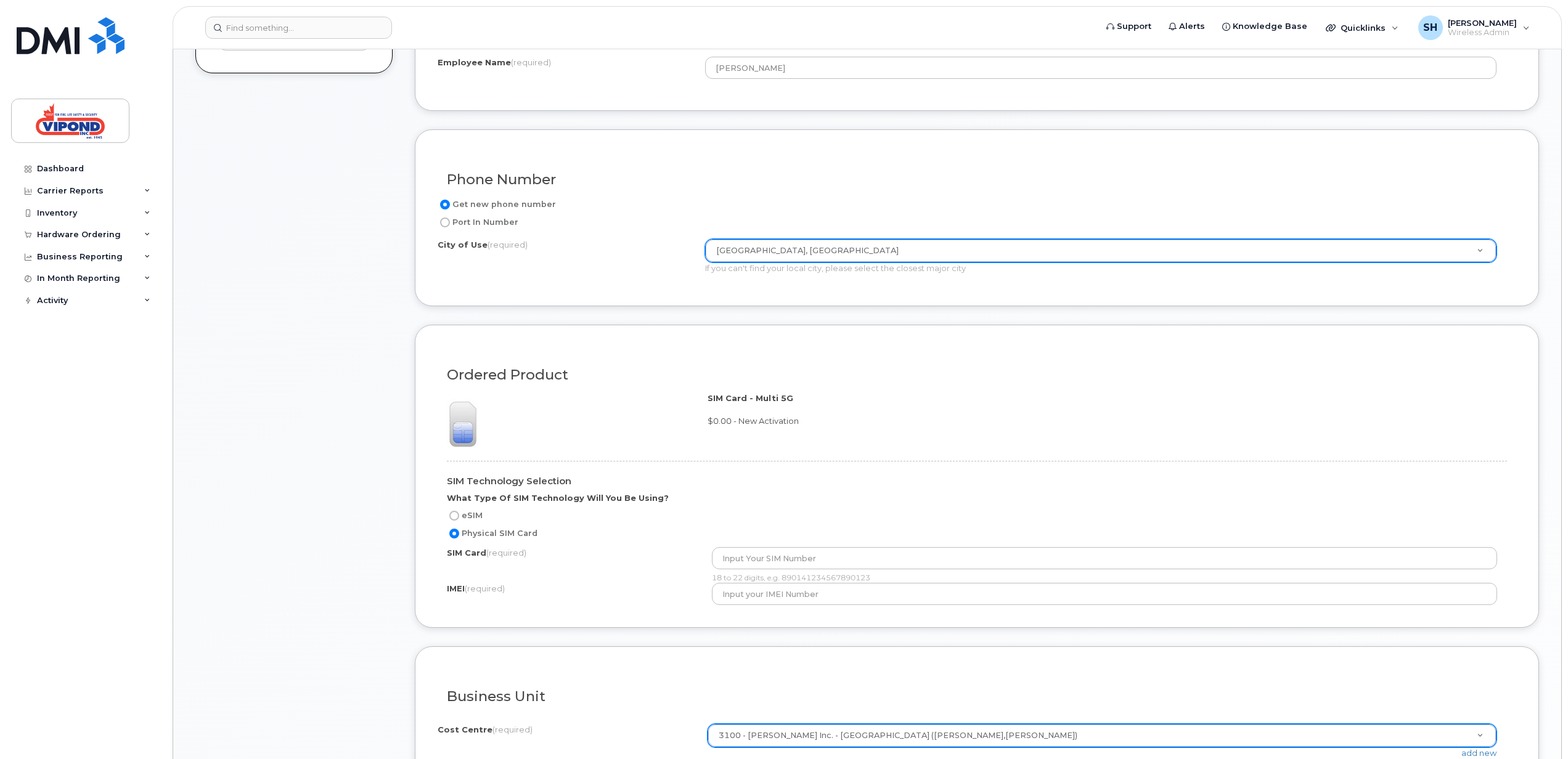
scroll to position [657, 0]
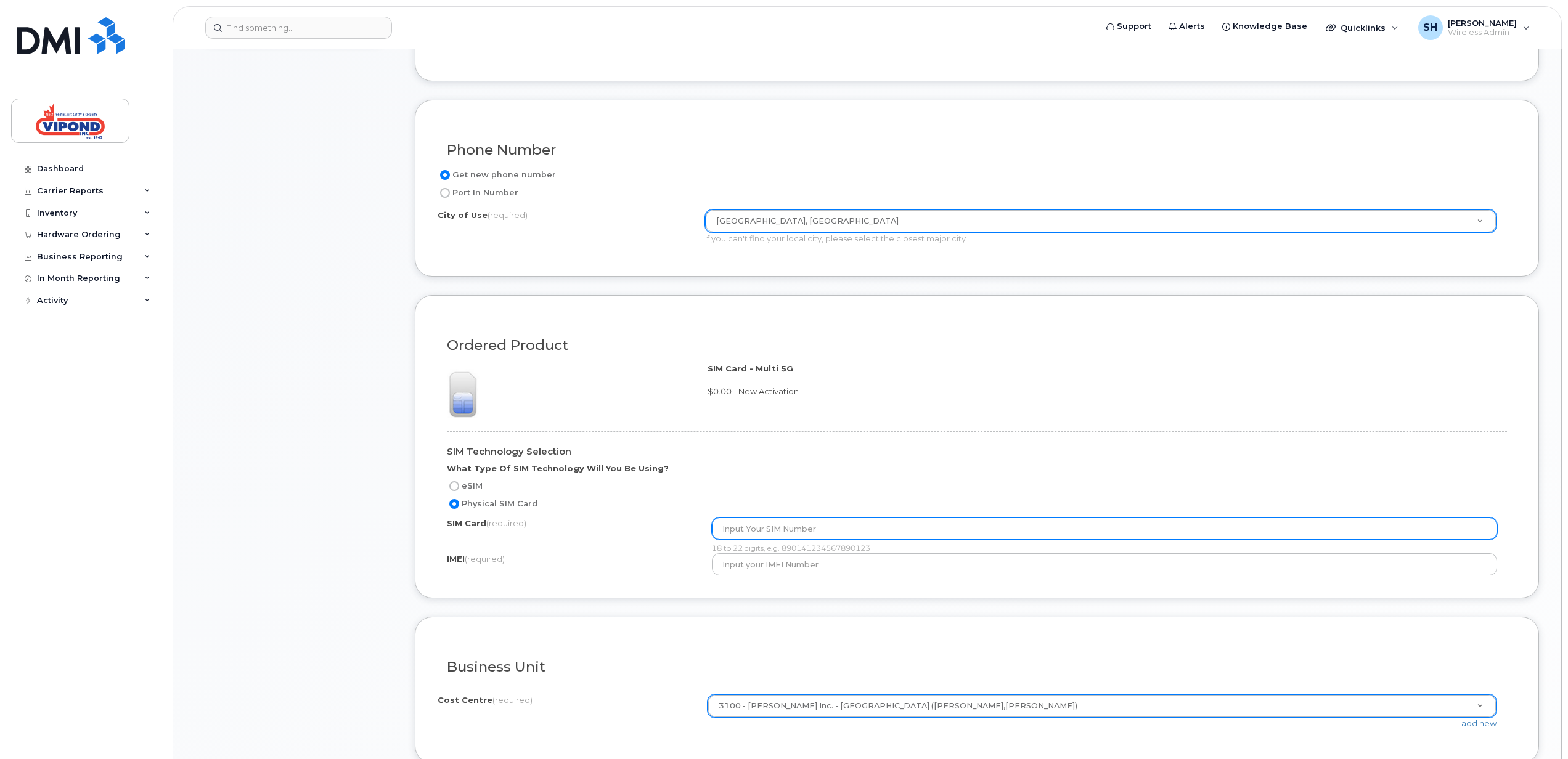
click at [766, 494] on input "text" at bounding box center [1104, 528] width 785 height 22
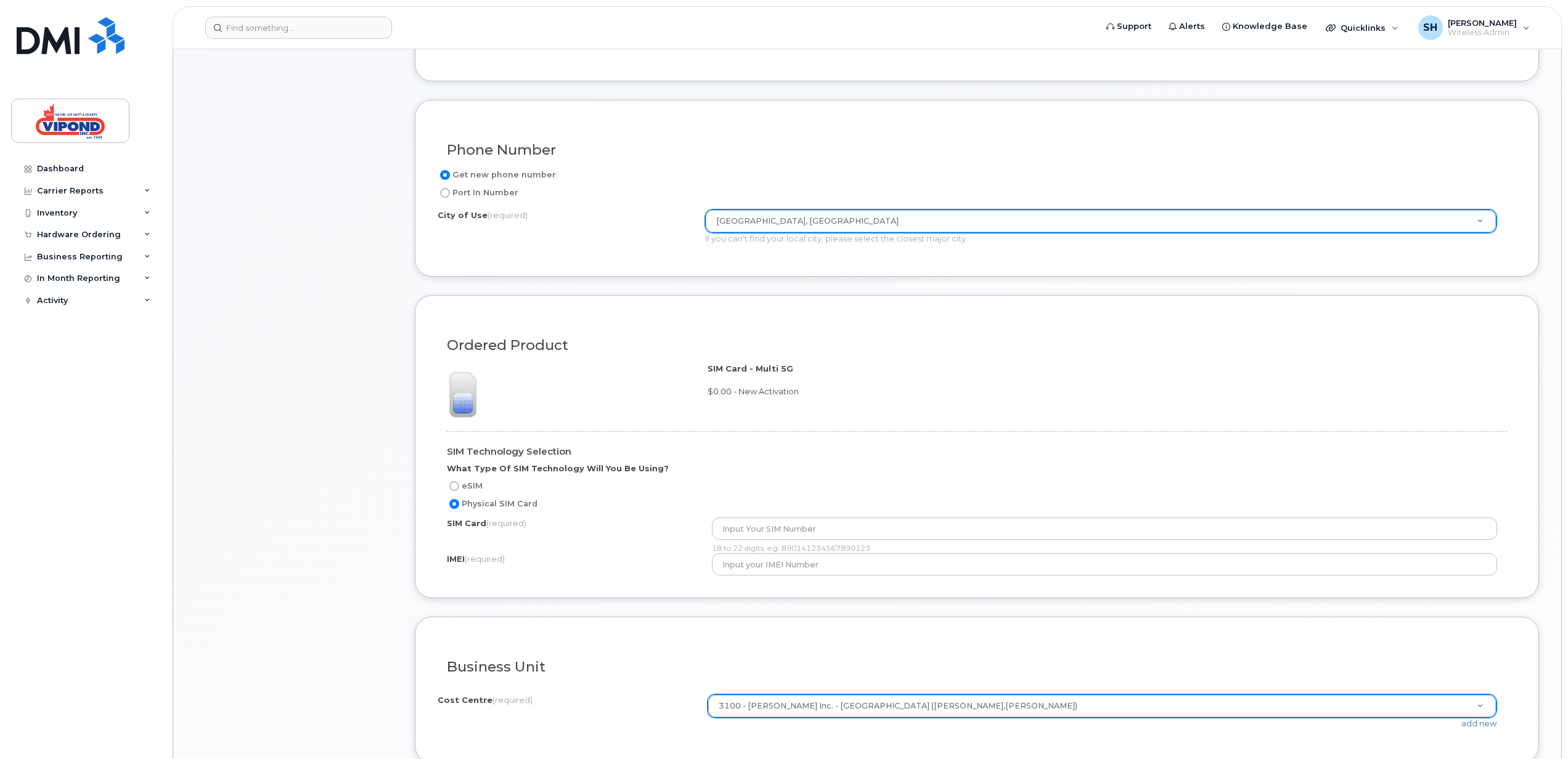
click at [887, 464] on div "SIM Technology Selection What Type Of SIM Technology Will You Be Using?" at bounding box center [976, 460] width 1060 height 37
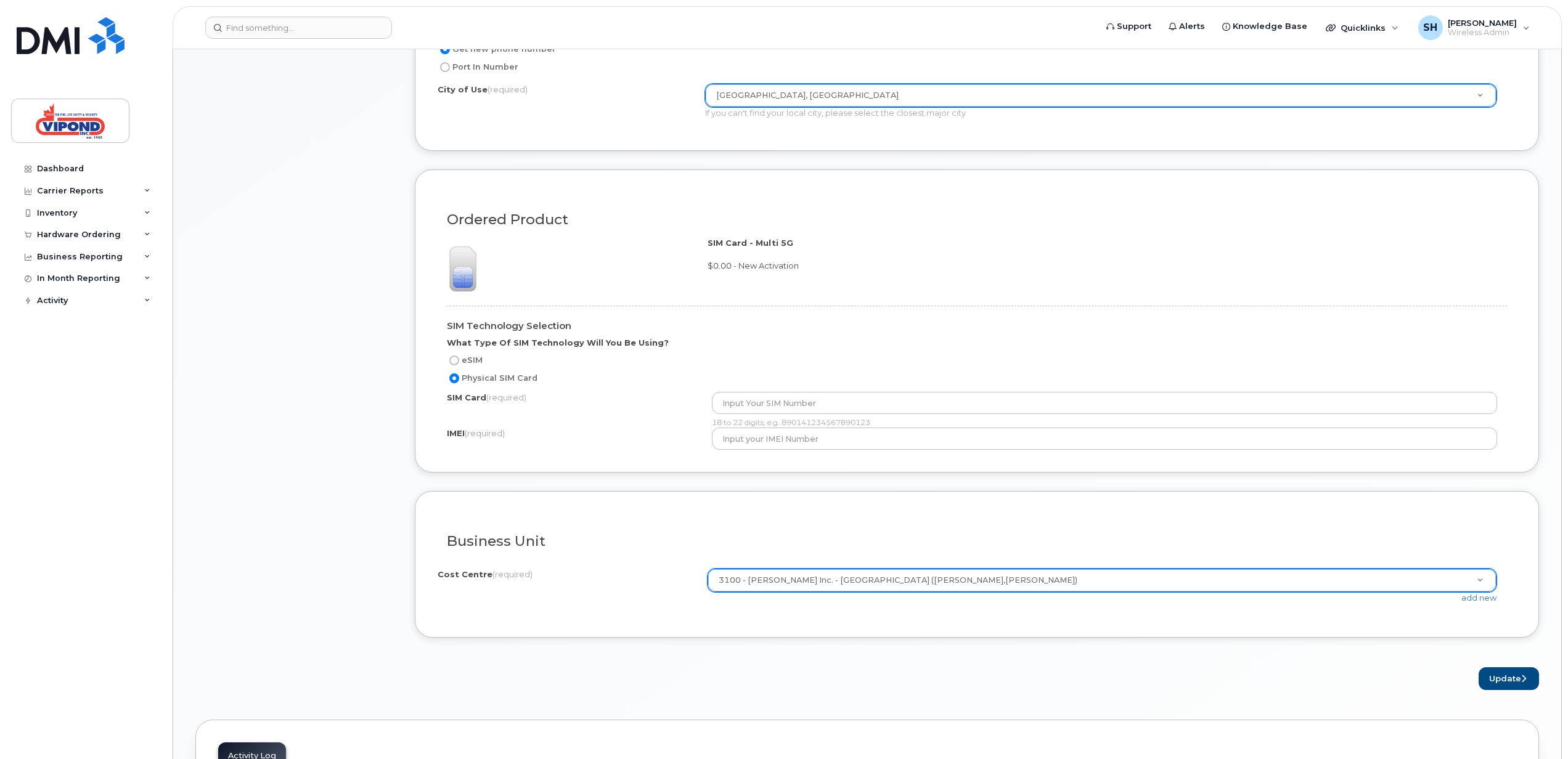
scroll to position [822, 0]
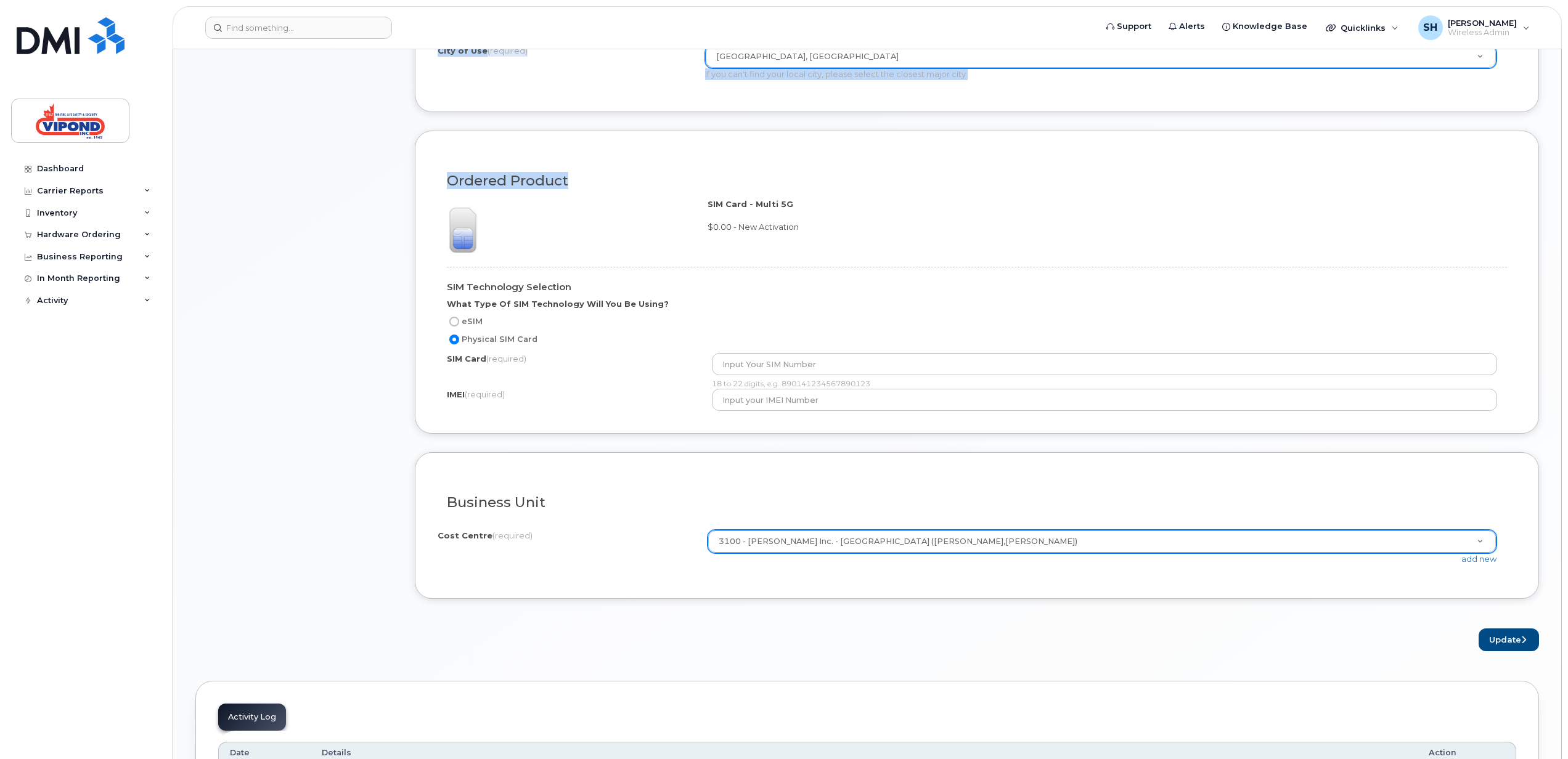
drag, startPoint x: 802, startPoint y: 162, endPoint x: 318, endPoint y: 369, distance: 526.4
click at [318, 369] on div "Item #1 in process $56.00 New Activation [PERSON_NAME] iPhone 16e (Black) $56.0…" at bounding box center [867, 52] width 1344 height 1197
click at [937, 494] on div "Update" at bounding box center [977, 640] width 1124 height 23
click at [937, 26] on span "Support" at bounding box center [1134, 26] width 35 height 12
